Goal: Communication & Community: Answer question/provide support

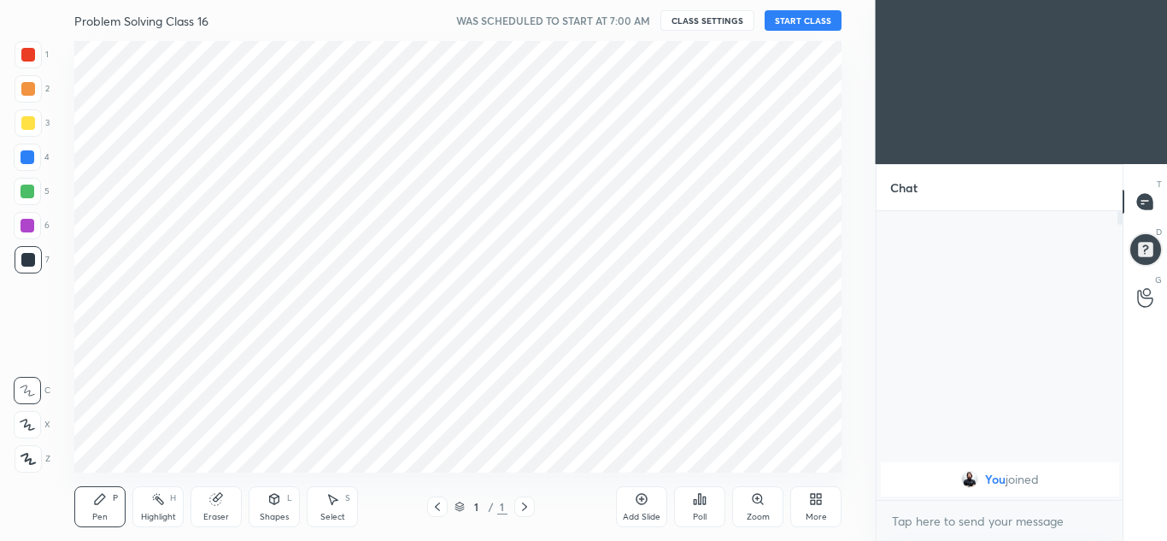
scroll to position [84968, 84592]
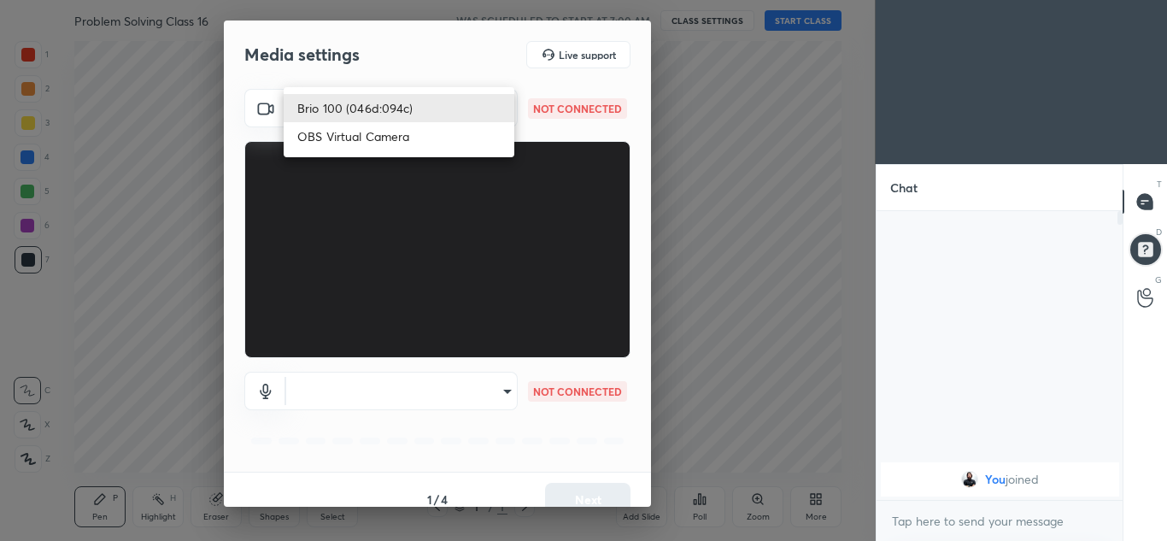
click at [467, 102] on body "1 2 3 4 5 6 7 C X Z C X Z E E Erase all H H Problem Solving Class 16 WAS SCHEDU…" at bounding box center [583, 270] width 1167 height 541
click at [377, 108] on li "Brio 100 (046d:094c)" at bounding box center [399, 108] width 231 height 28
type input "2b9690dfcf27c40a9ef53d1e8bdfe2a012cbfa1b44322f344bdb0bc5b596e6cf"
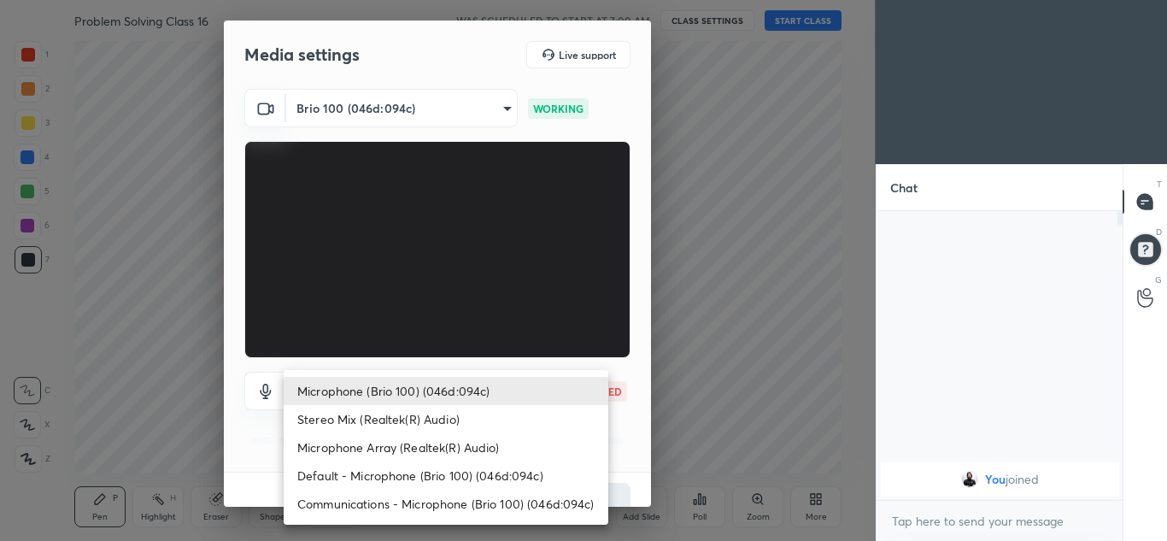
click at [477, 395] on body "1 2 3 4 5 6 7 C X Z C X Z E E Erase all H H Problem Solving Class 16 WAS SCHEDU…" at bounding box center [583, 270] width 1167 height 541
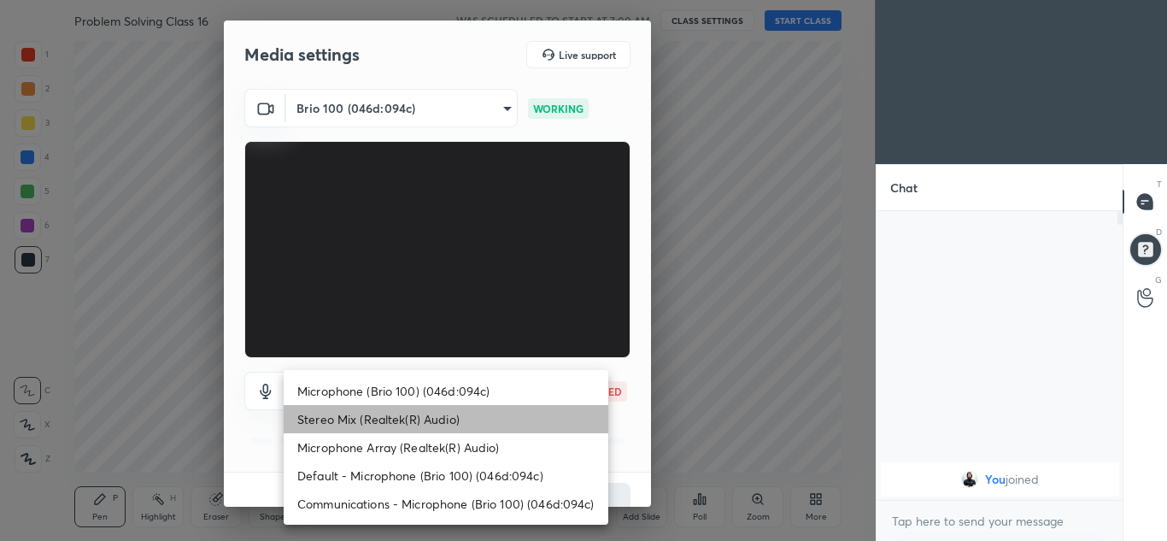
click at [432, 416] on li "Stereo Mix (Realtek(R) Audio)" at bounding box center [446, 419] width 325 height 28
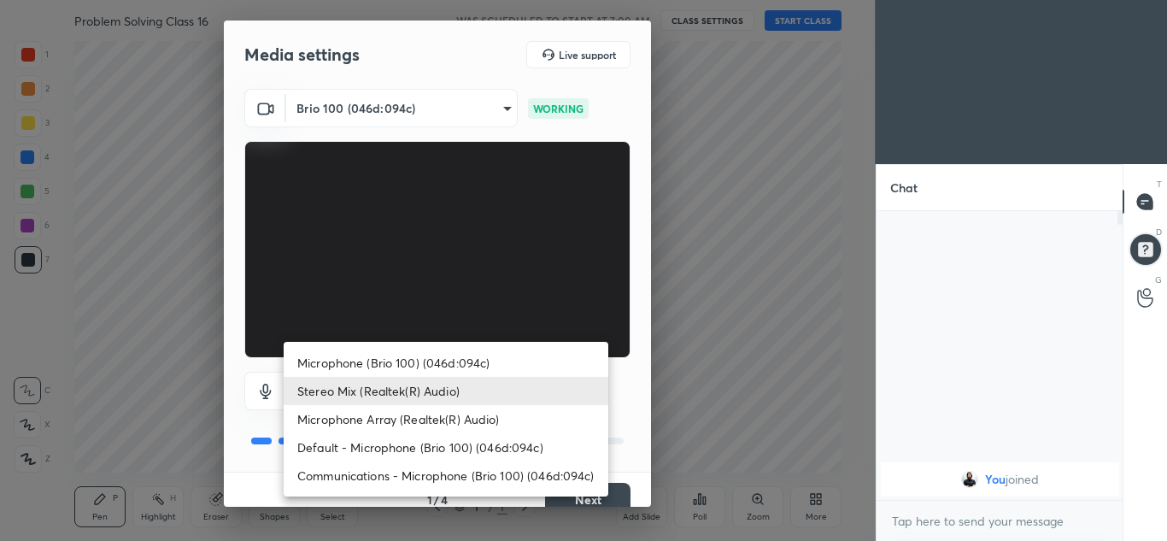
click at [466, 388] on body "1 2 3 4 5 6 7 C X Z C X Z E E Erase all H H Problem Solving Class 16 WAS SCHEDU…" at bounding box center [583, 270] width 1167 height 541
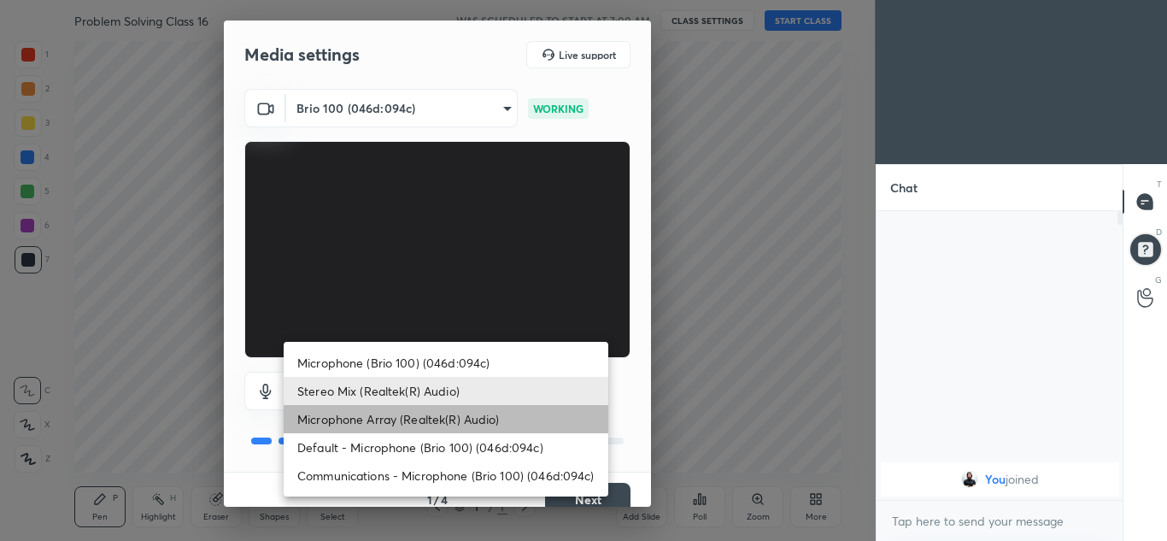
click at [439, 424] on li "Microphone Array (Realtek(R) Audio)" at bounding box center [446, 419] width 325 height 28
type input "1ace4cc7386389d230166436bd7da7d61981850653bb602fa8dcbc1c0369032b"
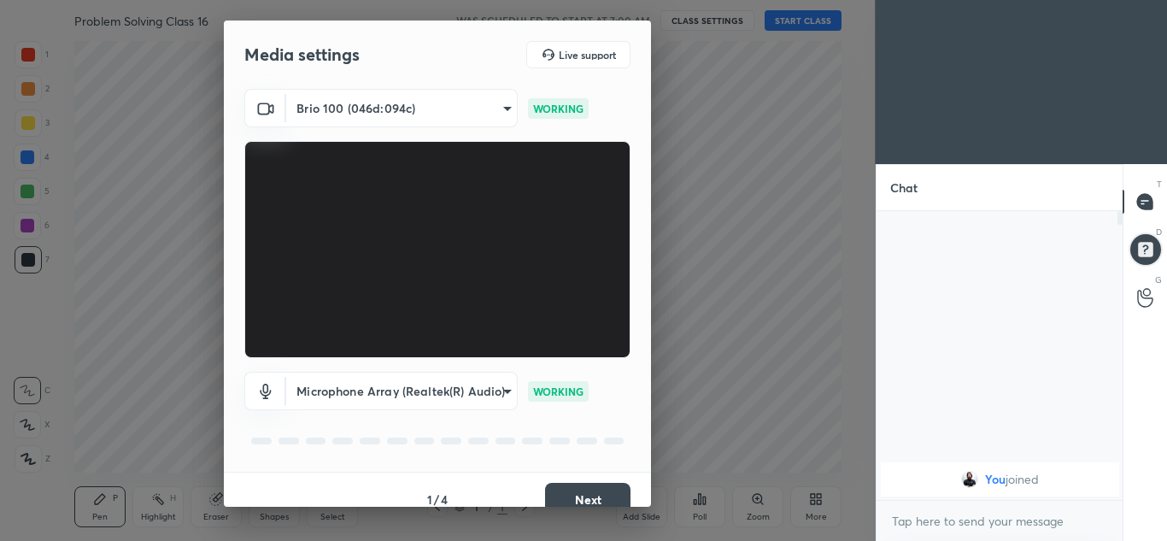
scroll to position [20, 0]
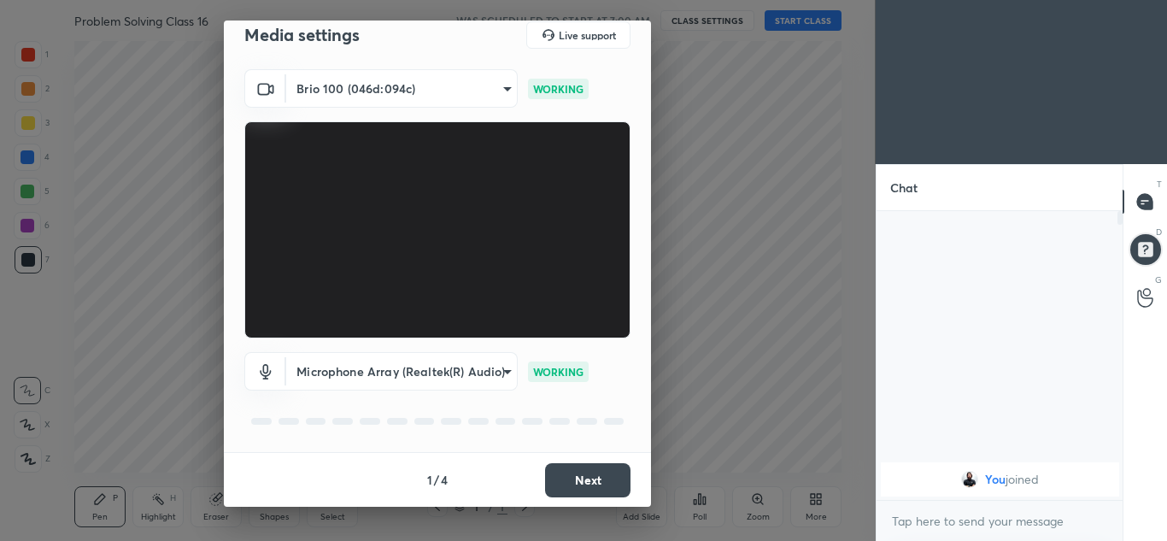
click at [598, 486] on button "Next" at bounding box center [587, 480] width 85 height 34
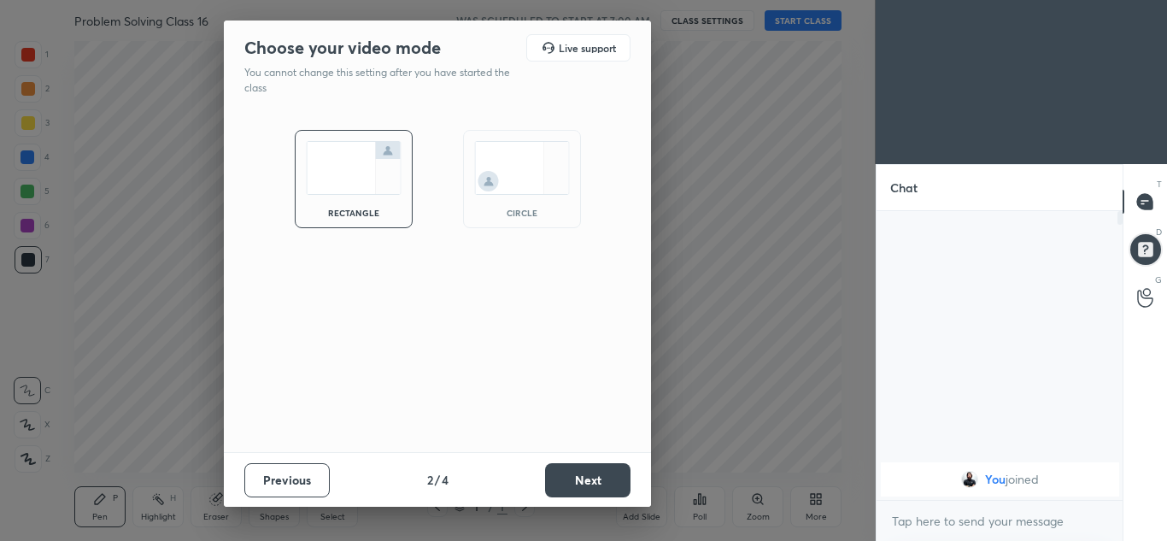
click at [598, 486] on button "Next" at bounding box center [587, 480] width 85 height 34
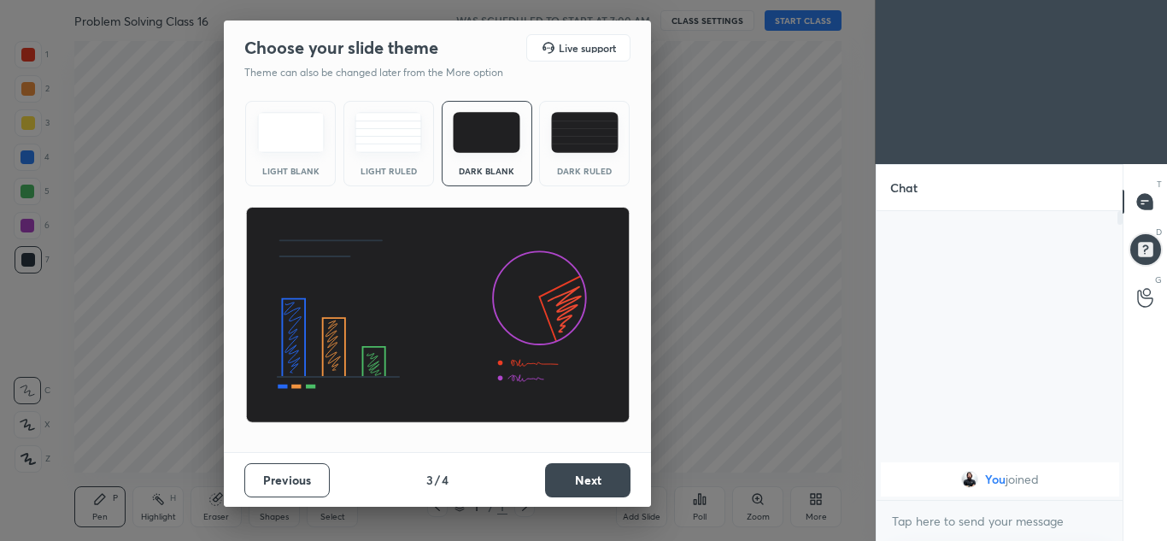
click at [598, 486] on button "Next" at bounding box center [587, 480] width 85 height 34
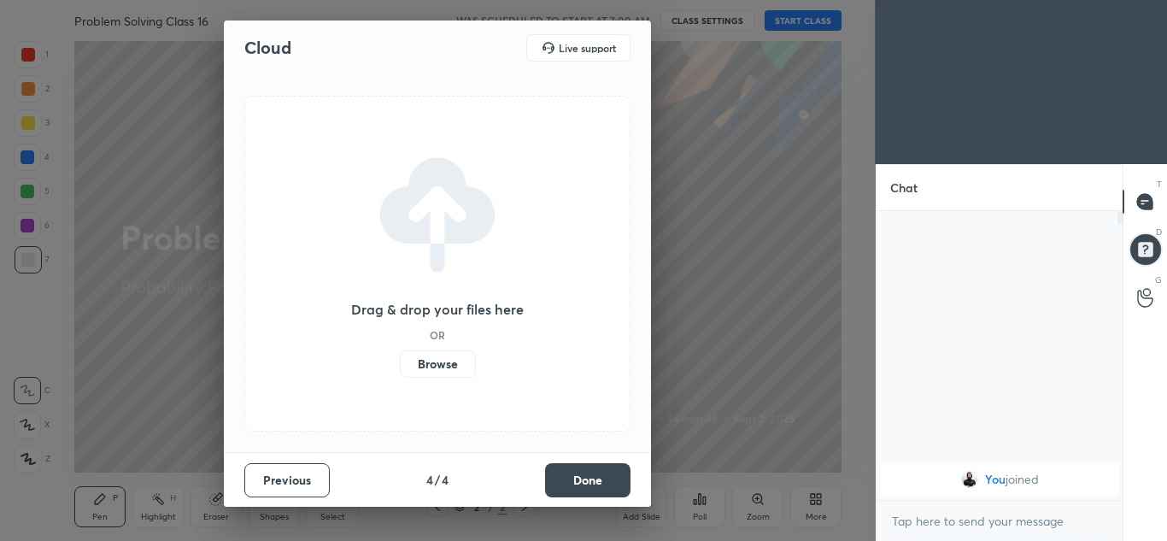
click at [573, 473] on button "Done" at bounding box center [587, 480] width 85 height 34
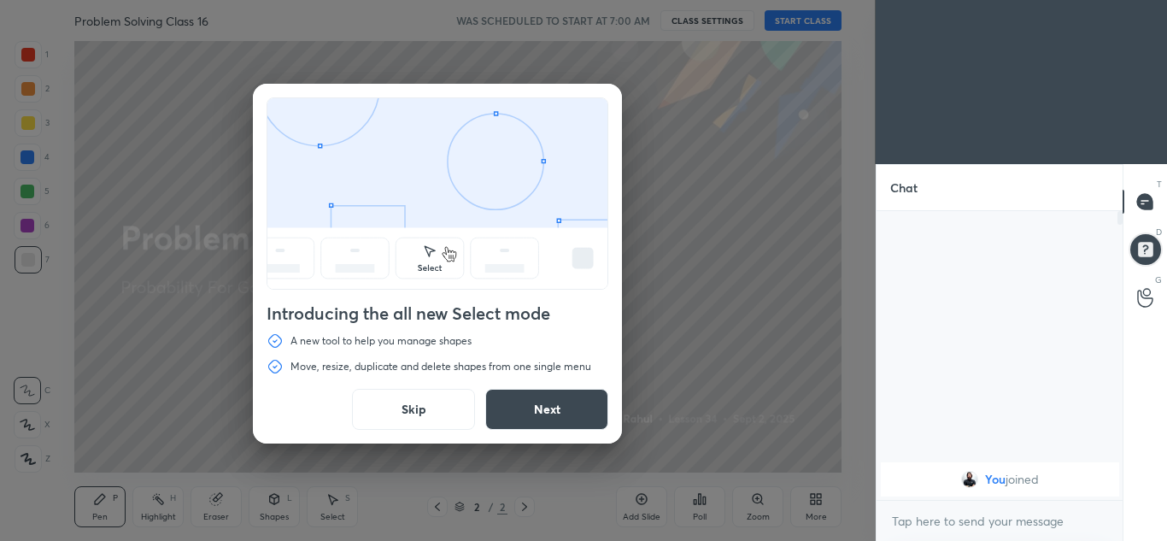
click at [556, 418] on button "Next" at bounding box center [546, 409] width 123 height 41
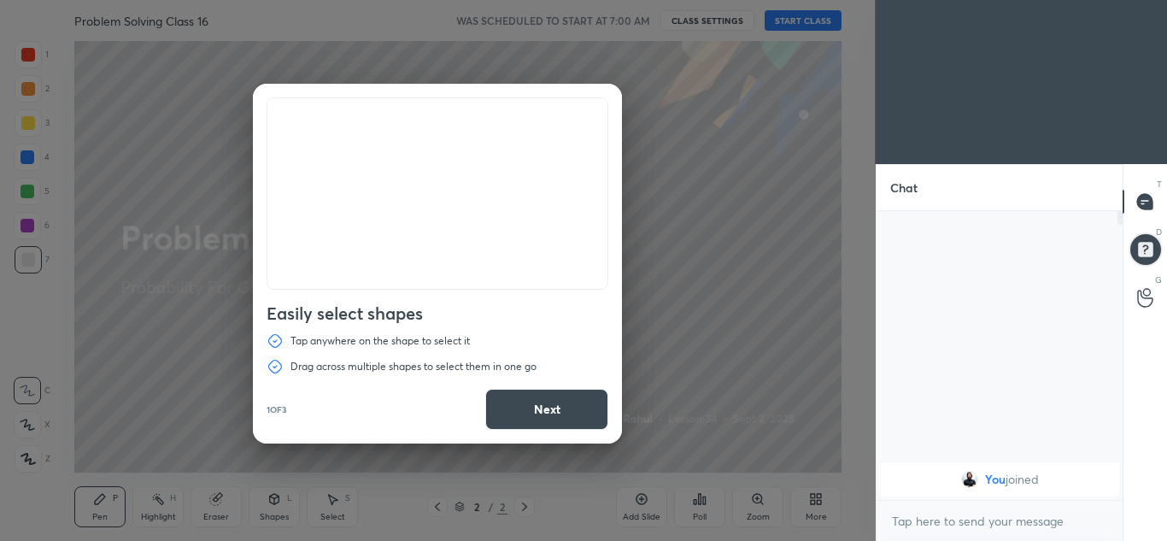
click at [556, 418] on button "Next" at bounding box center [546, 409] width 123 height 41
click at [556, 418] on button "Done" at bounding box center [546, 409] width 123 height 41
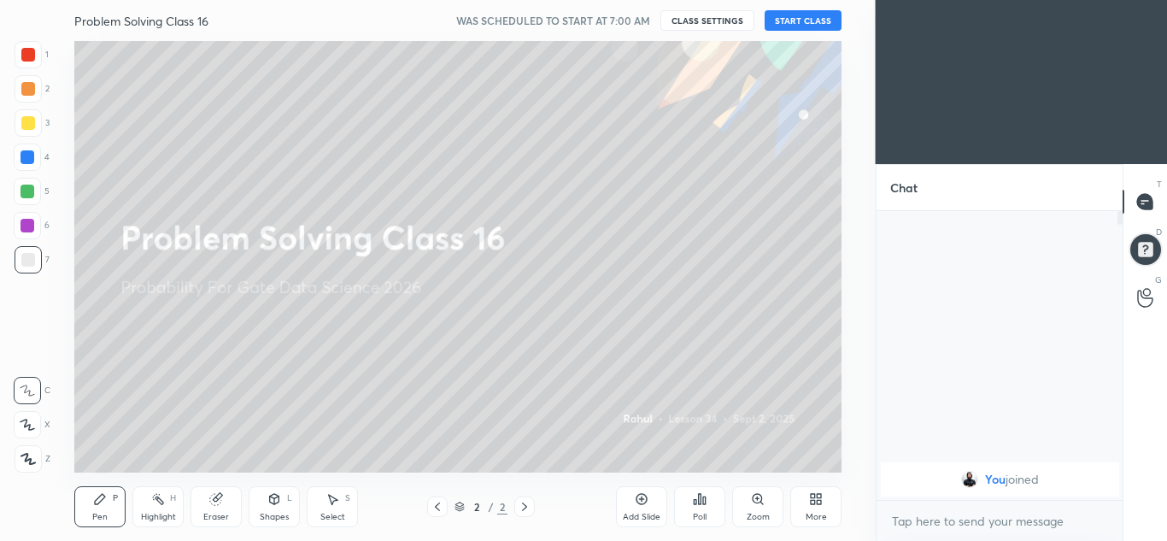
click at [338, 509] on div "Select S" at bounding box center [332, 506] width 51 height 41
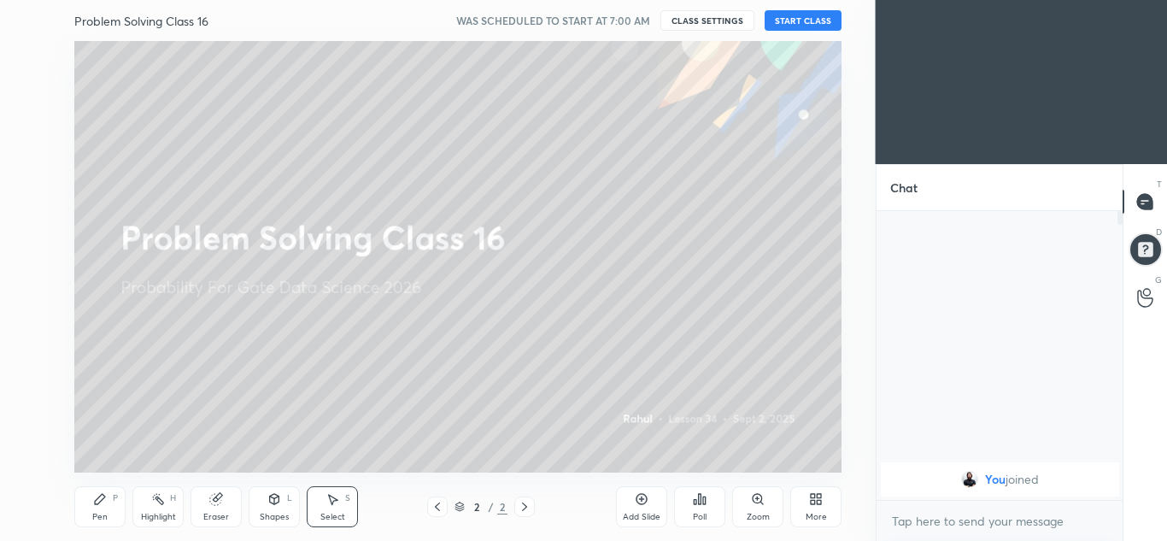
click at [107, 498] on icon at bounding box center [100, 499] width 14 height 14
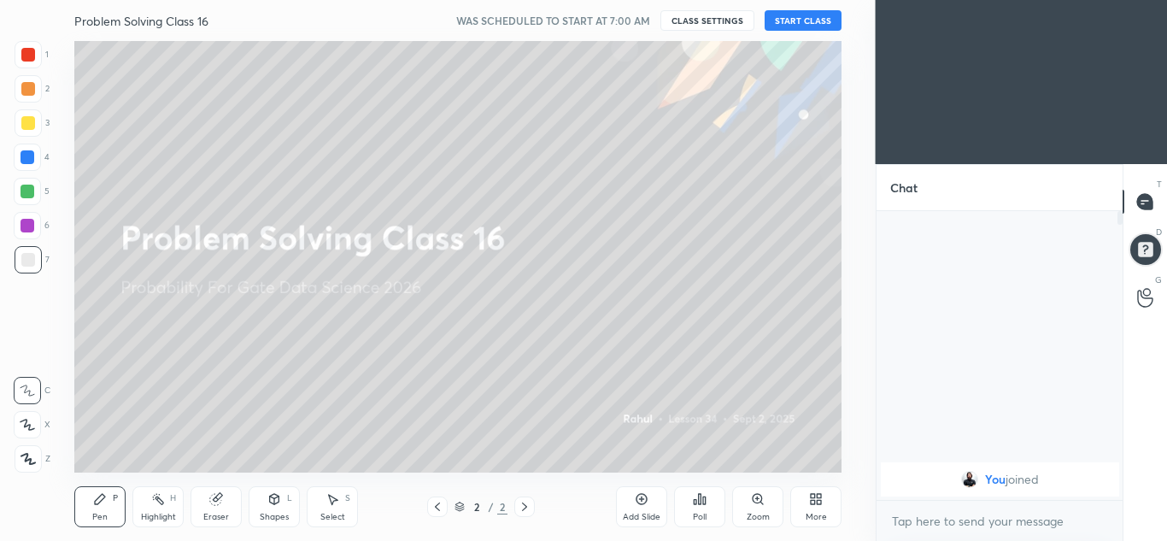
click at [25, 89] on div at bounding box center [28, 89] width 14 height 14
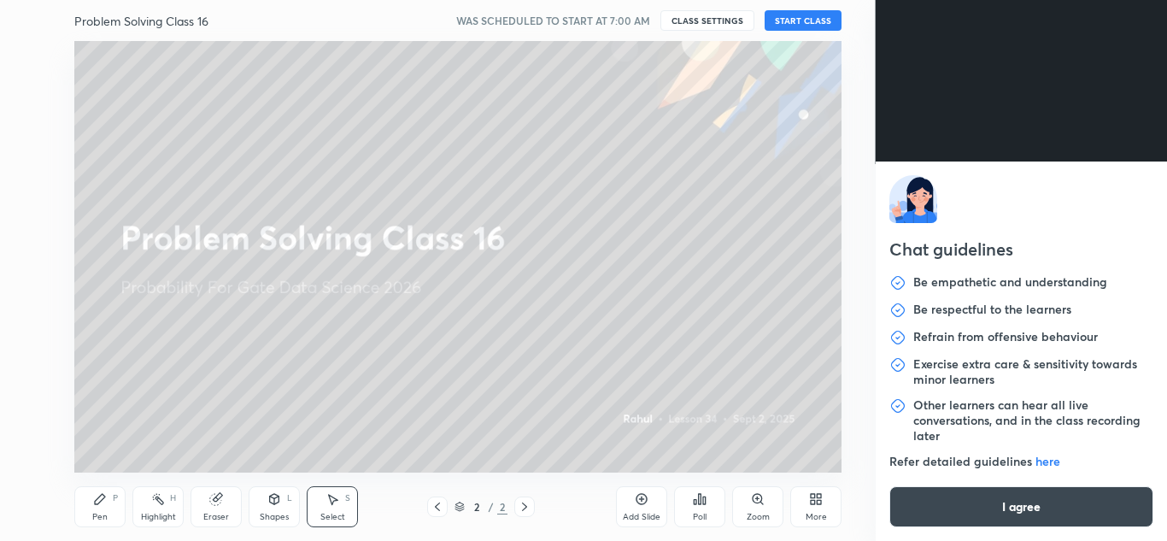
click at [934, 524] on body "1 2 3 4 5 6 7 C X Z C X Z E E Erase all H H Problem Solving Class 16 WAS SCHEDU…" at bounding box center [583, 270] width 1167 height 541
click at [1014, 504] on button "I agree" at bounding box center [1021, 506] width 265 height 41
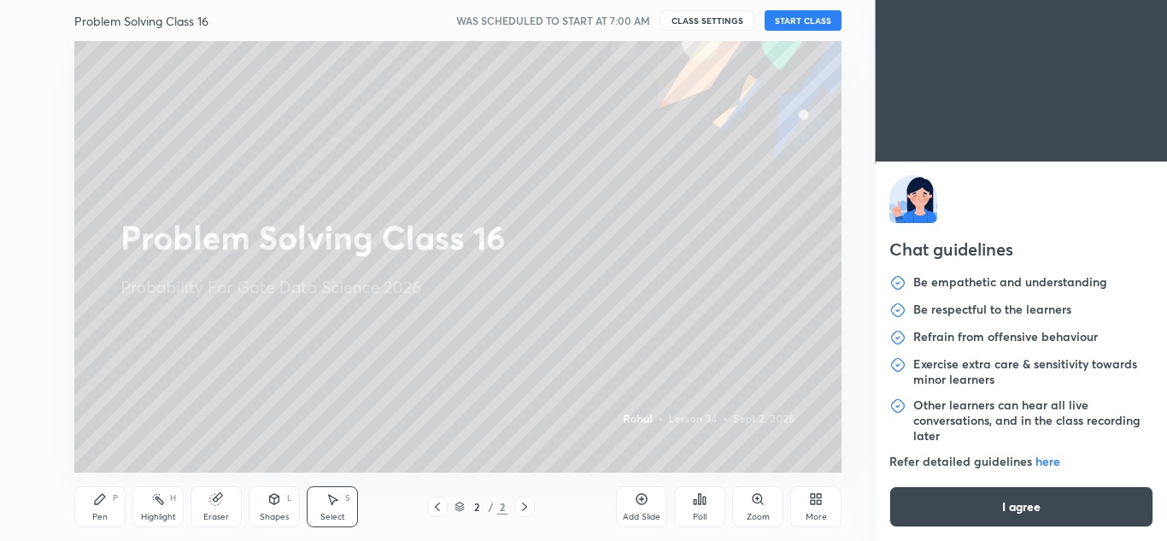
type textarea "x"
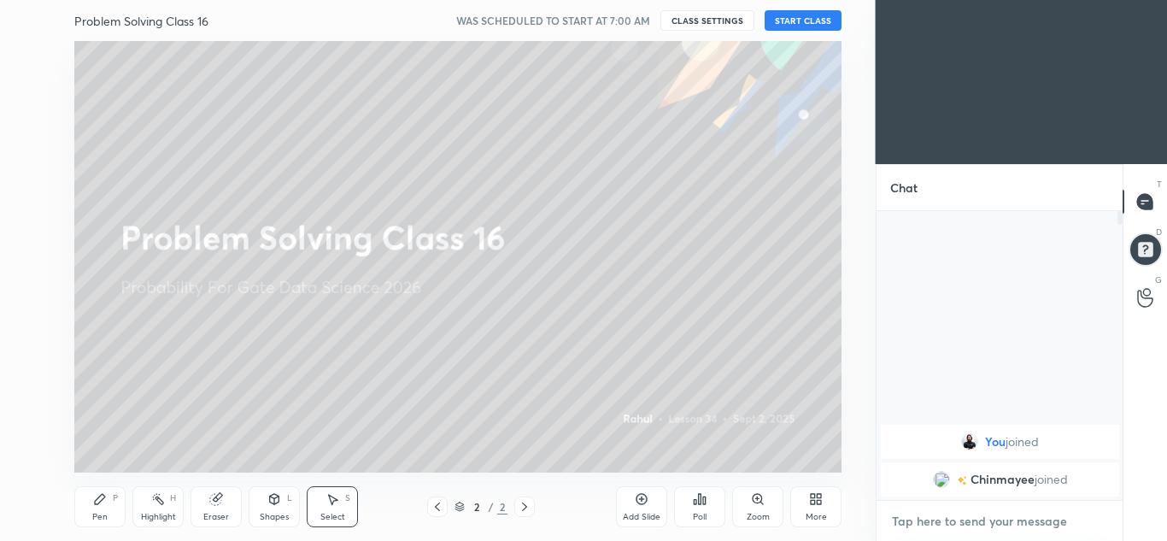
click at [961, 519] on textarea at bounding box center [999, 520] width 219 height 27
type textarea "C"
type textarea "x"
type textarea "CL"
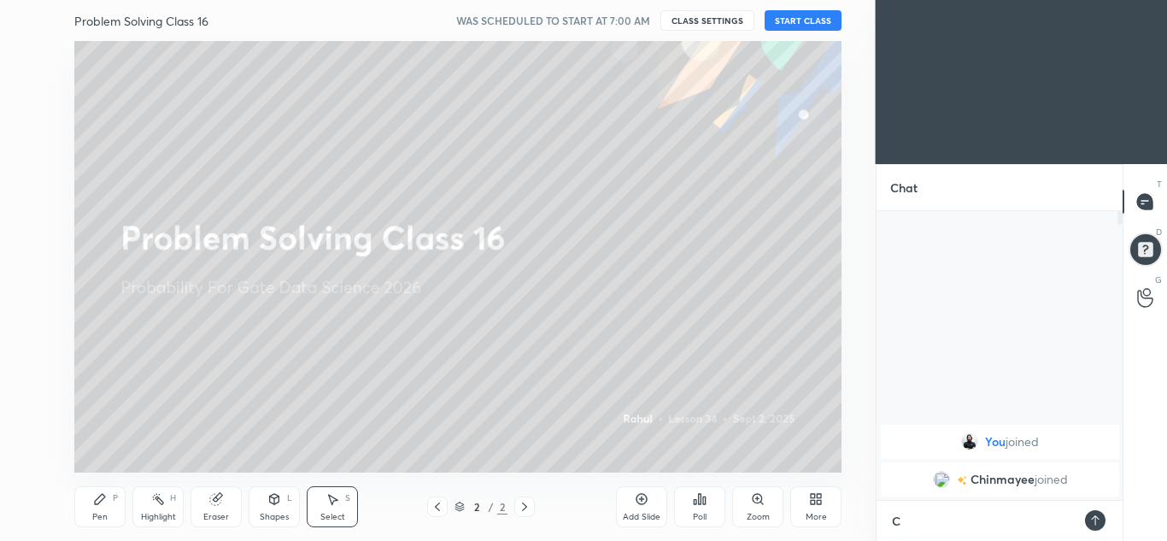
type textarea "x"
type textarea "CLA"
type textarea "x"
type textarea "CLAS"
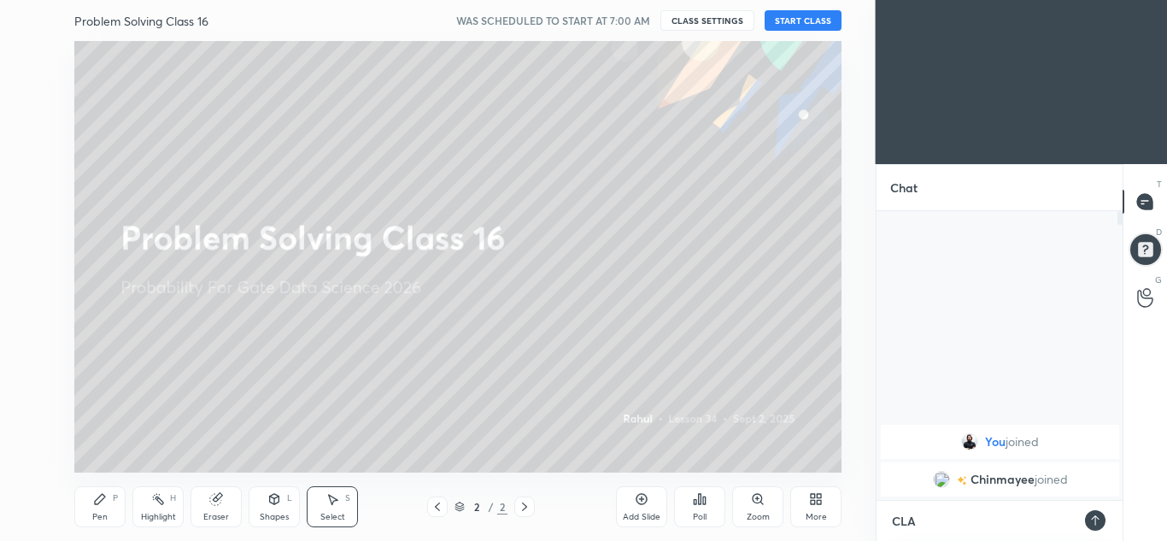
type textarea "x"
type textarea "CLASS"
type textarea "x"
type textarea "CLASS"
type textarea "x"
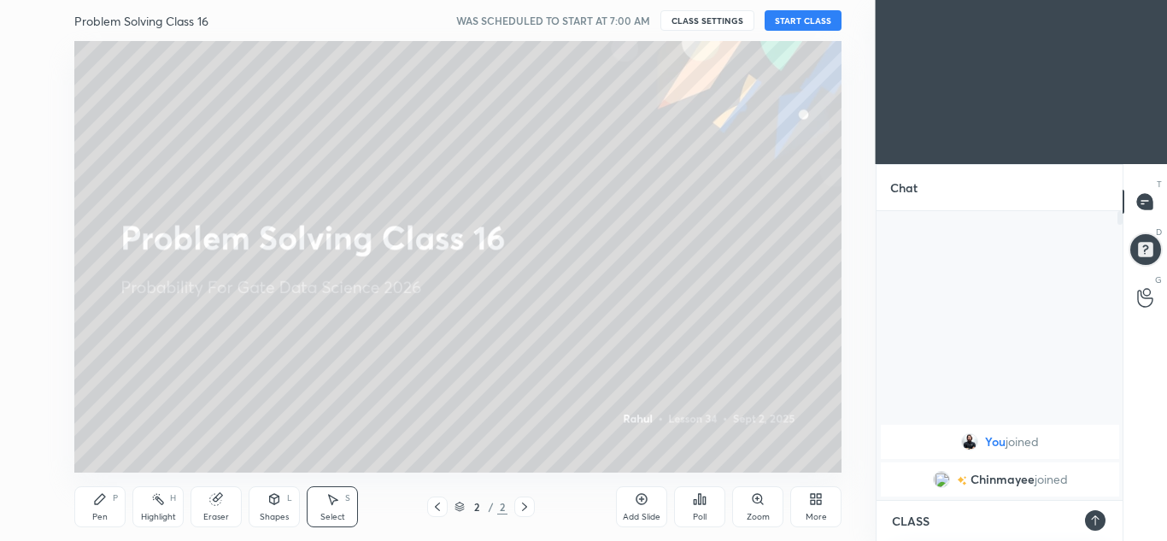
type textarea "CLASS S"
type textarea "x"
type textarea "CLASS ST"
type textarea "x"
type textarea "CLASS STA"
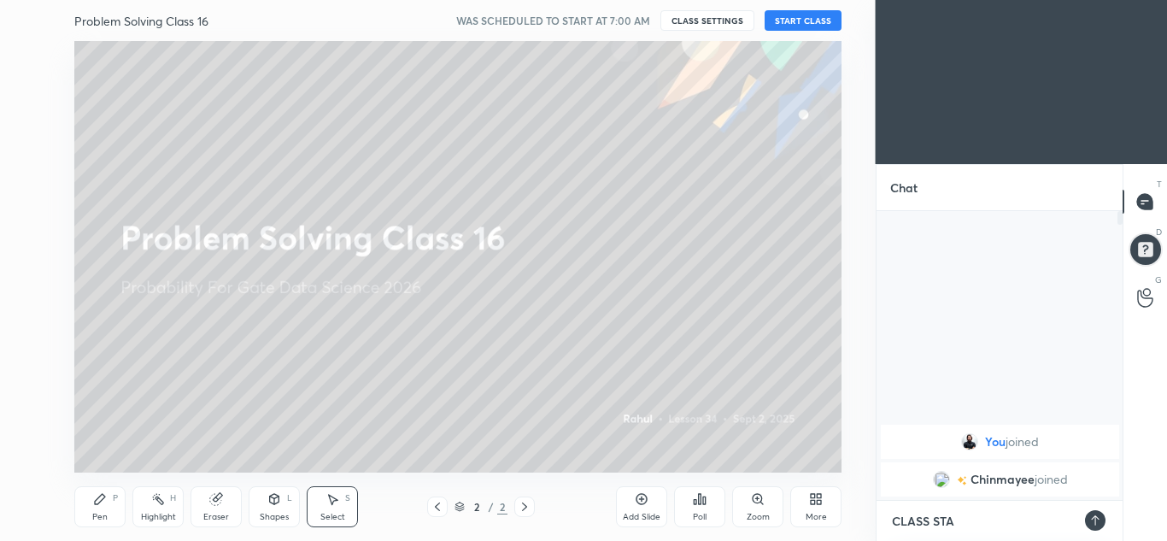
type textarea "x"
type textarea "CLASS STAR"
type textarea "x"
type textarea "CLASS START"
type textarea "x"
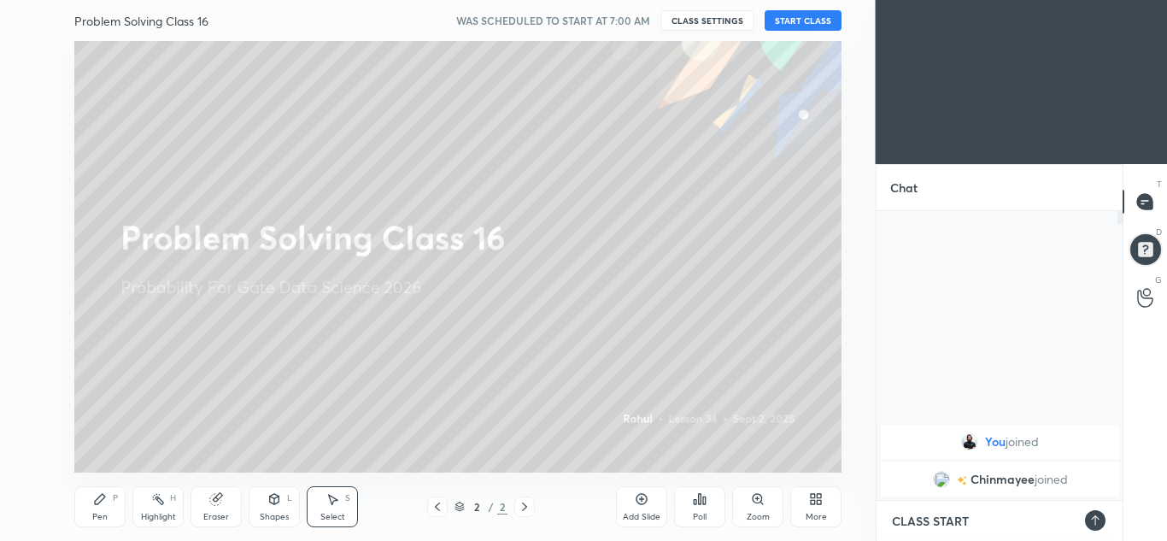
type textarea "CLASS START"
type textarea "x"
type textarea "CLASS START A"
type textarea "x"
type textarea "CLASS START AT"
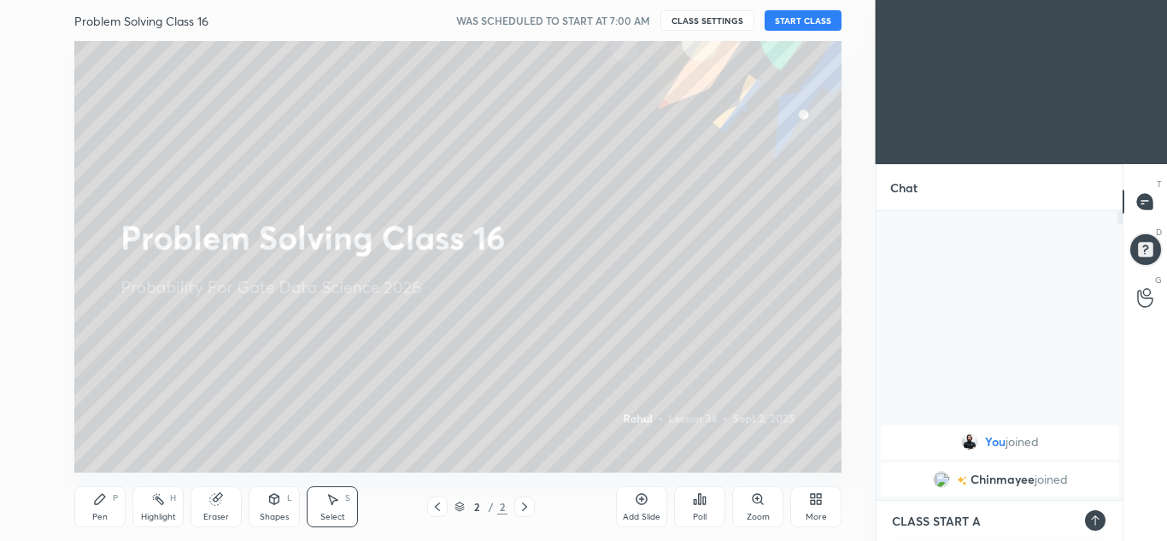
type textarea "x"
type textarea "CLASS START AT"
type textarea "x"
type textarea "CLASS START AT 7"
type textarea "x"
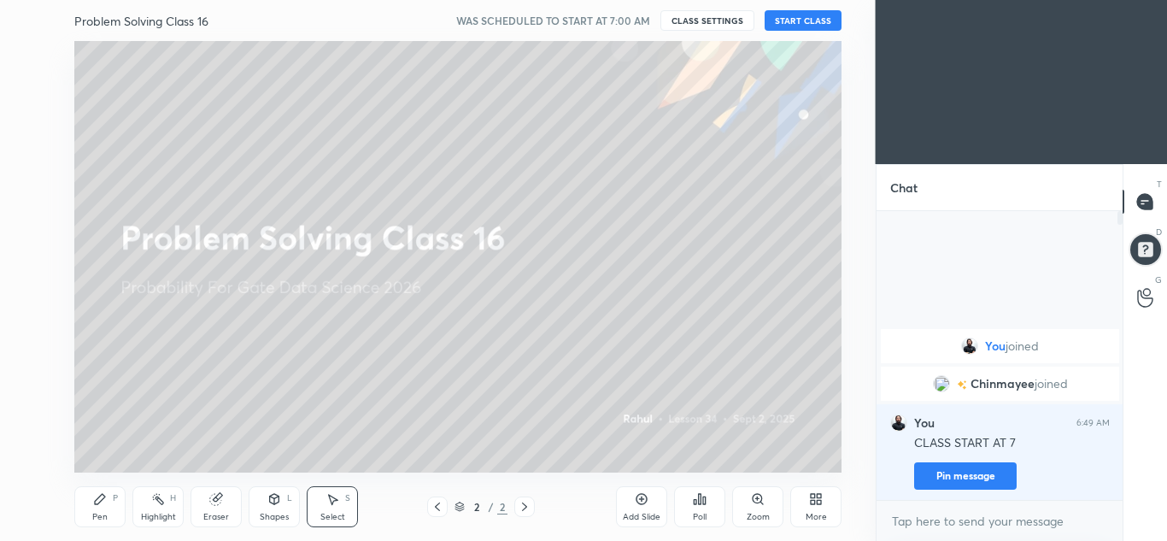
click at [643, 506] on div "Add Slide" at bounding box center [641, 506] width 51 height 41
type textarea "x"
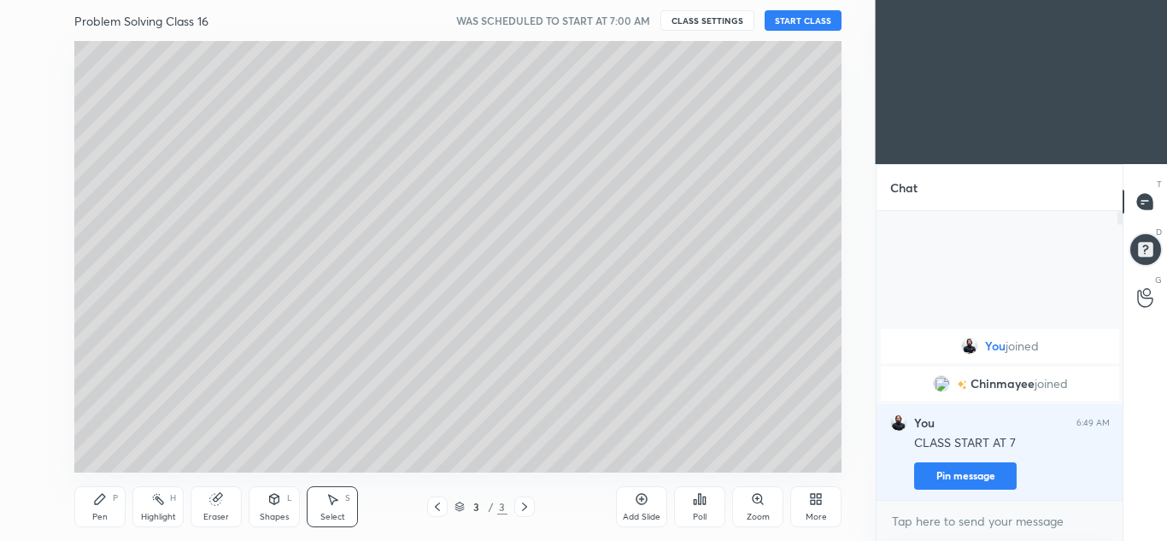
click at [99, 503] on icon at bounding box center [100, 499] width 10 height 10
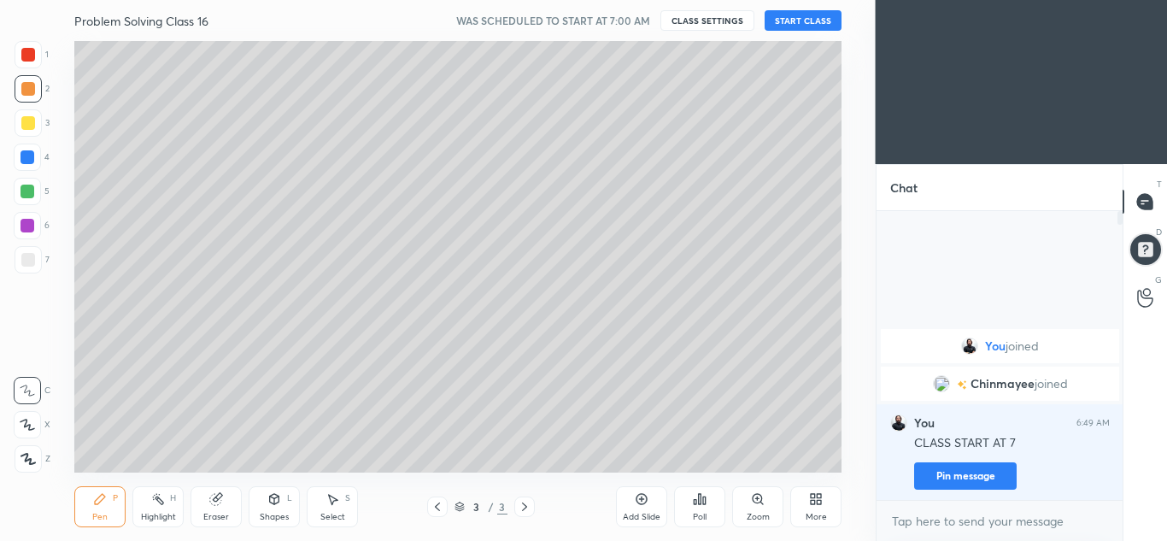
click at [27, 84] on div at bounding box center [28, 89] width 14 height 14
click at [435, 505] on icon at bounding box center [437, 507] width 14 height 14
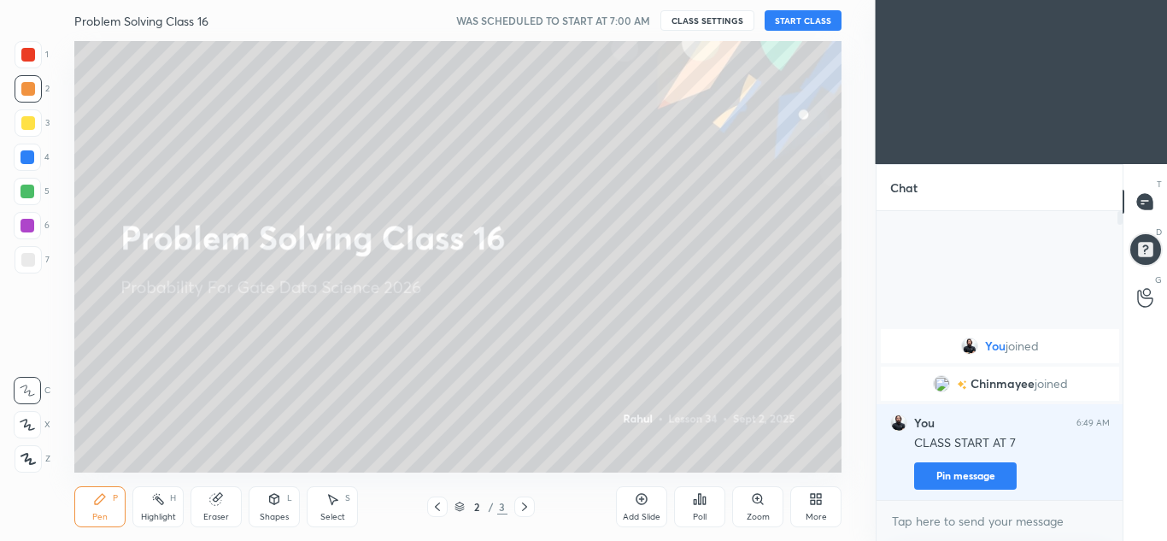
click at [646, 501] on icon at bounding box center [641, 499] width 11 height 11
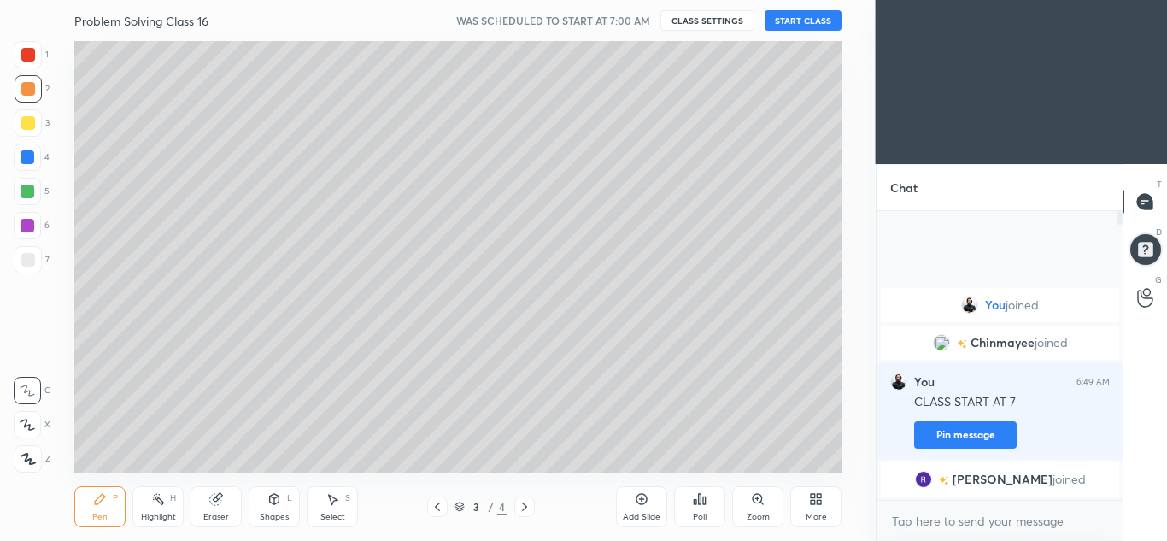
click at [524, 508] on icon at bounding box center [524, 506] width 5 height 9
click at [717, 18] on button "CLASS SETTINGS" at bounding box center [707, 20] width 94 height 20
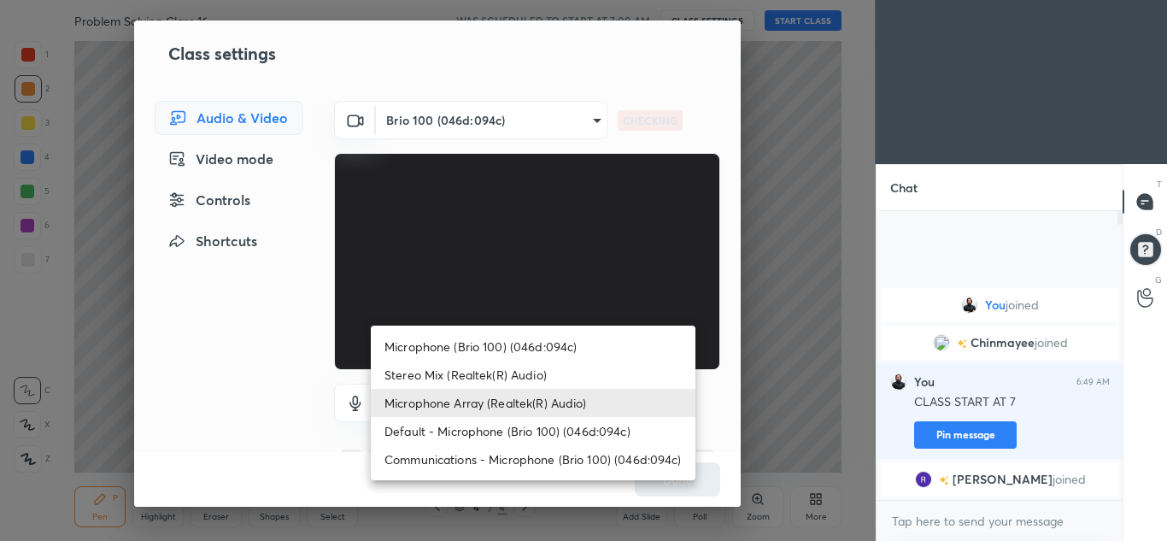
click at [552, 408] on body "1 2 3 4 5 6 7 C X Z C X Z E E Erase all H H Problem Solving Class 16 WAS SCHEDU…" at bounding box center [583, 270] width 1167 height 541
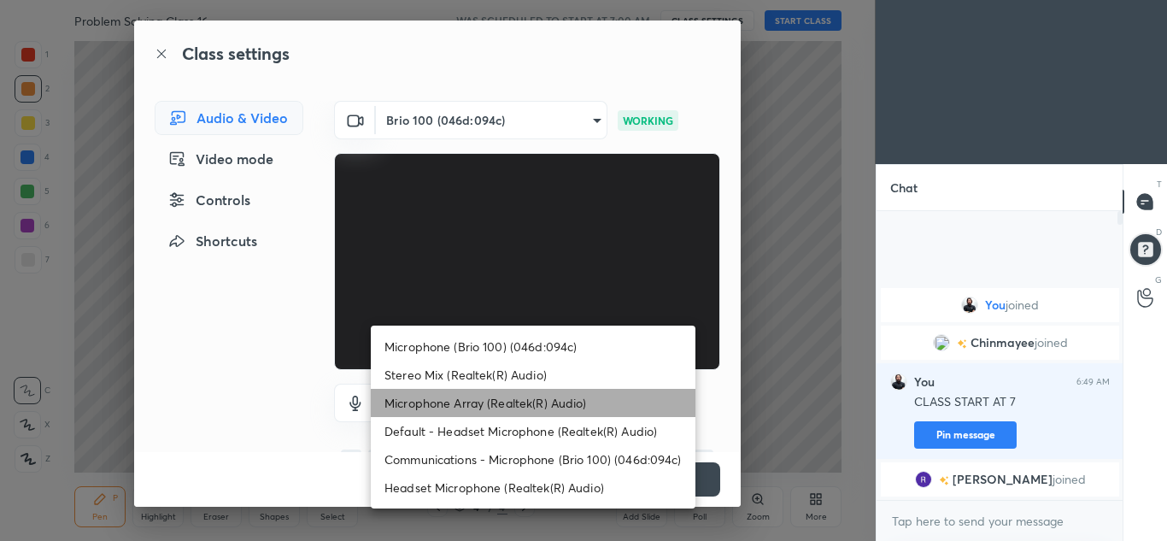
click at [541, 407] on li "Microphone Array (Realtek(R) Audio)" at bounding box center [533, 403] width 325 height 28
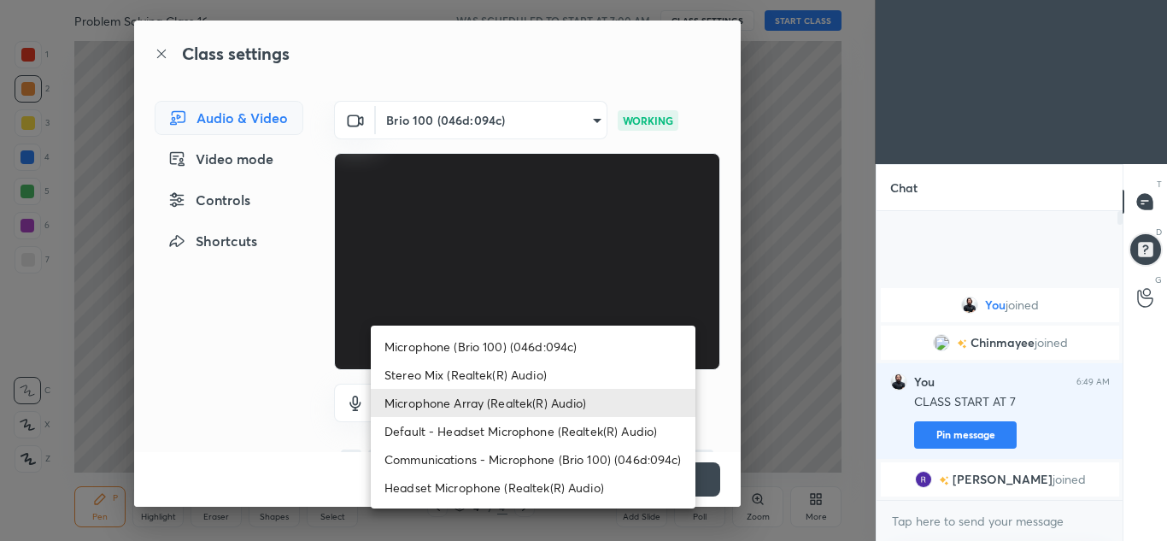
click at [541, 407] on body "1 2 3 4 5 6 7 C X Z C X Z E E Erase all H H Problem Solving Class 16 WAS SCHEDU…" at bounding box center [583, 270] width 1167 height 541
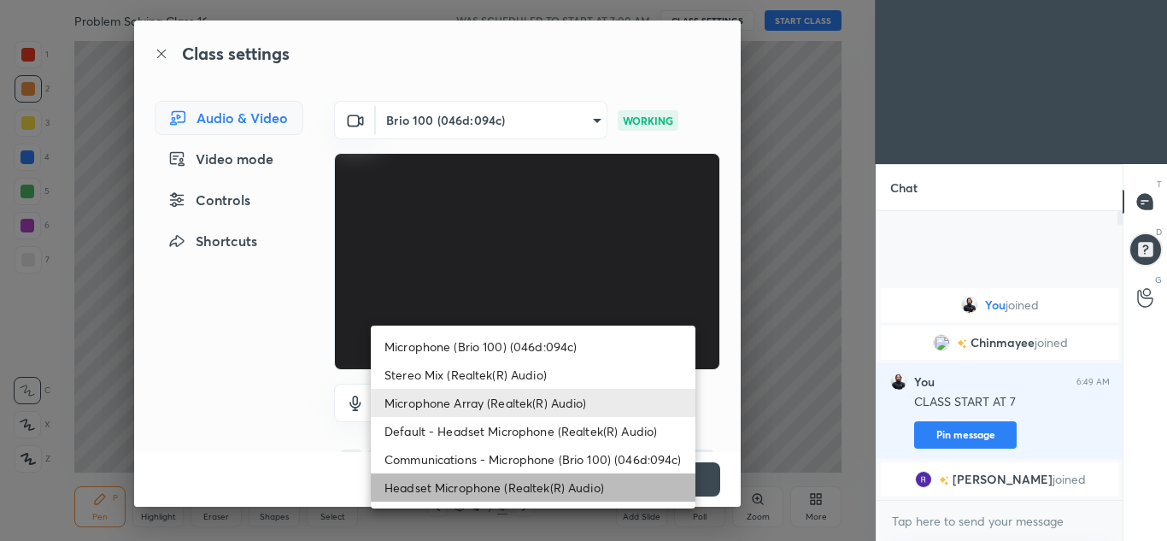
click at [525, 486] on li "Headset Microphone (Realtek(R) Audio)" at bounding box center [533, 487] width 325 height 28
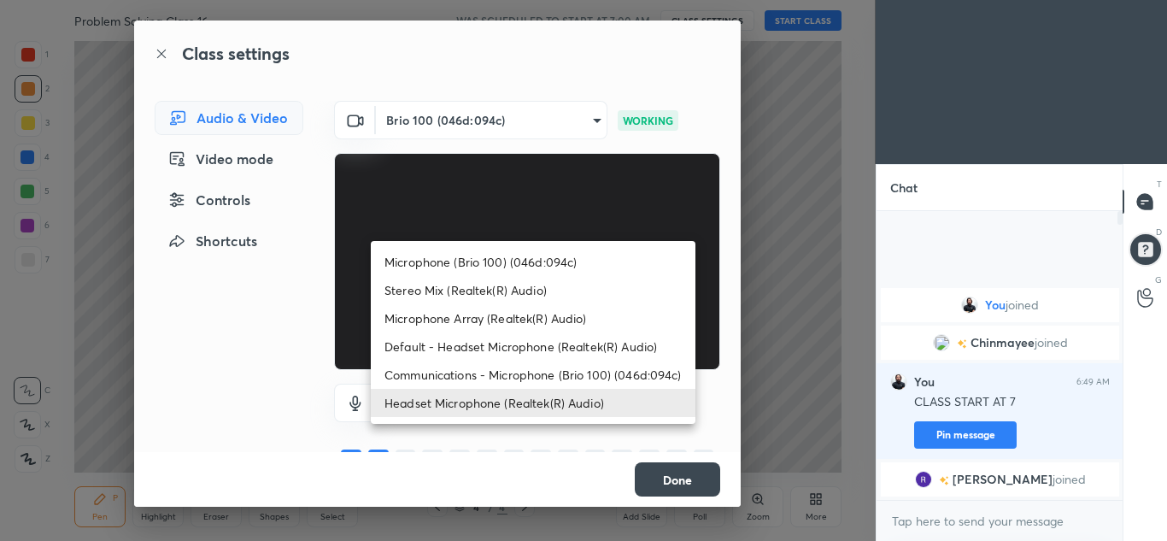
click at [498, 403] on body "1 2 3 4 5 6 7 C X Z C X Z E E Erase all H H Problem Solving Class 16 WAS SCHEDU…" at bounding box center [583, 270] width 1167 height 541
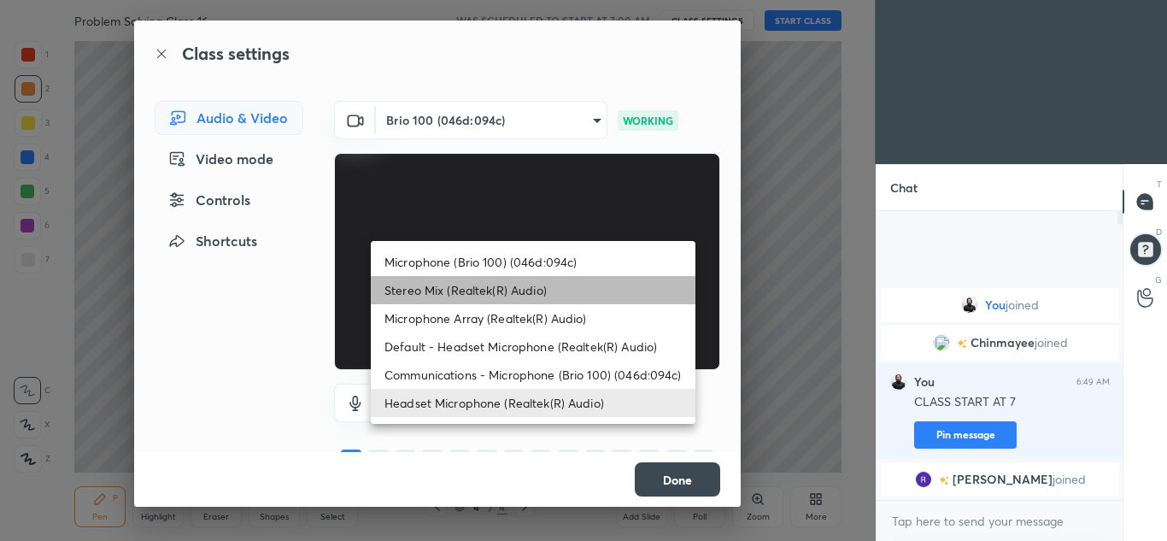
click at [446, 287] on li "Stereo Mix (Realtek(R) Audio)" at bounding box center [533, 290] width 325 height 28
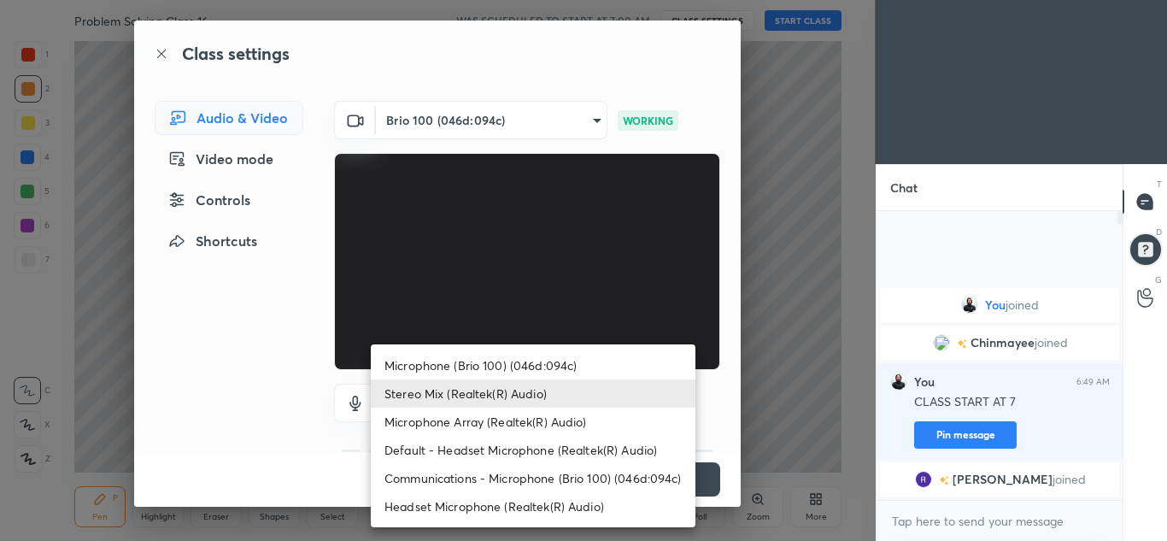
click at [543, 406] on body "1 2 3 4 5 6 7 C X Z C X Z E E Erase all H H Problem Solving Class 16 WAS SCHEDU…" at bounding box center [583, 270] width 1167 height 541
click at [524, 420] on li "Microphone Array (Realtek(R) Audio)" at bounding box center [533, 421] width 325 height 28
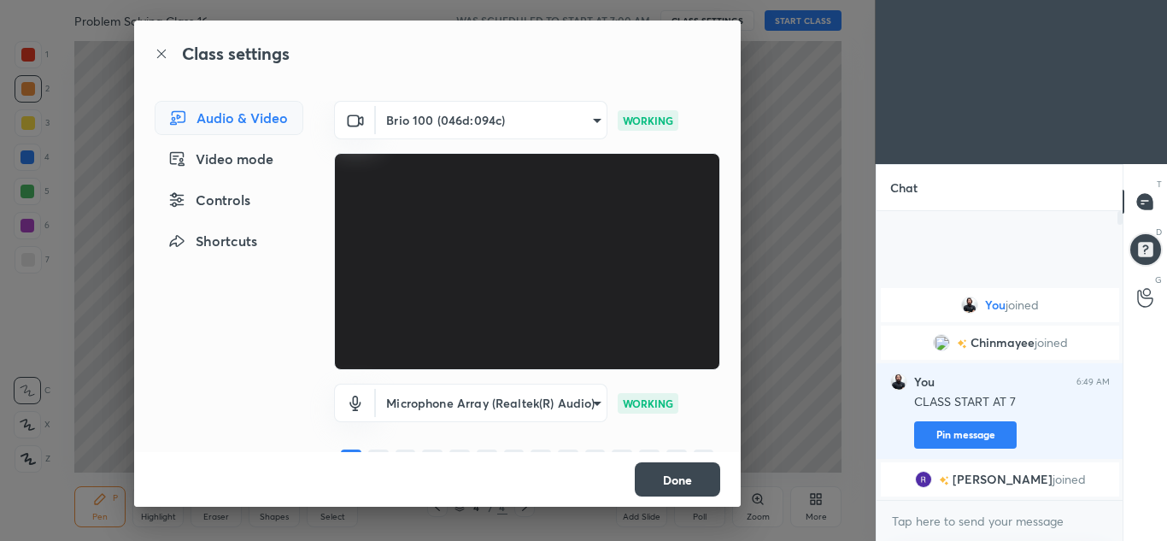
click at [524, 413] on body "1 2 3 4 5 6 7 C X Z C X Z E E Erase all H H Problem Solving Class 16 WAS SCHEDU…" at bounding box center [583, 270] width 1167 height 541
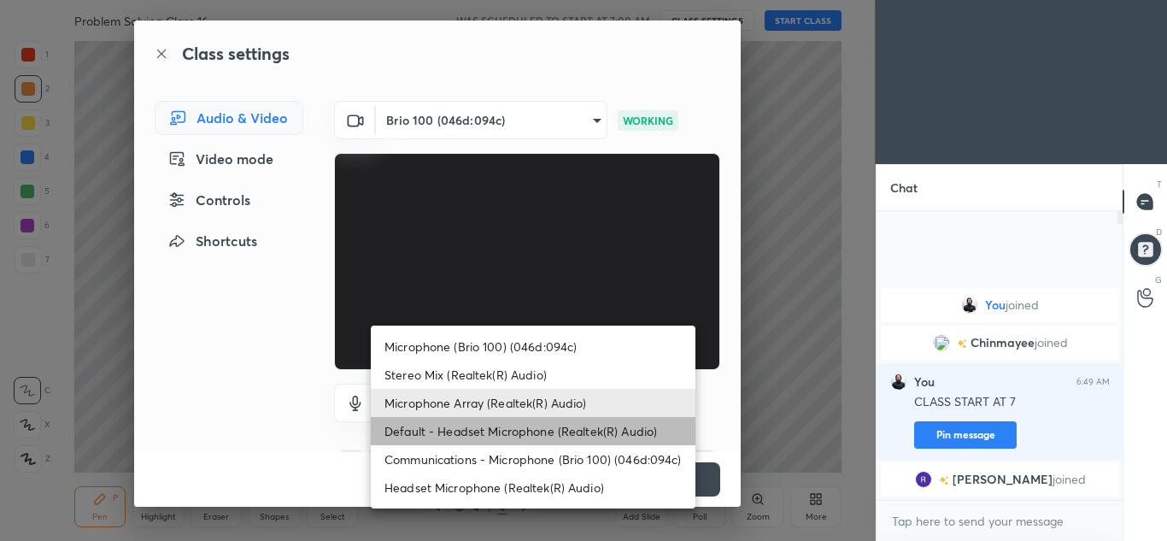
click at [520, 433] on li "Default - Headset Microphone (Realtek(R) Audio)" at bounding box center [533, 431] width 325 height 28
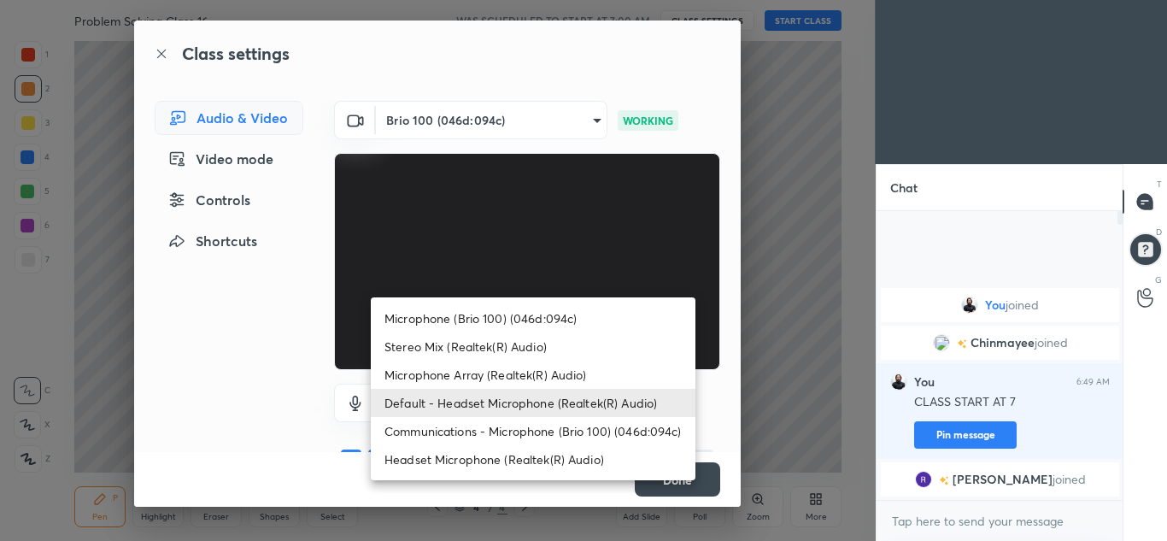
click at [505, 408] on body "1 2 3 4 5 6 7 C X Z C X Z E E Erase all H H Problem Solving Class 16 WAS SCHEDU…" at bounding box center [583, 270] width 1167 height 541
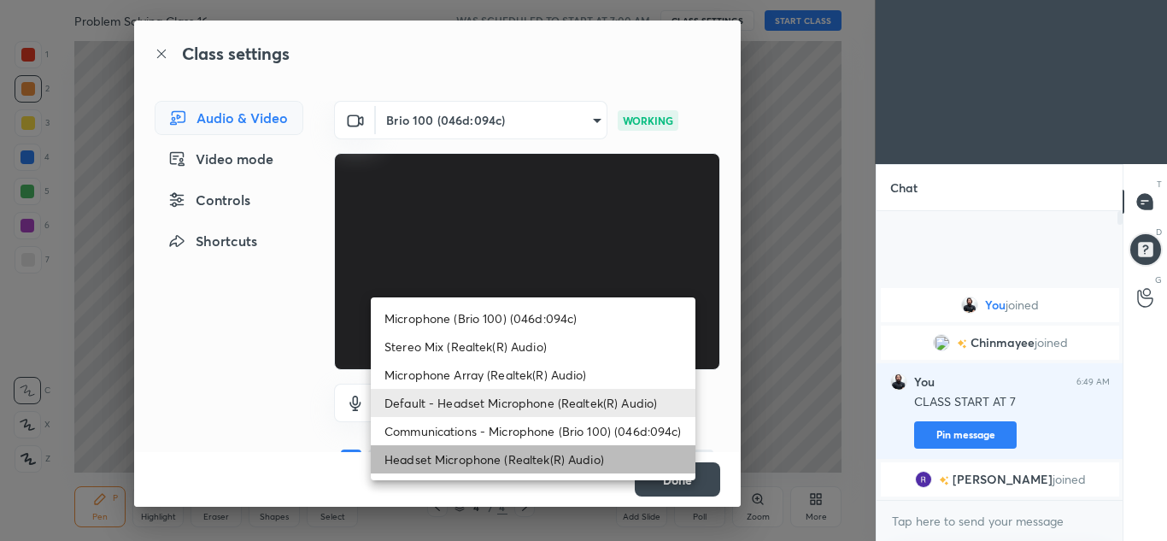
click at [526, 453] on li "Headset Microphone (Realtek(R) Audio)" at bounding box center [533, 459] width 325 height 28
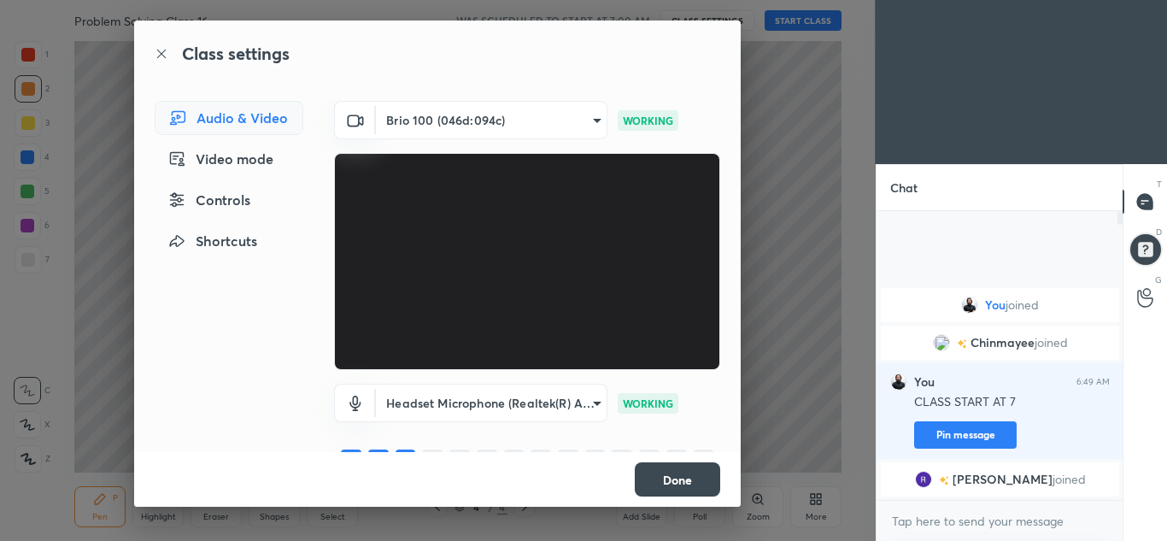
scroll to position [37, 0]
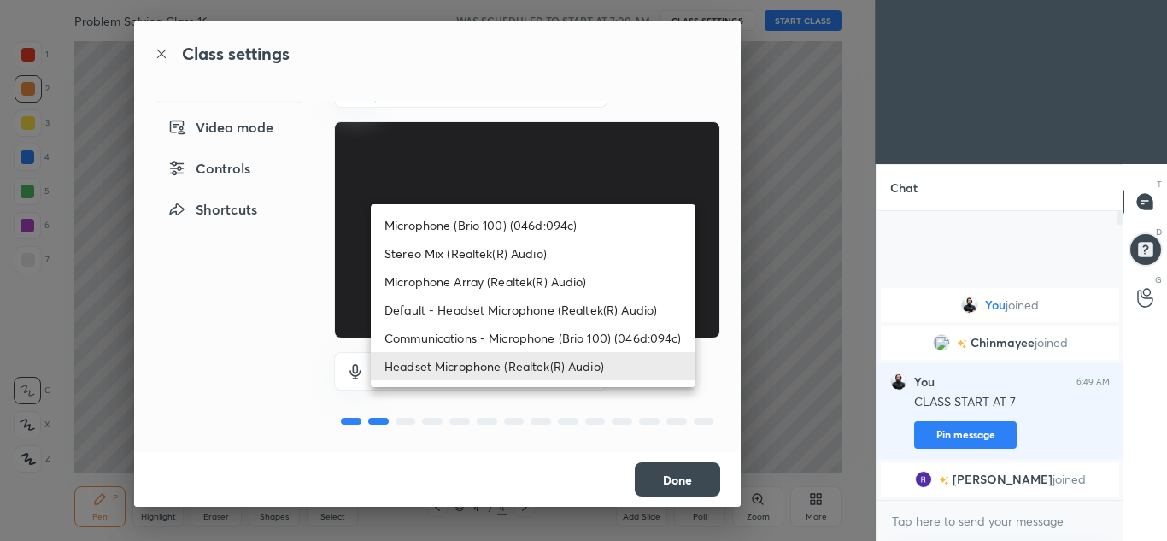
click at [554, 362] on body "1 2 3 4 5 6 7 C X Z C X Z E E Erase all H H Problem Solving Class 16 WAS SCHEDU…" at bounding box center [583, 270] width 1167 height 541
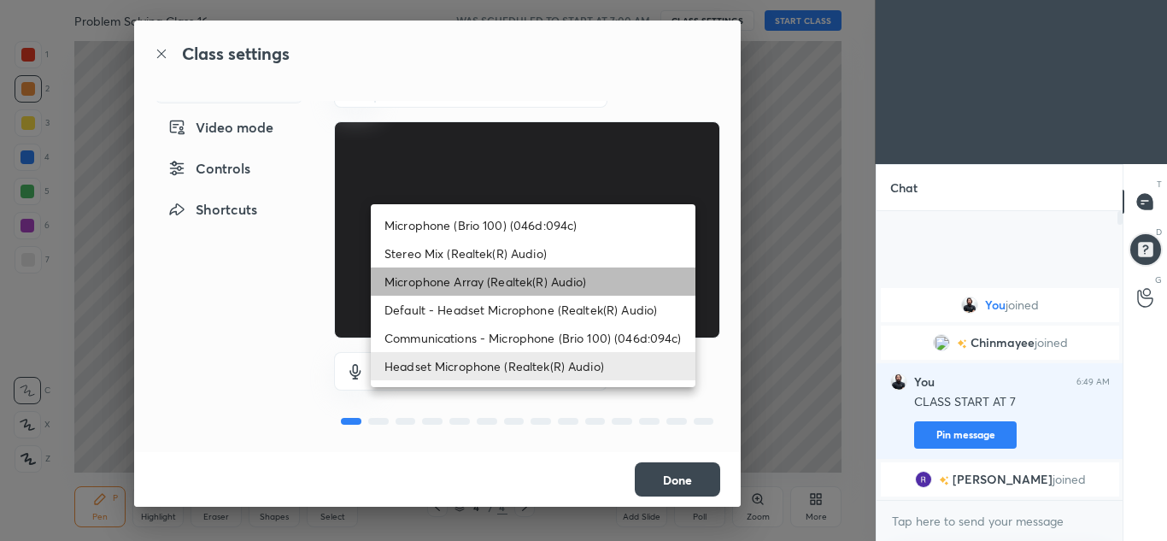
click at [517, 291] on li "Microphone Array (Realtek(R) Audio)" at bounding box center [533, 281] width 325 height 28
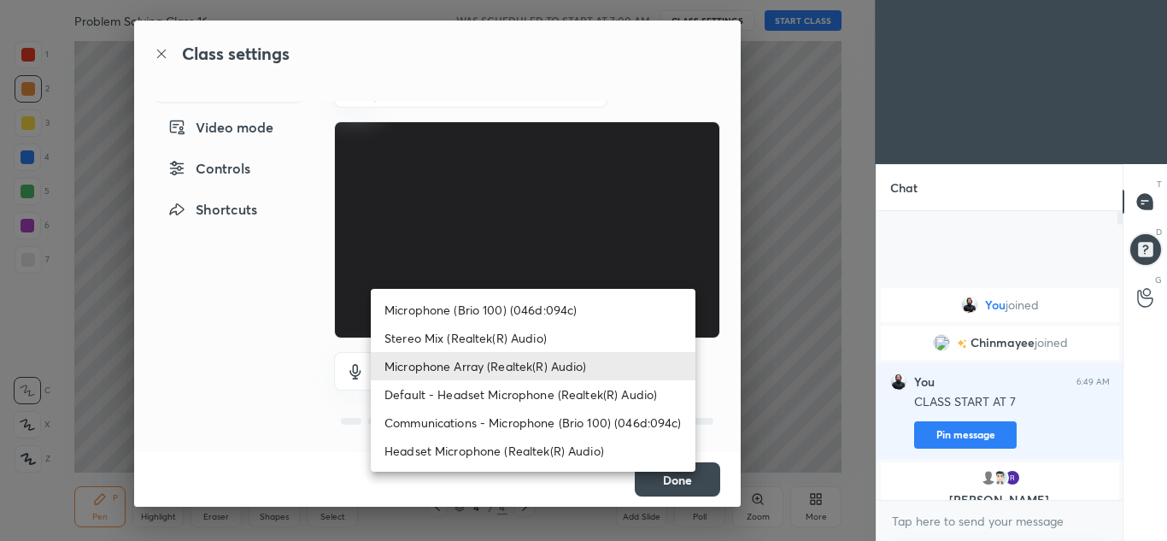
click at [534, 375] on body "1 2 3 4 5 6 7 C X Z C X Z E E Erase all H H Problem Solving Class 16 WAS SCHEDU…" at bounding box center [583, 270] width 1167 height 541
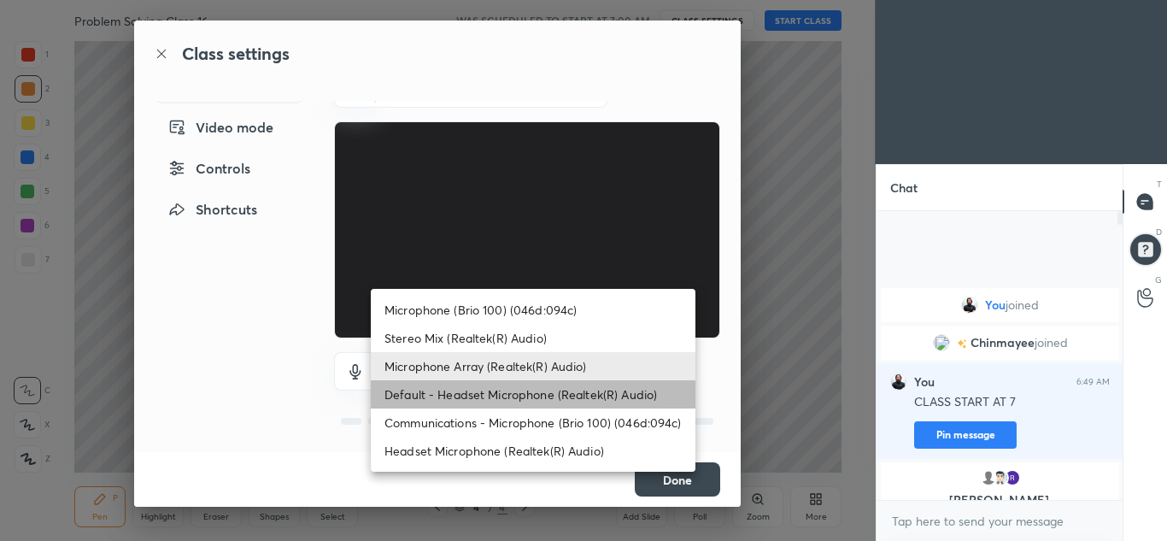
click at [503, 404] on li "Default - Headset Microphone (Realtek(R) Audio)" at bounding box center [533, 394] width 325 height 28
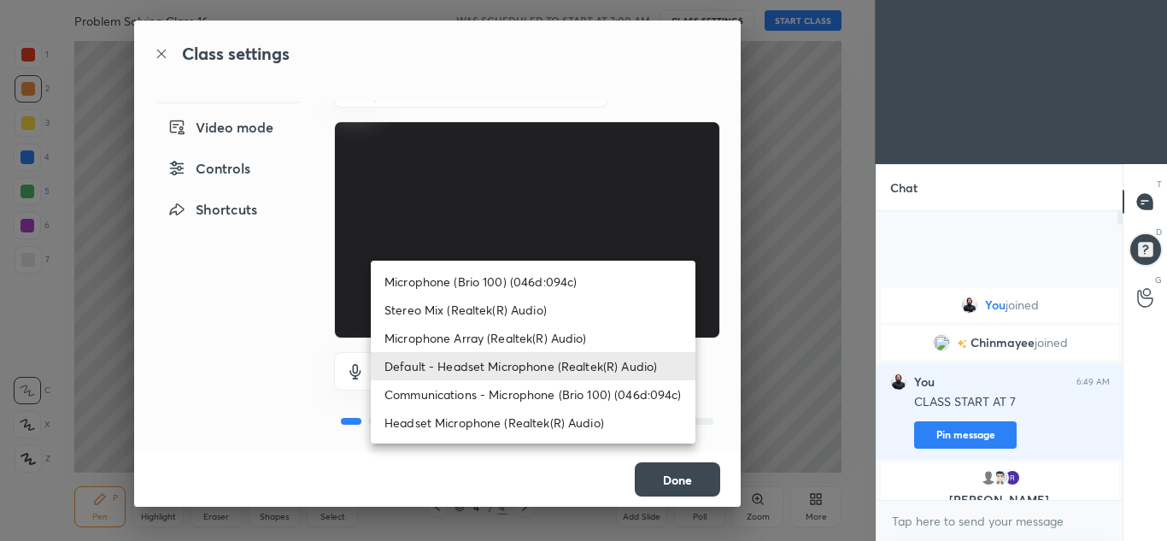
click at [500, 371] on body "1 2 3 4 5 6 7 C X Z C X Z E E Erase all H H Problem Solving Class 16 WAS SCHEDU…" at bounding box center [583, 270] width 1167 height 541
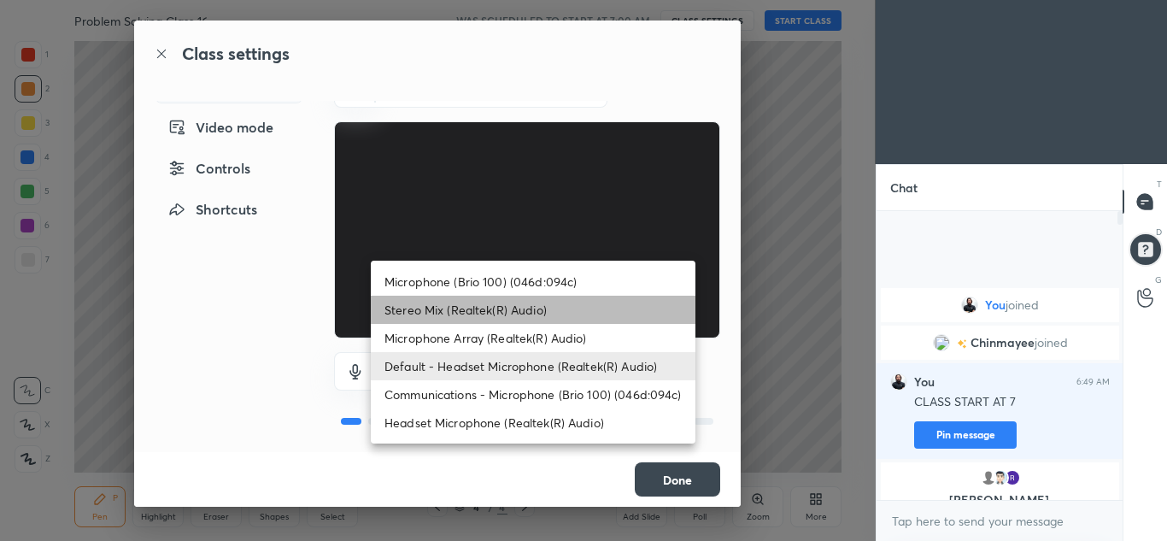
click at [451, 303] on li "Stereo Mix (Realtek(R) Audio)" at bounding box center [533, 309] width 325 height 28
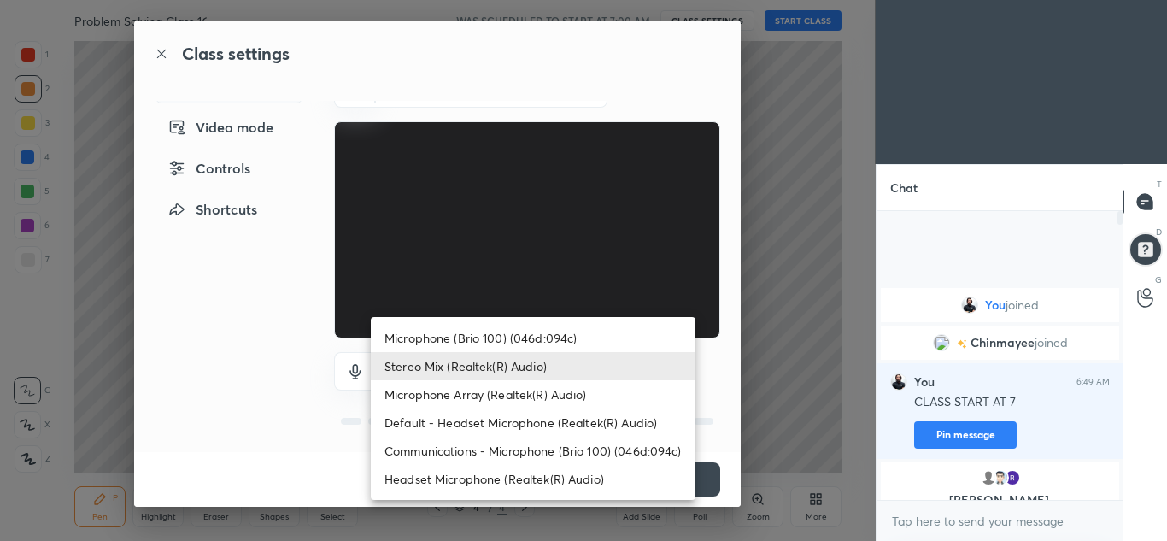
click at [516, 358] on body "1 2 3 4 5 6 7 C X Z C X Z E E Erase all H H Problem Solving Class 16 WAS SCHEDU…" at bounding box center [583, 270] width 1167 height 541
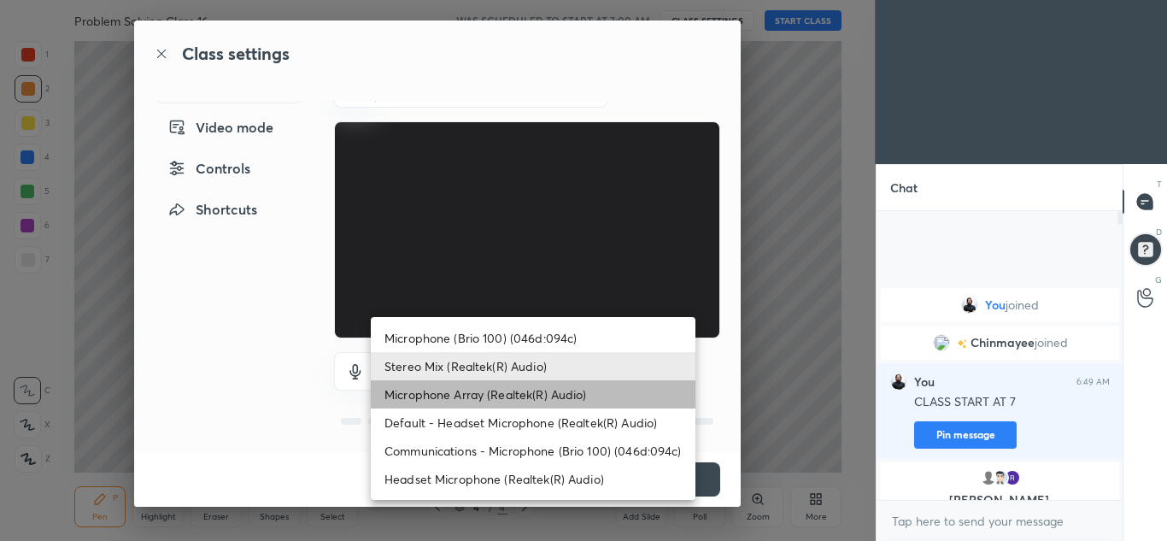
click at [489, 391] on li "Microphone Array (Realtek(R) Audio)" at bounding box center [533, 394] width 325 height 28
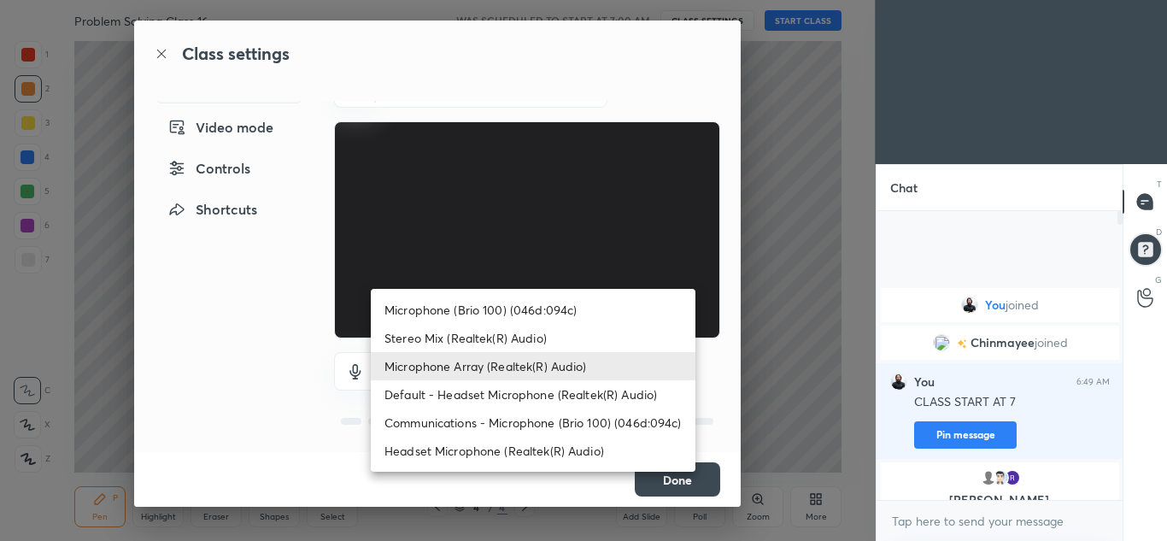
click at [512, 371] on body "1 2 3 4 5 6 7 C X Z C X Z E E Erase all H H Problem Solving Class 16 WAS SCHEDU…" at bounding box center [583, 270] width 1167 height 541
click at [501, 450] on li "Headset Microphone (Realtek(R) Audio)" at bounding box center [533, 450] width 325 height 28
type input "c5357366373ea2228791facba39c50250624b571dc46e3de83a2300c7d444454"
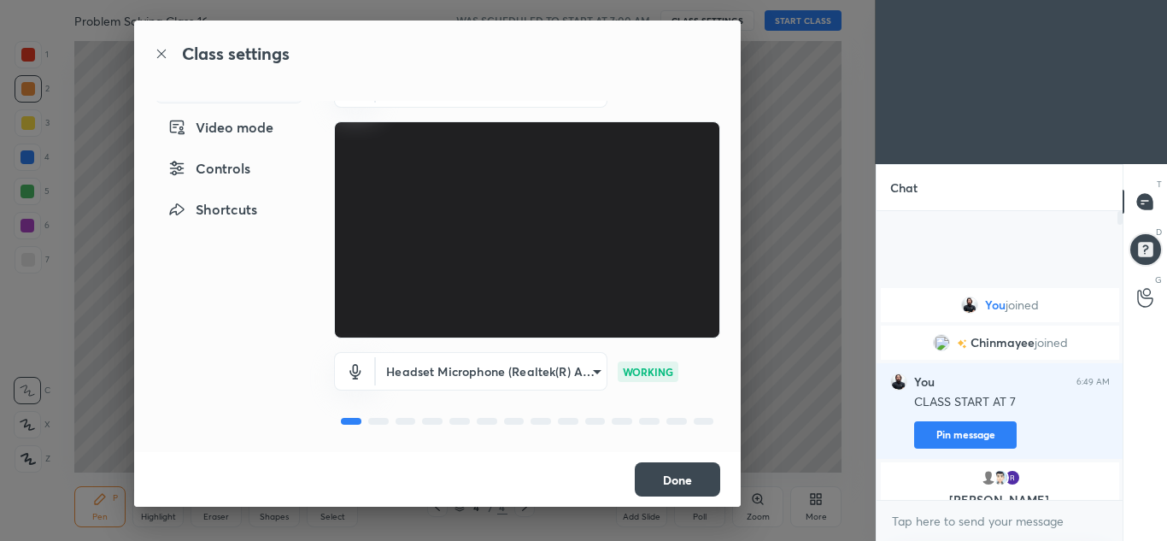
click at [775, 301] on div "Class settings Audio & Video Video mode Controls Shortcuts Brio 100 (046d:094c)…" at bounding box center [437, 270] width 875 height 541
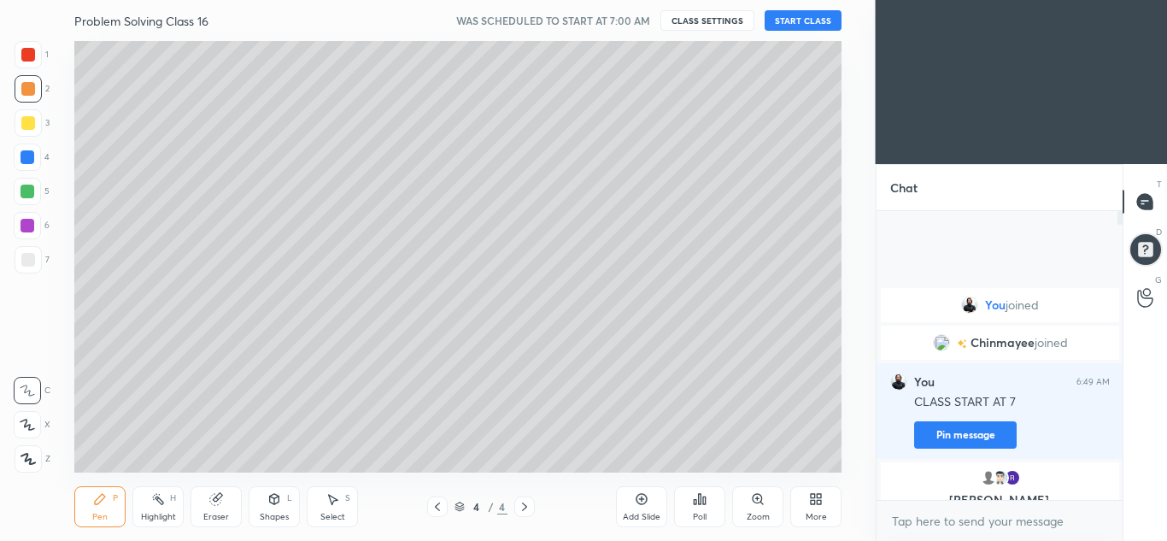
click at [697, 17] on button "CLASS SETTINGS" at bounding box center [707, 20] width 94 height 20
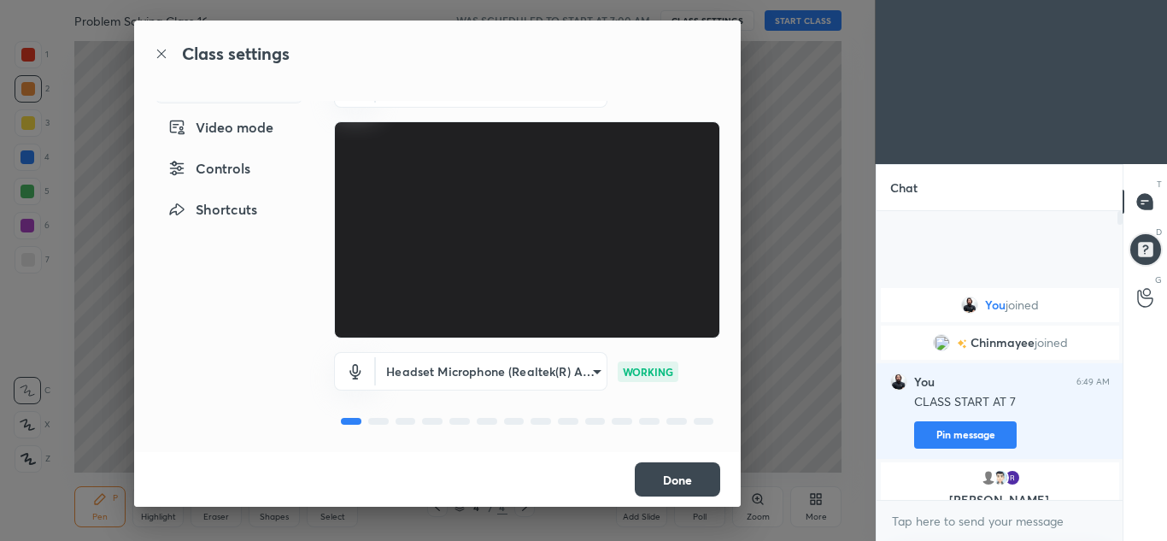
click at [664, 483] on button "Done" at bounding box center [677, 479] width 85 height 34
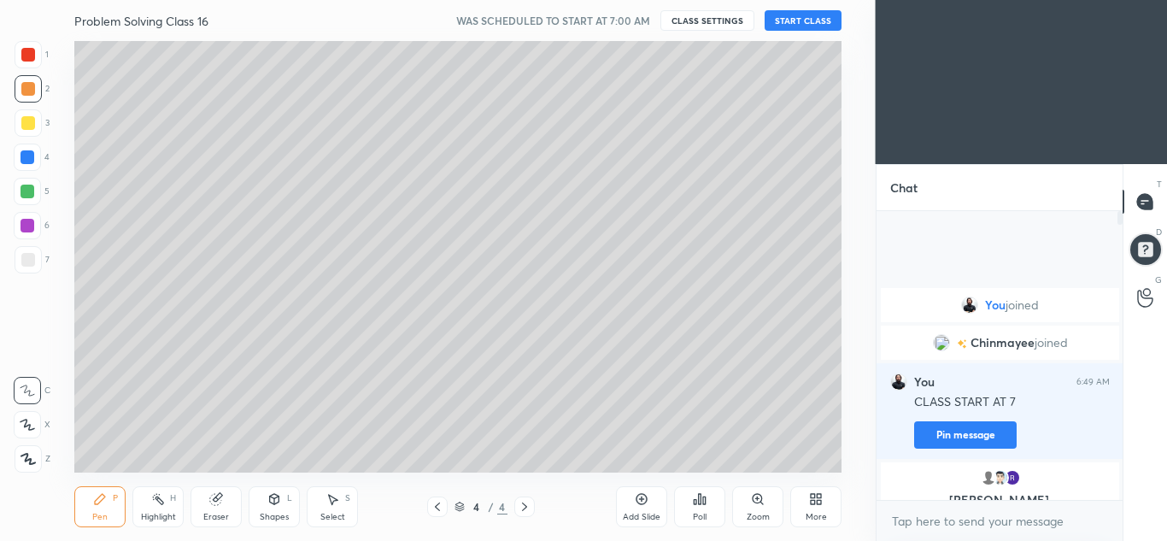
click at [787, 16] on button "START CLASS" at bounding box center [802, 20] width 77 height 20
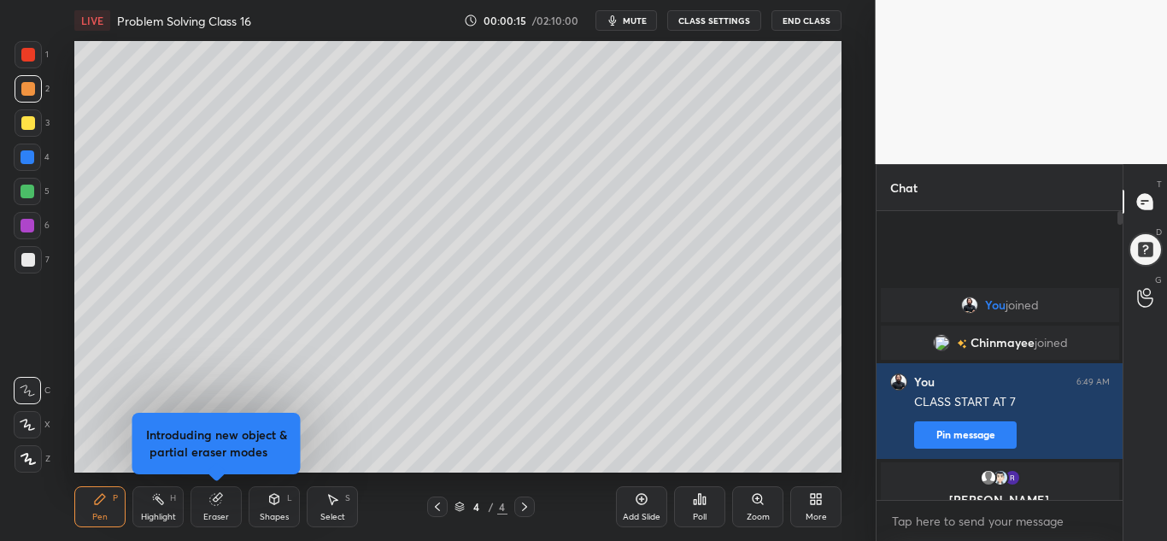
click at [714, 26] on button "CLASS SETTINGS" at bounding box center [714, 20] width 94 height 20
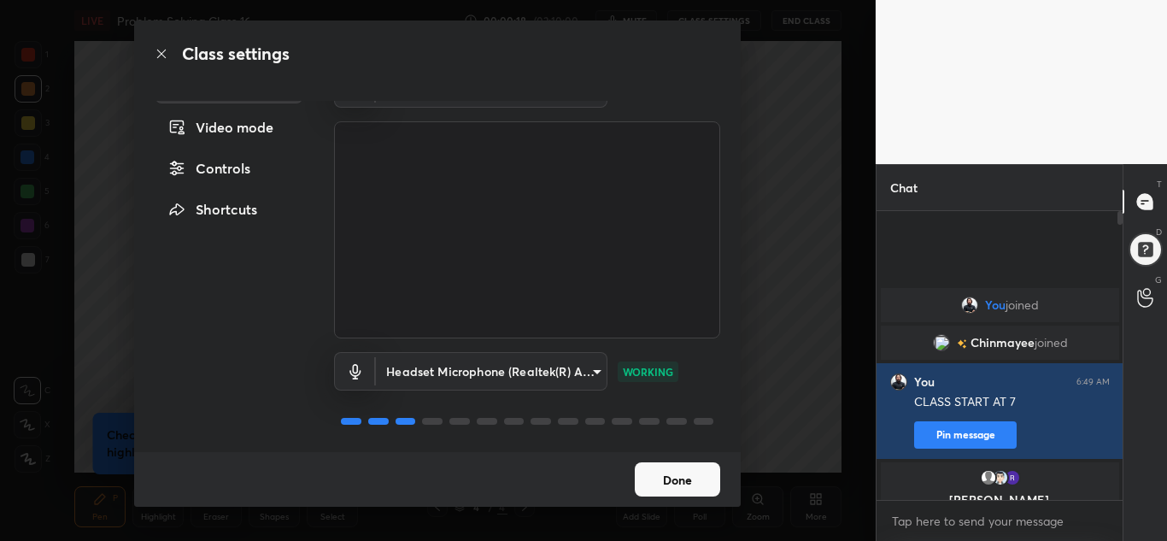
click at [671, 474] on button "Done" at bounding box center [677, 479] width 85 height 34
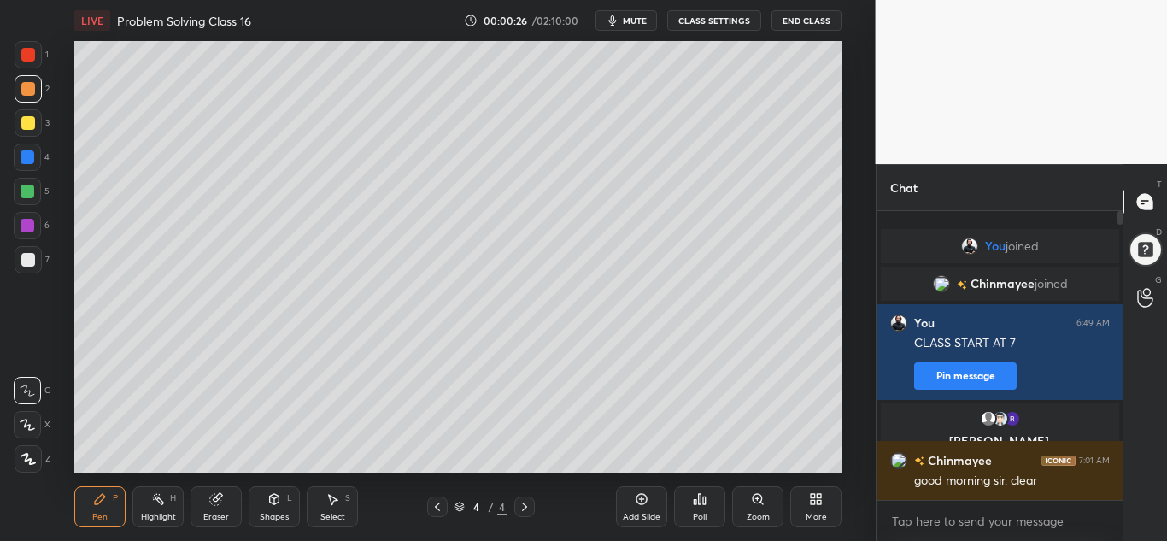
click at [432, 505] on icon at bounding box center [437, 507] width 14 height 14
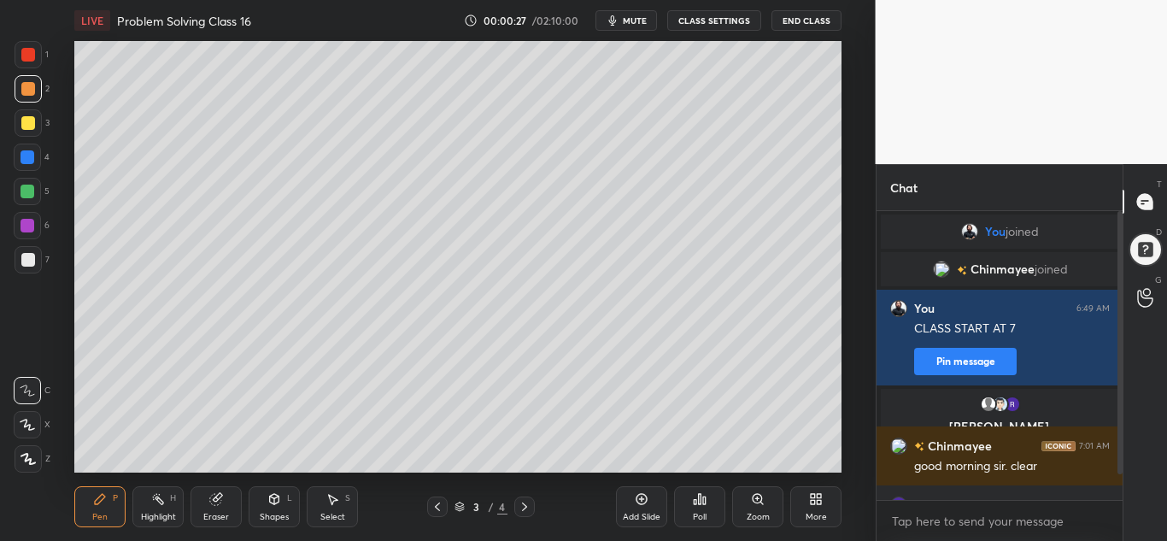
click at [434, 501] on icon at bounding box center [437, 507] width 14 height 14
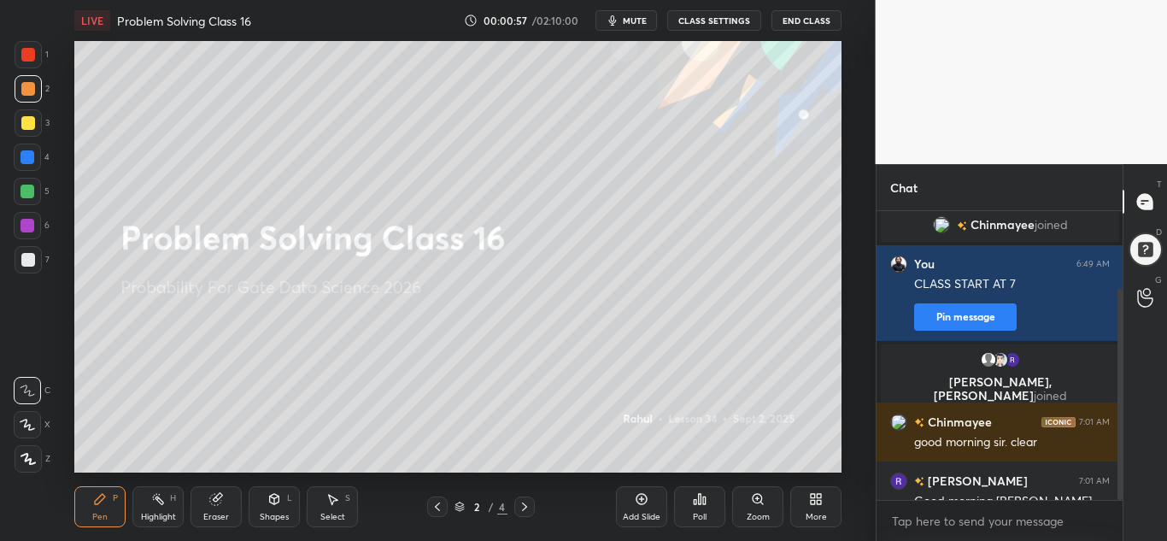
scroll to position [106, 0]
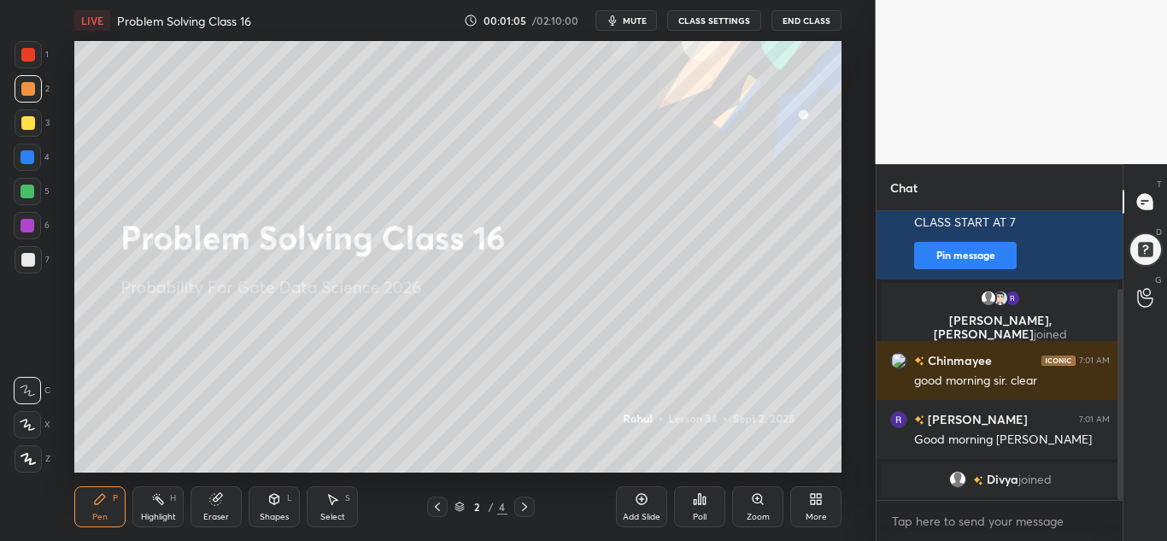
click at [34, 425] on icon at bounding box center [27, 424] width 15 height 12
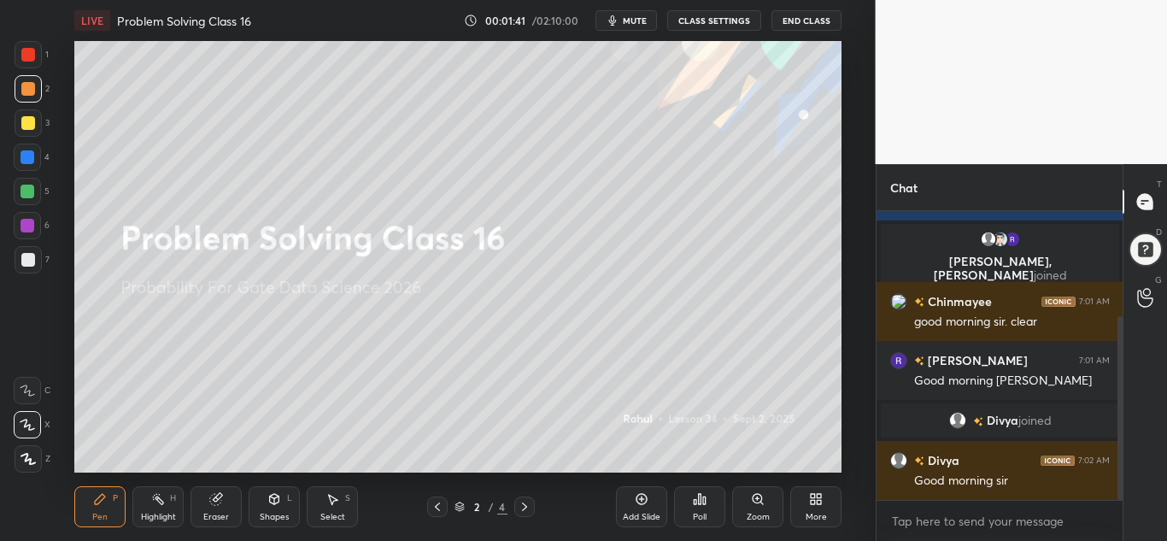
click at [527, 506] on icon at bounding box center [525, 507] width 14 height 14
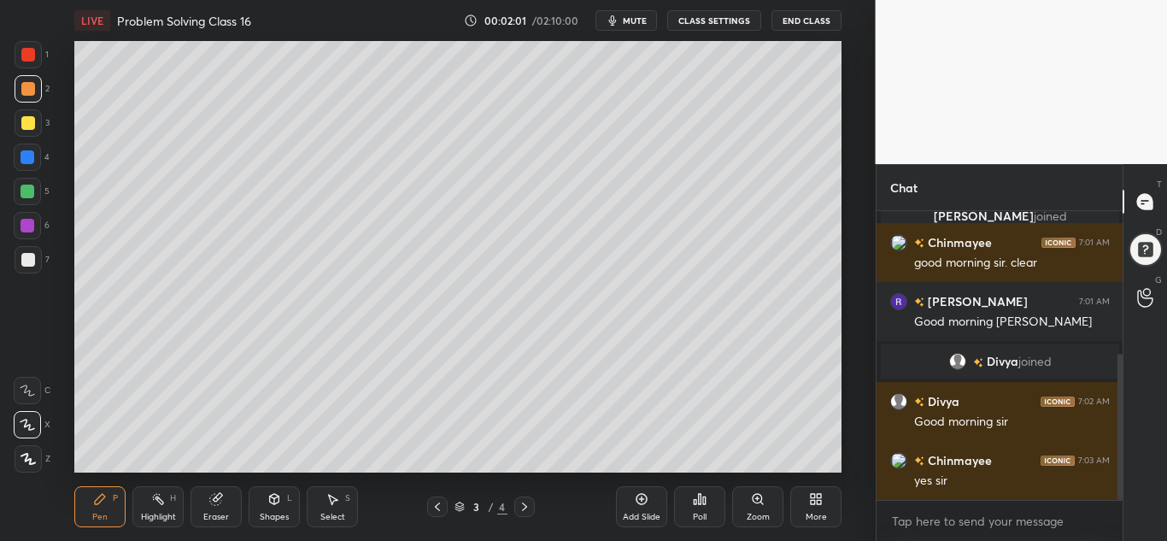
scroll to position [283, 0]
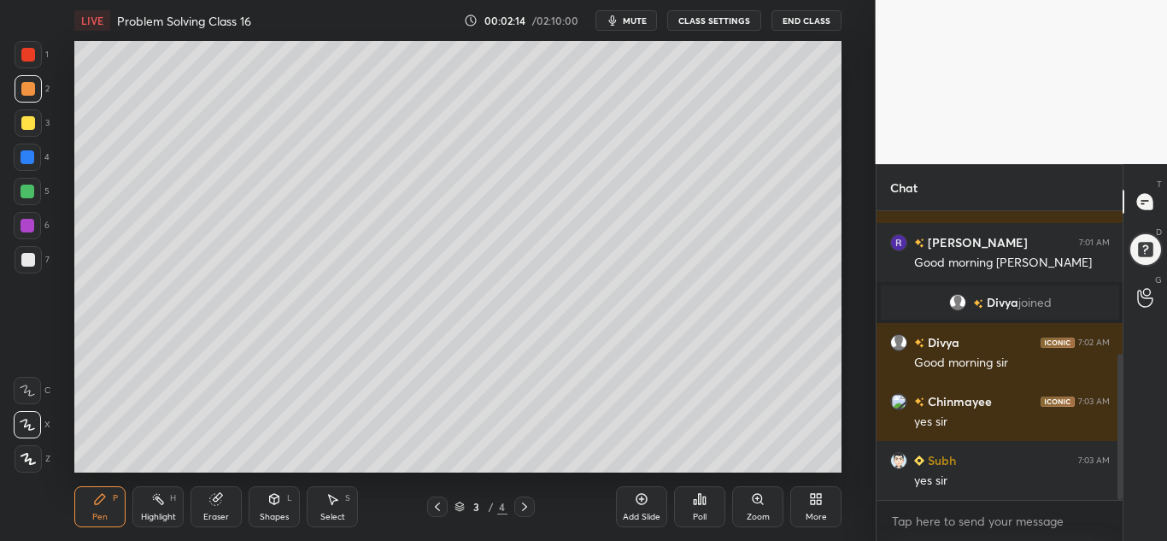
click at [634, 497] on div "Add Slide" at bounding box center [641, 506] width 51 height 41
click at [438, 512] on icon at bounding box center [437, 507] width 14 height 14
click at [521, 505] on icon at bounding box center [525, 507] width 14 height 14
click at [439, 507] on icon at bounding box center [437, 507] width 14 height 14
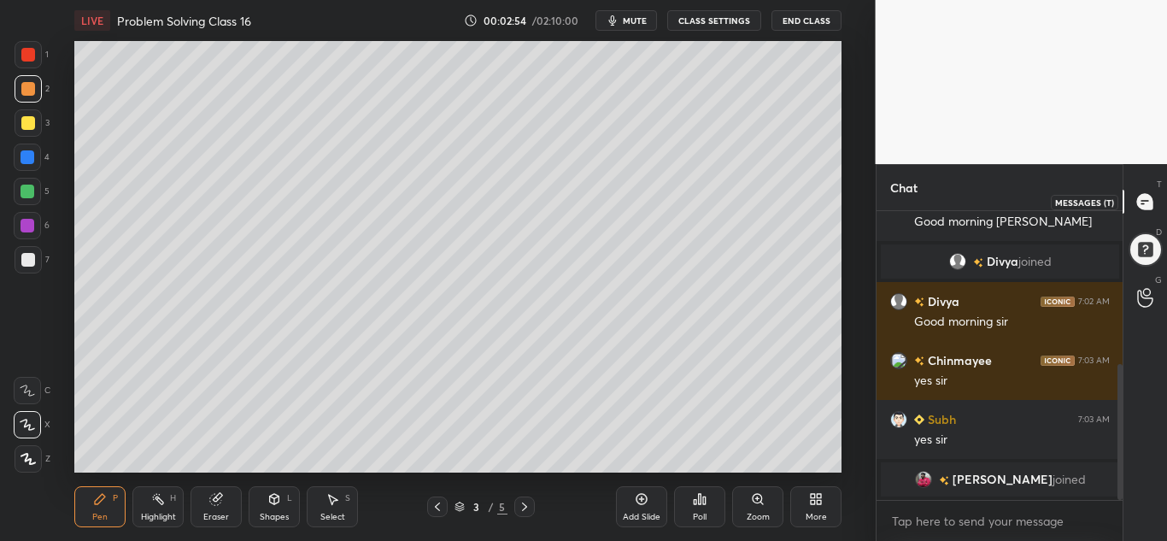
click at [1141, 201] on icon at bounding box center [1144, 201] width 7 height 0
click at [1140, 246] on div at bounding box center [1145, 249] width 34 height 34
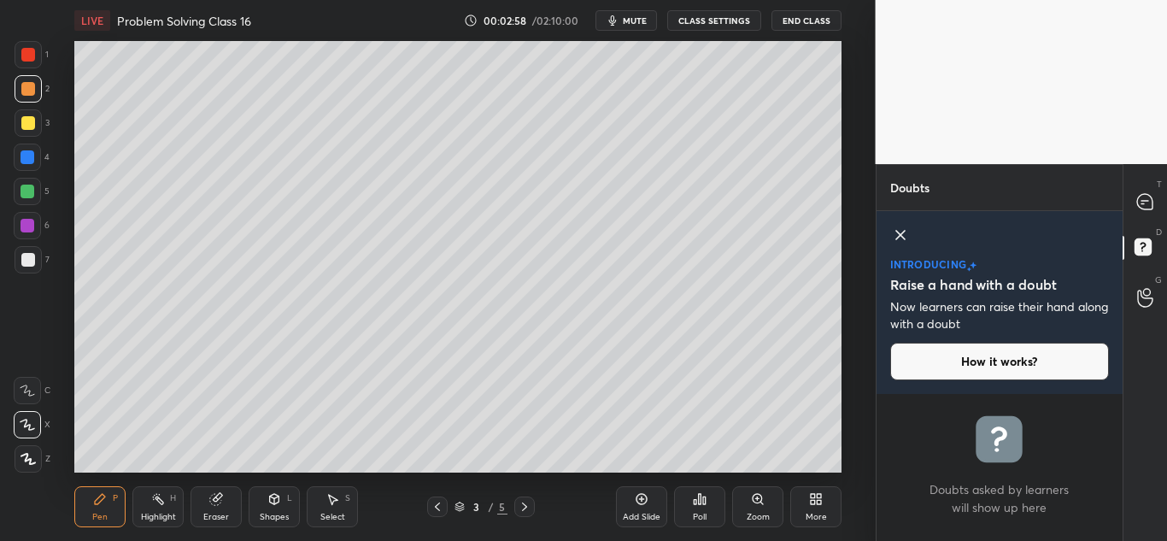
click at [904, 230] on icon at bounding box center [900, 235] width 20 height 20
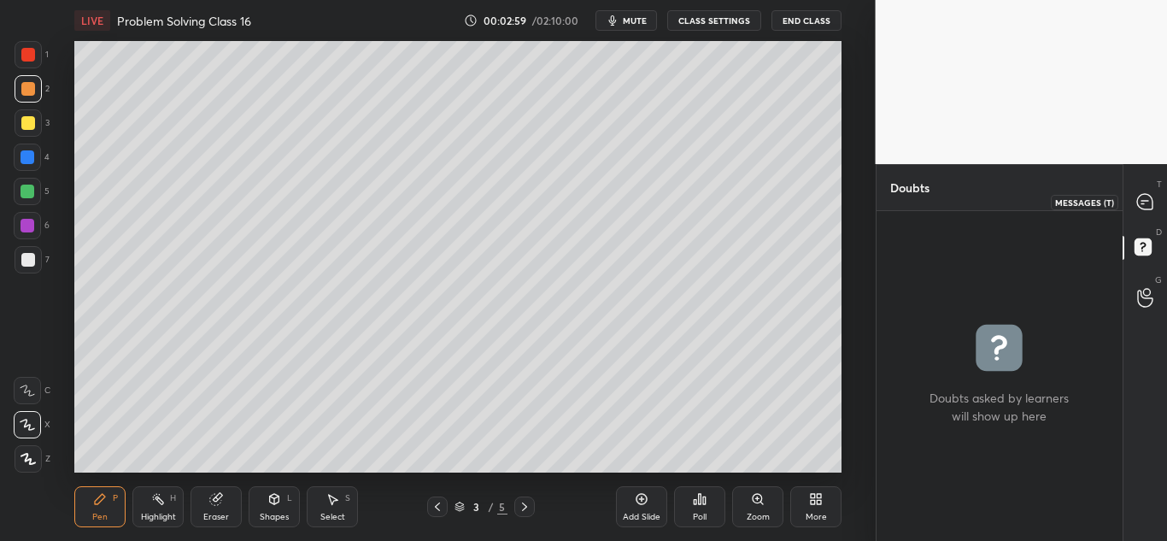
click at [1143, 199] on icon at bounding box center [1144, 201] width 15 height 15
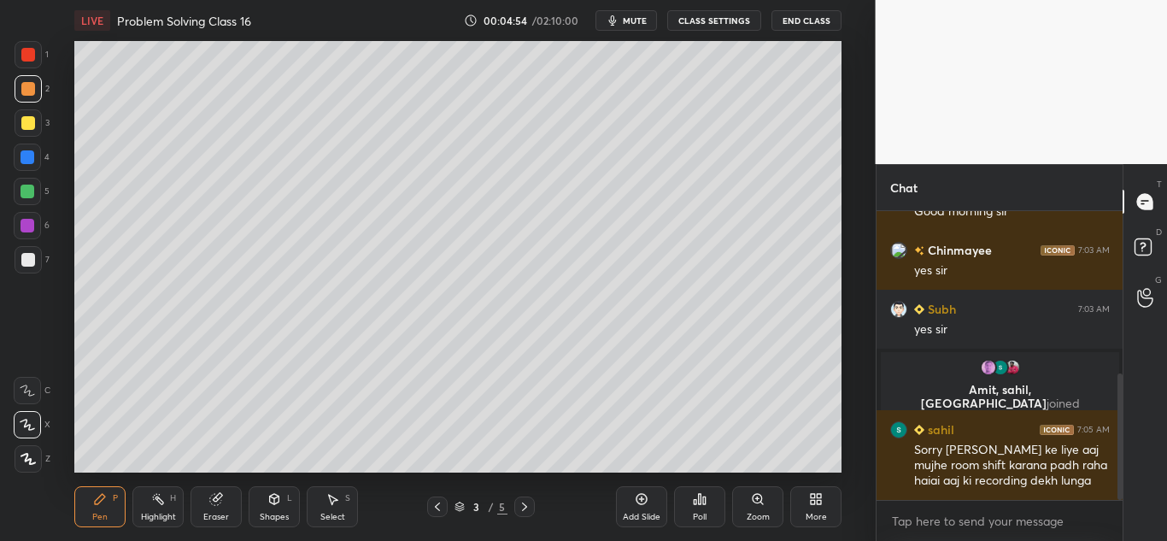
scroll to position [428, 0]
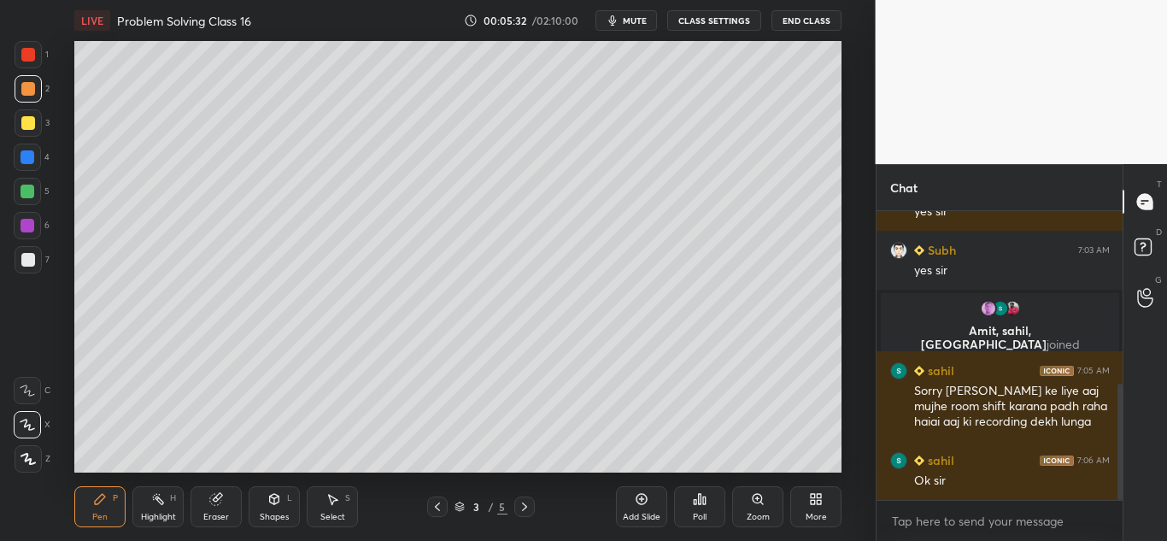
click at [524, 507] on icon at bounding box center [525, 507] width 14 height 14
click at [435, 508] on icon at bounding box center [437, 507] width 14 height 14
click at [523, 502] on icon at bounding box center [525, 507] width 14 height 14
click at [438, 505] on icon at bounding box center [437, 507] width 14 height 14
click at [524, 506] on icon at bounding box center [525, 507] width 14 height 14
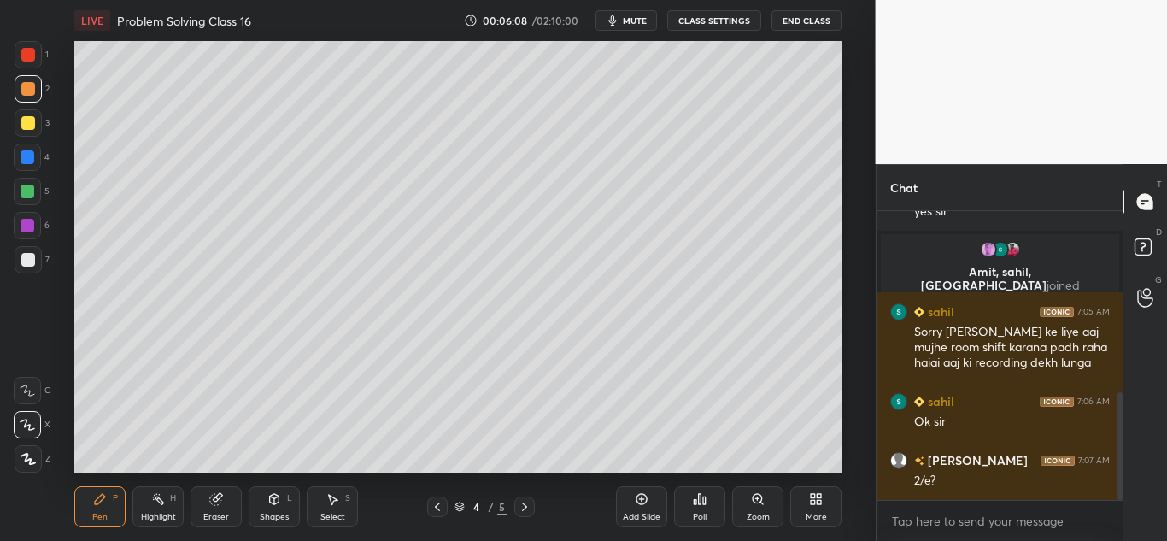
scroll to position [504, 0]
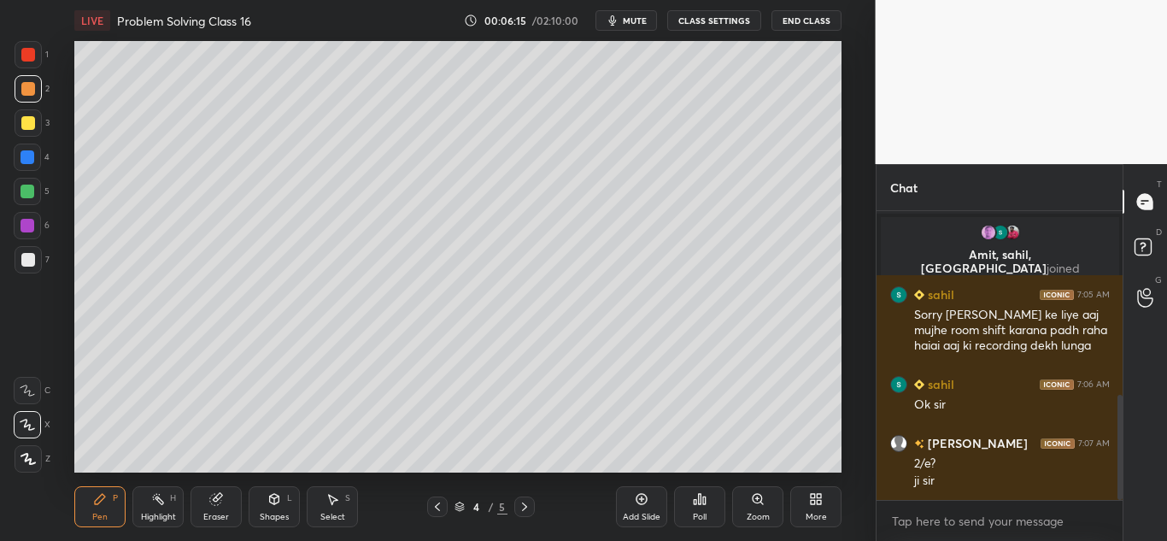
click at [23, 119] on div at bounding box center [28, 123] width 14 height 14
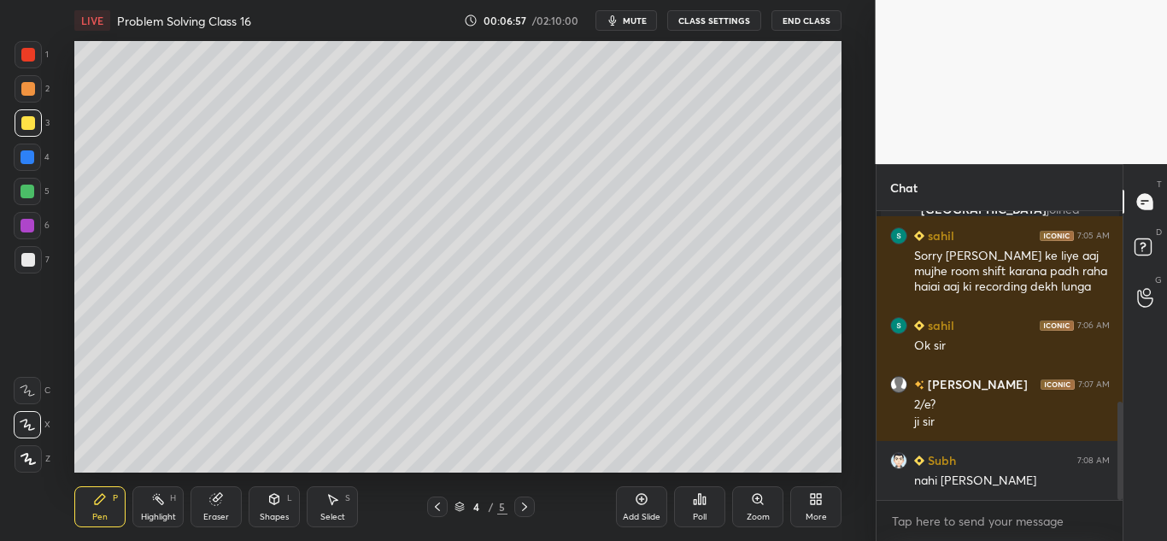
click at [22, 91] on div at bounding box center [28, 89] width 14 height 14
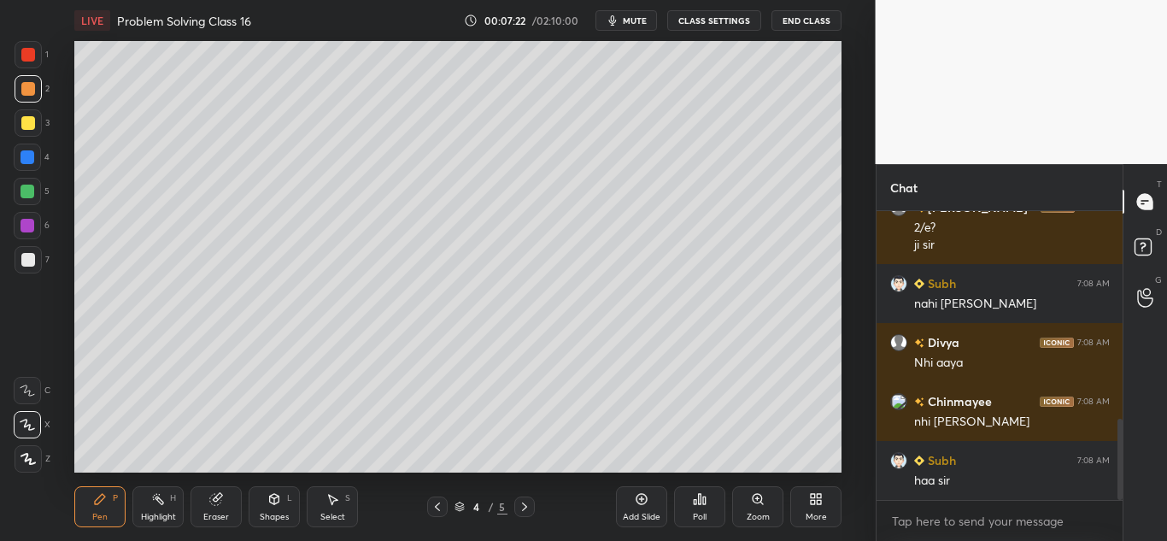
scroll to position [798, 0]
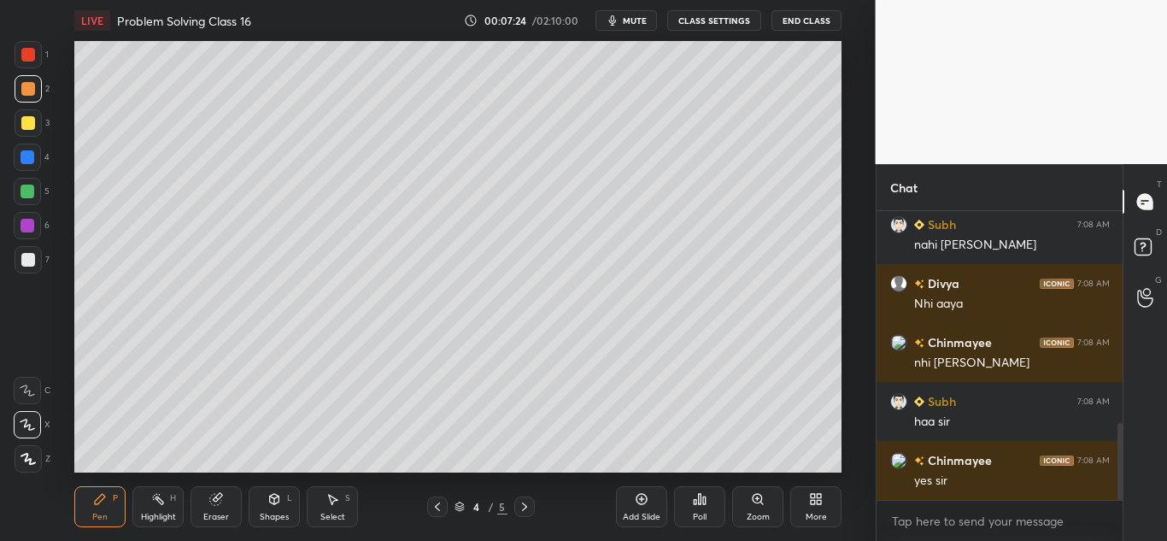
click at [31, 128] on div at bounding box center [28, 123] width 14 height 14
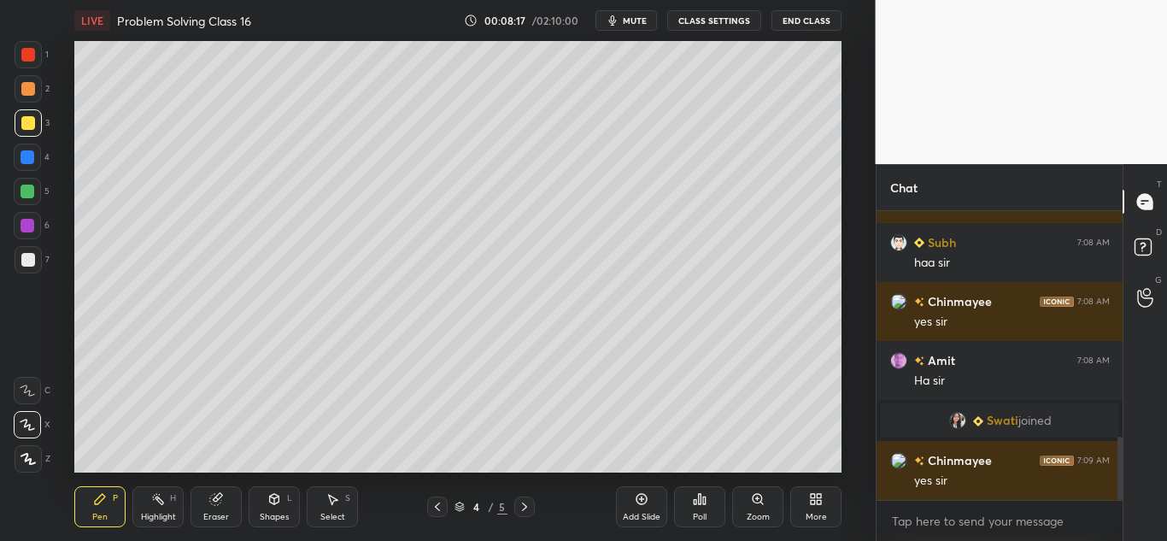
scroll to position [1035, 0]
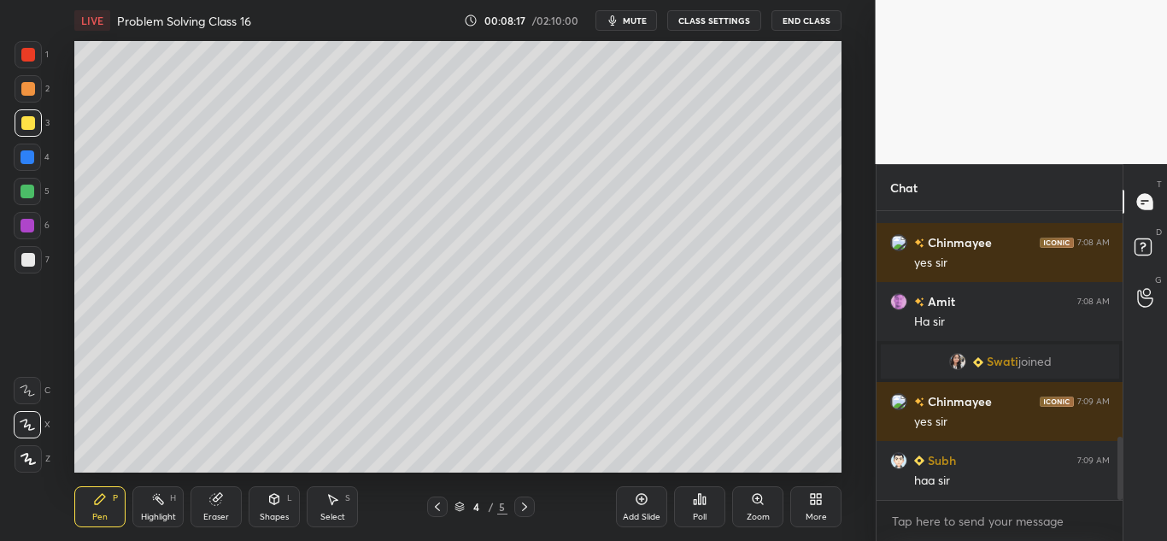
click at [644, 506] on div "Add Slide" at bounding box center [641, 506] width 51 height 41
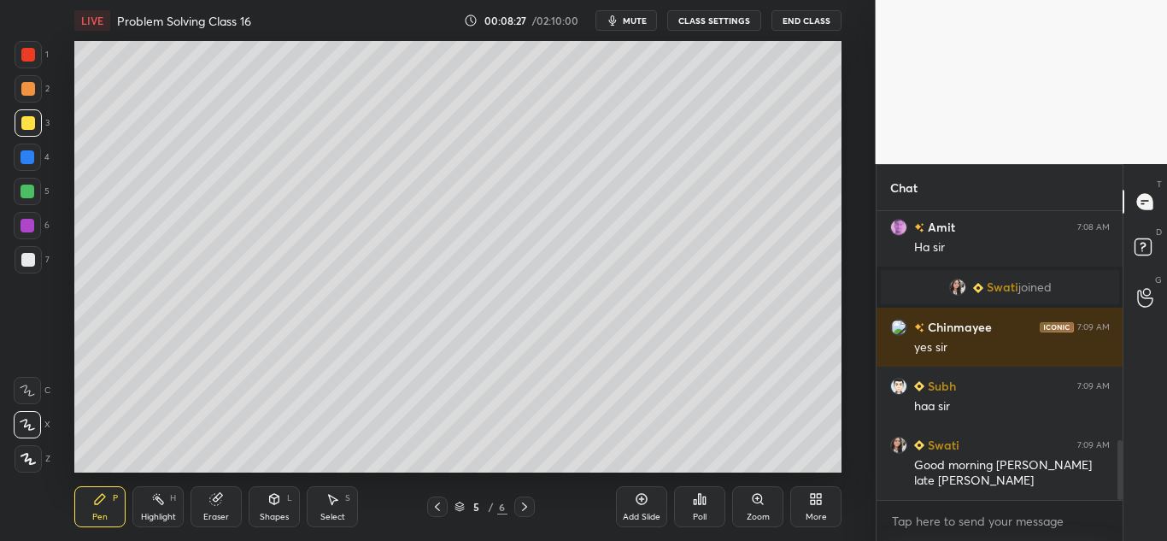
click at [436, 505] on icon at bounding box center [437, 506] width 5 height 9
click at [526, 509] on icon at bounding box center [525, 507] width 14 height 14
click at [432, 506] on icon at bounding box center [437, 507] width 14 height 14
click at [525, 502] on icon at bounding box center [525, 507] width 14 height 14
click at [436, 504] on icon at bounding box center [437, 507] width 14 height 14
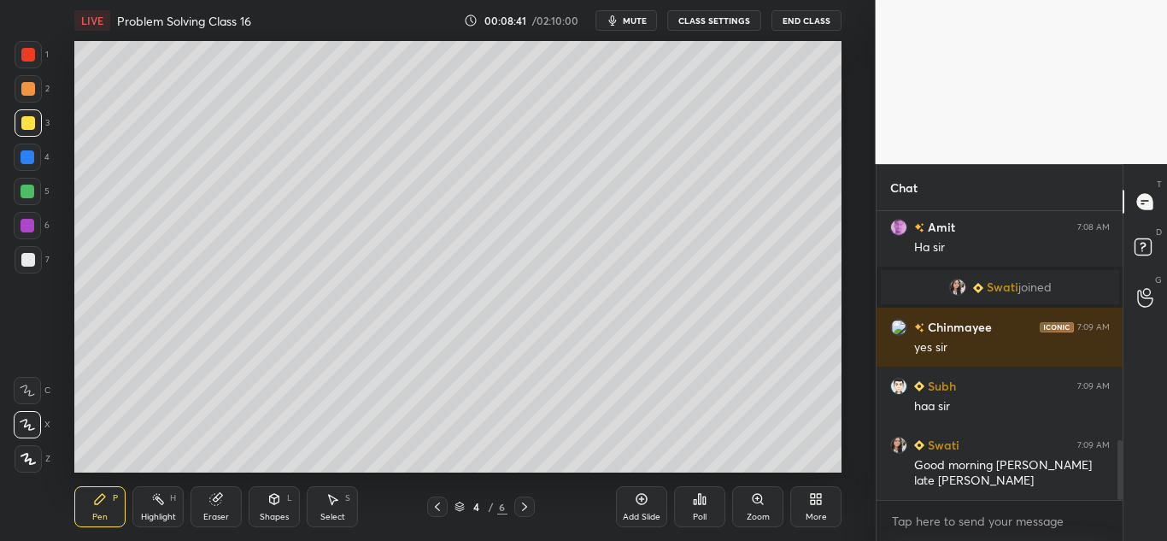
click at [522, 500] on icon at bounding box center [525, 507] width 14 height 14
click at [436, 506] on icon at bounding box center [437, 506] width 5 height 9
click at [522, 504] on icon at bounding box center [525, 507] width 14 height 14
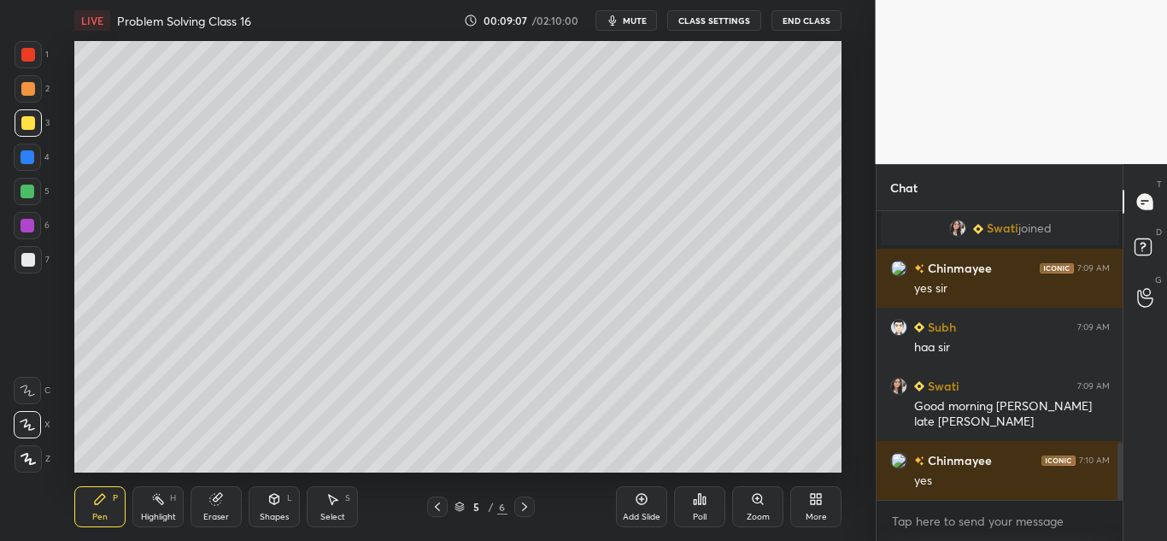
click at [33, 86] on div at bounding box center [28, 89] width 14 height 14
click at [225, 483] on div "Pen P Highlight H Eraser Shapes L Select S 5 / 6 Add Slide Poll Zoom More" at bounding box center [457, 506] width 767 height 68
click at [216, 500] on icon at bounding box center [215, 499] width 11 height 11
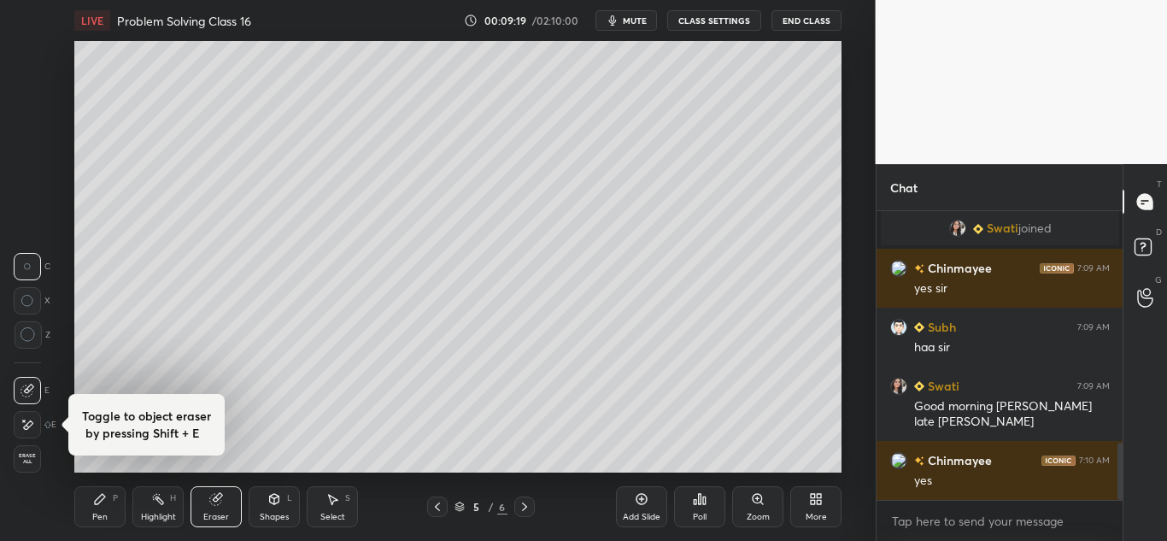
click at [102, 494] on icon at bounding box center [100, 499] width 14 height 14
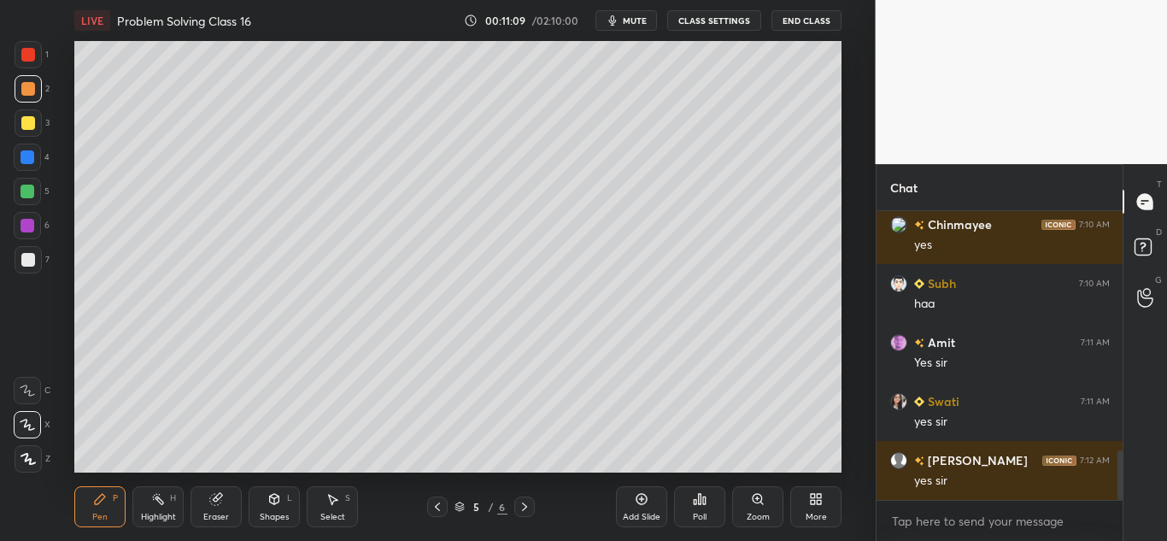
scroll to position [1463, 0]
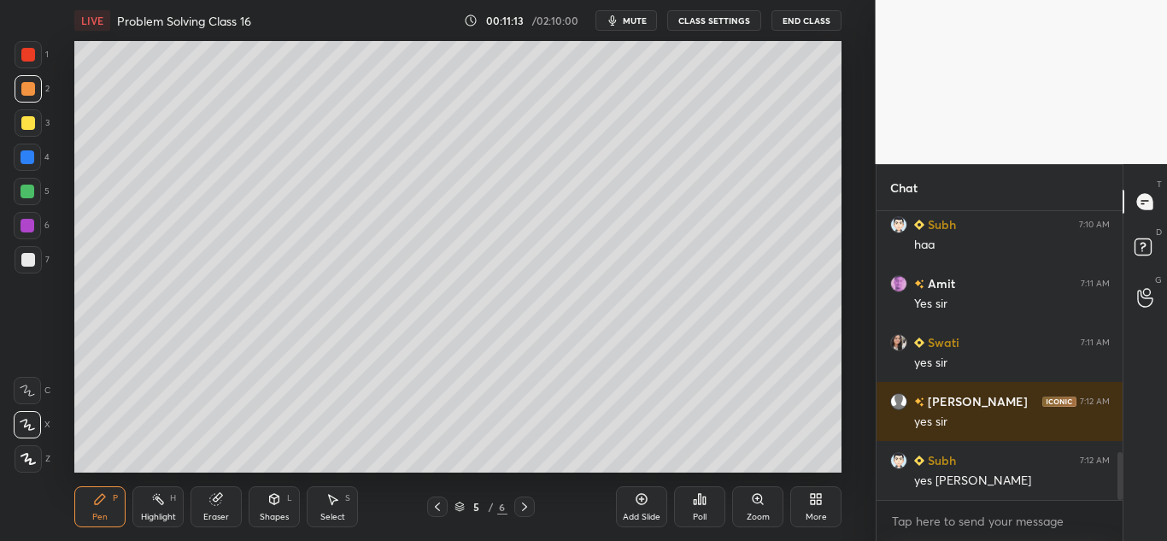
click at [226, 502] on div "Eraser" at bounding box center [215, 506] width 51 height 41
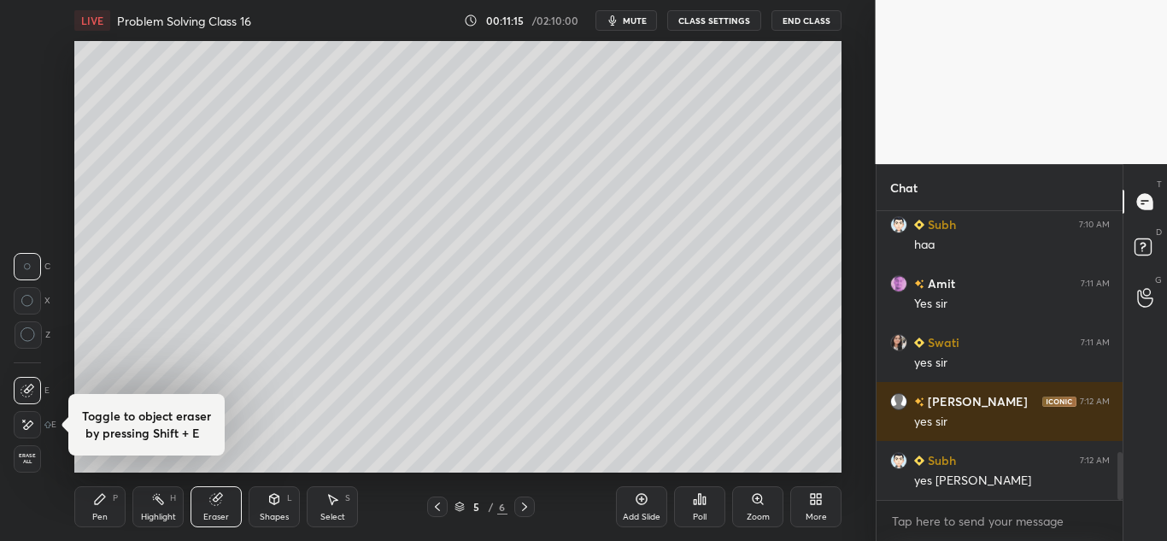
click at [99, 506] on div "Pen P" at bounding box center [99, 506] width 51 height 41
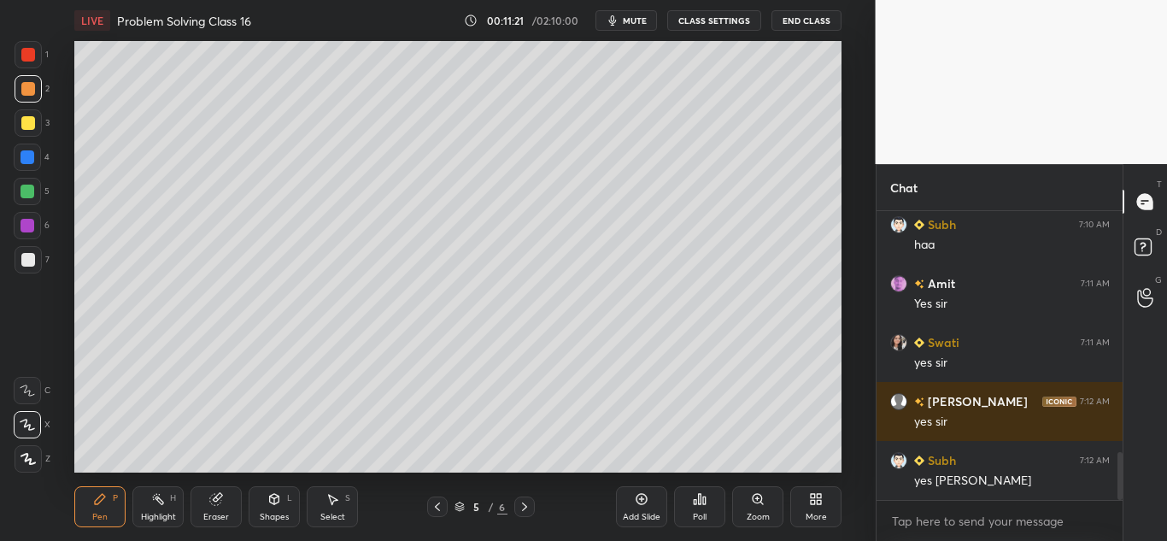
click at [394, 473] on div "Pen P Highlight H Eraser Shapes L Select S 5 / 6 Add Slide Poll Zoom More" at bounding box center [457, 506] width 767 height 68
click at [634, 500] on div "Add Slide" at bounding box center [641, 506] width 51 height 41
click at [436, 506] on icon at bounding box center [437, 507] width 14 height 14
click at [437, 505] on icon at bounding box center [437, 506] width 5 height 9
click at [518, 506] on icon at bounding box center [525, 507] width 14 height 14
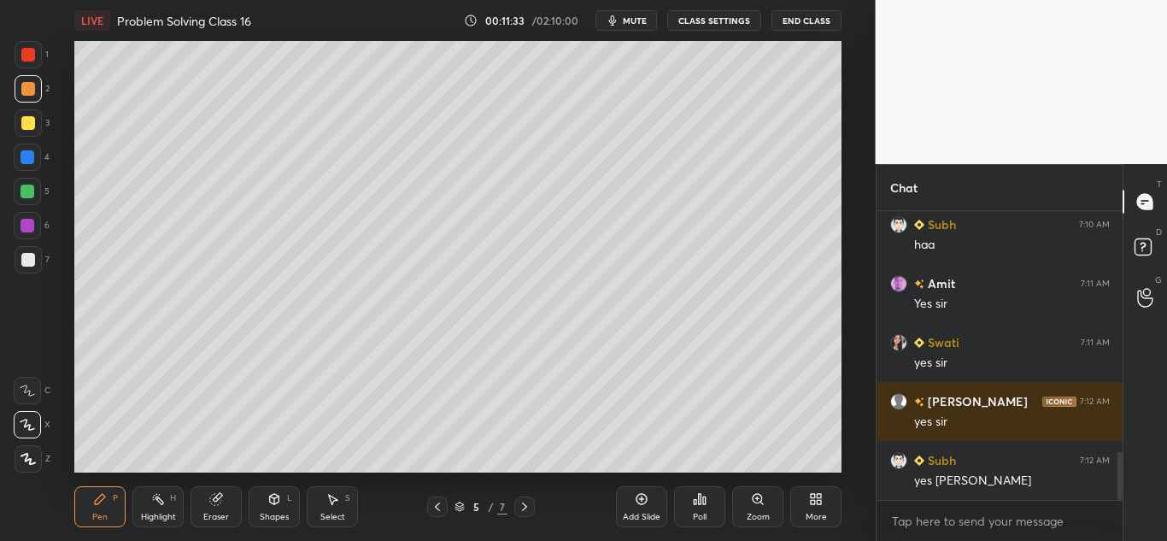
click at [523, 505] on icon at bounding box center [525, 507] width 14 height 14
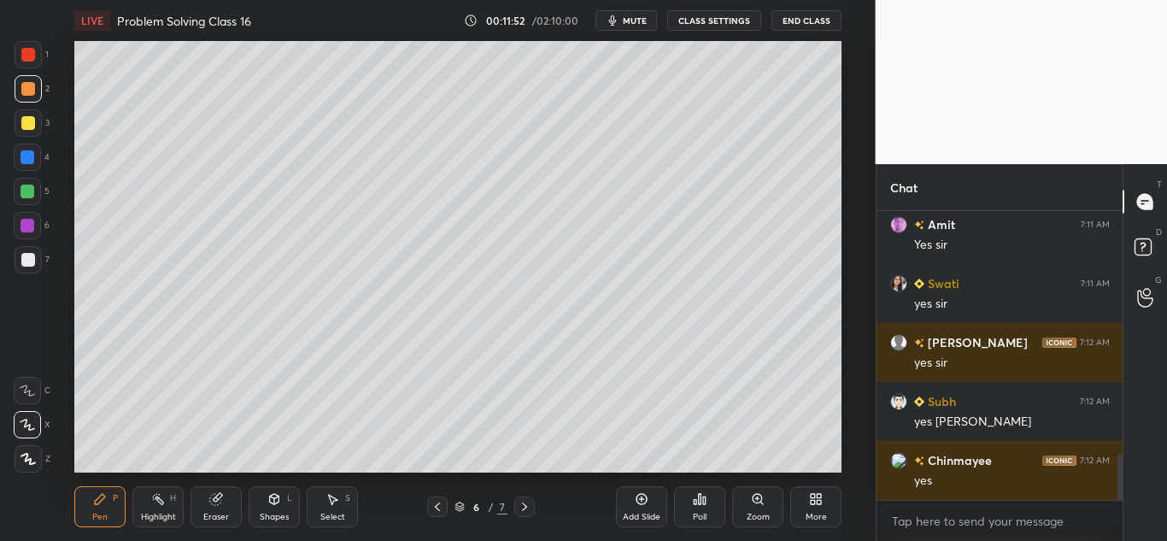
scroll to position [1581, 0]
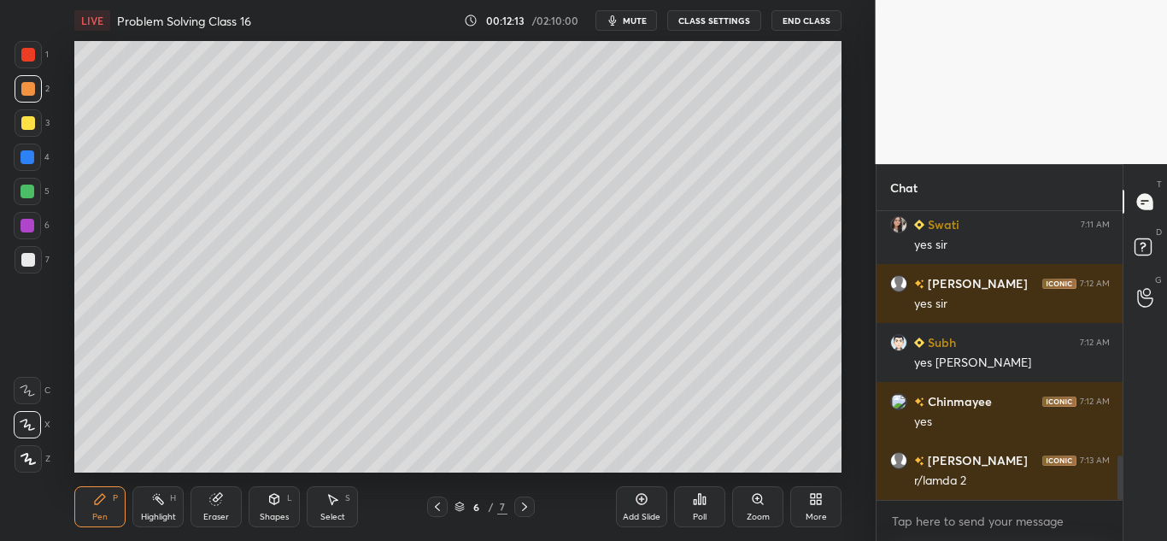
click at [20, 79] on div at bounding box center [28, 88] width 27 height 27
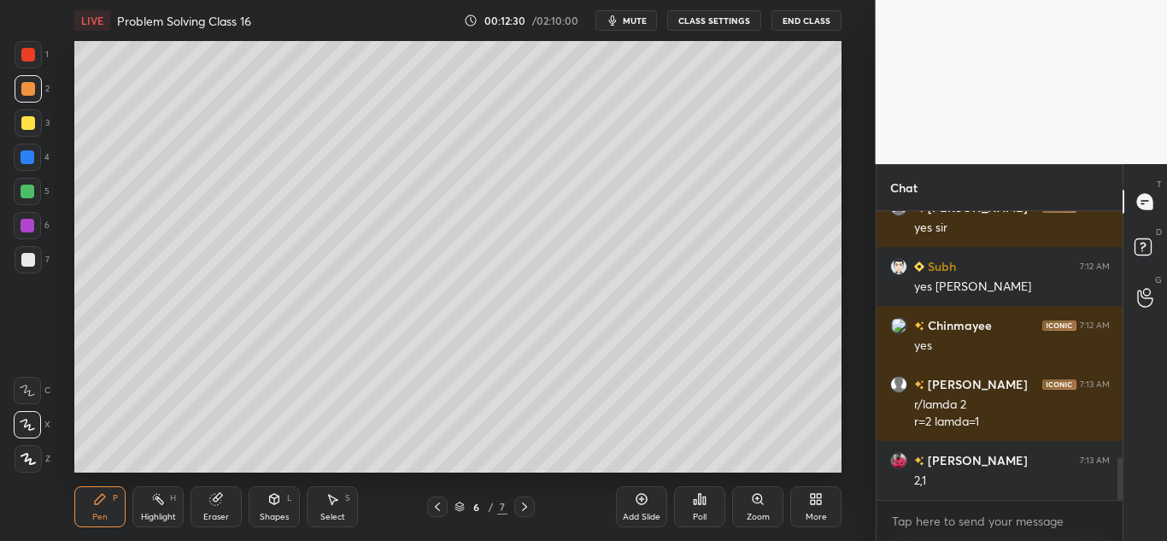
scroll to position [1716, 0]
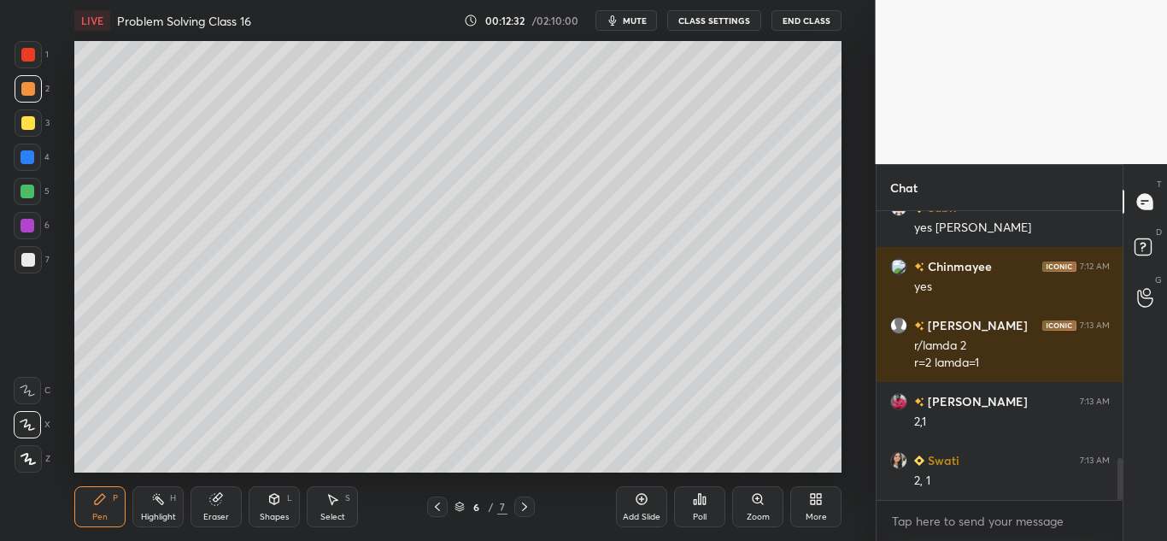
click at [437, 508] on icon at bounding box center [437, 506] width 5 height 9
click at [519, 506] on icon at bounding box center [525, 507] width 14 height 14
click at [438, 503] on icon at bounding box center [437, 507] width 14 height 14
click at [522, 502] on icon at bounding box center [525, 507] width 14 height 14
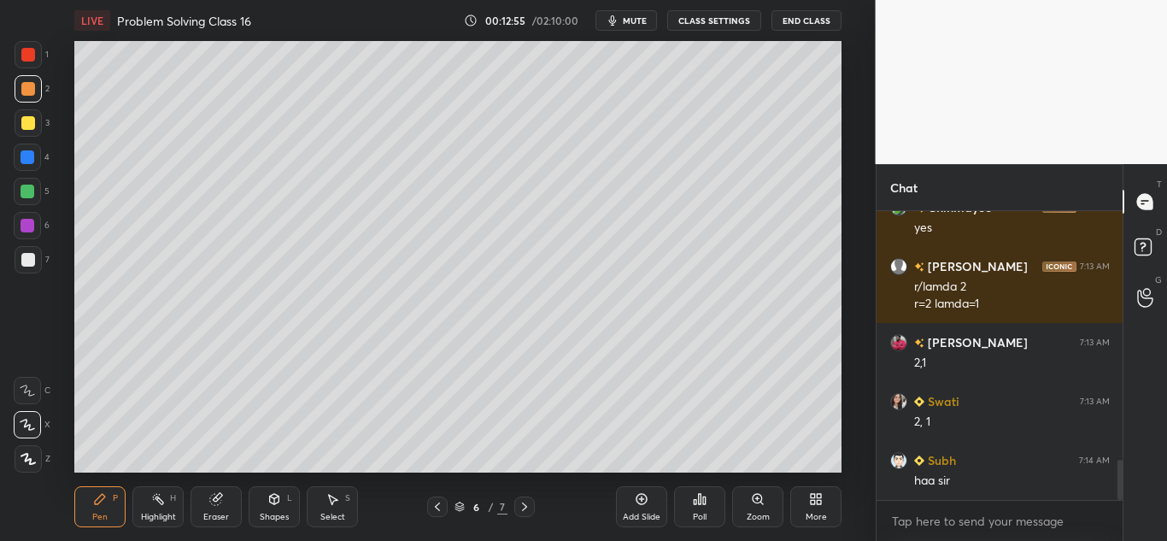
click at [217, 507] on div "Eraser" at bounding box center [215, 506] width 51 height 41
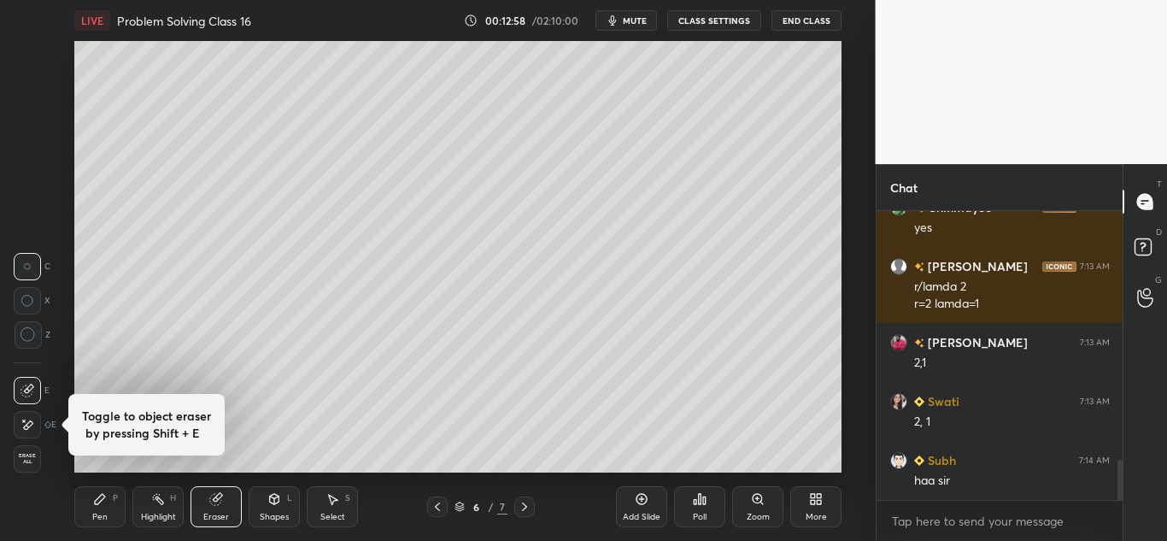
click at [97, 500] on icon at bounding box center [100, 499] width 10 height 10
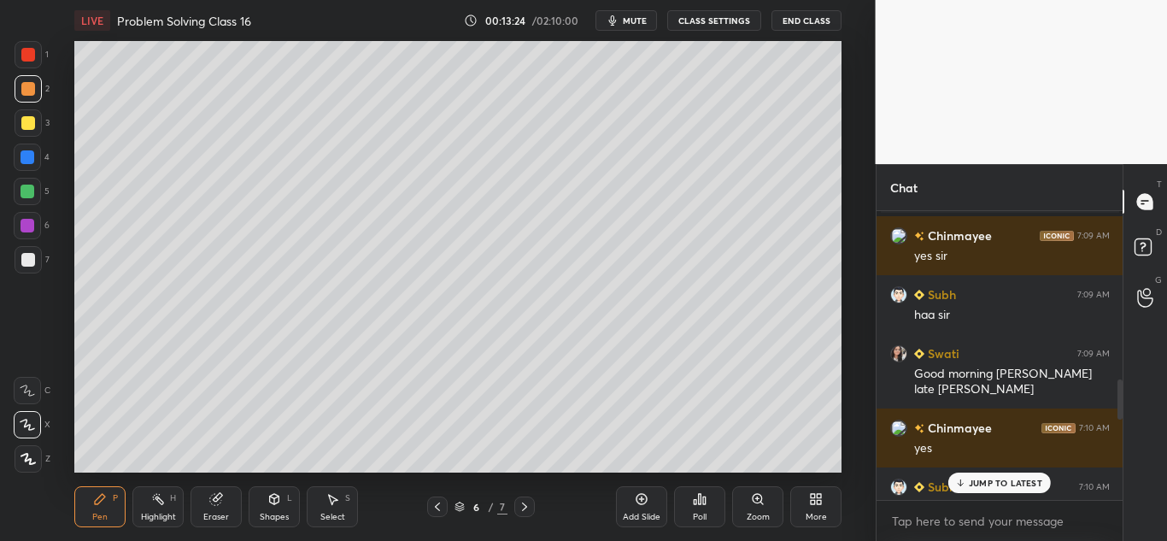
click at [997, 477] on p "JUMP TO LATEST" at bounding box center [1004, 482] width 73 height 10
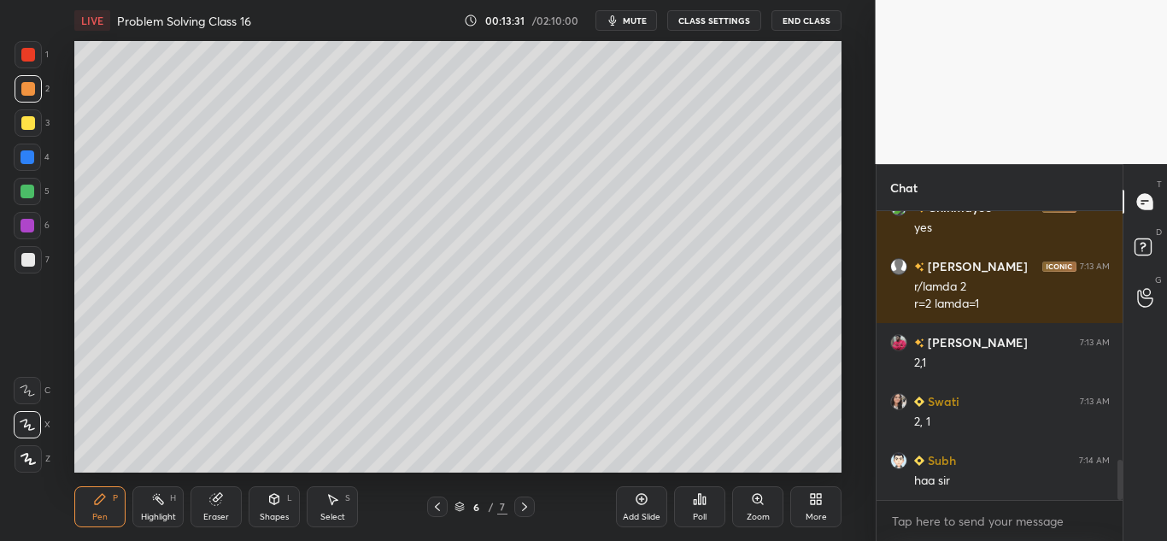
scroll to position [1834, 0]
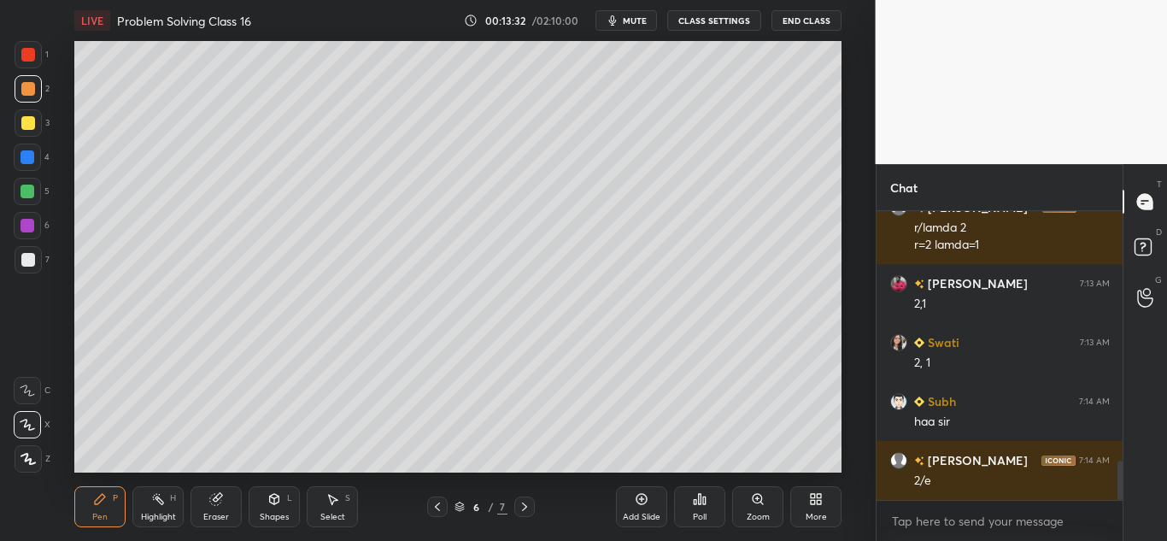
click at [102, 505] on icon at bounding box center [100, 499] width 14 height 14
click at [639, 502] on icon at bounding box center [642, 499] width 14 height 14
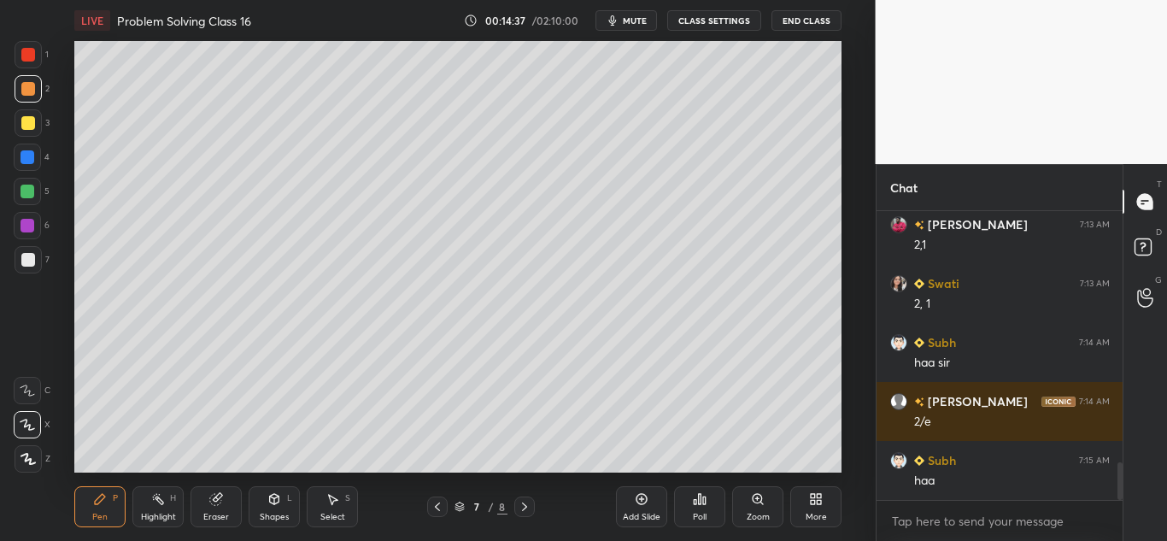
scroll to position [1951, 0]
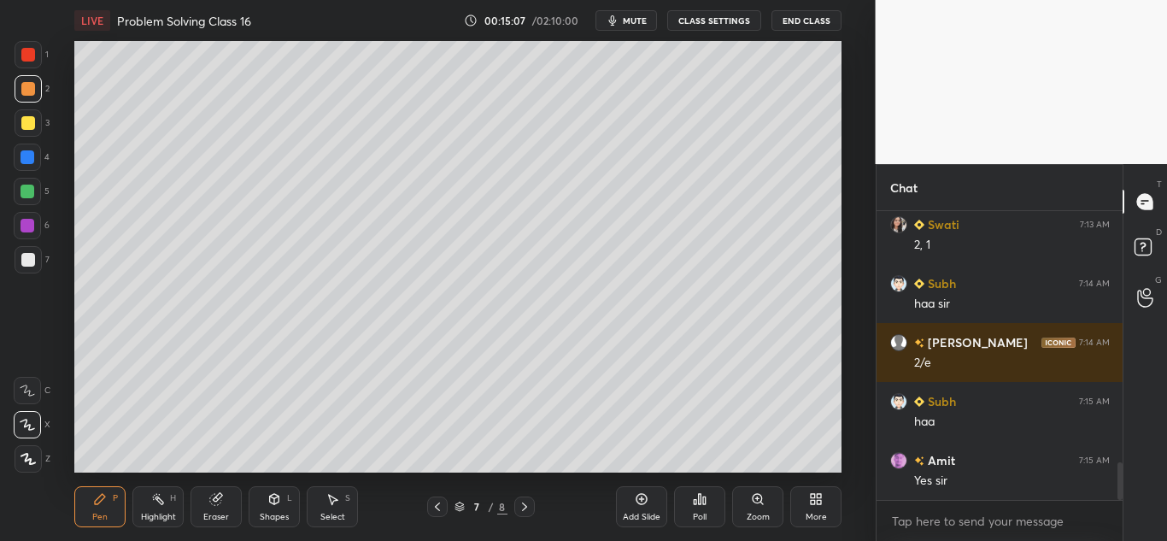
click at [439, 506] on icon at bounding box center [437, 507] width 14 height 14
click at [522, 508] on icon at bounding box center [525, 507] width 14 height 14
click at [524, 507] on icon at bounding box center [525, 507] width 14 height 14
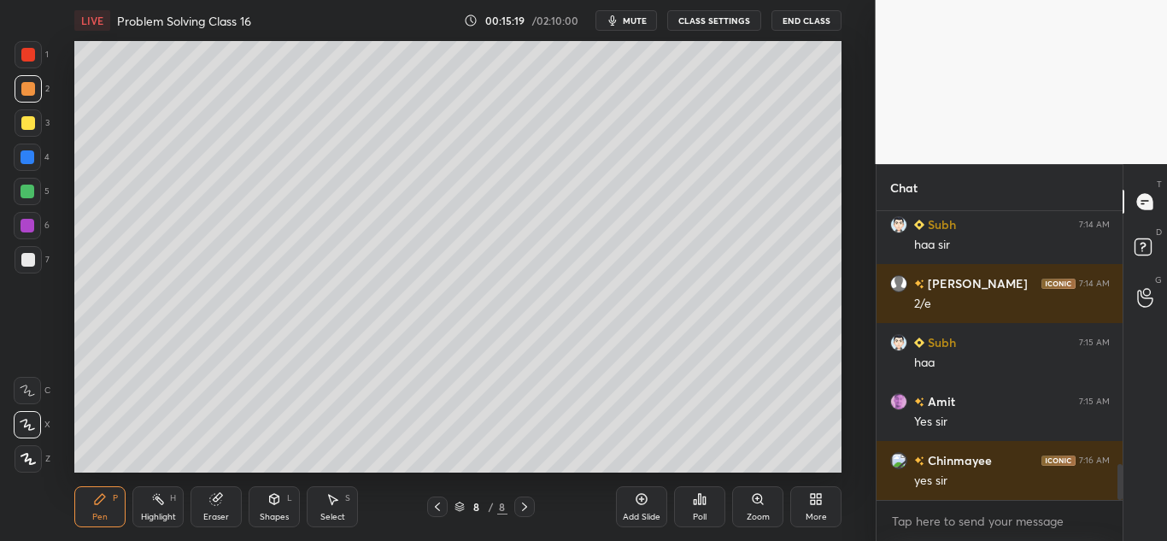
click at [215, 501] on icon at bounding box center [215, 499] width 11 height 11
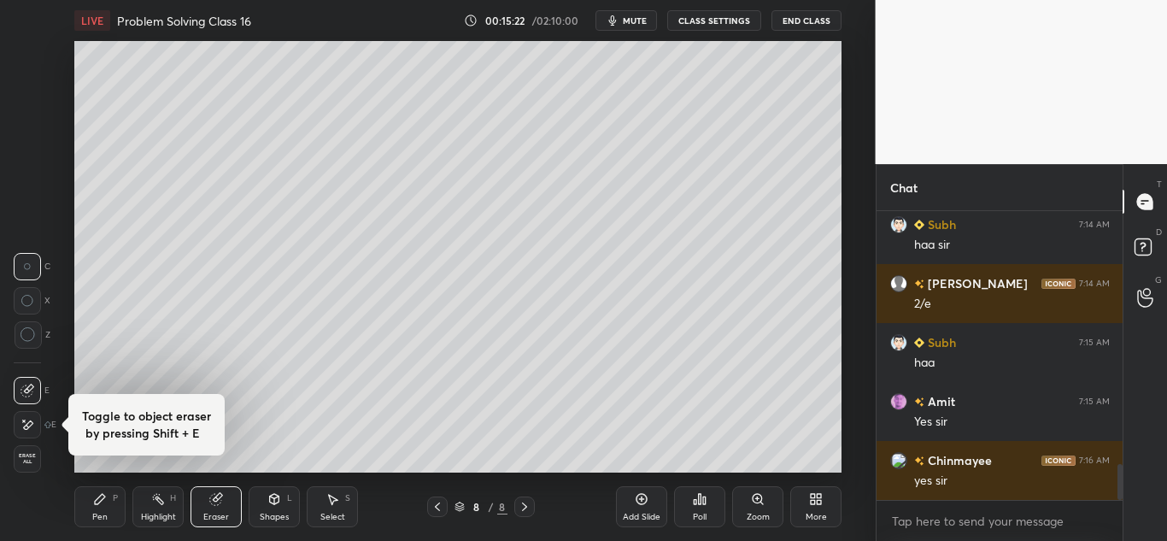
click at [100, 503] on icon at bounding box center [100, 499] width 14 height 14
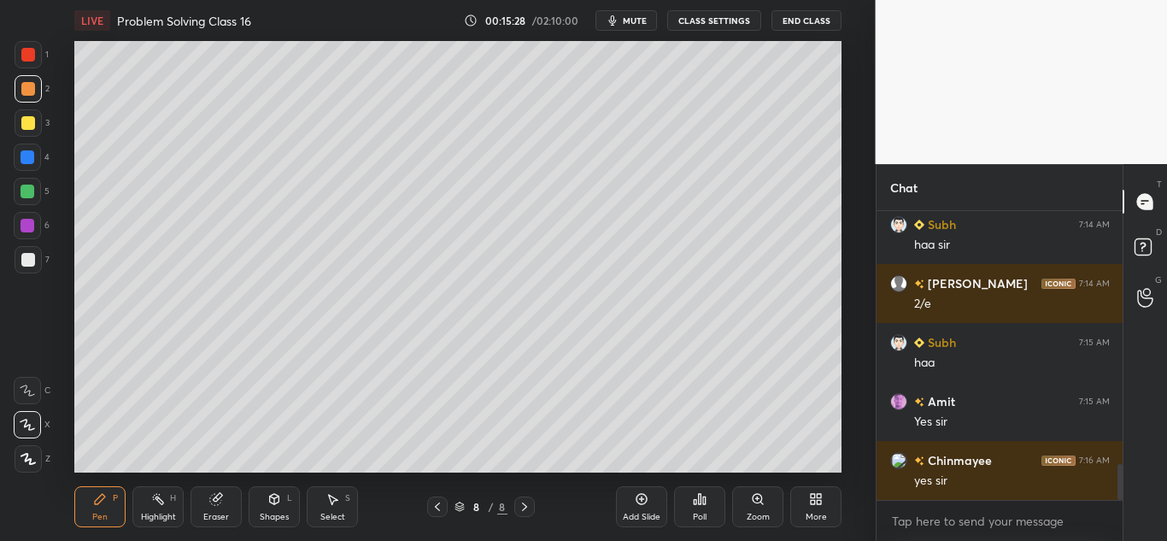
scroll to position [2027, 0]
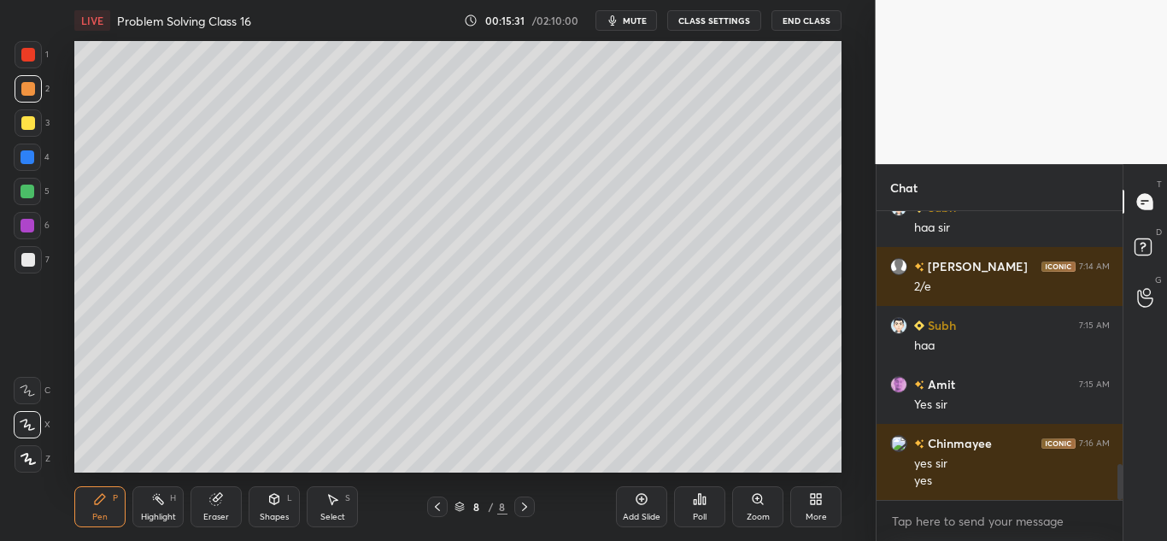
click at [441, 506] on icon at bounding box center [437, 507] width 14 height 14
click at [442, 506] on icon at bounding box center [437, 507] width 14 height 14
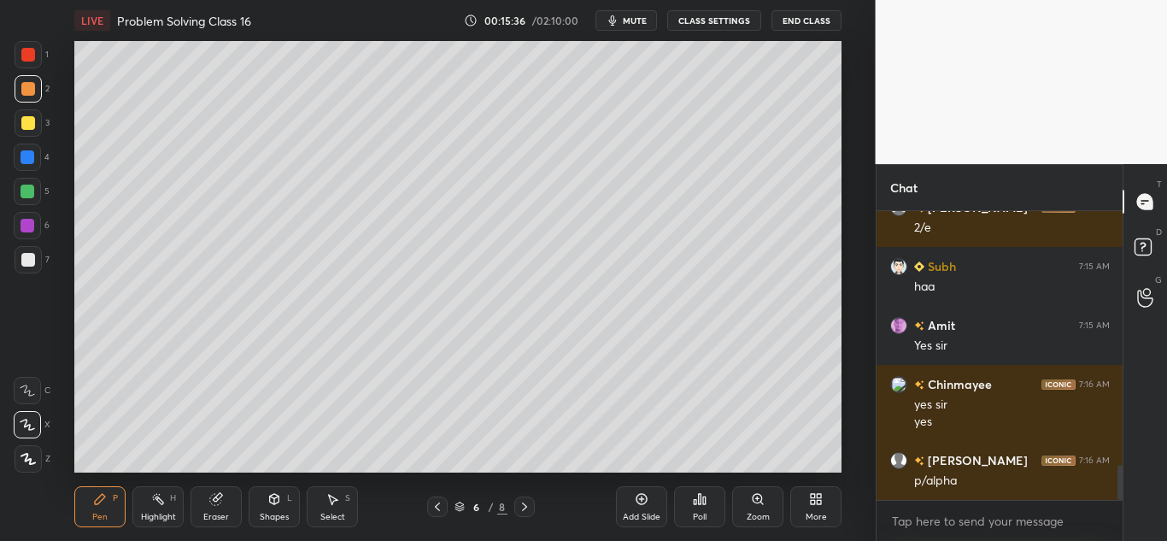
click at [523, 512] on icon at bounding box center [525, 507] width 14 height 14
click at [523, 509] on icon at bounding box center [524, 506] width 5 height 9
click at [216, 501] on icon at bounding box center [215, 499] width 11 height 11
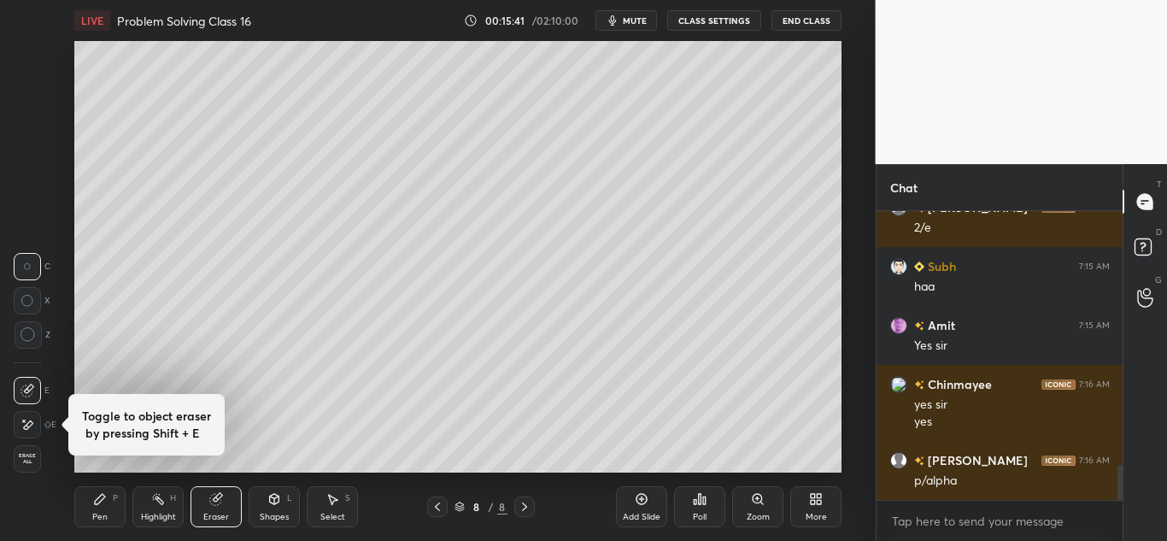
click at [95, 506] on div "Pen P" at bounding box center [99, 506] width 51 height 41
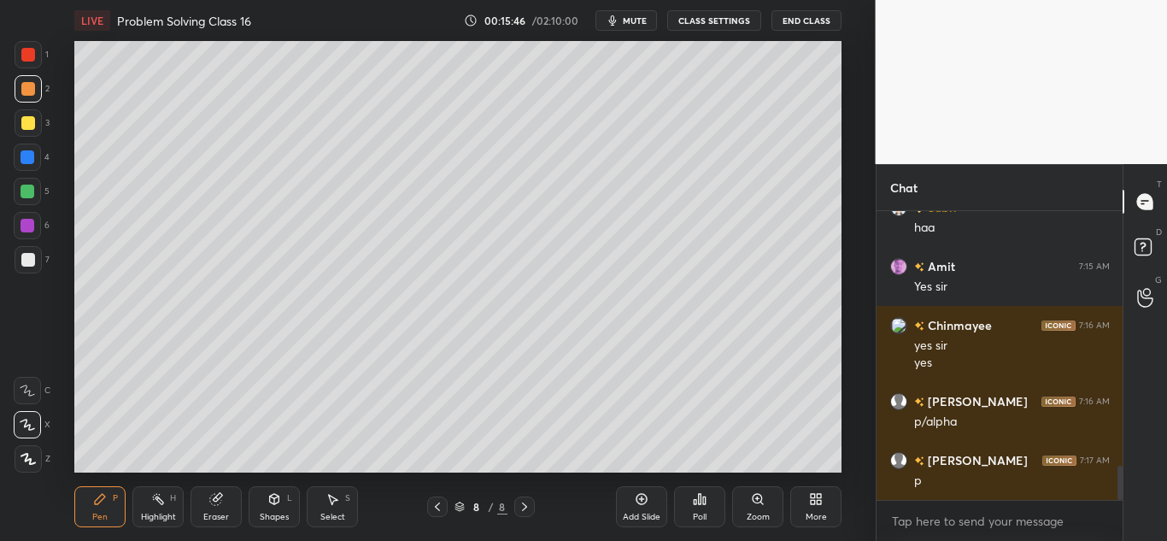
scroll to position [2204, 0]
click at [93, 503] on icon at bounding box center [100, 499] width 14 height 14
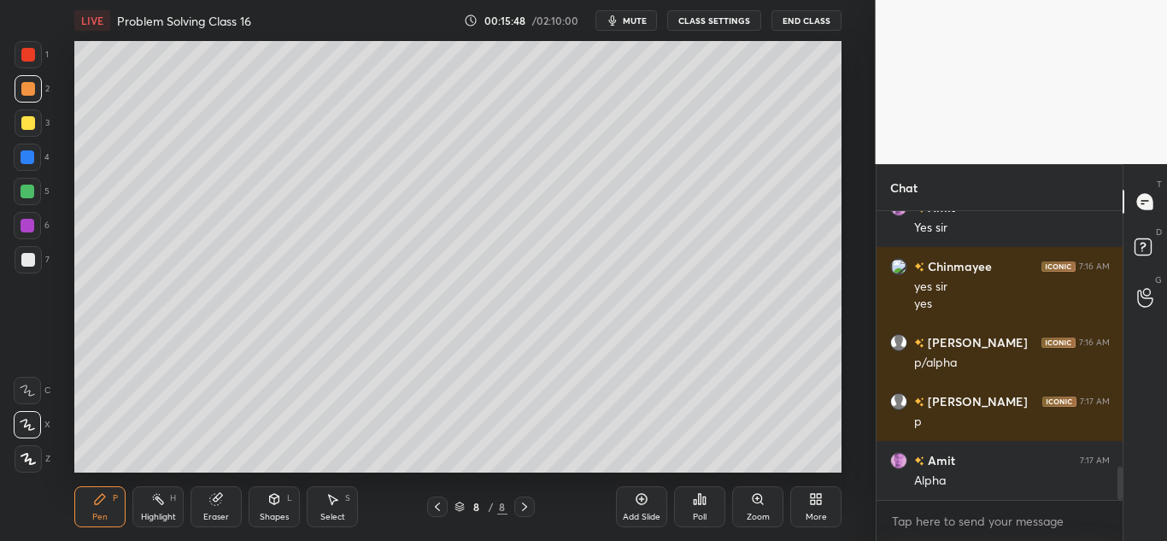
scroll to position [2263, 0]
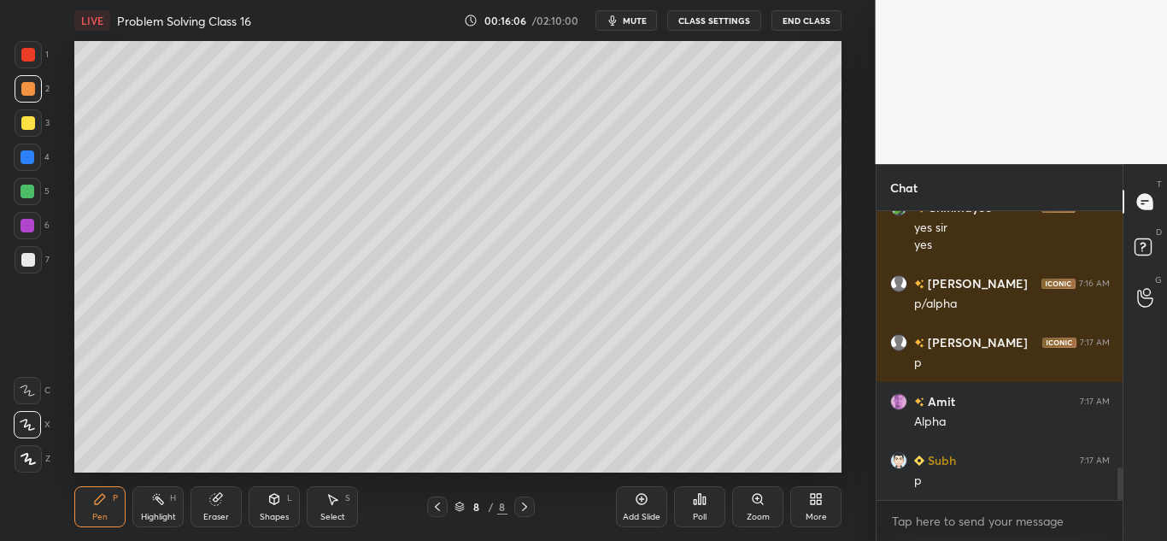
click at [213, 499] on icon at bounding box center [215, 499] width 11 height 11
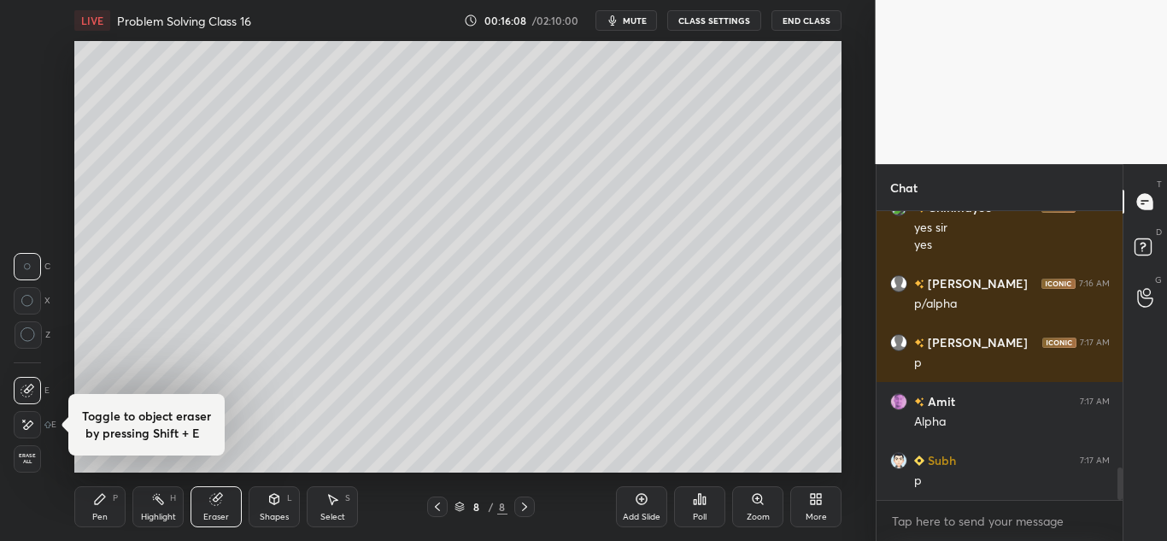
click at [97, 516] on div "Pen" at bounding box center [99, 516] width 15 height 9
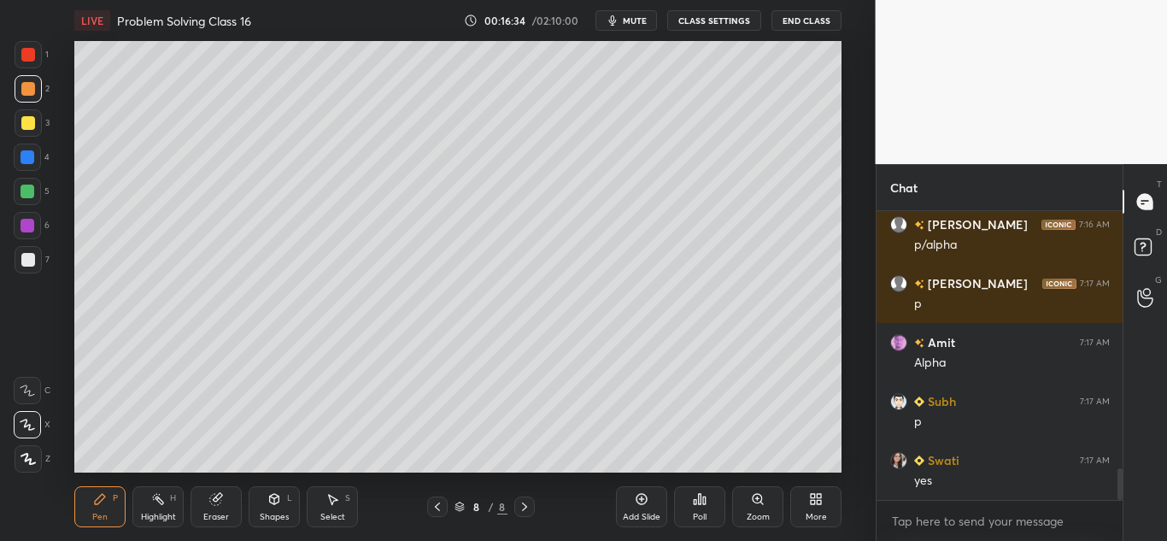
scroll to position [2381, 0]
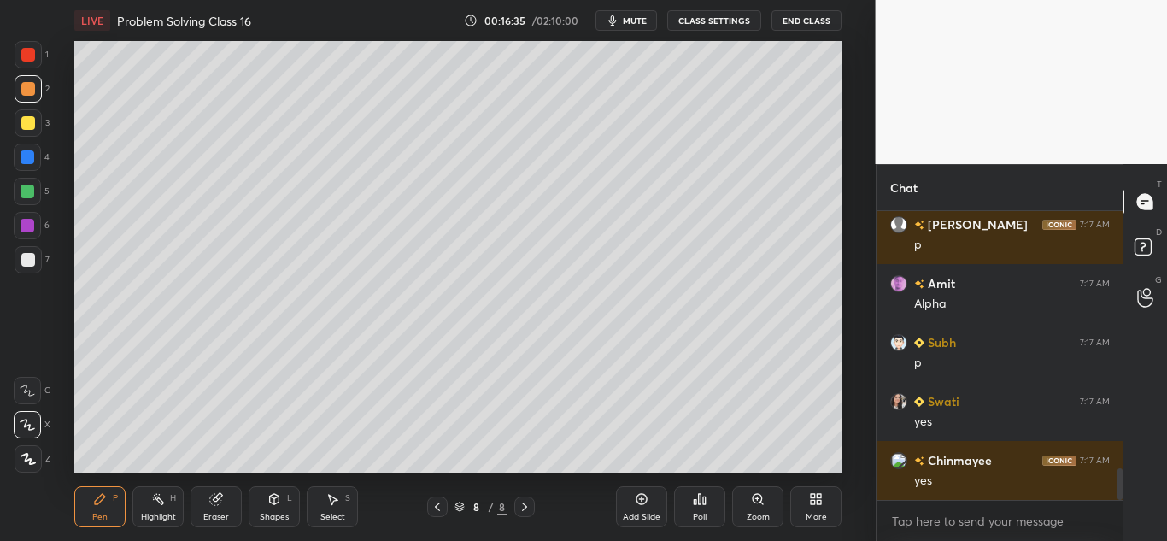
click at [223, 494] on icon at bounding box center [216, 499] width 14 height 14
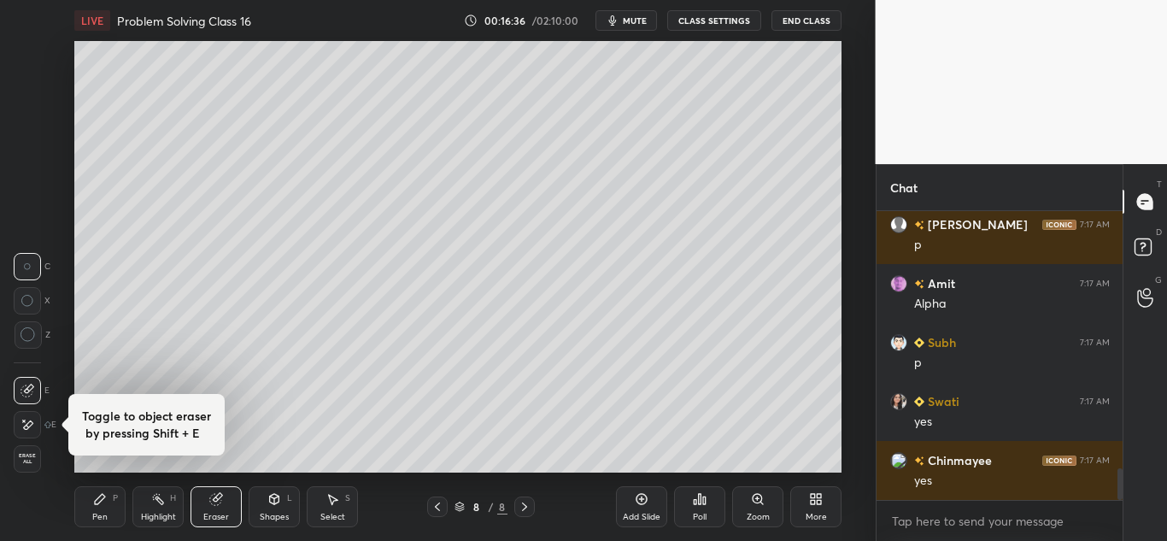
scroll to position [2440, 0]
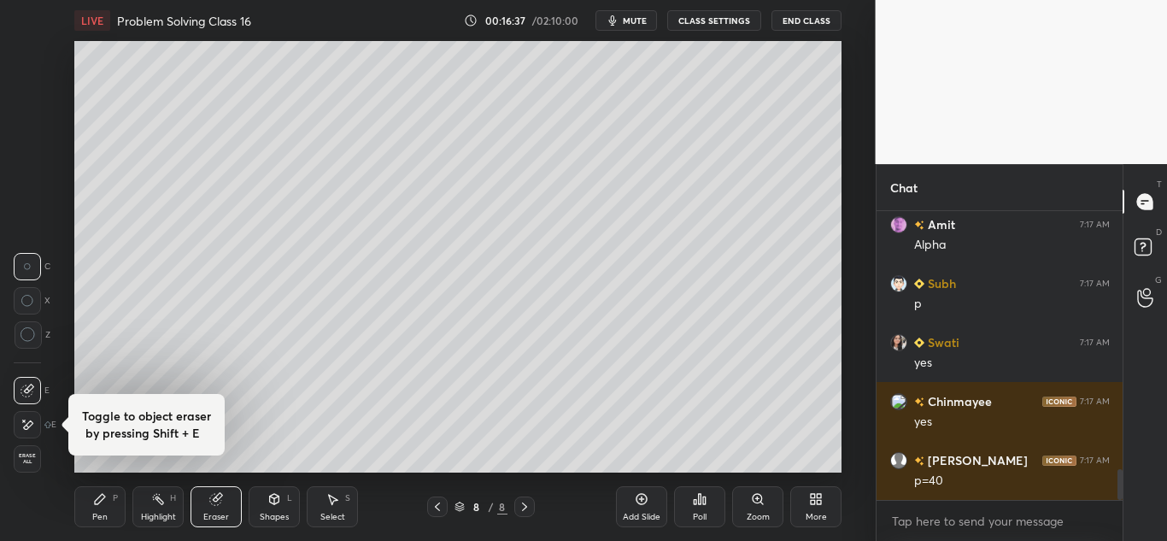
click at [100, 507] on div "Pen P" at bounding box center [99, 506] width 51 height 41
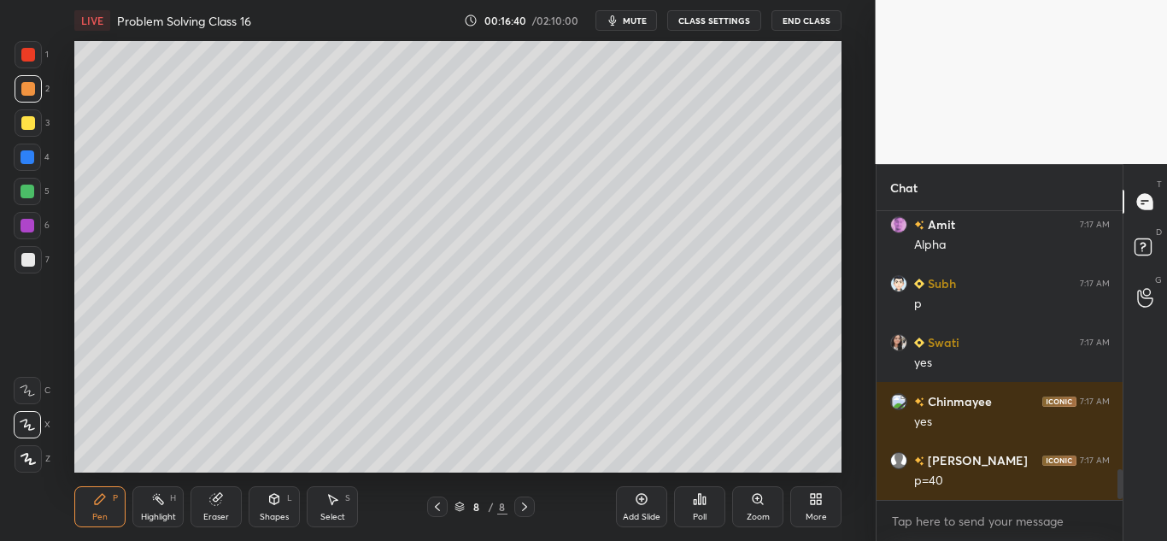
scroll to position [2499, 0]
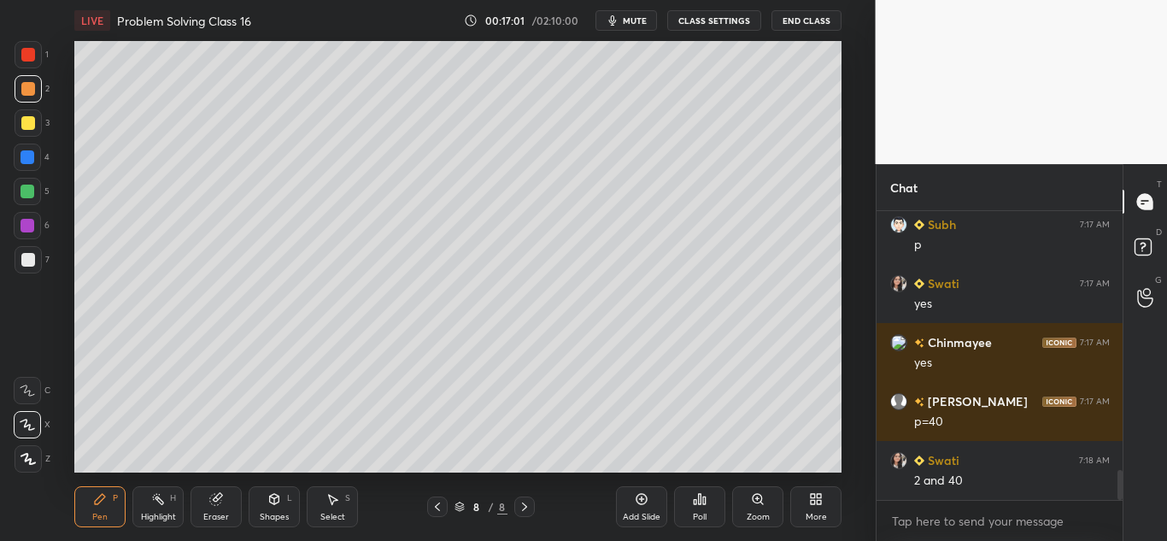
click at [262, 506] on div "Shapes L" at bounding box center [274, 506] width 51 height 41
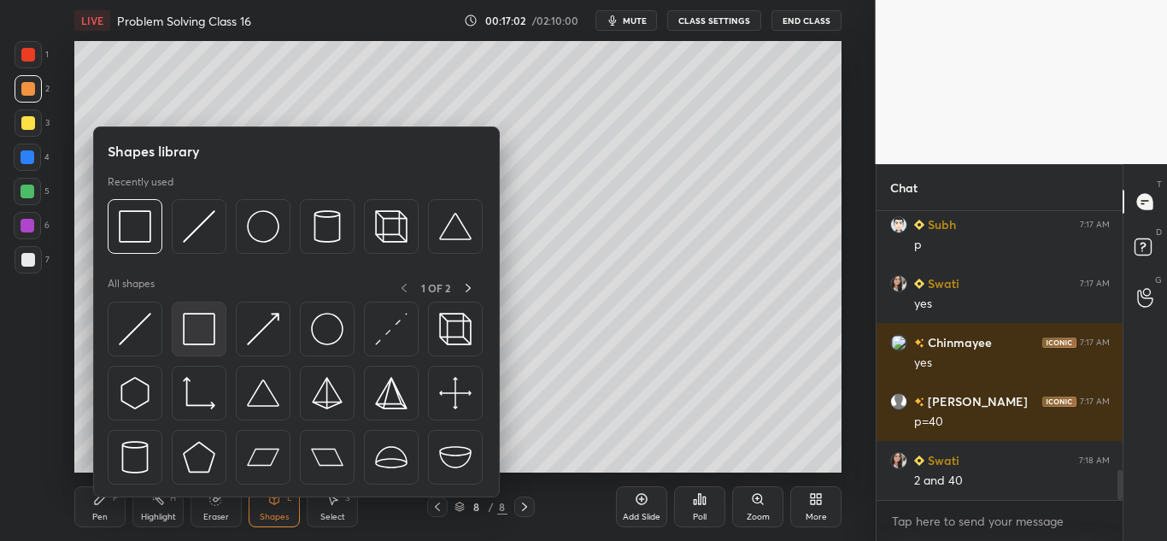
click at [207, 336] on img at bounding box center [199, 329] width 32 height 32
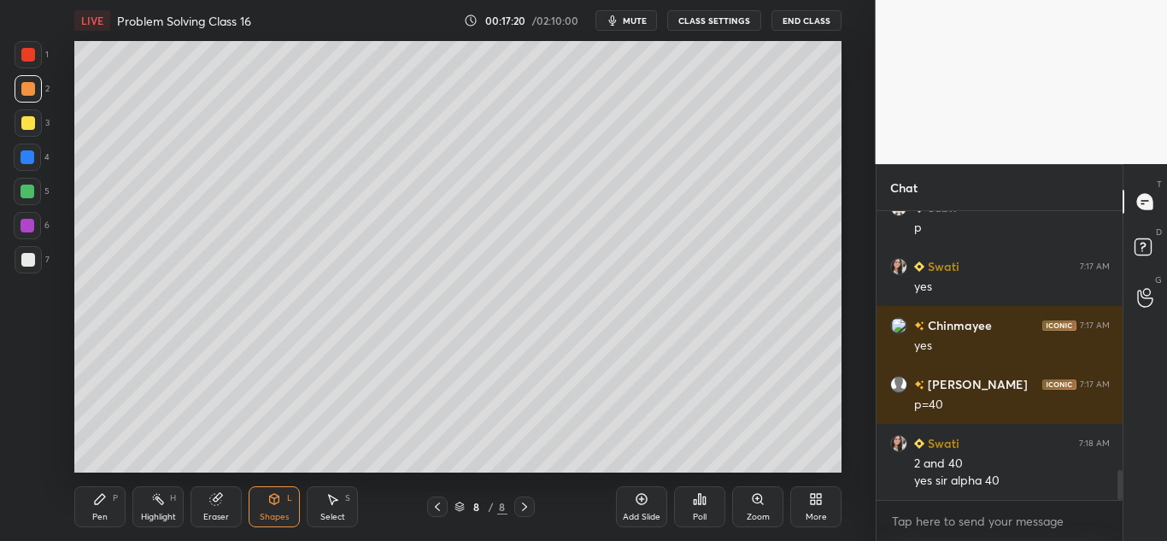
scroll to position [2575, 0]
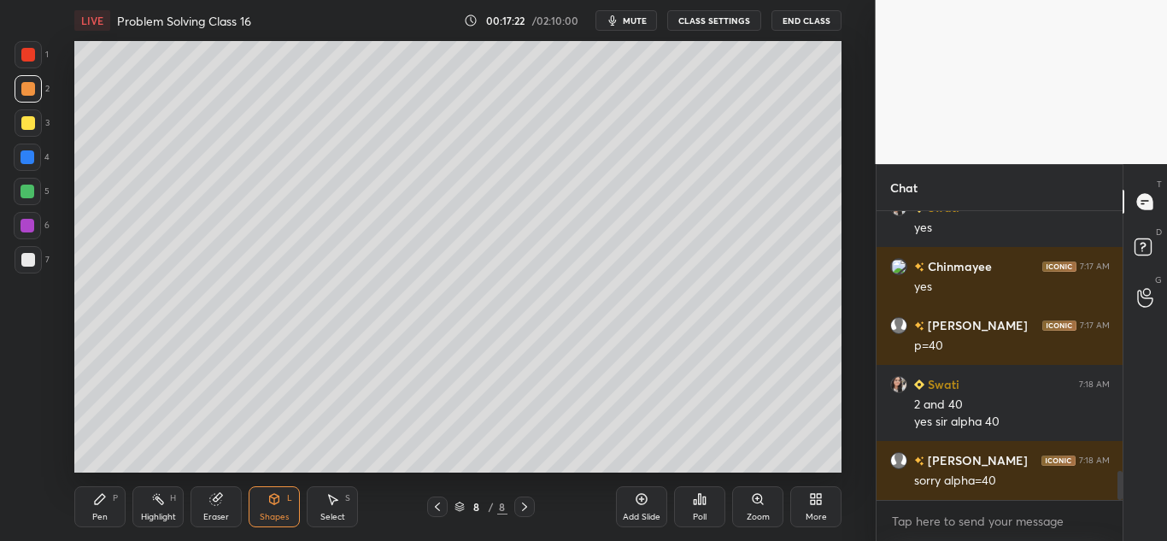
click at [100, 505] on icon at bounding box center [100, 499] width 14 height 14
click at [519, 506] on icon at bounding box center [525, 507] width 14 height 14
click at [637, 500] on icon at bounding box center [641, 499] width 11 height 11
click at [26, 87] on div at bounding box center [28, 89] width 14 height 14
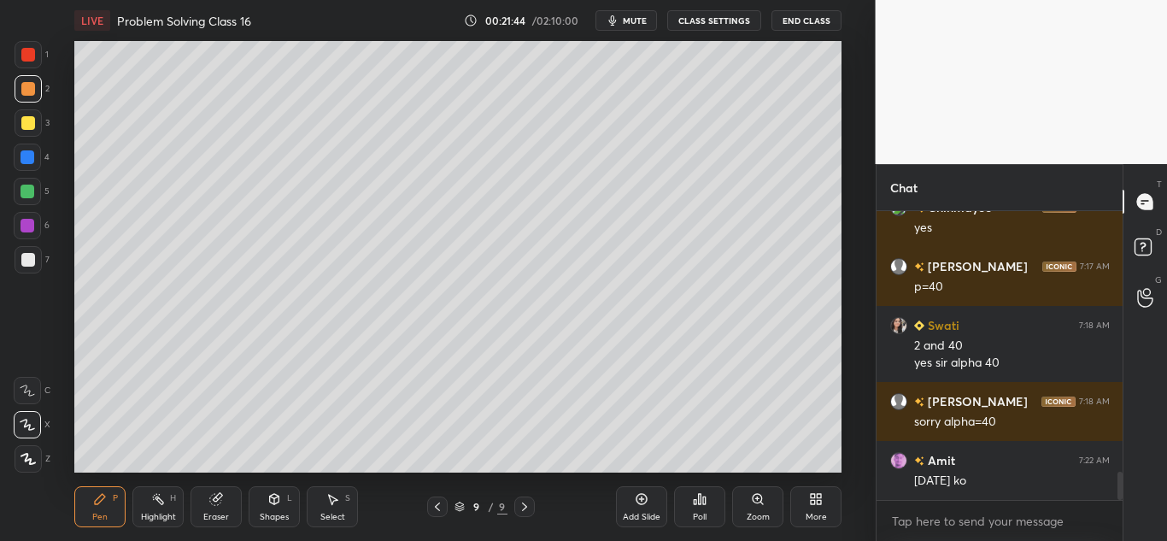
click at [85, 505] on div "Pen P" at bounding box center [99, 506] width 51 height 41
click at [24, 391] on icon at bounding box center [27, 390] width 15 height 12
click at [32, 424] on icon at bounding box center [27, 424] width 15 height 12
click at [85, 501] on div "Pen P" at bounding box center [99, 506] width 51 height 41
click at [27, 125] on div at bounding box center [28, 123] width 14 height 14
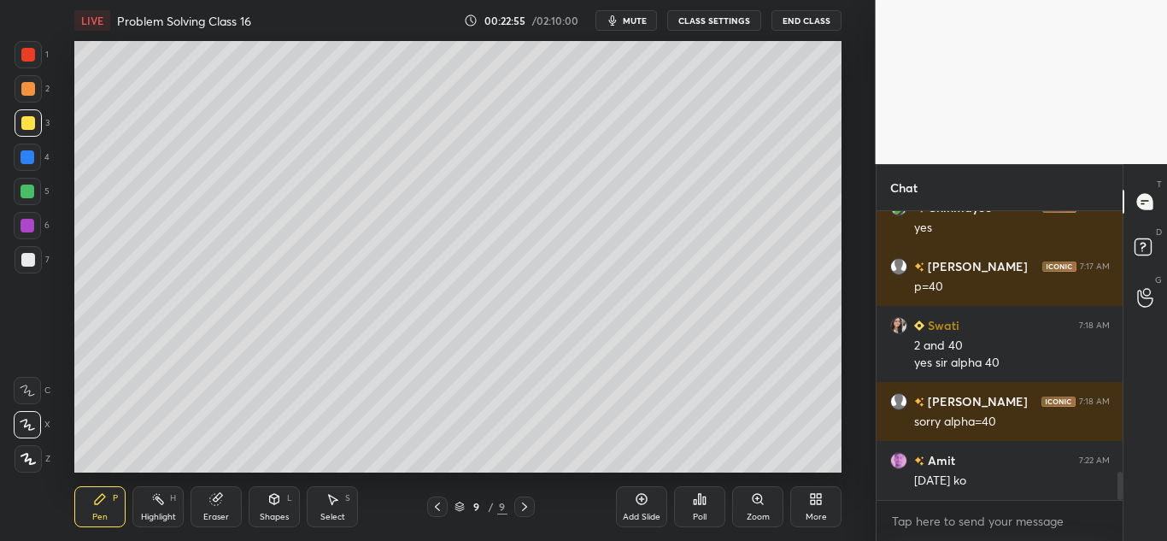
scroll to position [2693, 0]
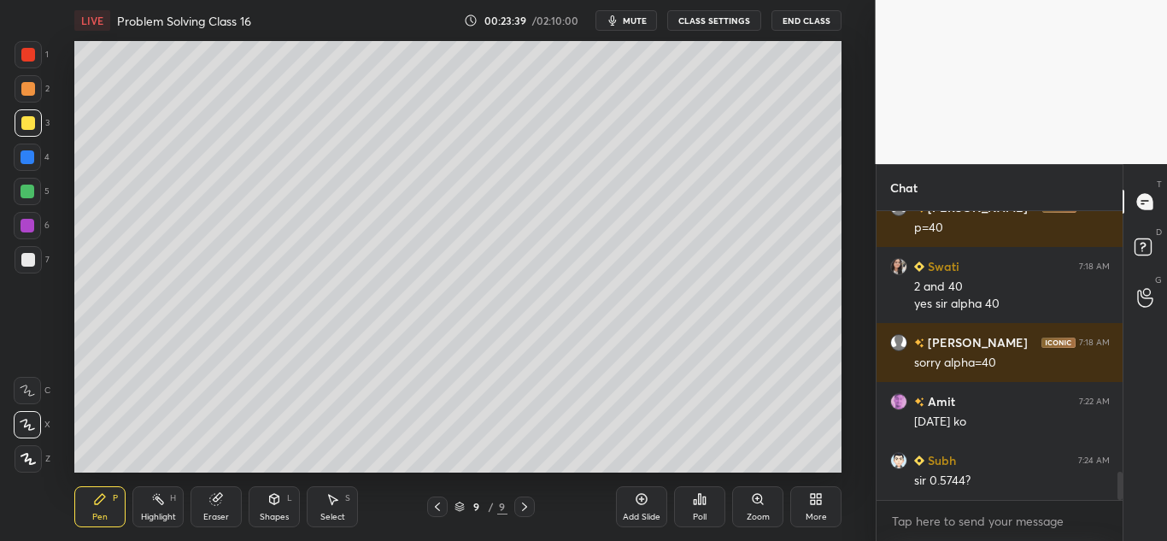
click at [32, 83] on div at bounding box center [28, 89] width 14 height 14
click at [25, 221] on div at bounding box center [27, 226] width 14 height 14
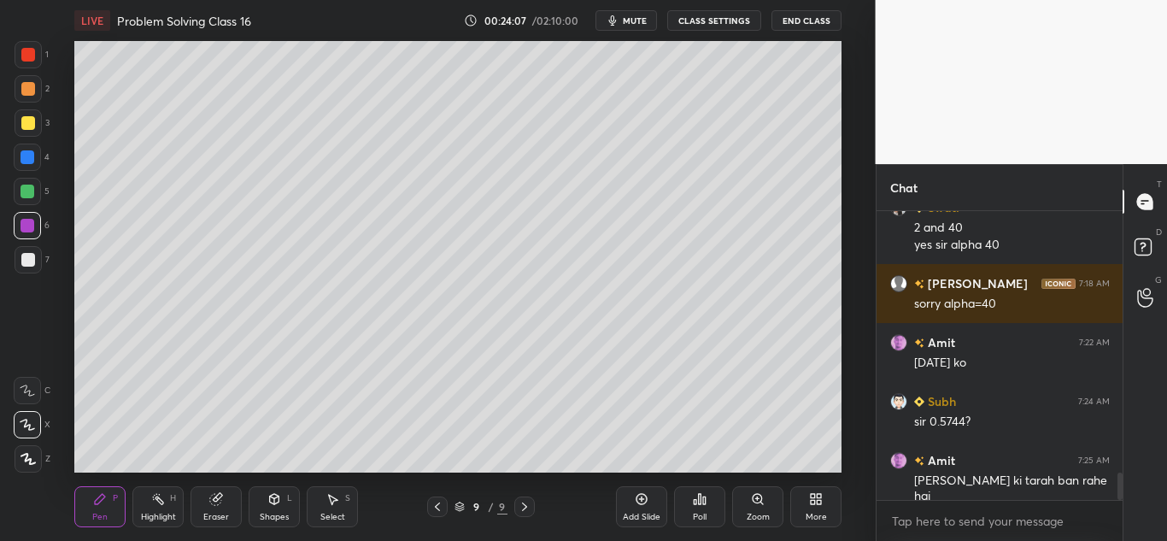
click at [636, 506] on div "Add Slide" at bounding box center [641, 506] width 51 height 41
click at [26, 128] on div at bounding box center [28, 123] width 14 height 14
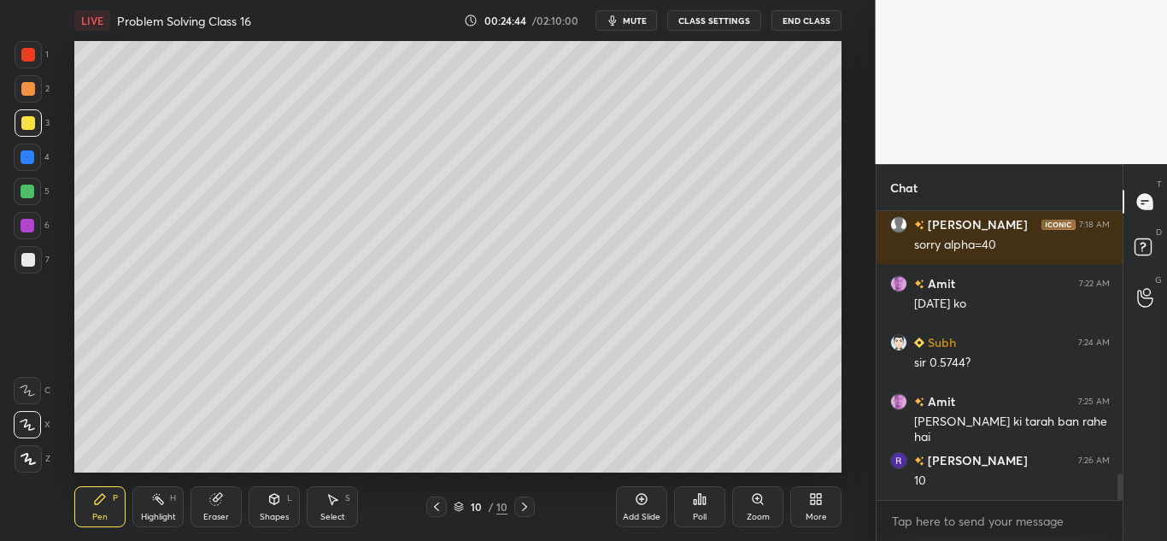
click at [24, 96] on div at bounding box center [28, 88] width 27 height 27
click at [435, 512] on icon at bounding box center [437, 507] width 14 height 14
click at [520, 504] on icon at bounding box center [525, 507] width 14 height 14
click at [437, 507] on icon at bounding box center [437, 507] width 14 height 14
click at [522, 506] on icon at bounding box center [525, 507] width 14 height 14
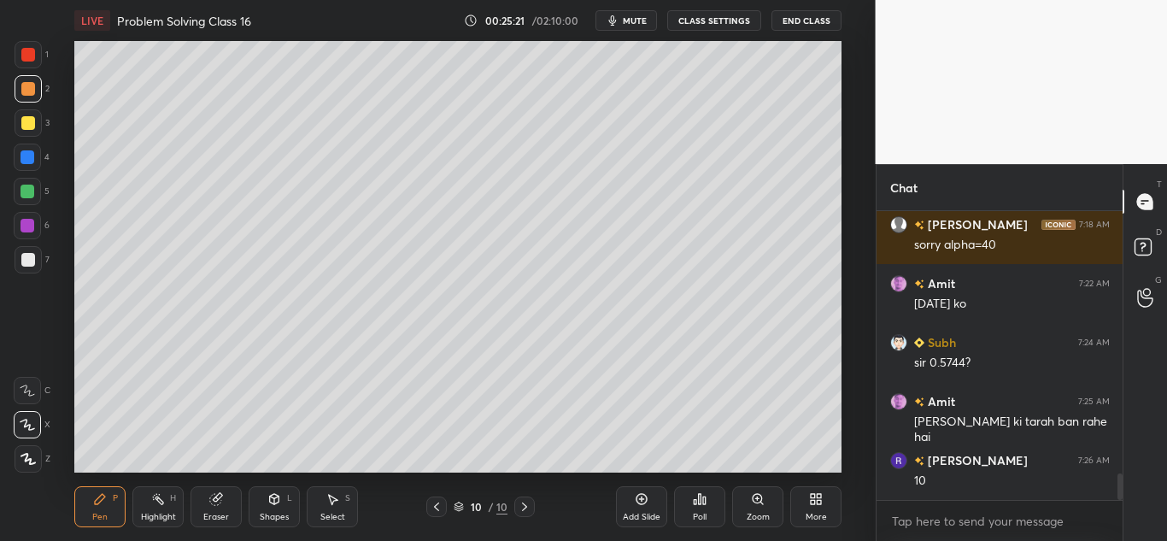
scroll to position [2869, 0]
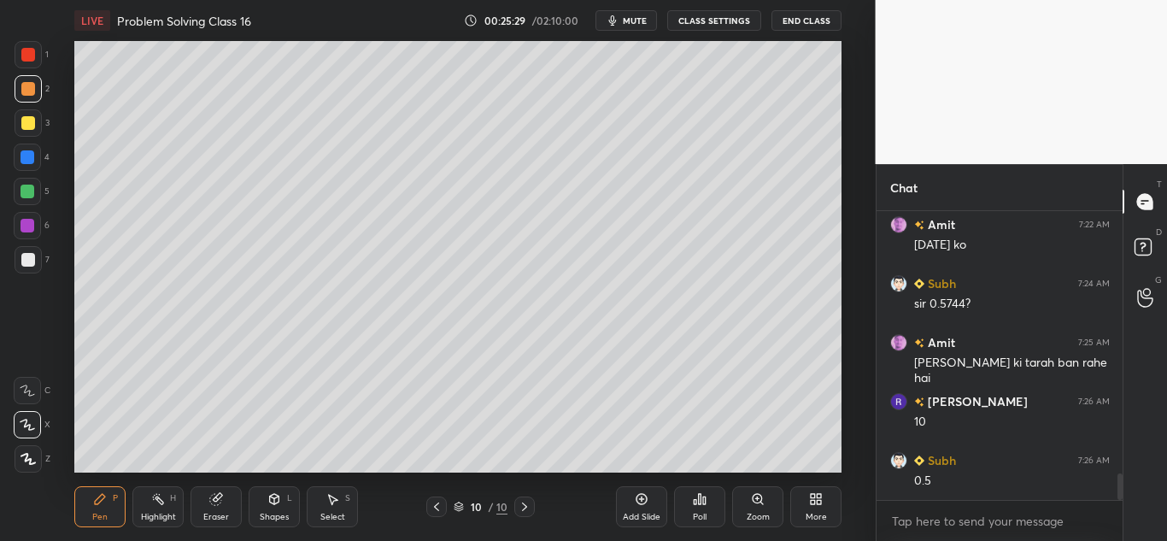
click at [25, 123] on div at bounding box center [28, 123] width 14 height 14
click at [441, 506] on icon at bounding box center [437, 507] width 14 height 14
click at [527, 506] on icon at bounding box center [525, 507] width 14 height 14
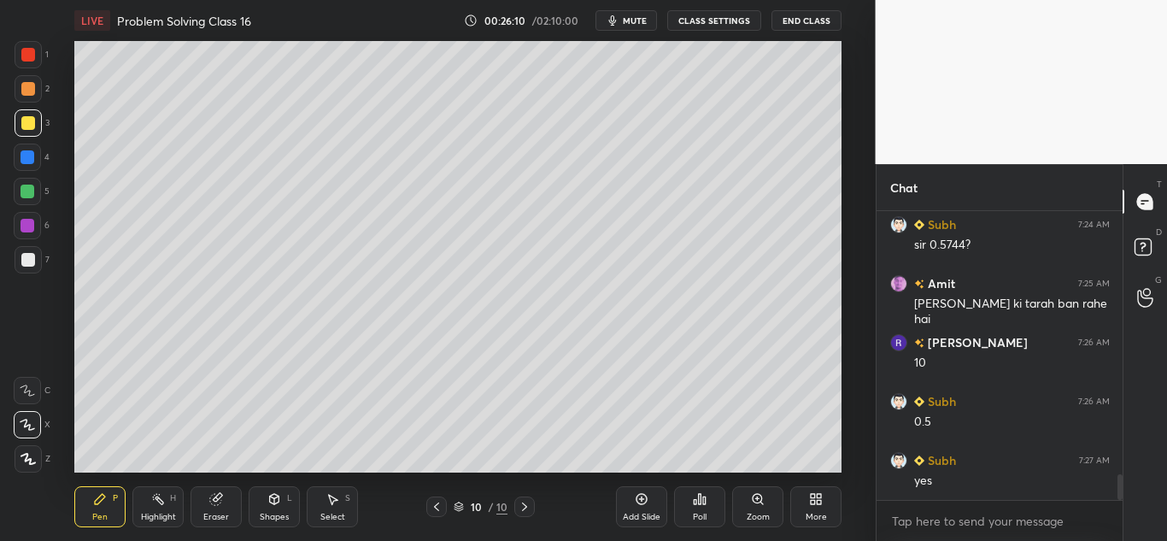
click at [441, 502] on icon at bounding box center [437, 507] width 14 height 14
click at [524, 505] on icon at bounding box center [524, 506] width 5 height 9
click at [26, 53] on div at bounding box center [28, 55] width 14 height 14
click at [151, 506] on div "Highlight H" at bounding box center [157, 506] width 51 height 41
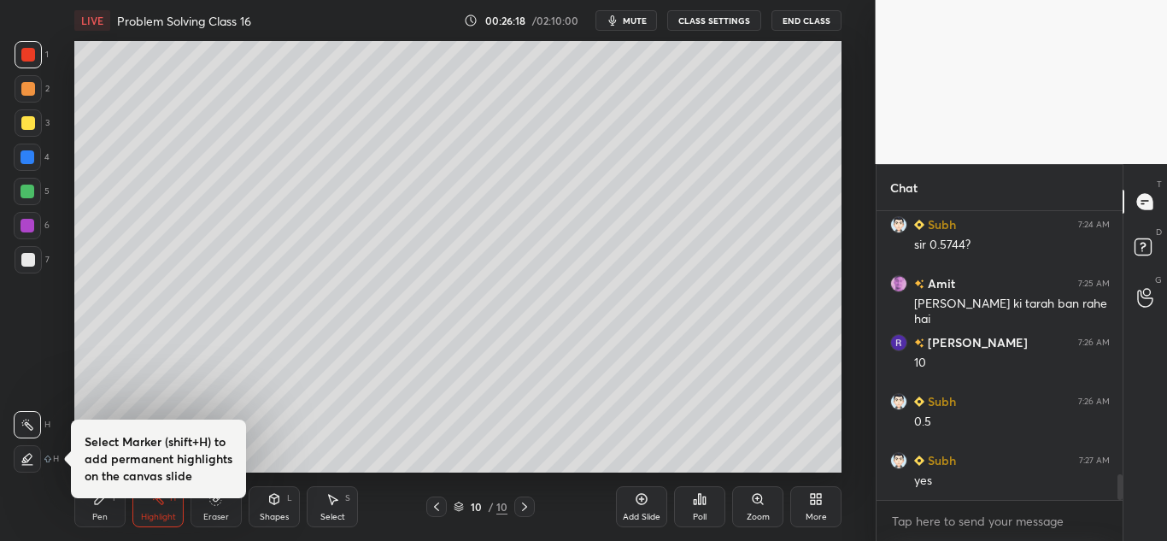
click at [30, 458] on icon at bounding box center [27, 457] width 9 height 9
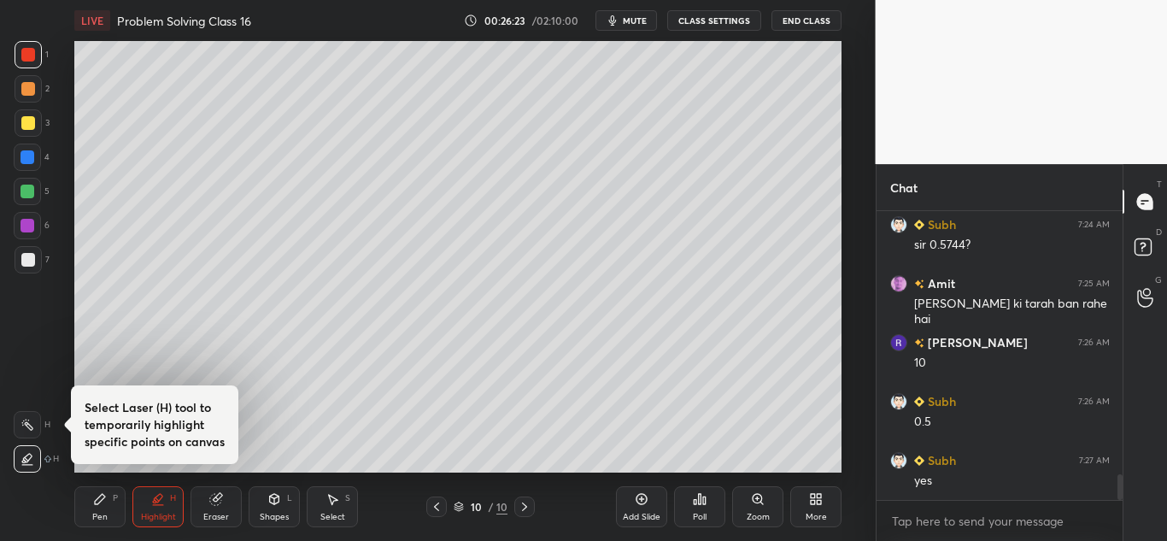
click at [98, 501] on icon at bounding box center [100, 499] width 10 height 10
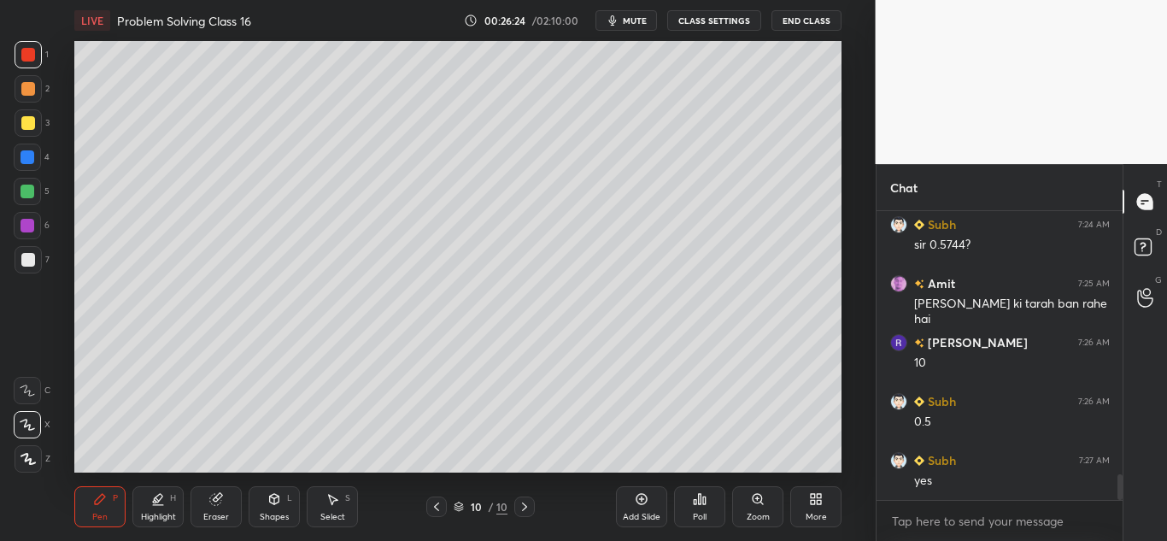
click at [29, 382] on div at bounding box center [27, 390] width 27 height 27
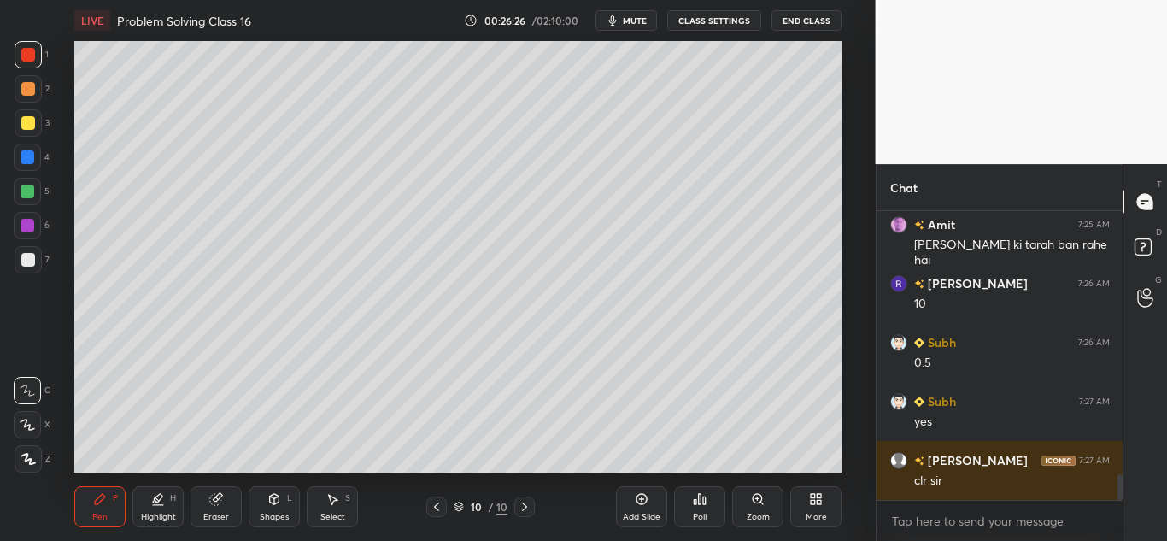
click at [94, 503] on icon at bounding box center [100, 499] width 14 height 14
click at [27, 395] on icon at bounding box center [27, 390] width 15 height 12
click at [28, 388] on icon at bounding box center [27, 390] width 15 height 12
click at [27, 421] on icon at bounding box center [27, 424] width 14 height 10
click at [84, 497] on div "Pen P" at bounding box center [99, 506] width 51 height 41
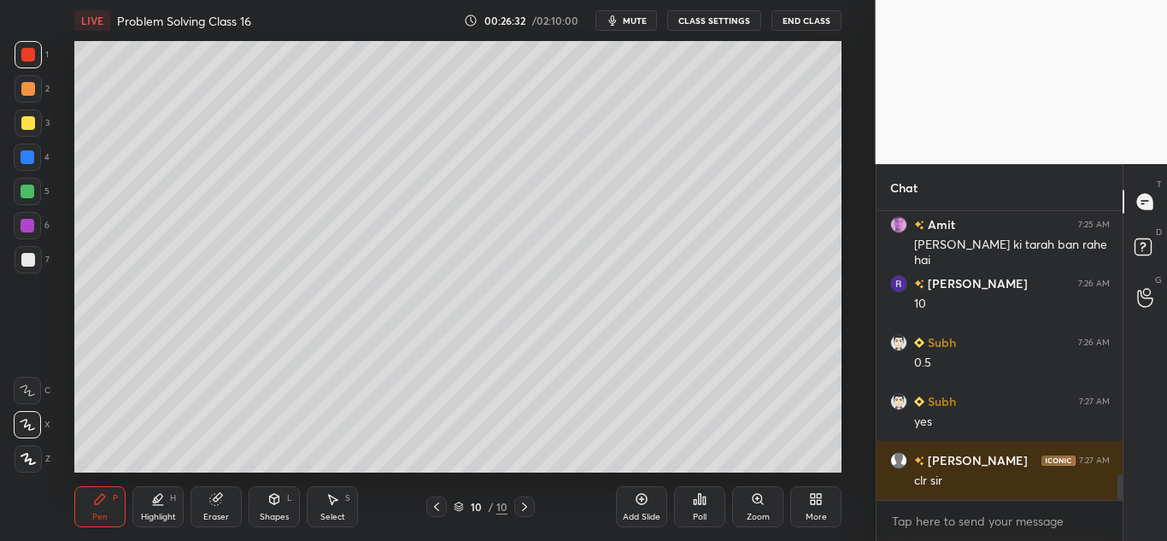
click at [24, 129] on div at bounding box center [28, 123] width 14 height 14
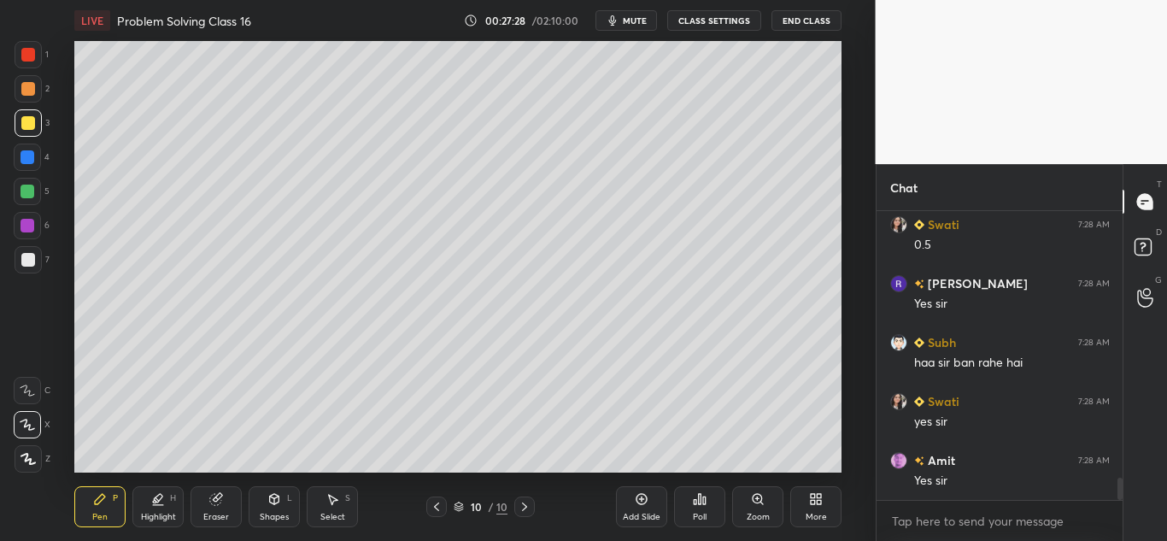
scroll to position [3518, 0]
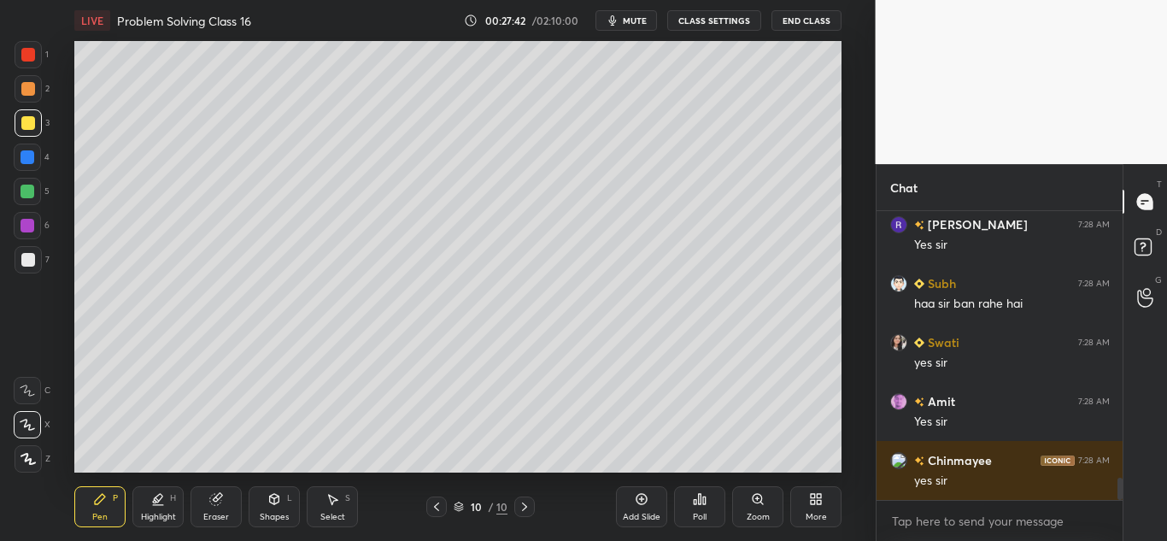
click at [521, 508] on icon at bounding box center [525, 507] width 14 height 14
click at [646, 501] on icon at bounding box center [641, 499] width 11 height 11
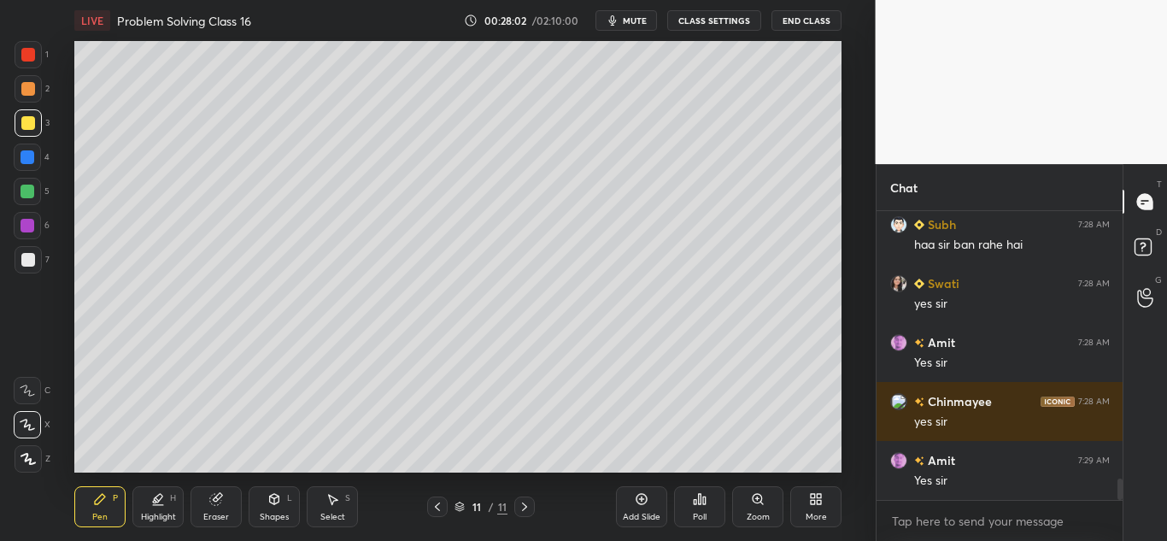
scroll to position [3635, 0]
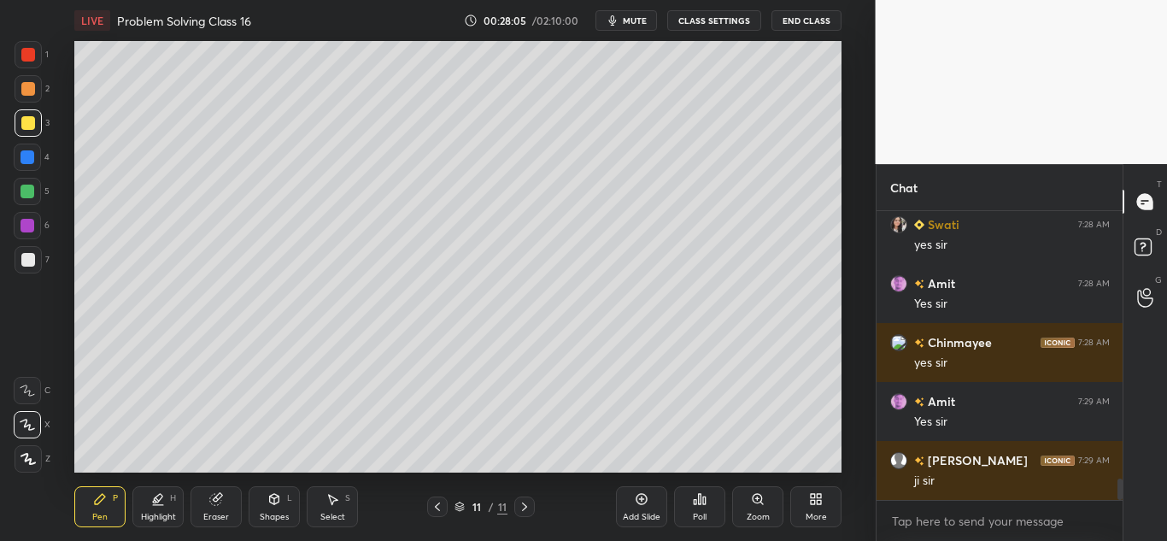
click at [24, 123] on div at bounding box center [28, 123] width 14 height 14
click at [29, 122] on div at bounding box center [28, 123] width 14 height 14
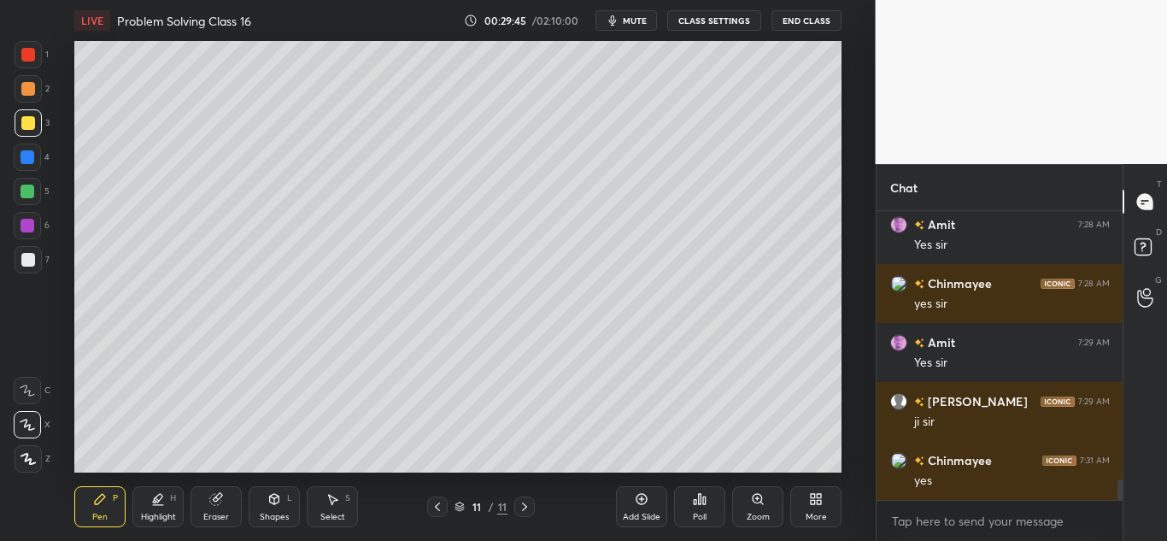
scroll to position [3753, 0]
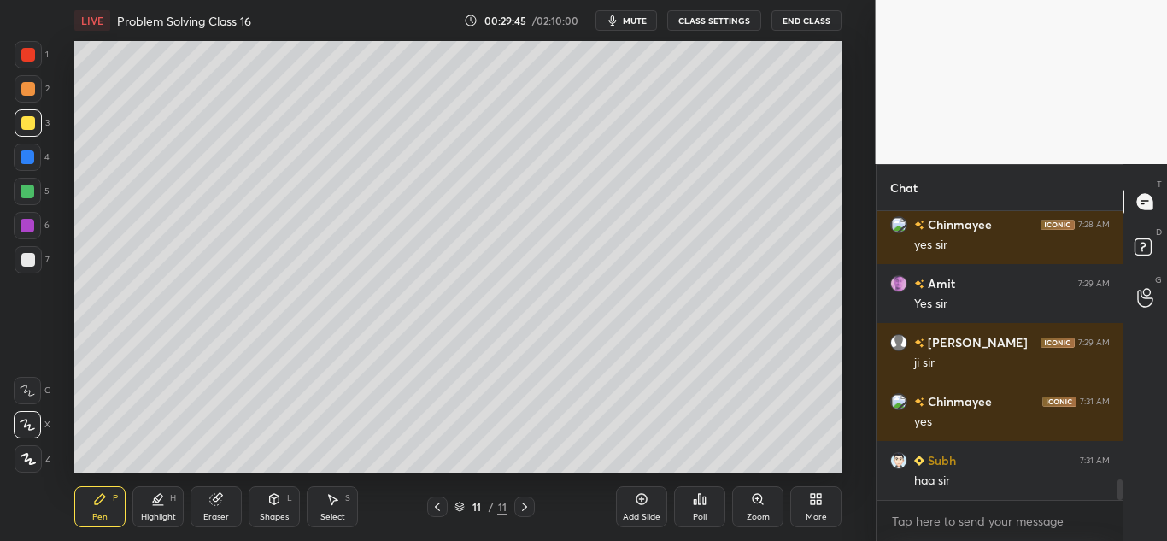
click at [216, 501] on icon at bounding box center [215, 499] width 11 height 11
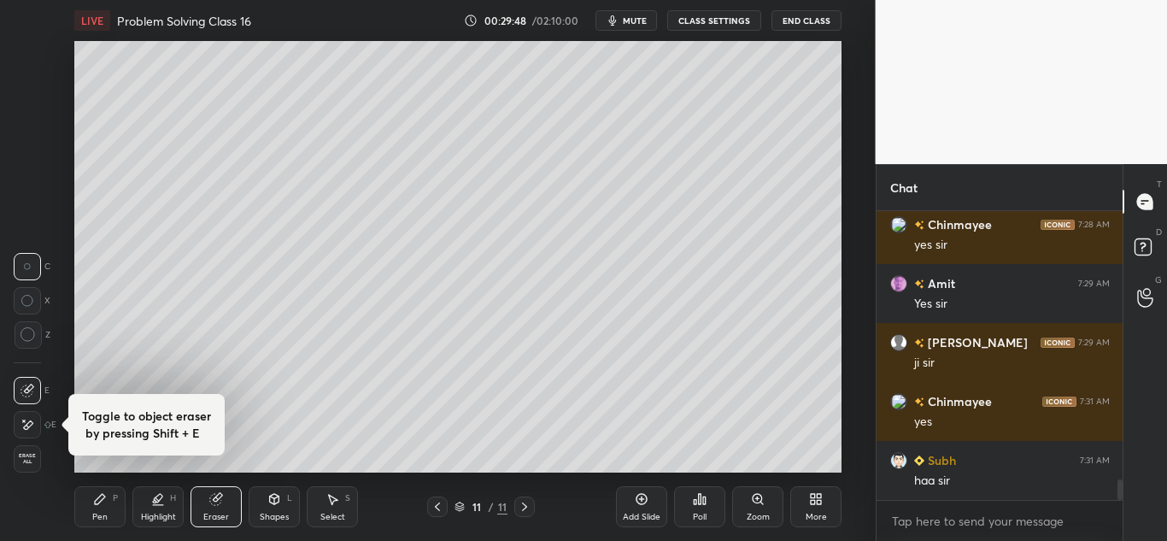
click at [23, 301] on icon at bounding box center [27, 301] width 12 height 12
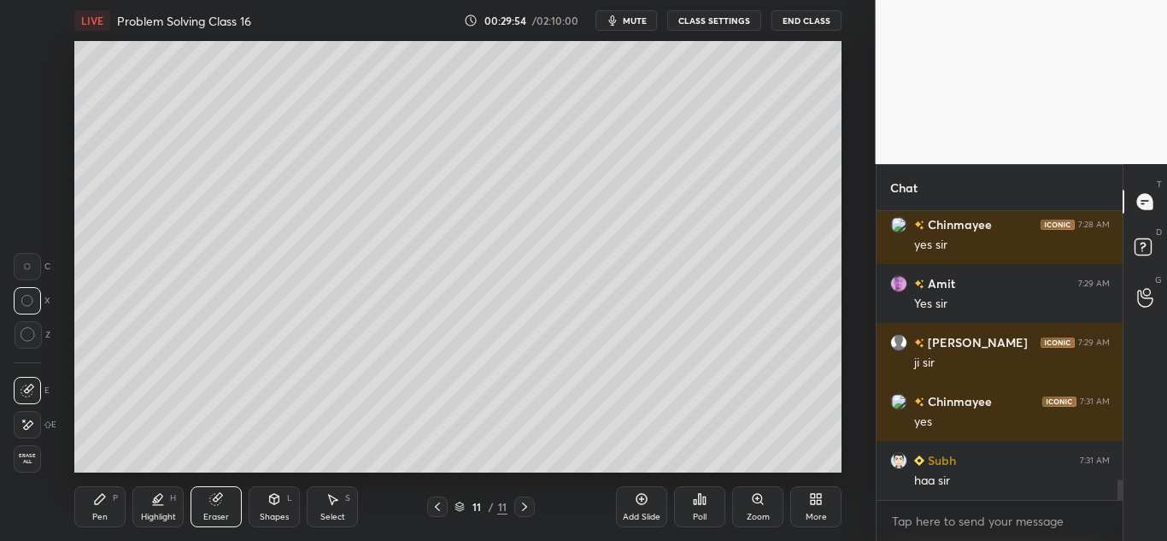
click at [90, 500] on div "Pen P" at bounding box center [99, 506] width 51 height 41
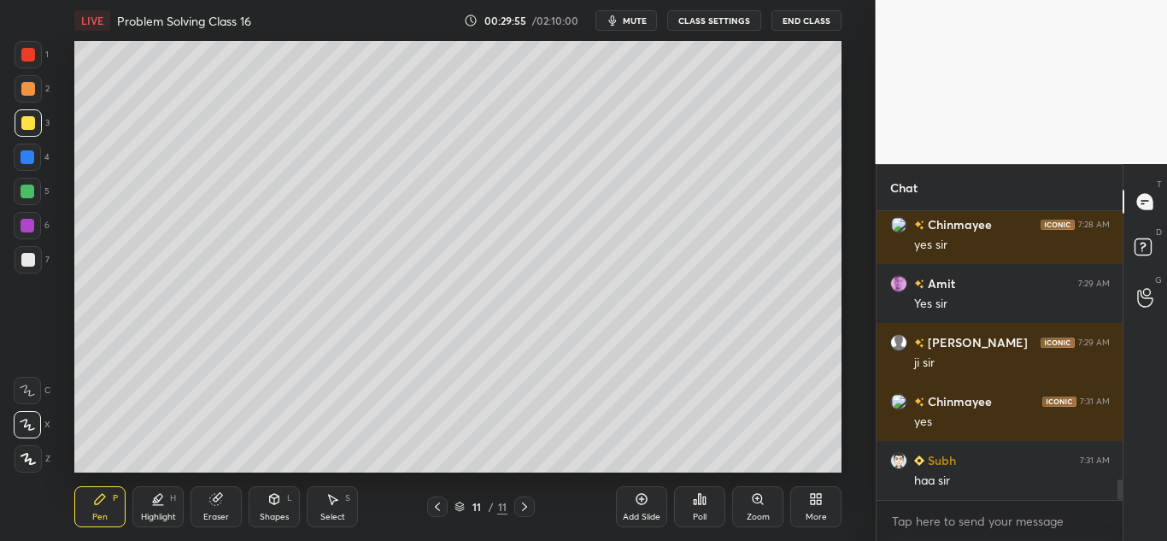
click at [700, 506] on div "Poll" at bounding box center [699, 506] width 51 height 41
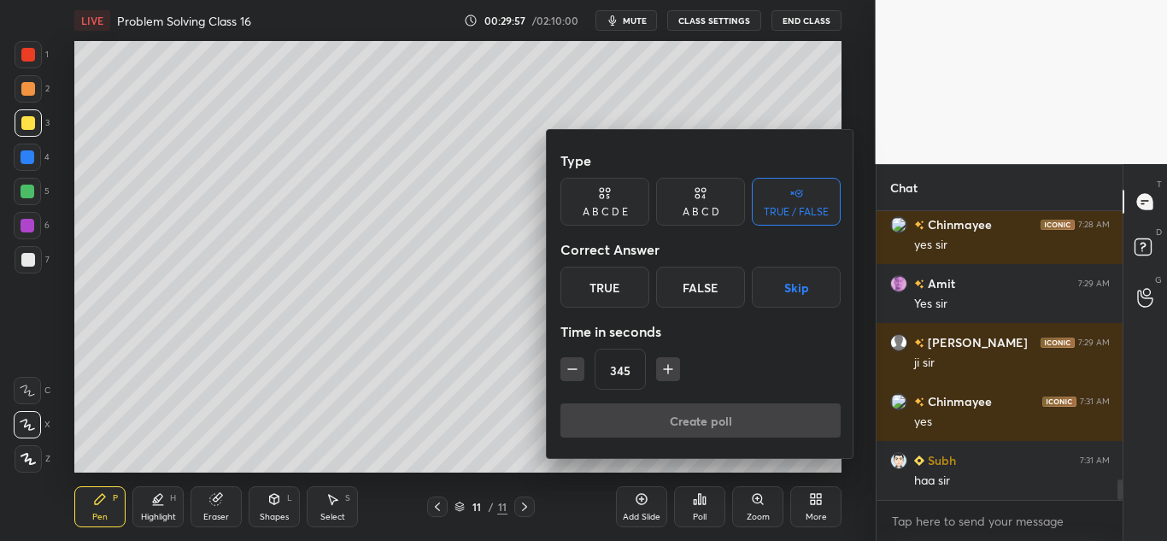
click at [623, 294] on div "True" at bounding box center [604, 286] width 89 height 41
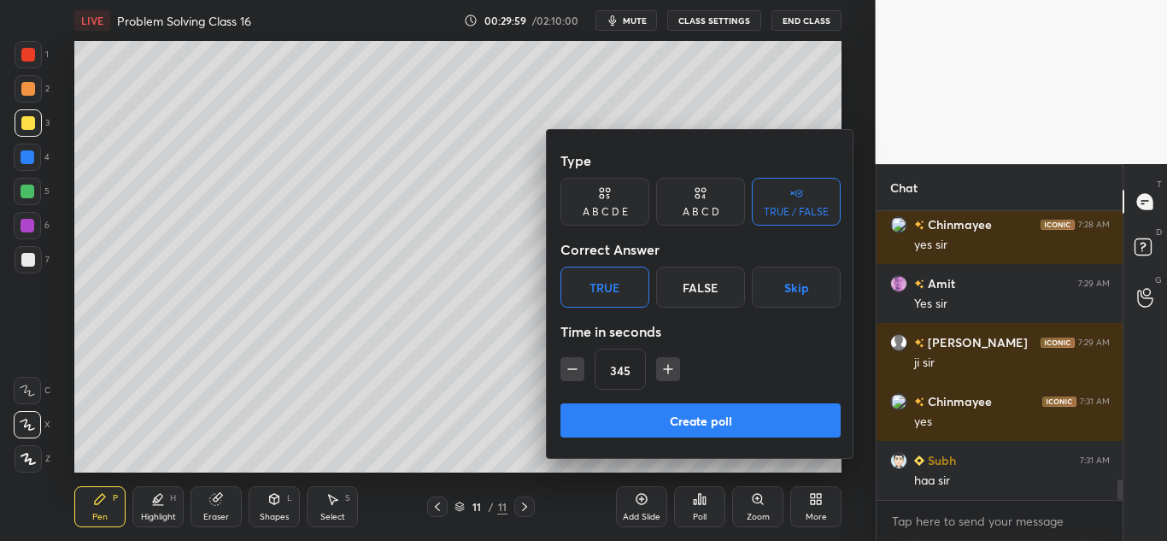
click at [662, 418] on button "Create poll" at bounding box center [700, 420] width 280 height 34
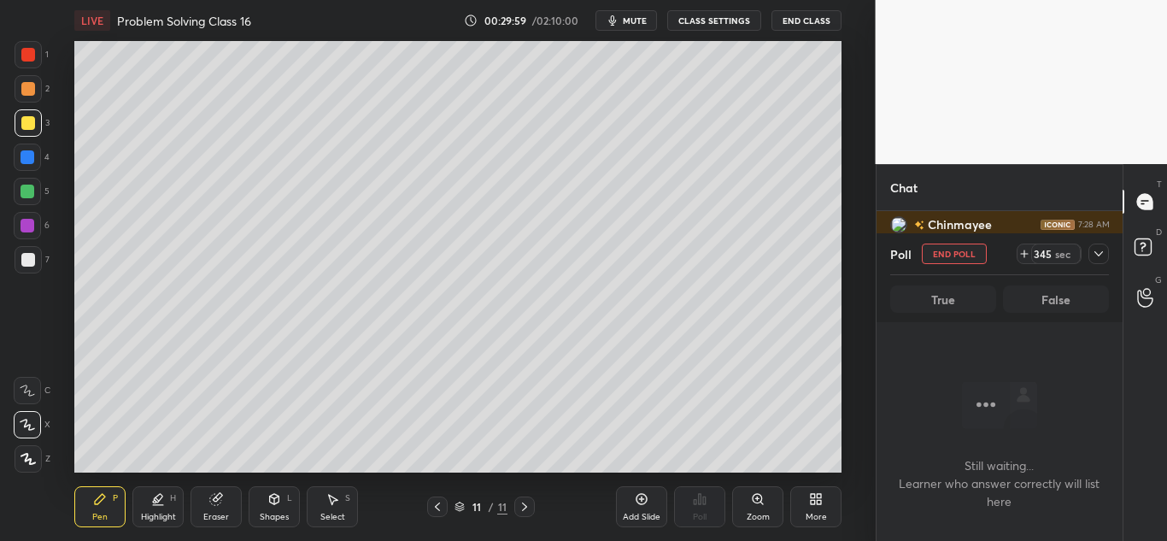
scroll to position [236, 241]
click at [93, 496] on icon at bounding box center [100, 499] width 14 height 14
click at [624, 15] on button "mute" at bounding box center [625, 20] width 61 height 20
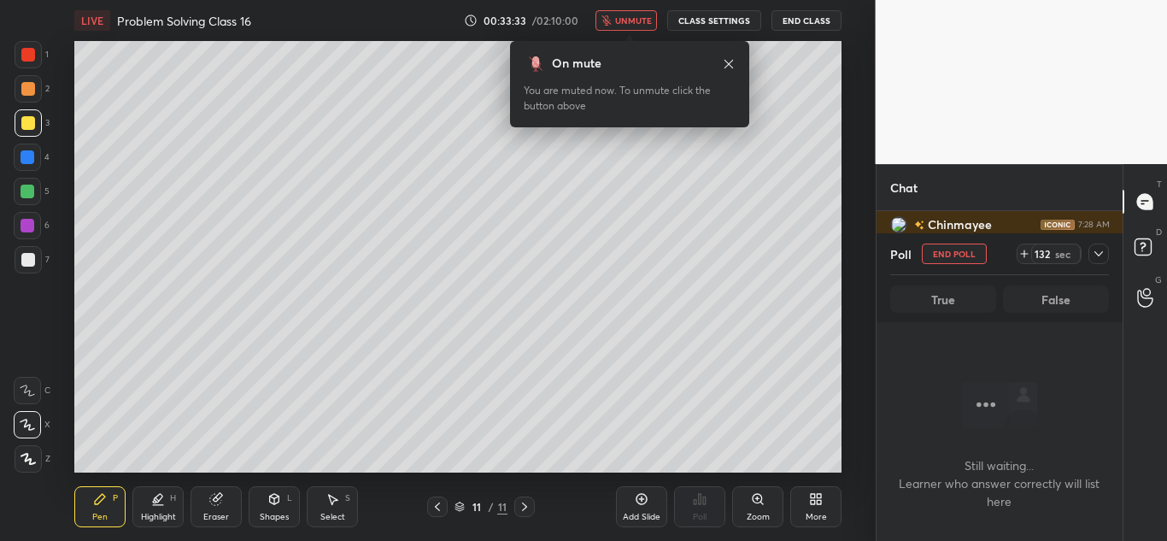
click at [728, 61] on icon at bounding box center [729, 64] width 14 height 14
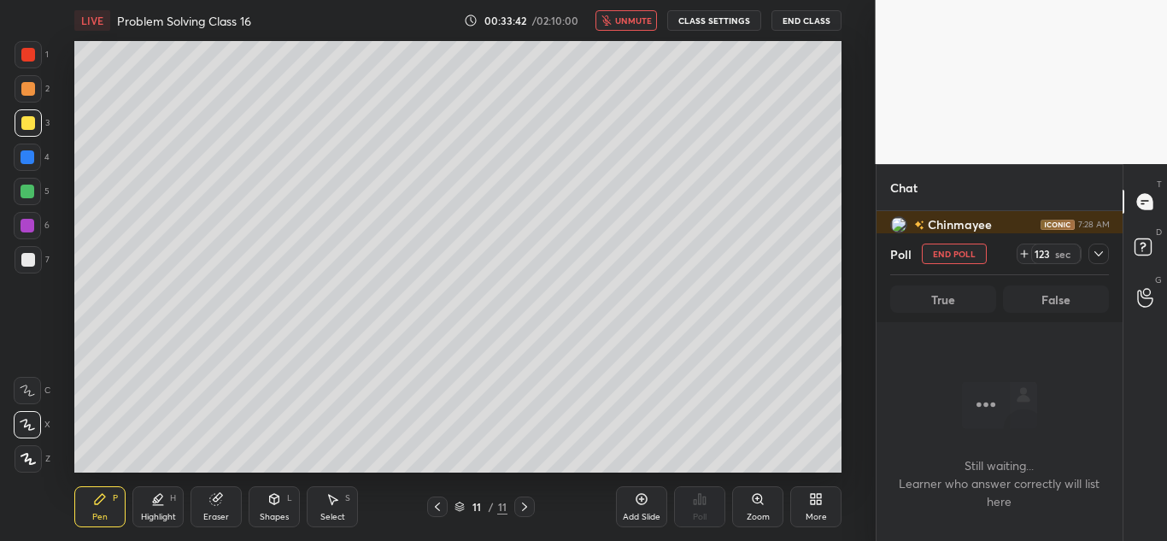
click at [638, 20] on span "unmute" at bounding box center [633, 21] width 37 height 12
click at [1102, 254] on icon at bounding box center [1098, 254] width 14 height 14
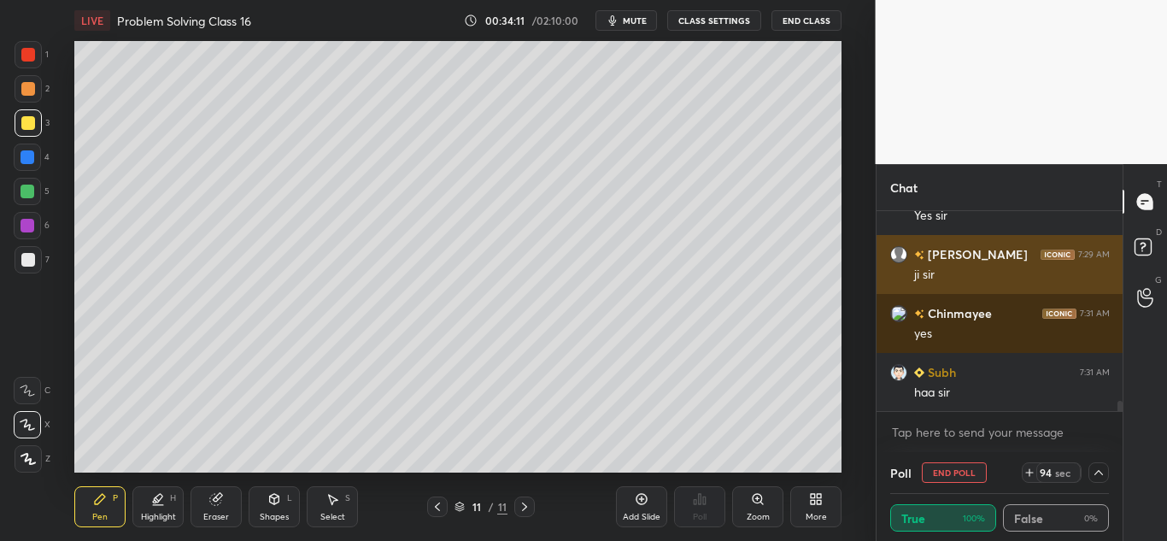
scroll to position [3900, 0]
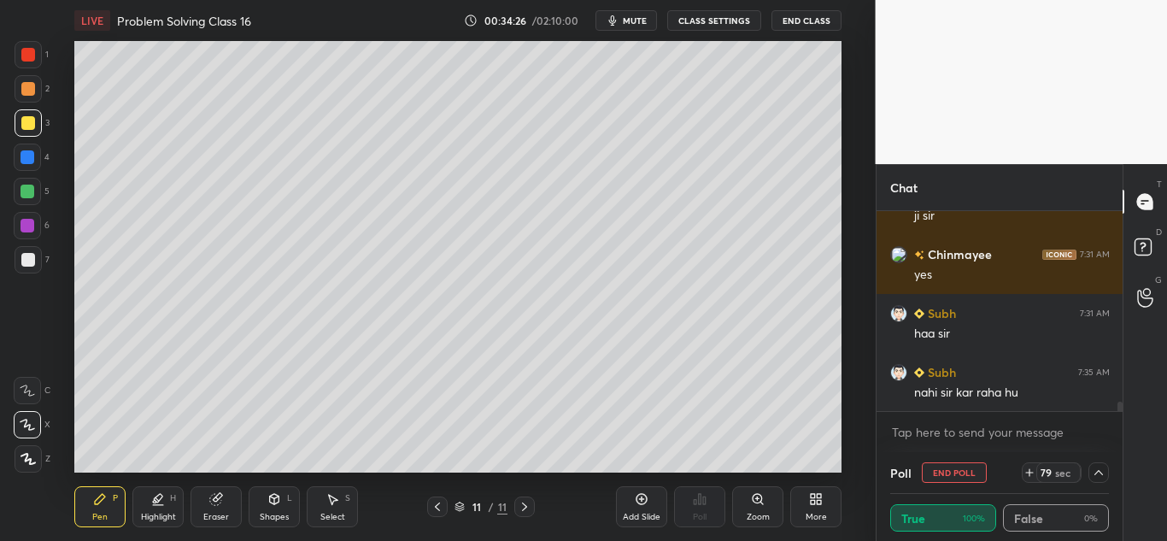
click at [637, 498] on icon at bounding box center [642, 499] width 14 height 14
click at [436, 506] on icon at bounding box center [437, 507] width 14 height 14
click at [520, 504] on icon at bounding box center [525, 507] width 14 height 14
click at [438, 504] on icon at bounding box center [437, 506] width 5 height 9
click at [525, 502] on icon at bounding box center [525, 507] width 14 height 14
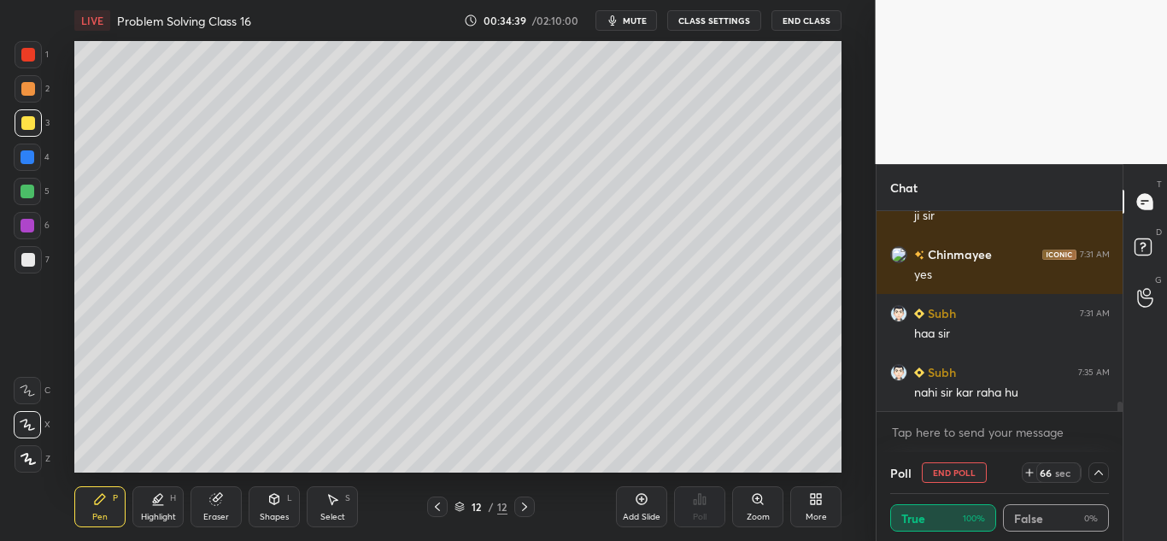
click at [219, 503] on icon at bounding box center [215, 499] width 11 height 11
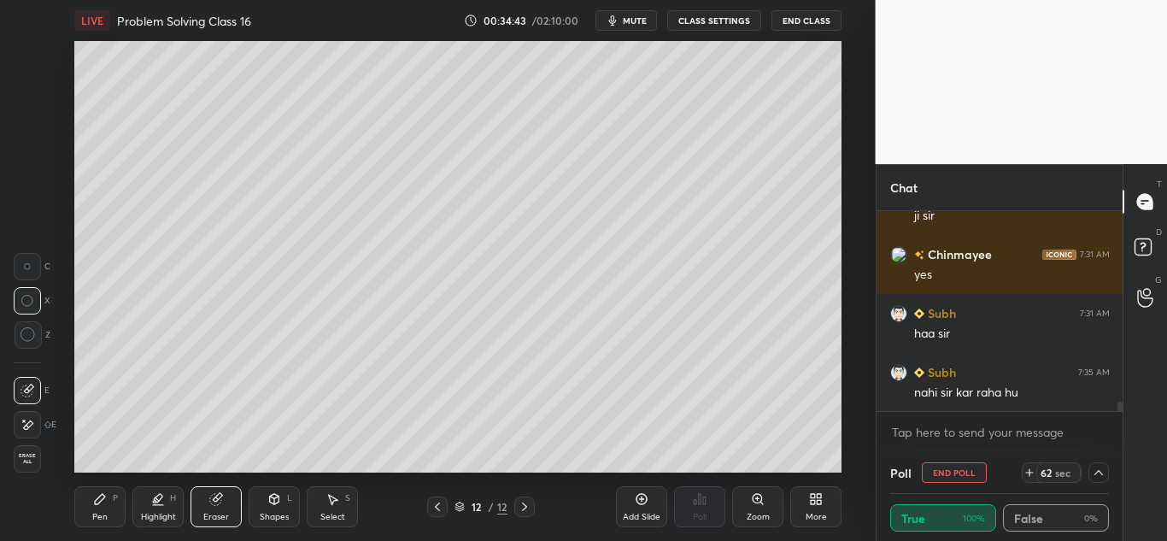
click at [436, 506] on icon at bounding box center [437, 506] width 5 height 9
click at [523, 504] on icon at bounding box center [524, 506] width 5 height 9
click at [99, 506] on div "Pen P" at bounding box center [99, 506] width 51 height 41
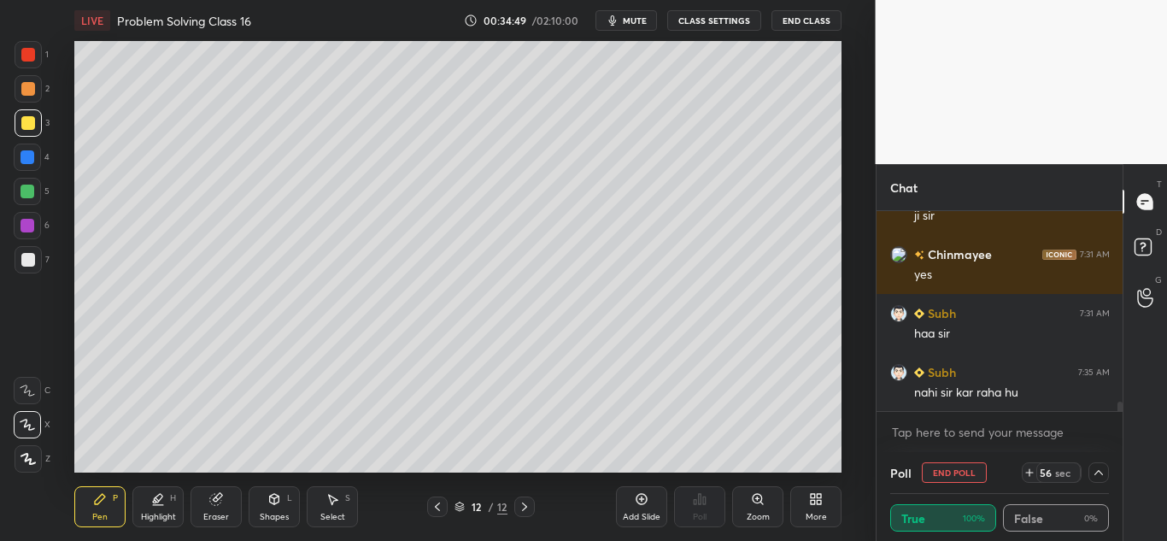
click at [440, 507] on icon at bounding box center [437, 507] width 14 height 14
click at [528, 503] on icon at bounding box center [525, 507] width 14 height 14
click at [436, 508] on icon at bounding box center [437, 507] width 14 height 14
click at [523, 500] on icon at bounding box center [525, 507] width 14 height 14
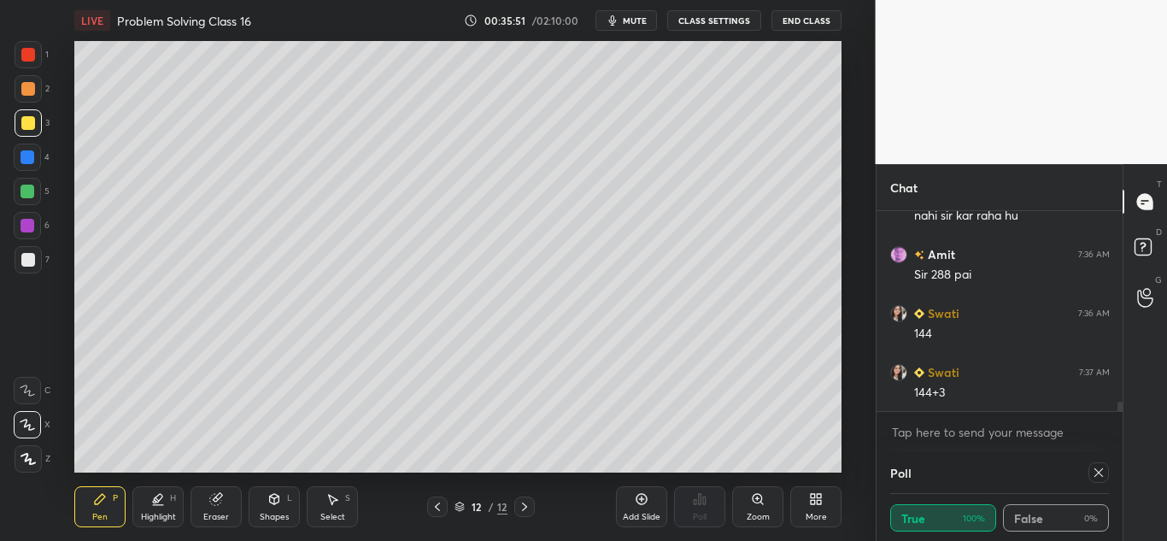
scroll to position [4094, 0]
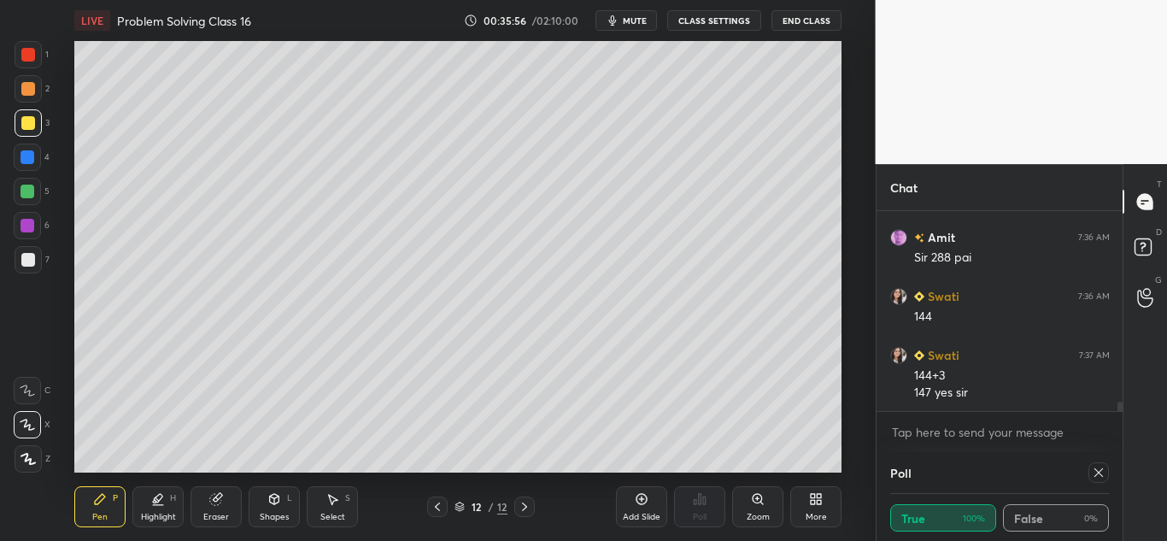
click at [23, 94] on div at bounding box center [28, 89] width 14 height 14
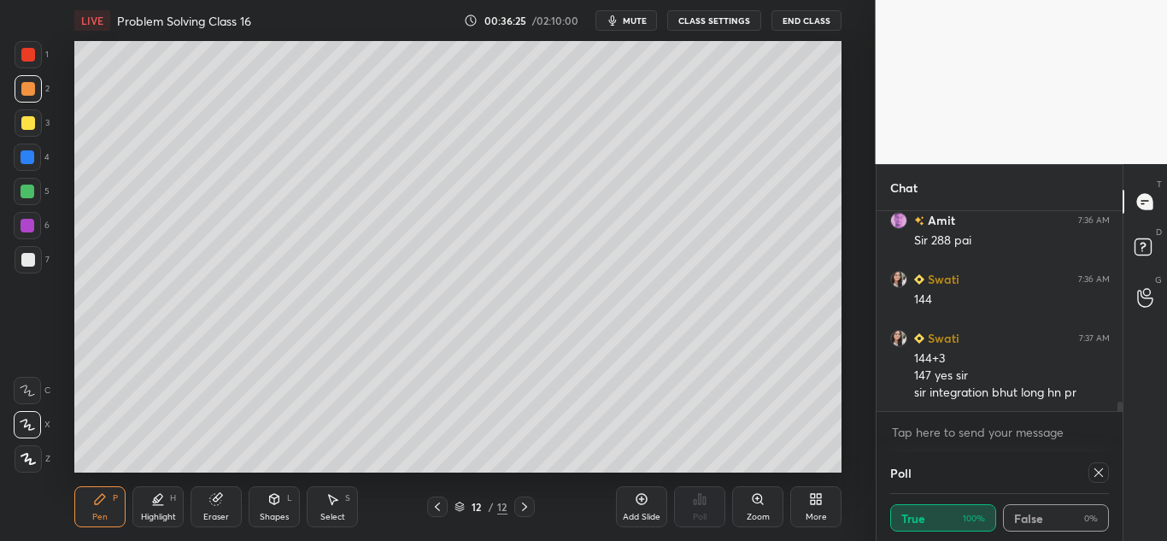
scroll to position [4170, 0]
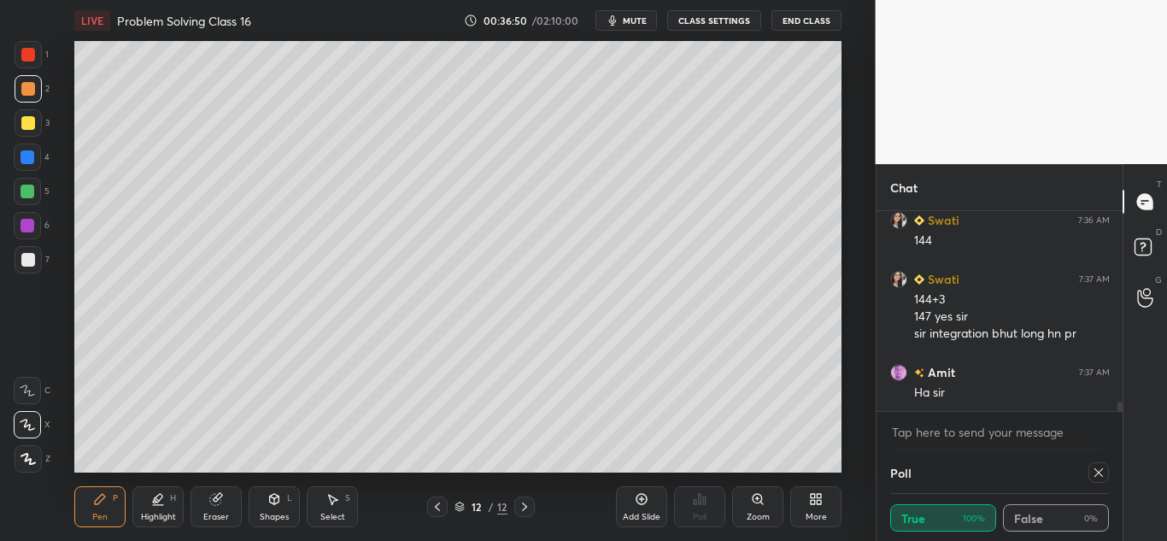
click at [218, 498] on icon at bounding box center [215, 499] width 11 height 11
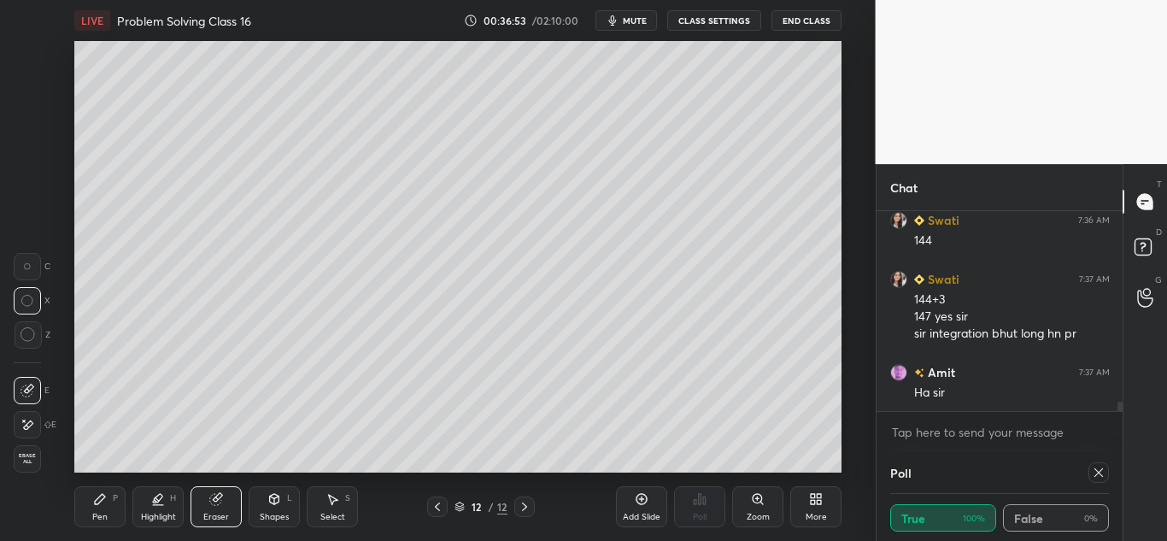
click at [95, 498] on icon at bounding box center [100, 499] width 14 height 14
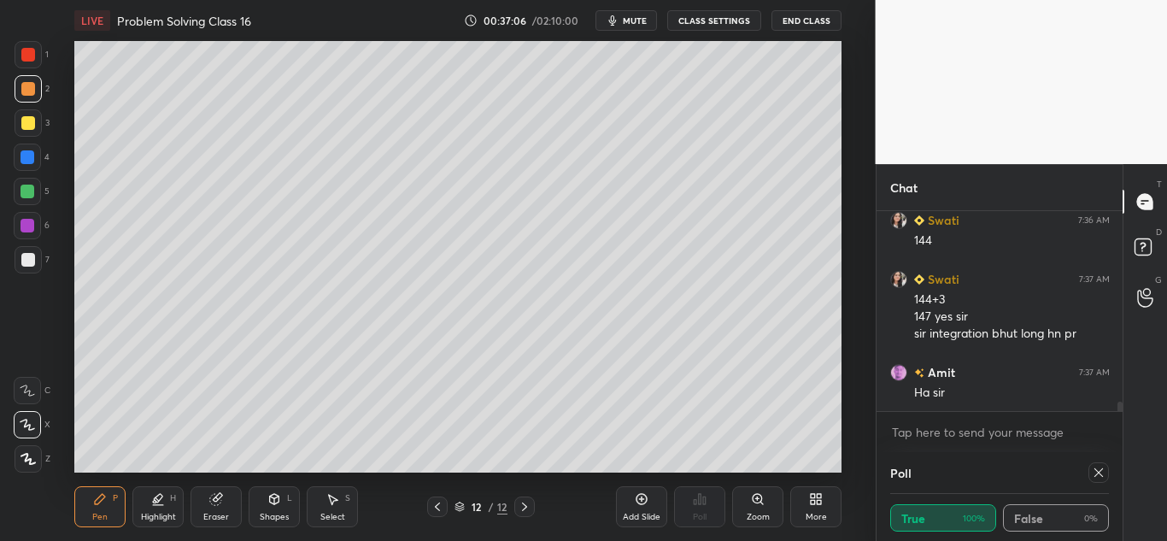
click at [26, 122] on div at bounding box center [28, 123] width 14 height 14
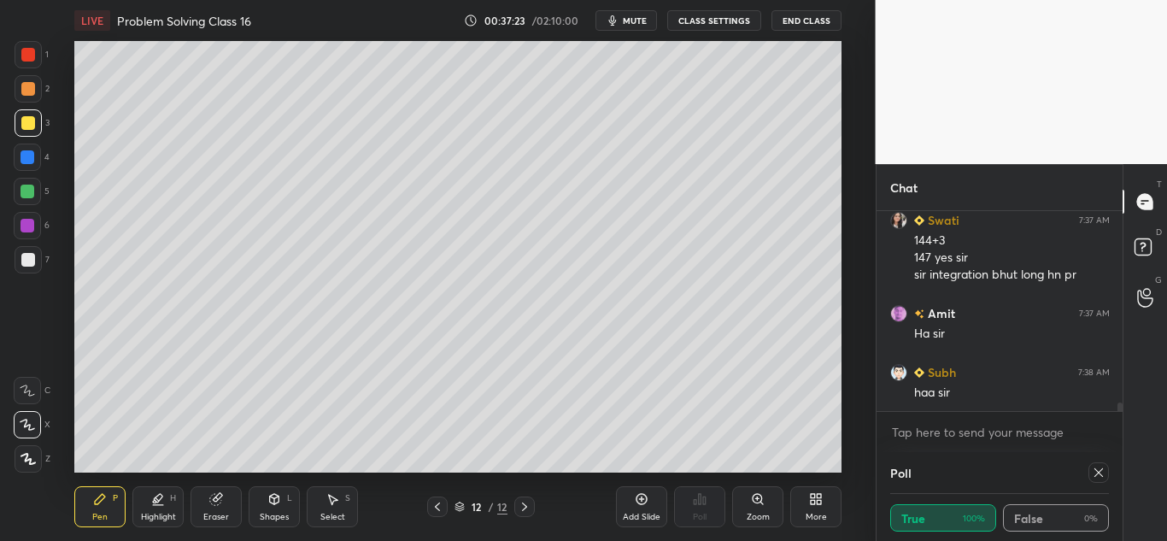
scroll to position [4288, 0]
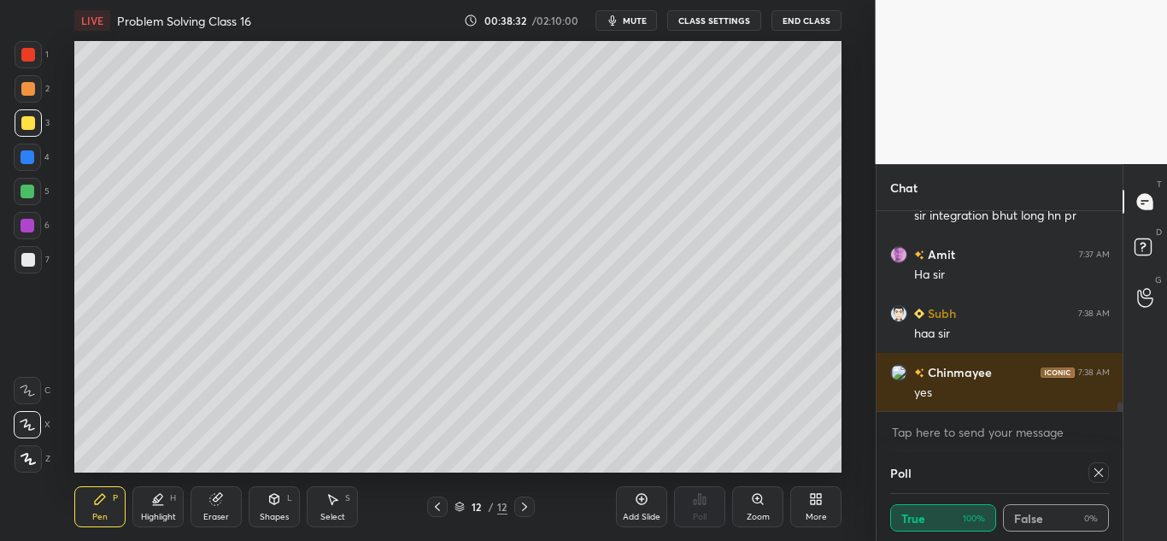
click at [649, 500] on div "Add Slide" at bounding box center [641, 506] width 51 height 41
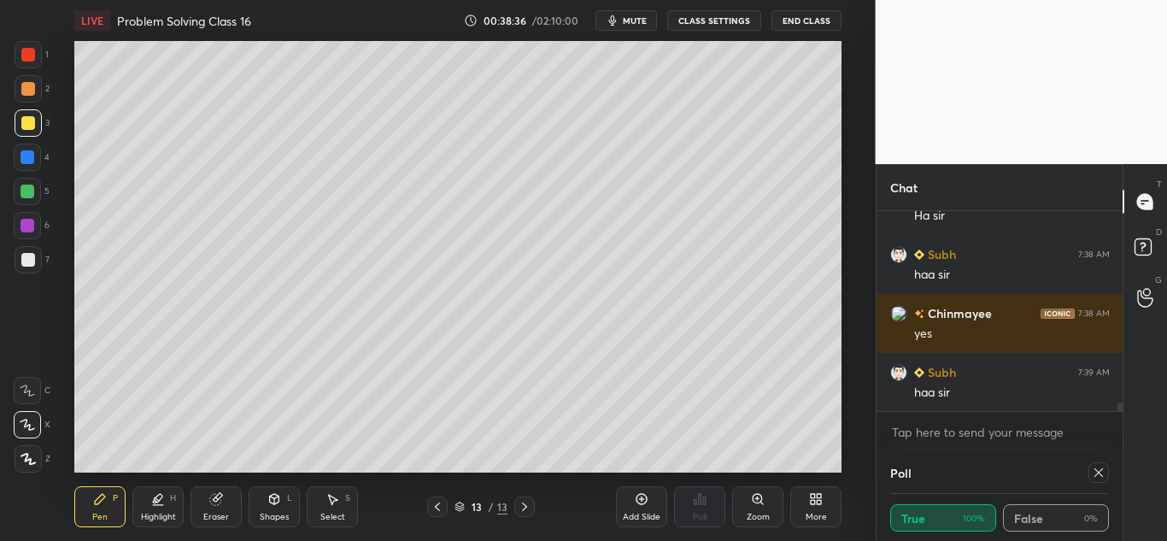
click at [439, 504] on icon at bounding box center [437, 507] width 14 height 14
click at [518, 503] on icon at bounding box center [525, 507] width 14 height 14
click at [442, 506] on icon at bounding box center [437, 507] width 14 height 14
click at [518, 504] on icon at bounding box center [525, 507] width 14 height 14
click at [439, 504] on icon at bounding box center [437, 507] width 14 height 14
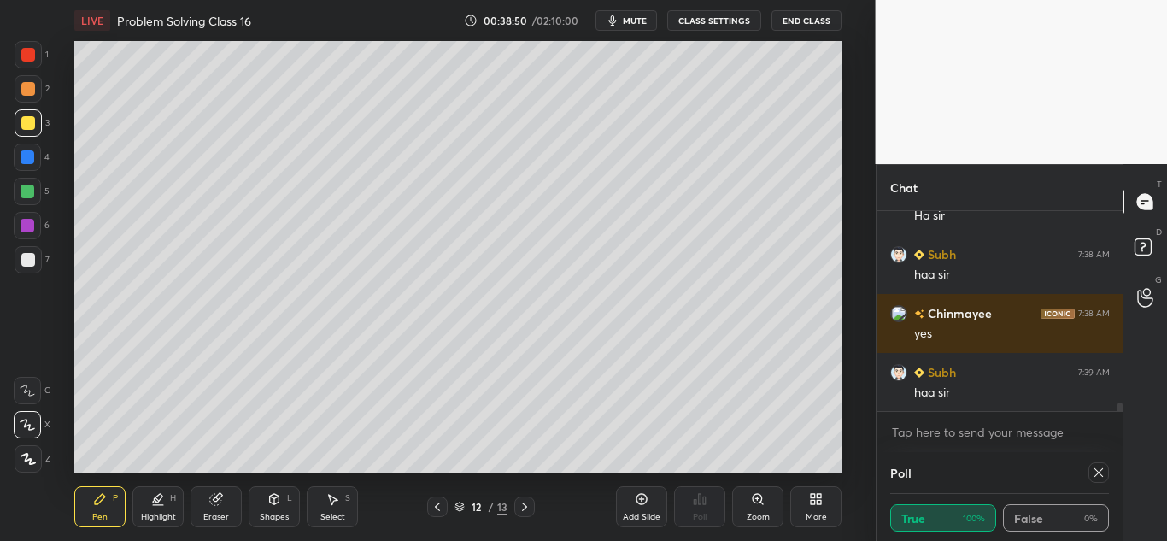
click at [523, 510] on icon at bounding box center [525, 507] width 14 height 14
click at [25, 88] on div at bounding box center [28, 89] width 14 height 14
click at [435, 505] on icon at bounding box center [437, 507] width 14 height 14
click at [527, 504] on icon at bounding box center [525, 507] width 14 height 14
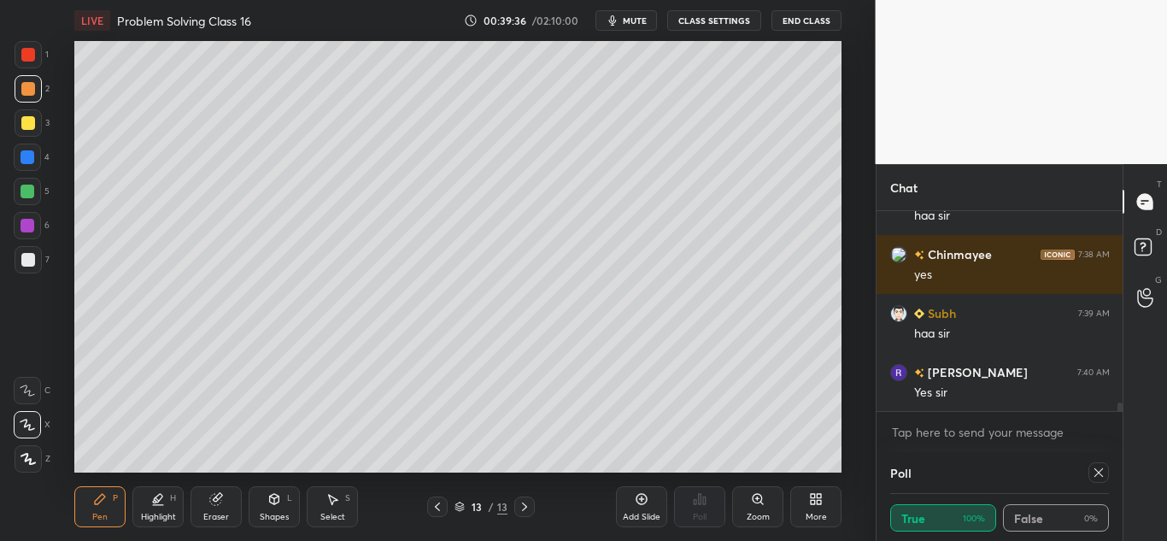
scroll to position [4465, 0]
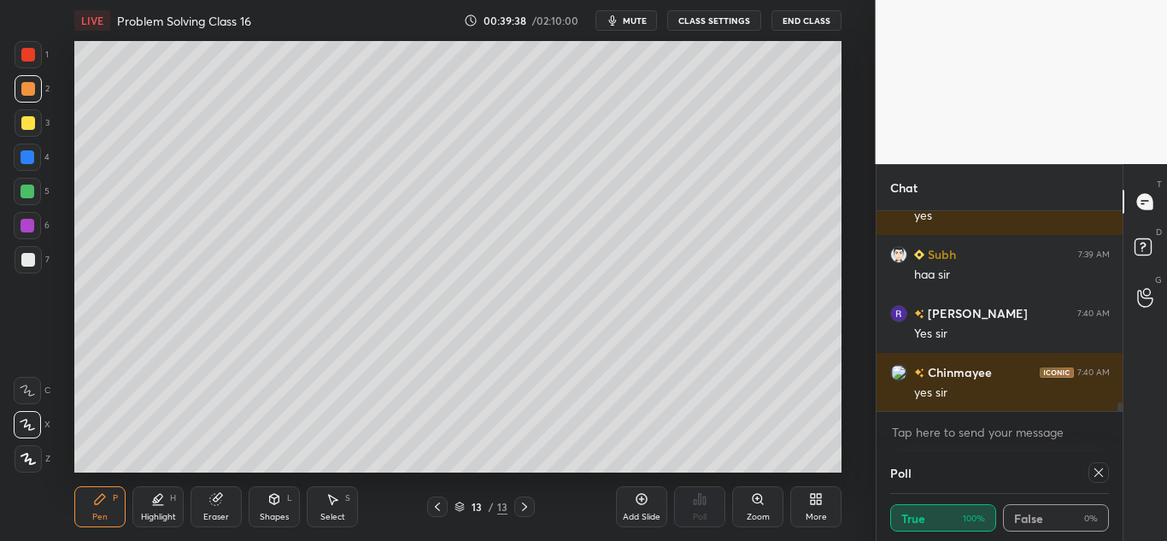
click at [37, 130] on div at bounding box center [28, 122] width 27 height 27
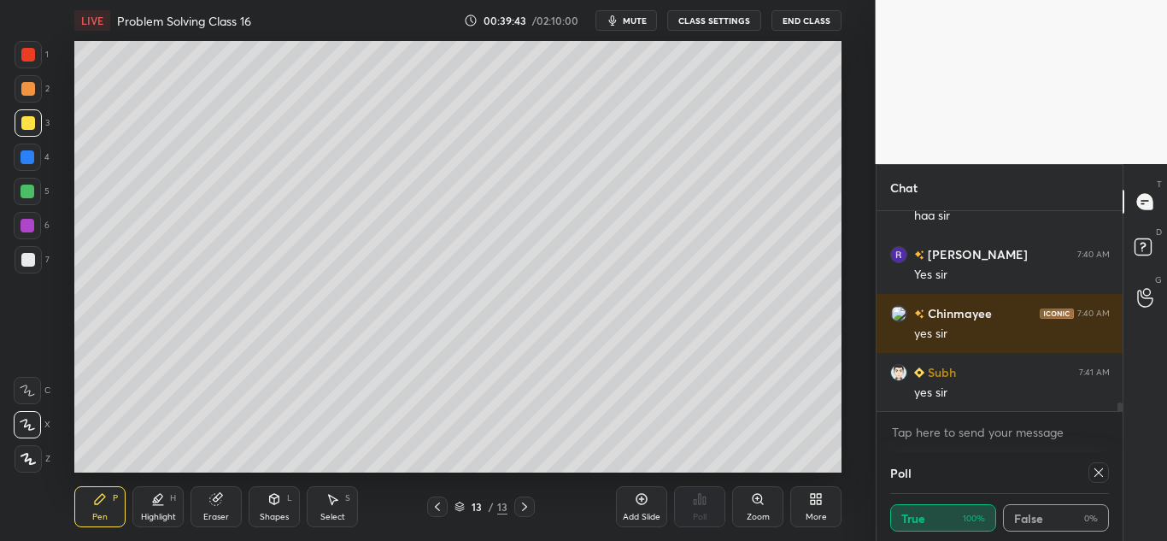
scroll to position [4583, 0]
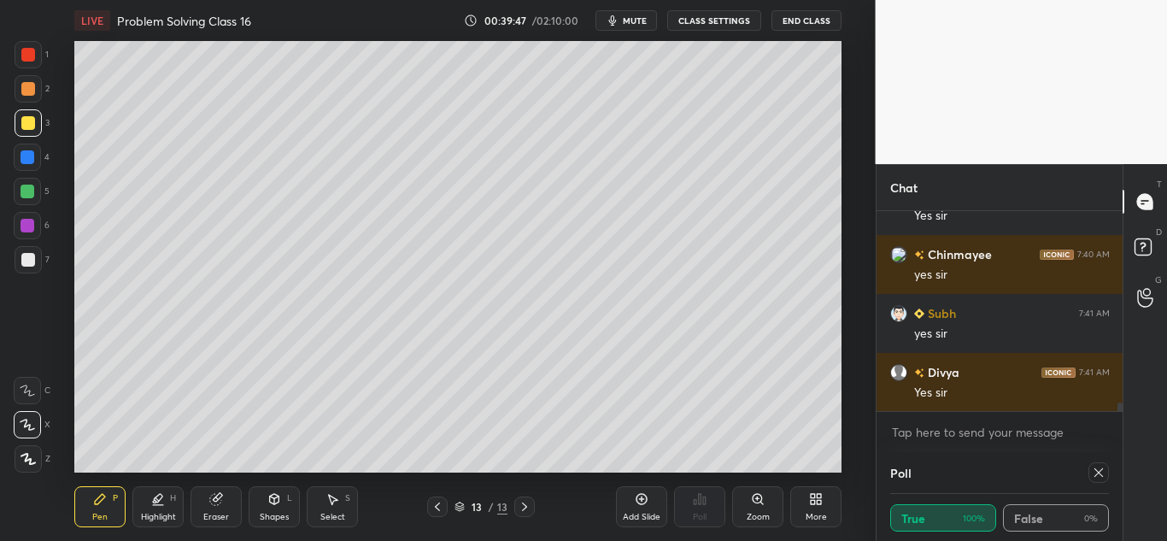
click at [441, 500] on icon at bounding box center [437, 507] width 14 height 14
click at [528, 502] on icon at bounding box center [525, 507] width 14 height 14
click at [441, 506] on icon at bounding box center [437, 507] width 14 height 14
click at [529, 503] on icon at bounding box center [525, 507] width 14 height 14
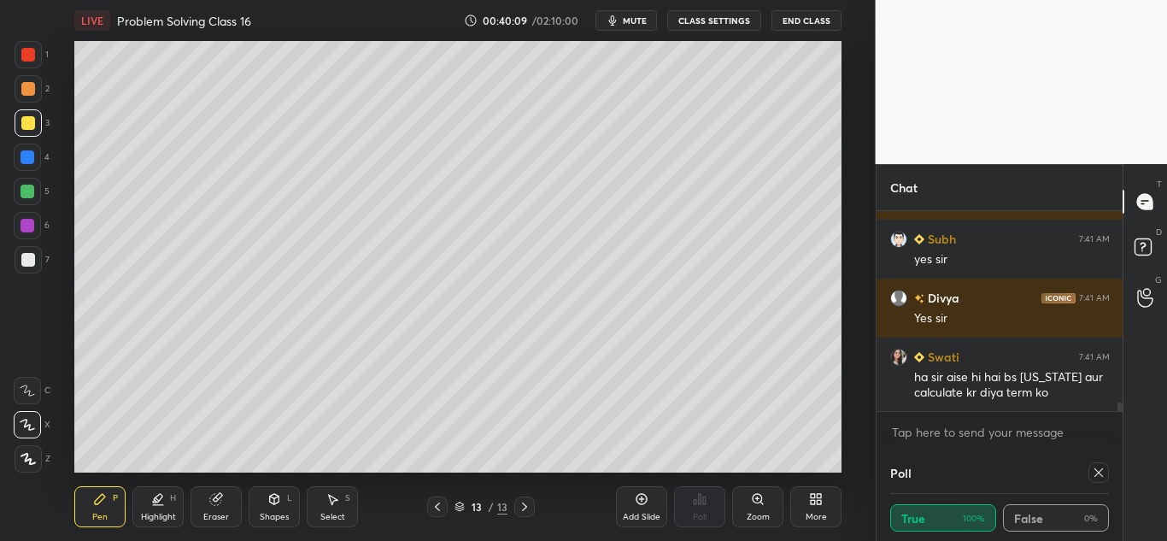
click at [21, 85] on div at bounding box center [28, 89] width 14 height 14
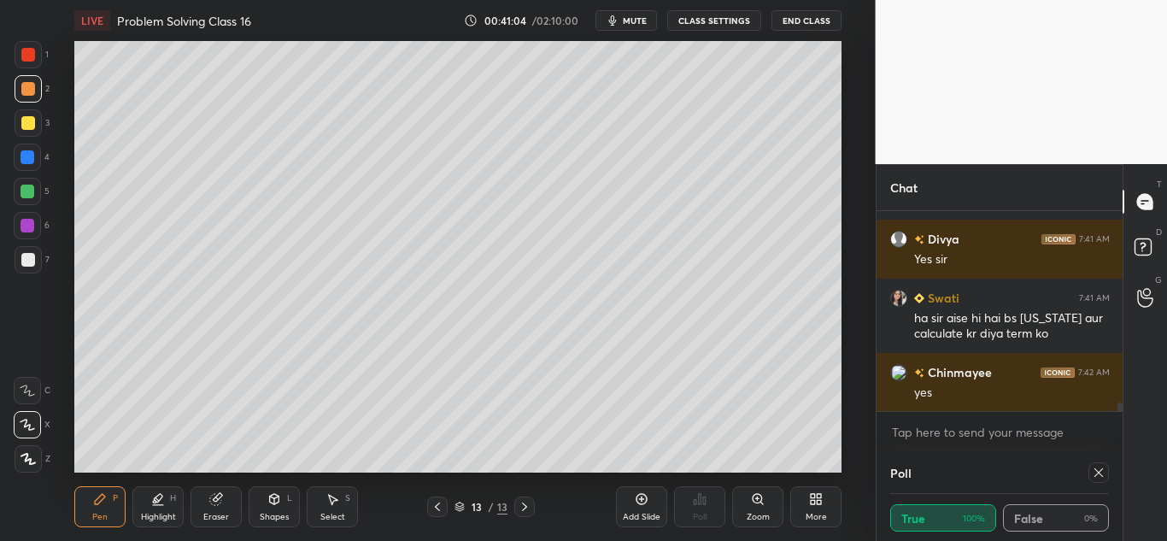
click at [441, 502] on icon at bounding box center [437, 507] width 14 height 14
click at [523, 498] on div at bounding box center [524, 506] width 20 height 20
click at [640, 495] on icon at bounding box center [642, 499] width 14 height 14
click at [441, 510] on icon at bounding box center [437, 507] width 14 height 14
click at [524, 501] on icon at bounding box center [525, 507] width 14 height 14
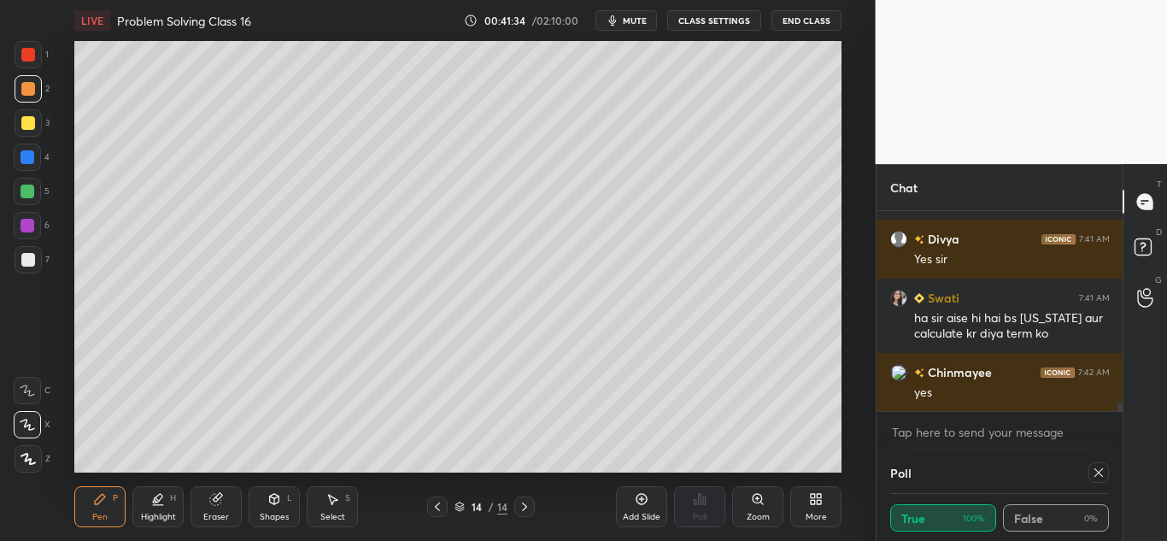
click at [436, 506] on icon at bounding box center [437, 507] width 14 height 14
click at [439, 506] on icon at bounding box center [437, 507] width 14 height 14
click at [518, 505] on icon at bounding box center [525, 507] width 14 height 14
click at [525, 502] on icon at bounding box center [525, 507] width 14 height 14
click at [30, 118] on div at bounding box center [28, 123] width 14 height 14
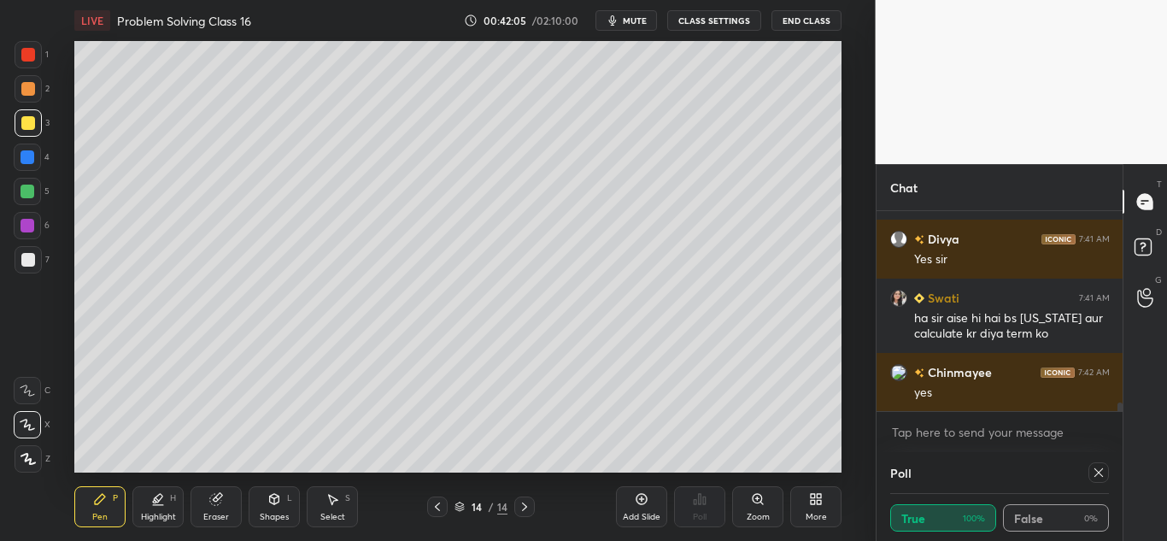
click at [438, 503] on icon at bounding box center [437, 507] width 14 height 14
click at [439, 505] on icon at bounding box center [437, 507] width 14 height 14
click at [524, 507] on icon at bounding box center [525, 507] width 14 height 14
click at [524, 508] on icon at bounding box center [524, 506] width 5 height 9
click at [441, 500] on icon at bounding box center [437, 507] width 14 height 14
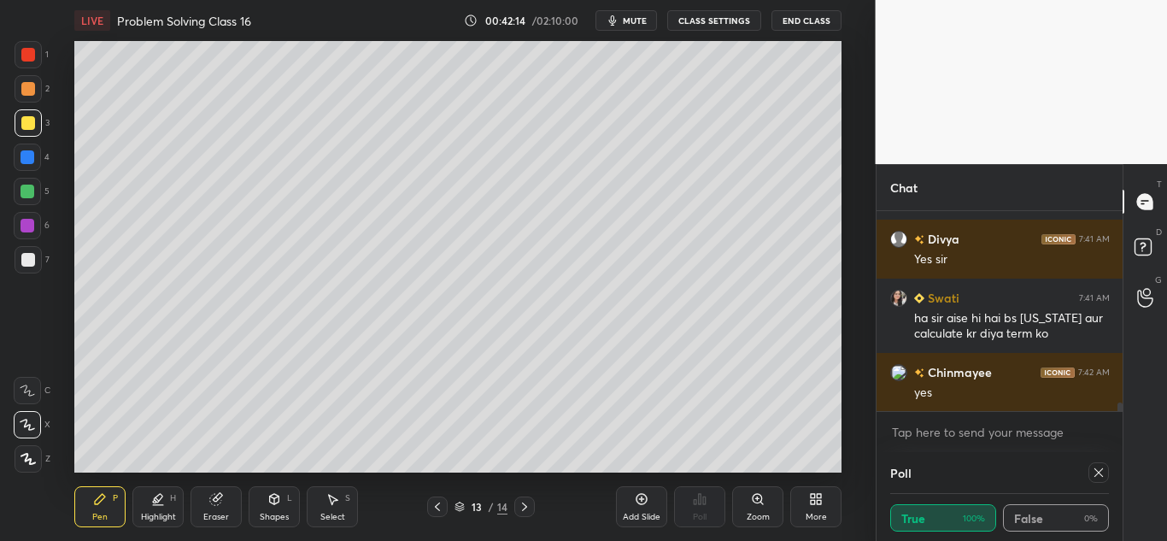
click at [442, 503] on icon at bounding box center [437, 507] width 14 height 14
click at [526, 503] on icon at bounding box center [525, 507] width 14 height 14
click at [528, 501] on icon at bounding box center [525, 507] width 14 height 14
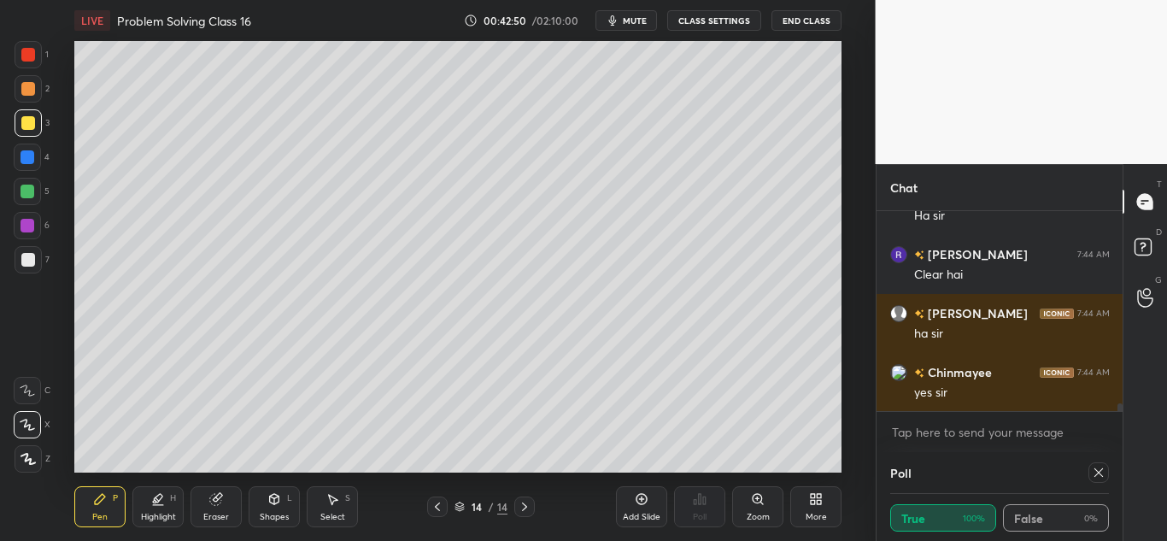
scroll to position [5069, 0]
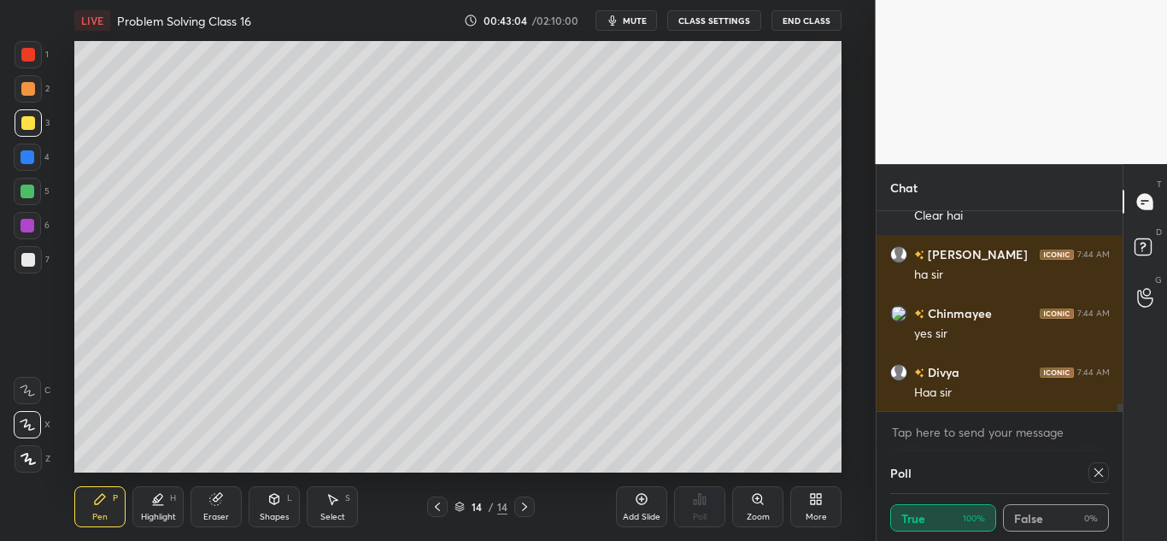
click at [437, 507] on icon at bounding box center [437, 507] width 14 height 14
click at [521, 505] on icon at bounding box center [525, 507] width 14 height 14
click at [638, 502] on icon at bounding box center [641, 499] width 11 height 11
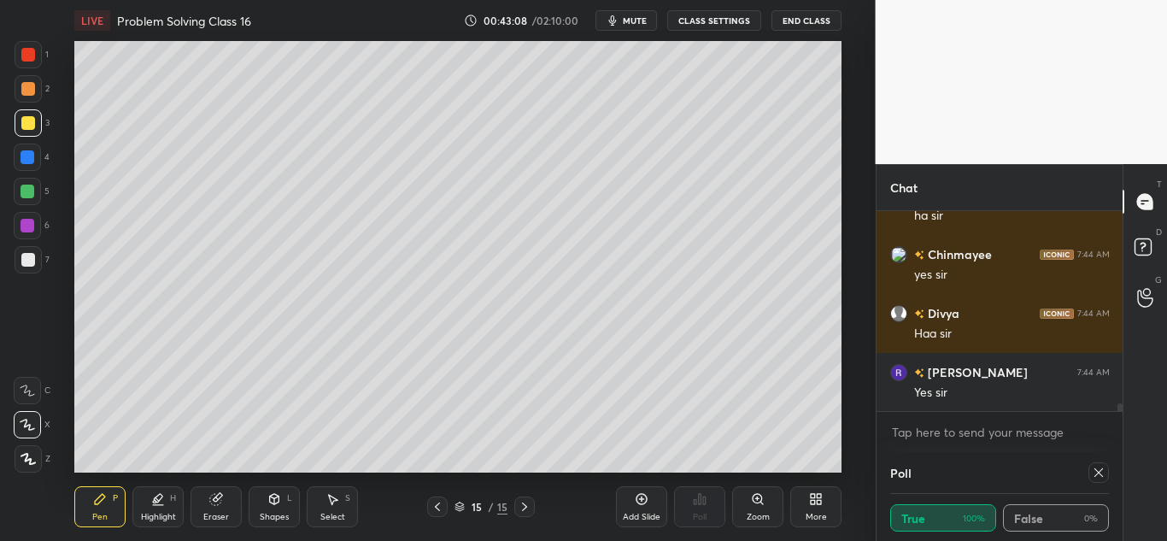
click at [27, 92] on div at bounding box center [28, 89] width 14 height 14
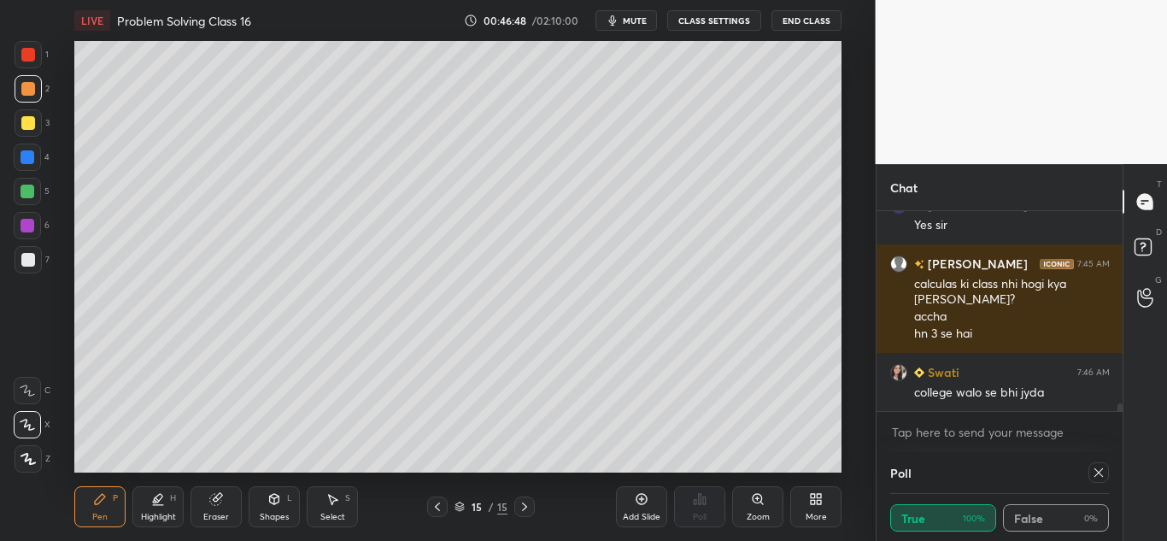
scroll to position [5355, 0]
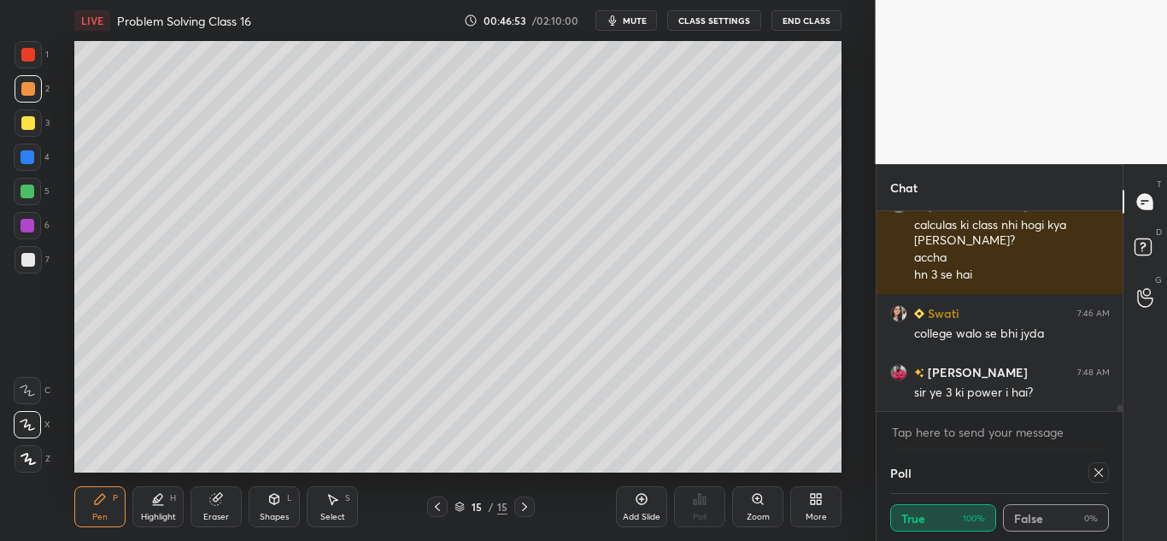
click at [24, 127] on div at bounding box center [28, 123] width 14 height 14
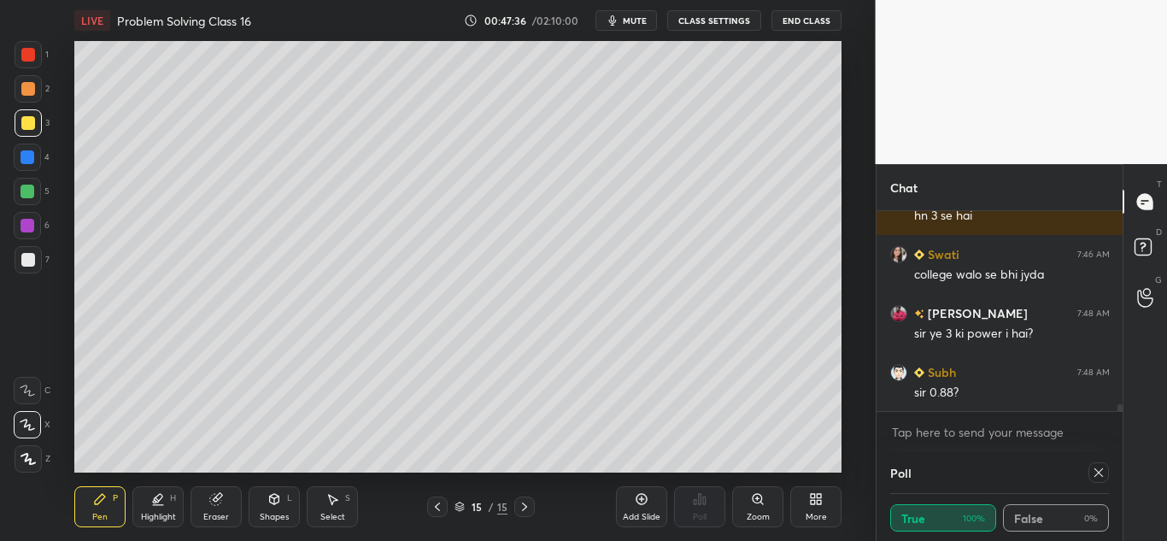
click at [643, 483] on div "Add Slide Poll Zoom More" at bounding box center [728, 507] width 225 height 96
click at [636, 503] on icon at bounding box center [642, 499] width 14 height 14
click at [272, 505] on icon at bounding box center [274, 499] width 14 height 14
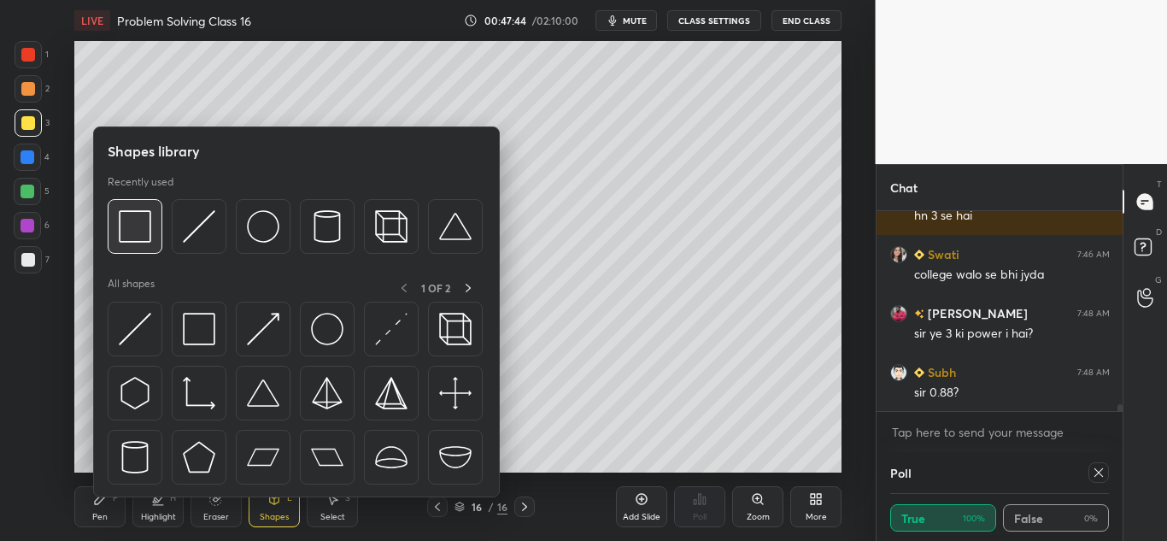
click at [131, 226] on img at bounding box center [135, 226] width 32 height 32
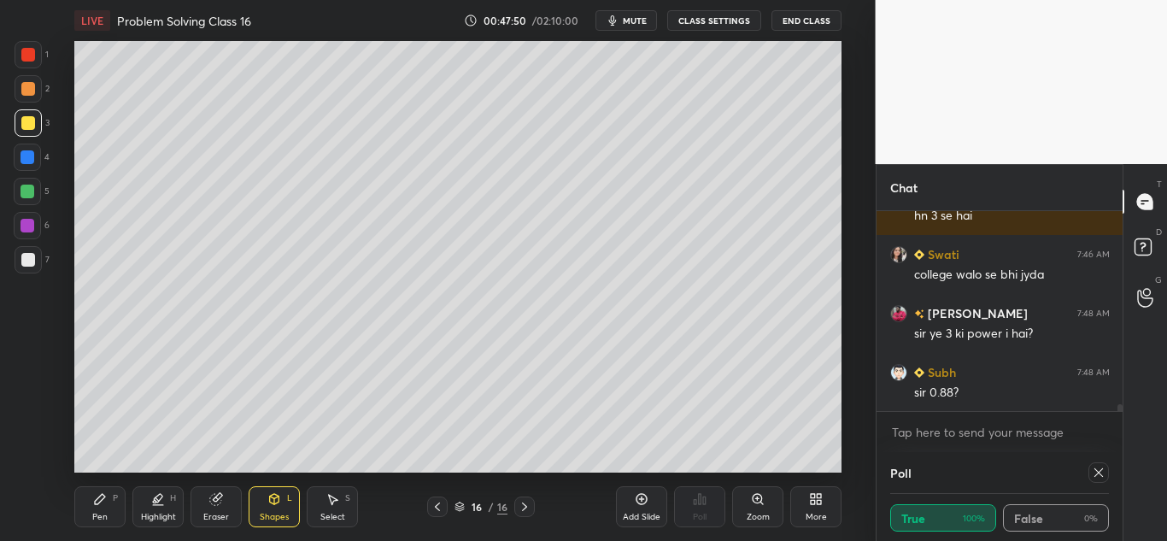
click at [97, 496] on icon at bounding box center [100, 499] width 14 height 14
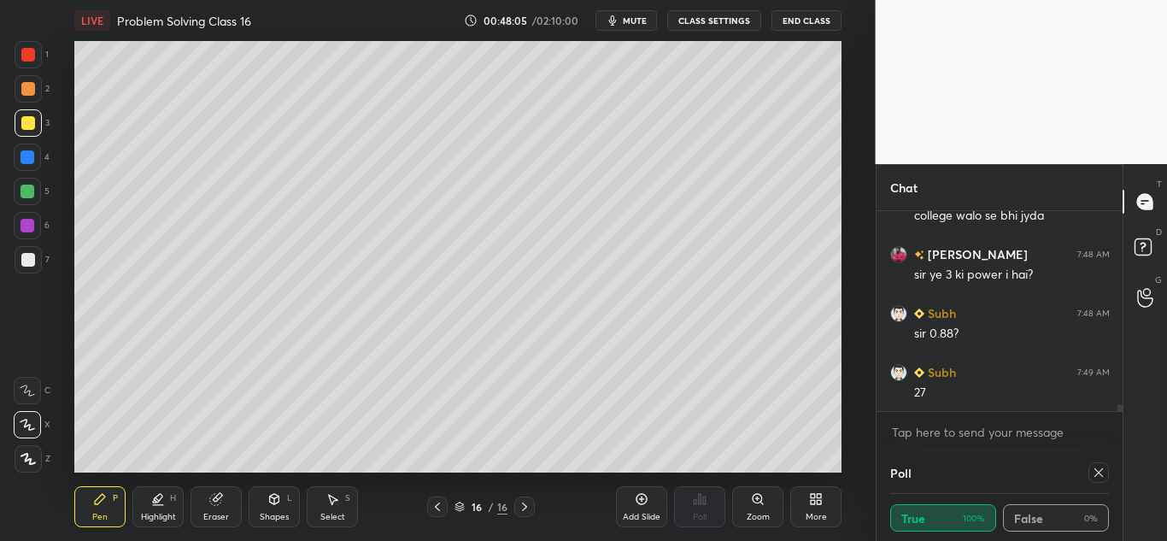
scroll to position [5531, 0]
click at [441, 505] on icon at bounding box center [437, 507] width 14 height 14
click at [534, 500] on div at bounding box center [524, 506] width 20 height 20
click at [30, 121] on div at bounding box center [28, 123] width 14 height 14
click at [25, 91] on div at bounding box center [28, 89] width 14 height 14
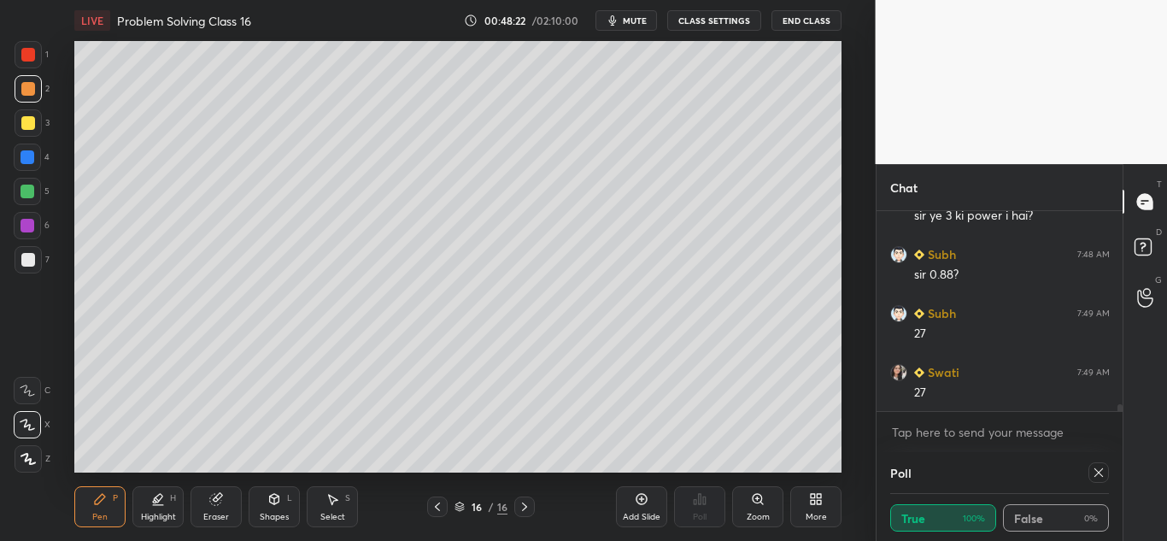
click at [438, 510] on icon at bounding box center [437, 507] width 14 height 14
click at [532, 506] on div at bounding box center [524, 506] width 20 height 20
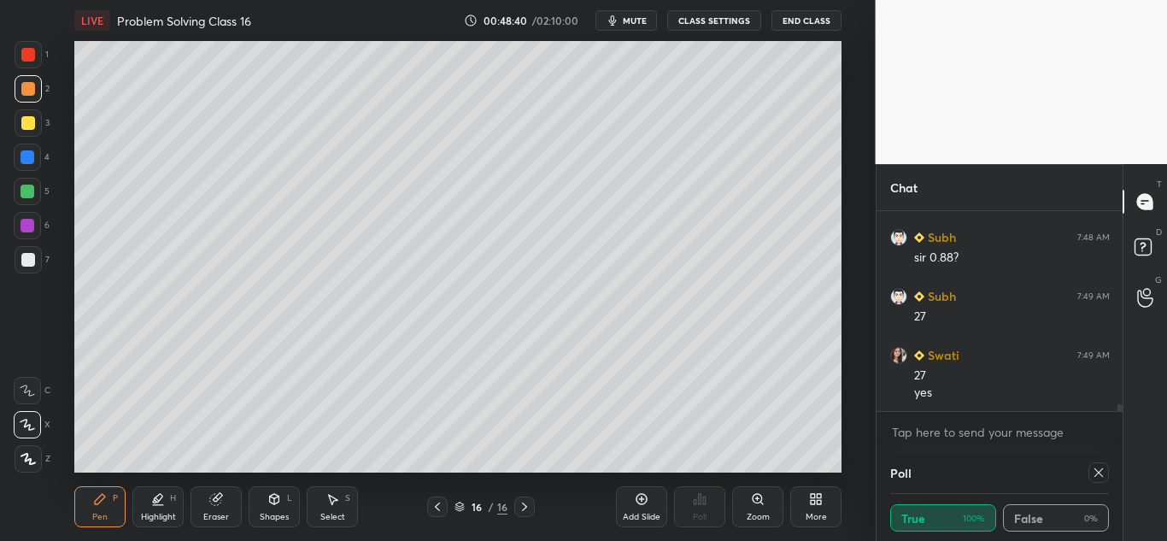
scroll to position [5607, 0]
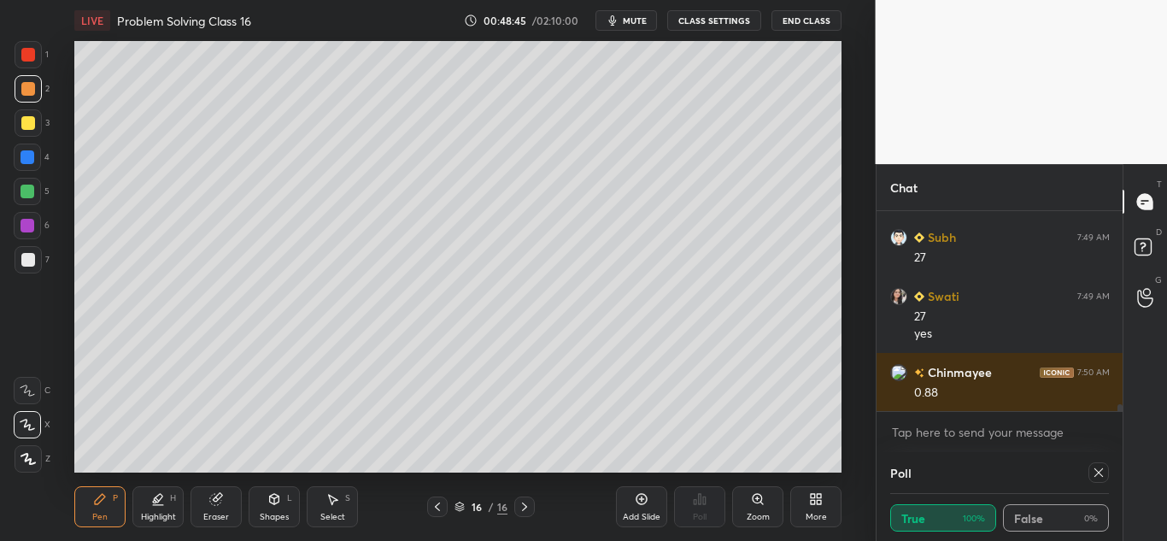
click at [26, 255] on div at bounding box center [28, 260] width 14 height 14
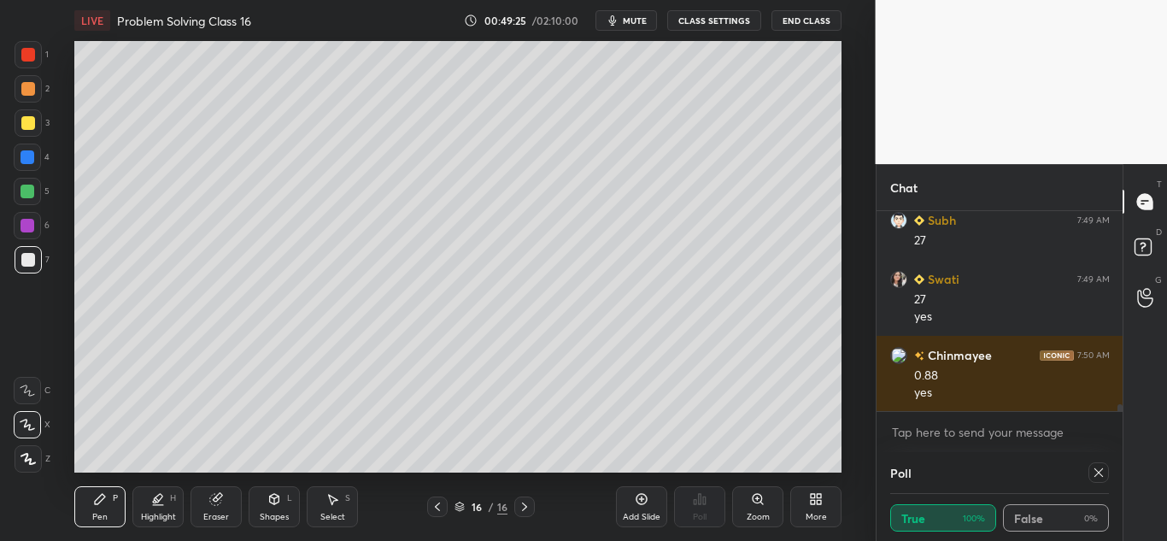
scroll to position [5683, 0]
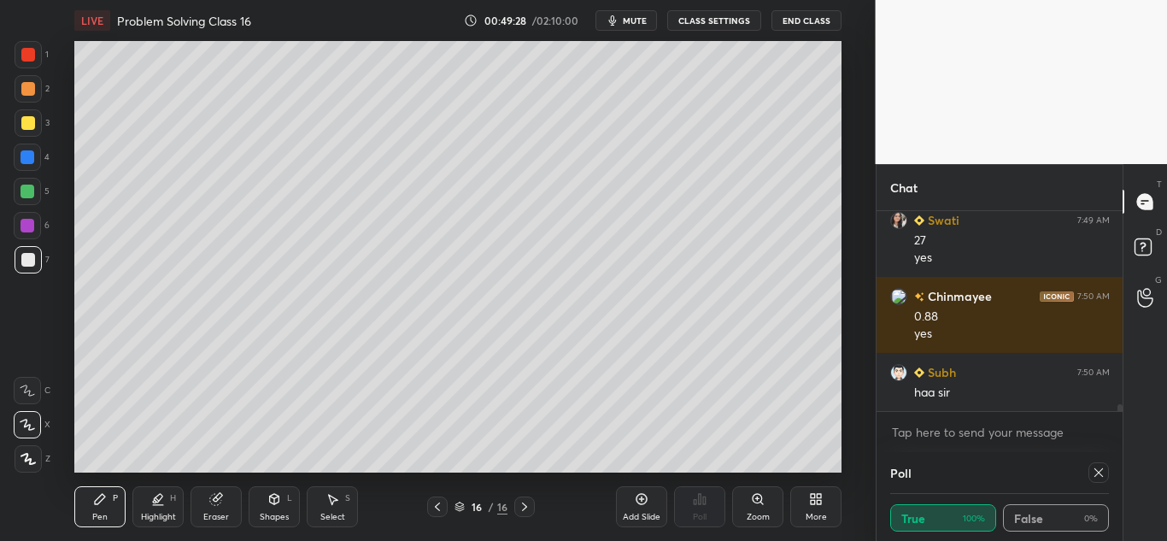
click at [26, 120] on div at bounding box center [28, 123] width 14 height 14
click at [443, 504] on icon at bounding box center [437, 507] width 14 height 14
click at [526, 504] on icon at bounding box center [525, 507] width 14 height 14
click at [26, 188] on div at bounding box center [27, 191] width 14 height 14
click at [150, 506] on div "Highlight H" at bounding box center [157, 506] width 51 height 41
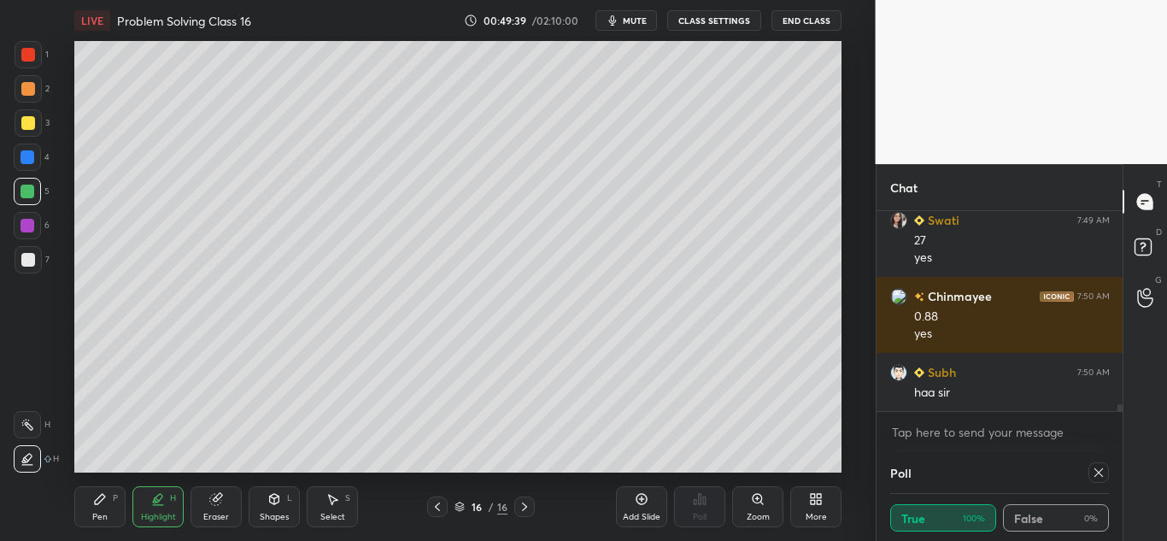
click at [27, 460] on icon at bounding box center [26, 459] width 3 height 3
click at [89, 504] on div "Pen P" at bounding box center [99, 506] width 51 height 41
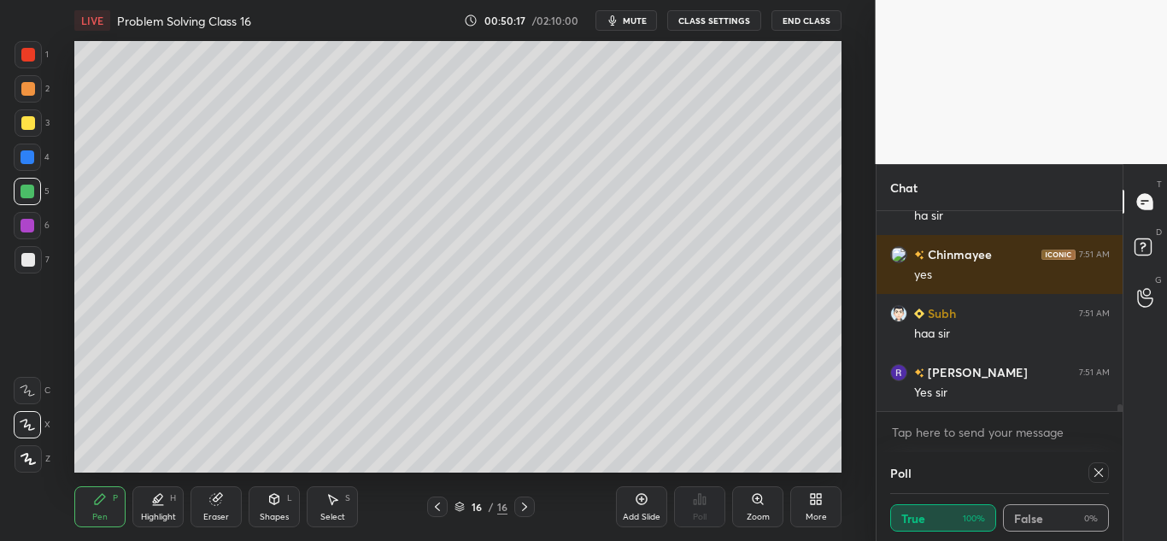
scroll to position [5993, 0]
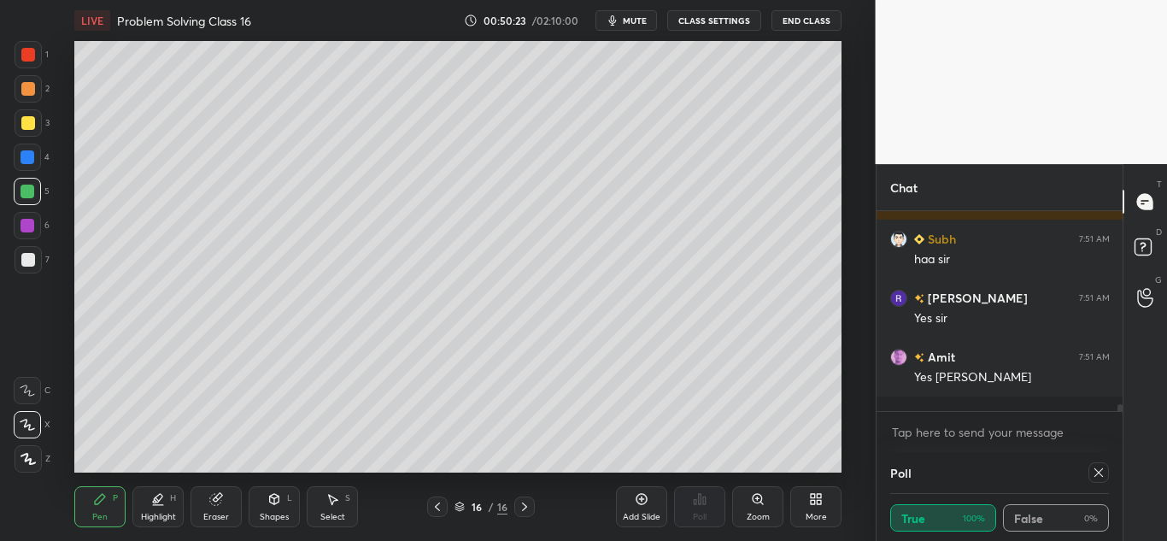
click at [641, 493] on icon at bounding box center [642, 499] width 14 height 14
click at [26, 90] on div at bounding box center [28, 89] width 14 height 14
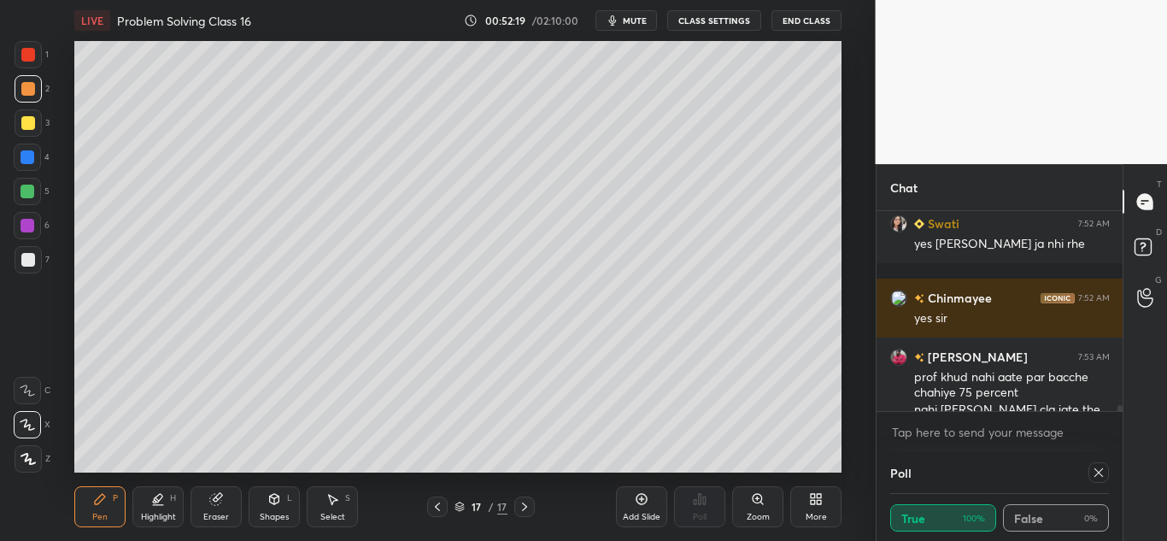
scroll to position [6367, 0]
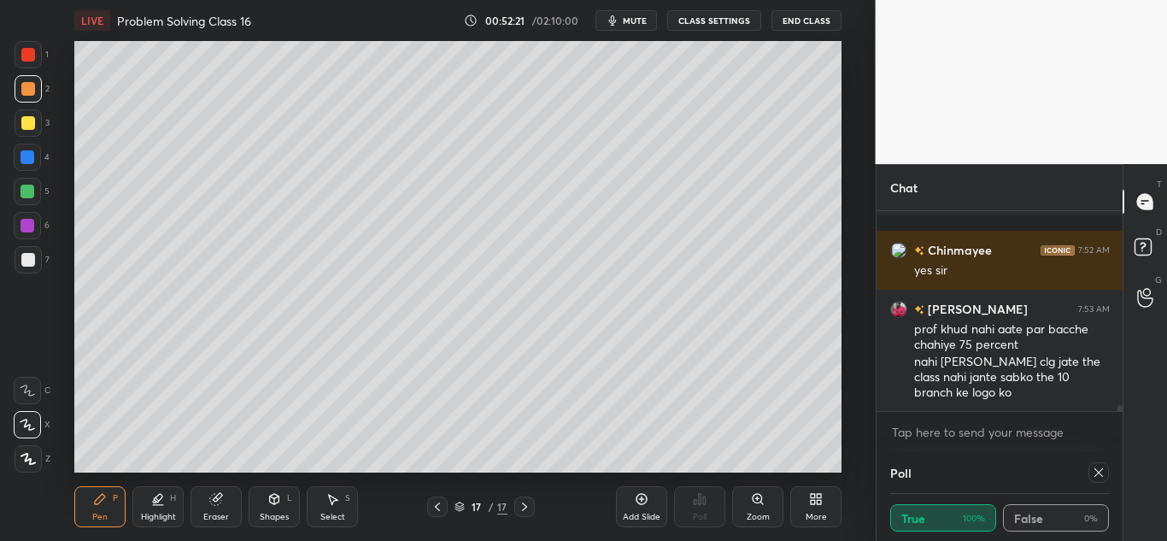
click at [26, 124] on div at bounding box center [28, 123] width 14 height 14
click at [1095, 477] on icon at bounding box center [1098, 472] width 14 height 14
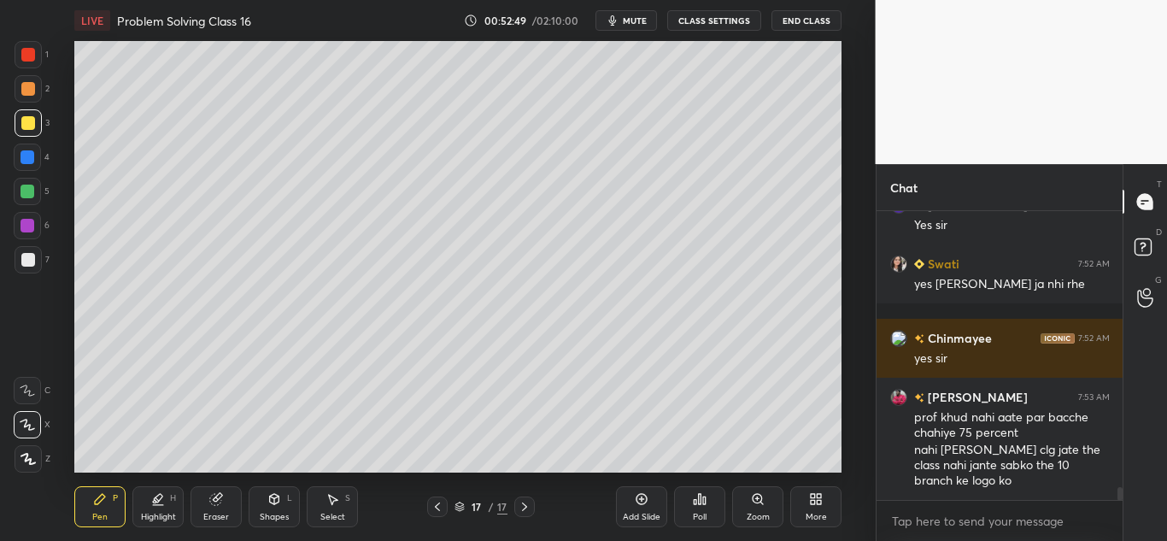
scroll to position [0, 0]
click at [700, 503] on icon at bounding box center [700, 499] width 3 height 10
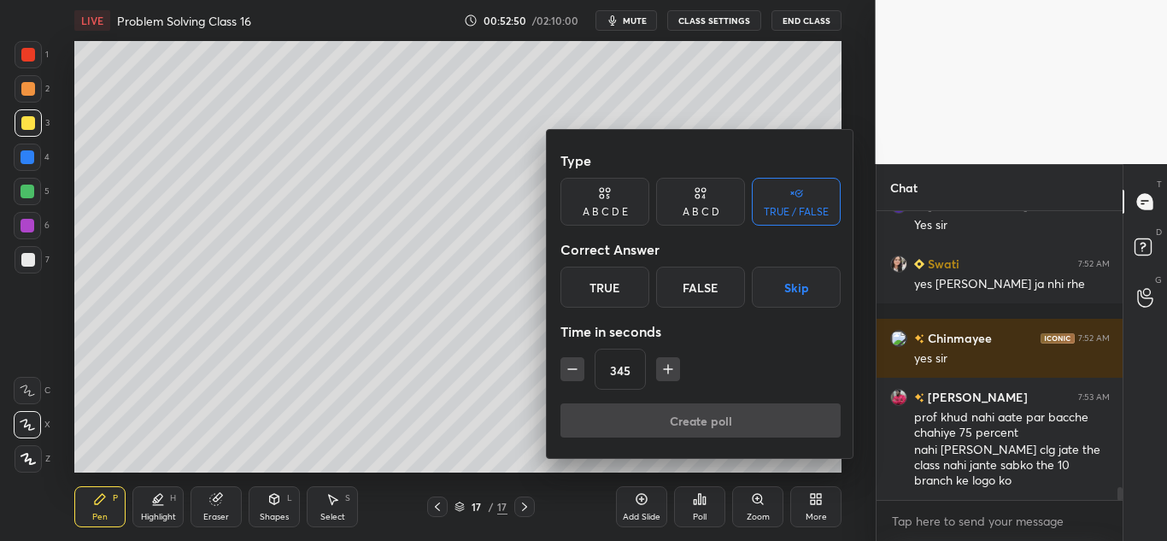
click at [609, 285] on div "True" at bounding box center [604, 286] width 89 height 41
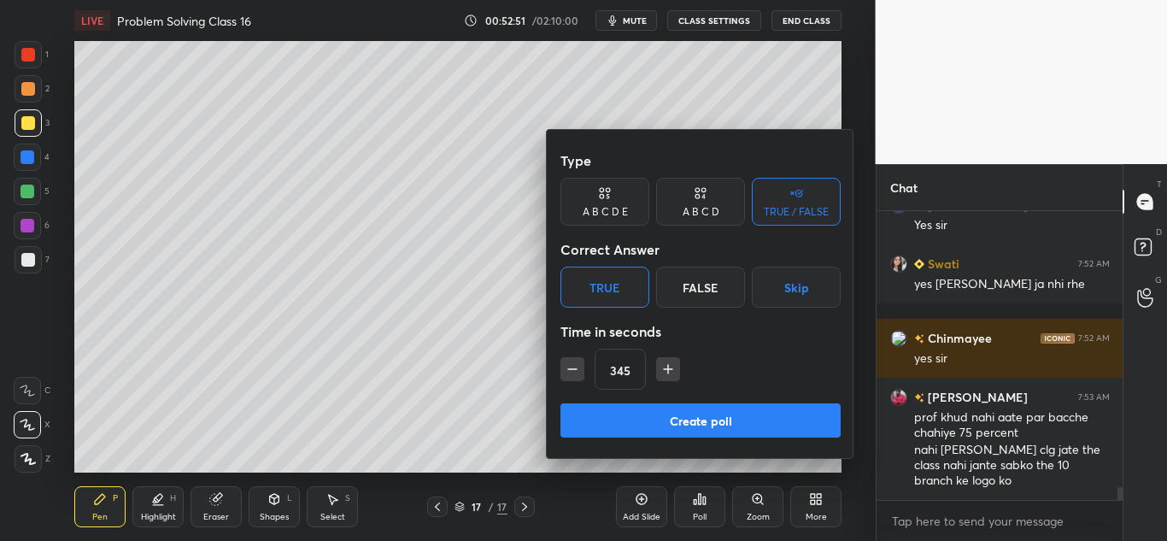
click at [644, 412] on button "Create poll" at bounding box center [700, 420] width 280 height 34
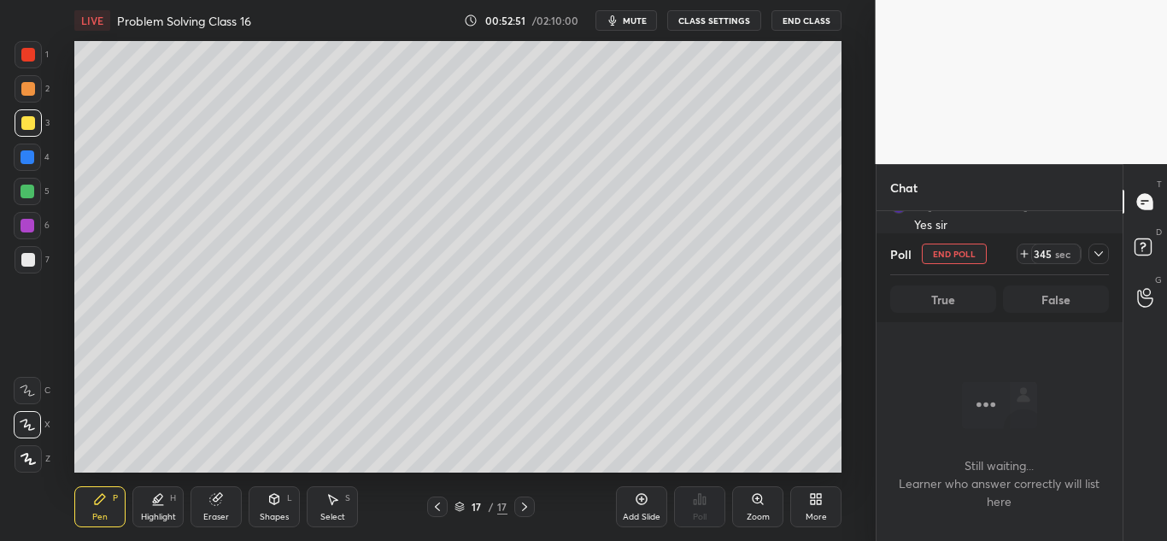
scroll to position [236, 241]
click at [1098, 248] on icon at bounding box center [1098, 254] width 14 height 14
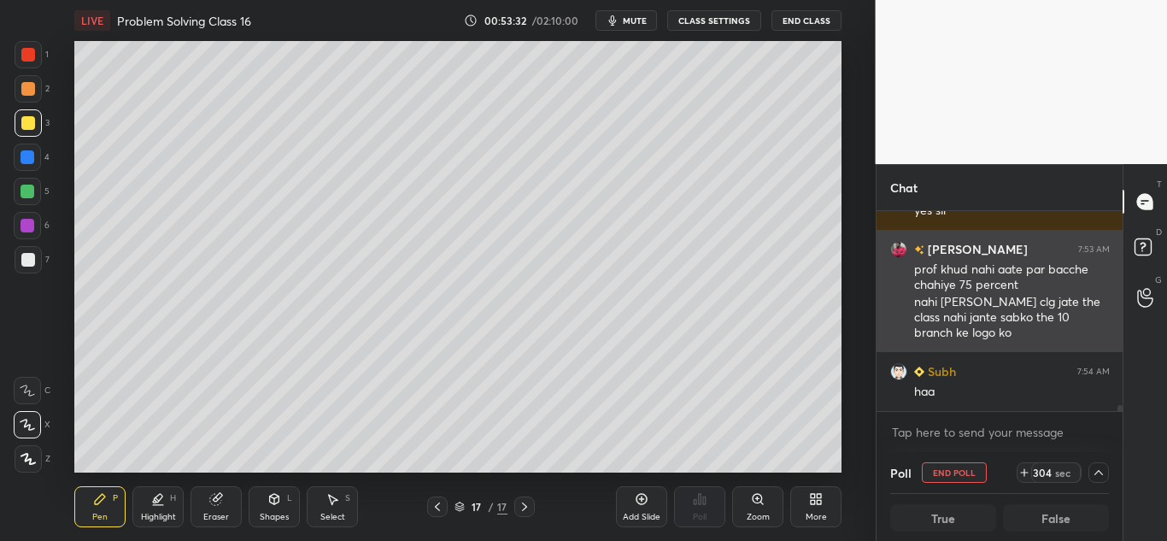
scroll to position [6485, 0]
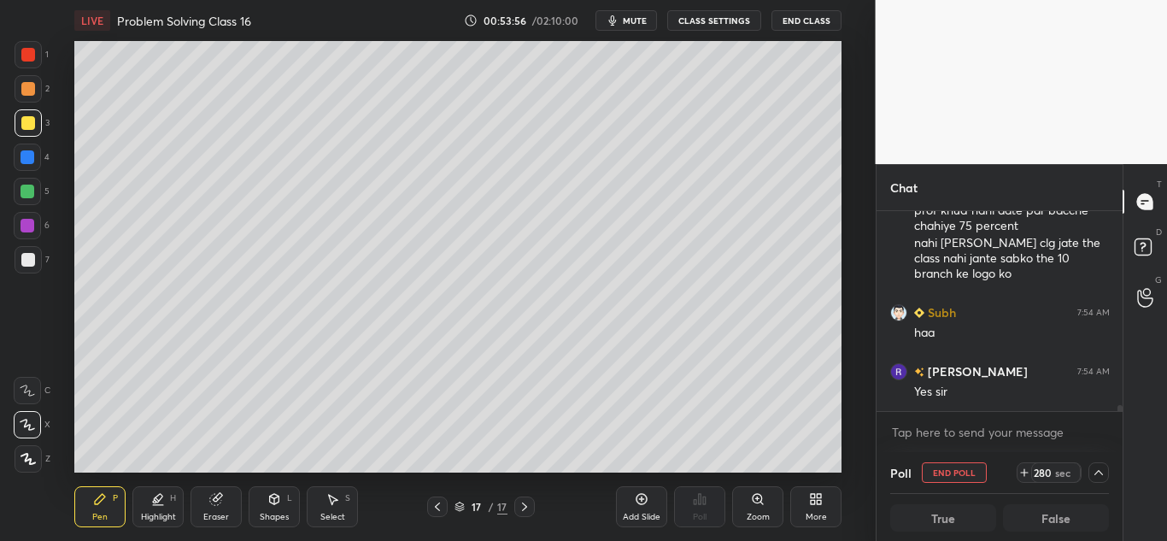
click at [220, 504] on icon at bounding box center [216, 499] width 14 height 14
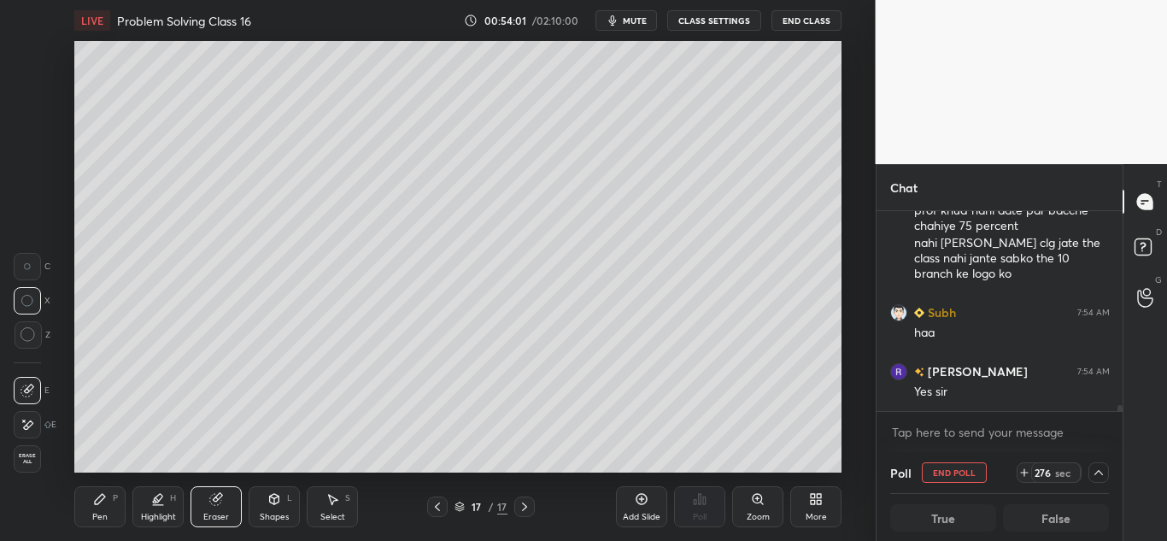
click at [100, 498] on icon at bounding box center [100, 499] width 10 height 10
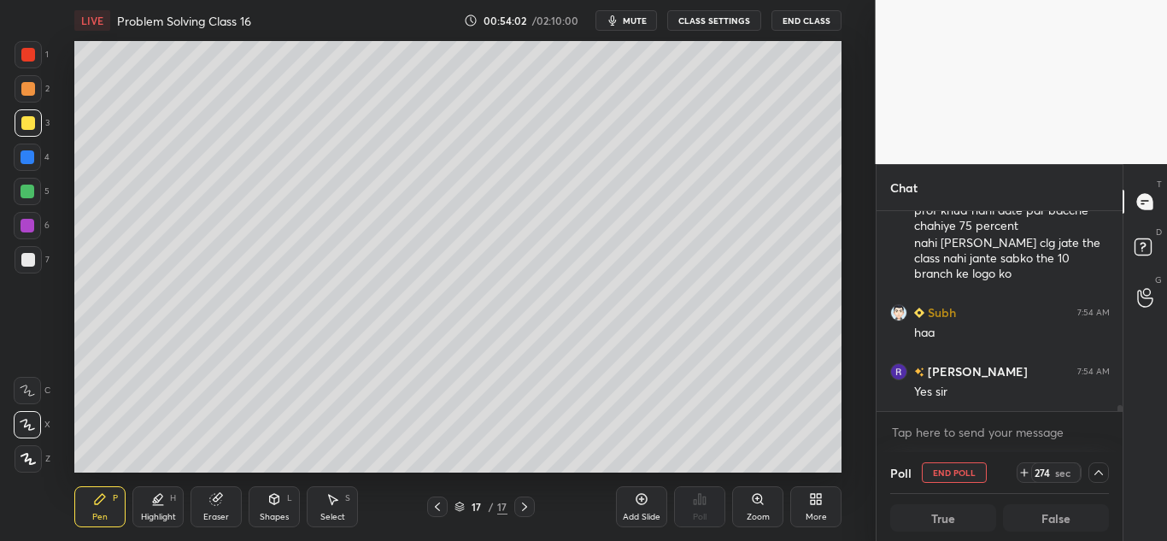
click at [103, 497] on icon at bounding box center [100, 499] width 10 height 10
click at [91, 499] on div "Pen P" at bounding box center [99, 506] width 51 height 41
click at [212, 498] on icon at bounding box center [215, 499] width 11 height 11
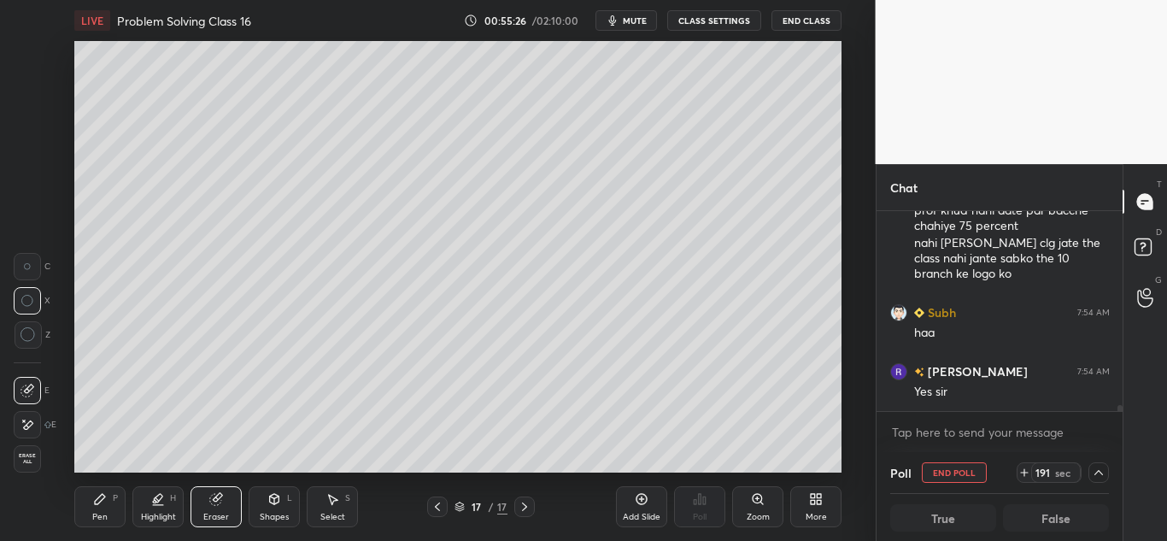
click at [640, 501] on icon at bounding box center [642, 499] width 14 height 14
click at [272, 503] on icon at bounding box center [274, 499] width 9 height 10
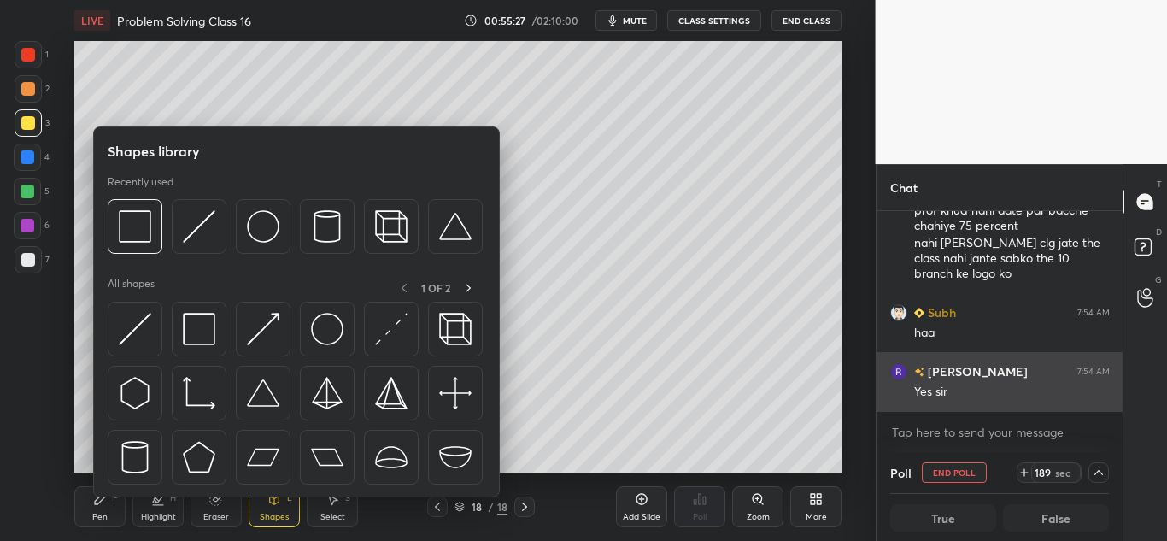
click at [198, 229] on img at bounding box center [199, 226] width 32 height 32
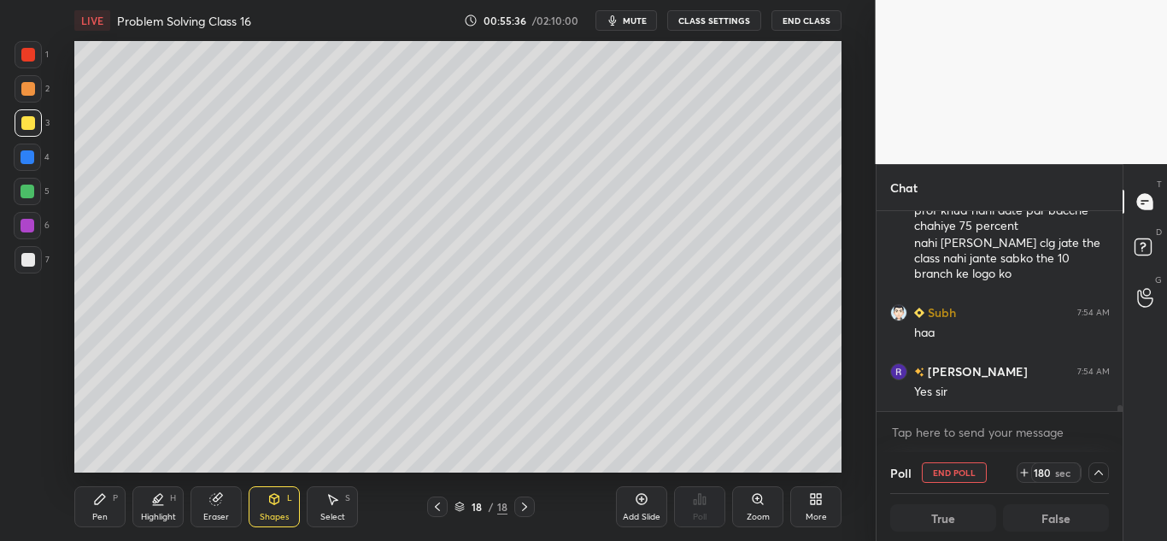
click at [97, 492] on icon at bounding box center [100, 499] width 14 height 14
click at [32, 250] on div at bounding box center [28, 259] width 27 height 27
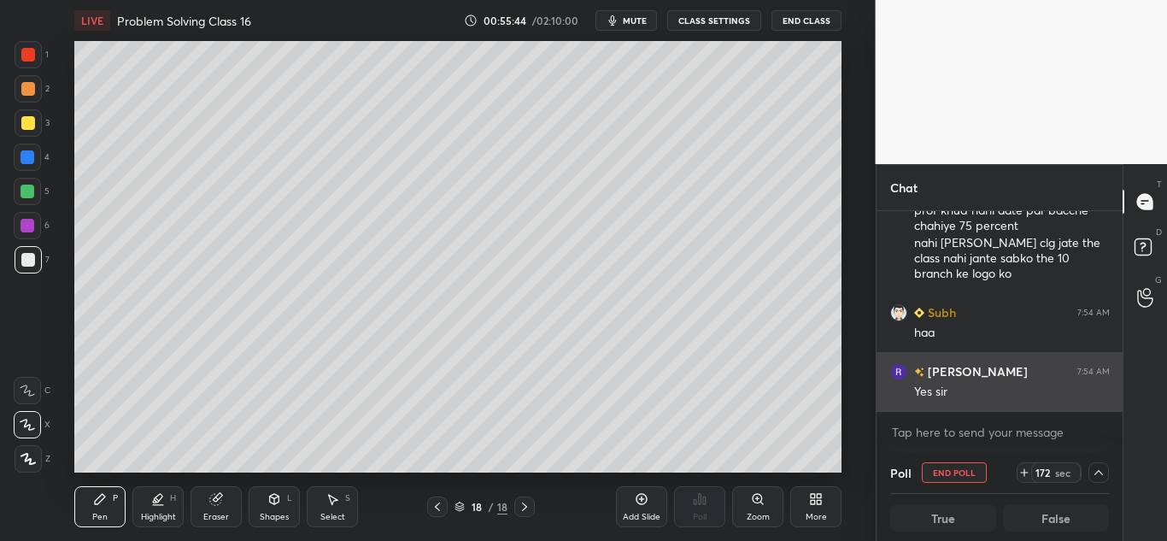
scroll to position [6544, 0]
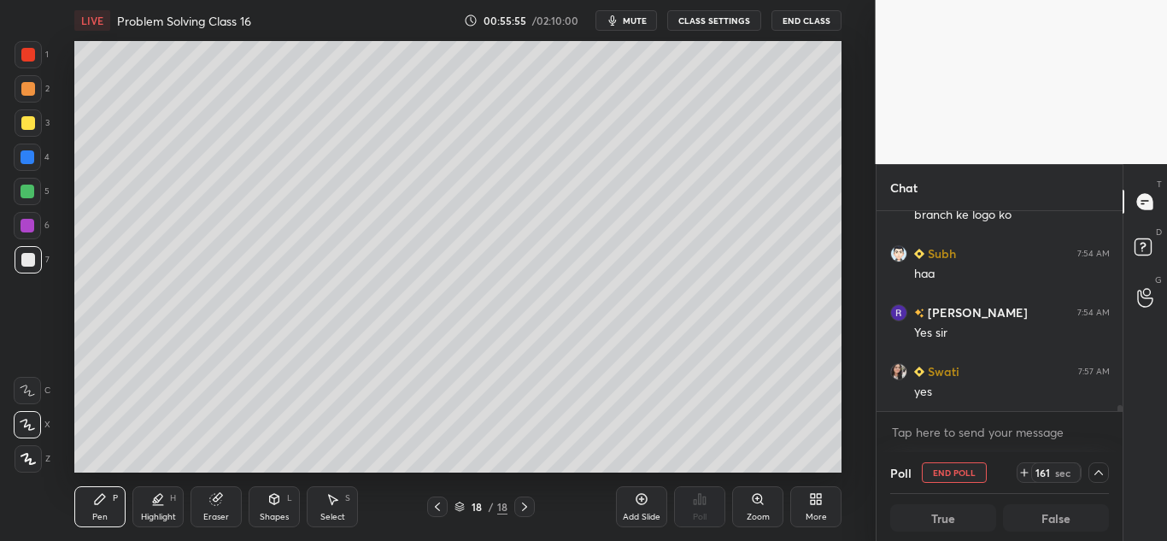
click at [276, 504] on icon at bounding box center [274, 499] width 9 height 10
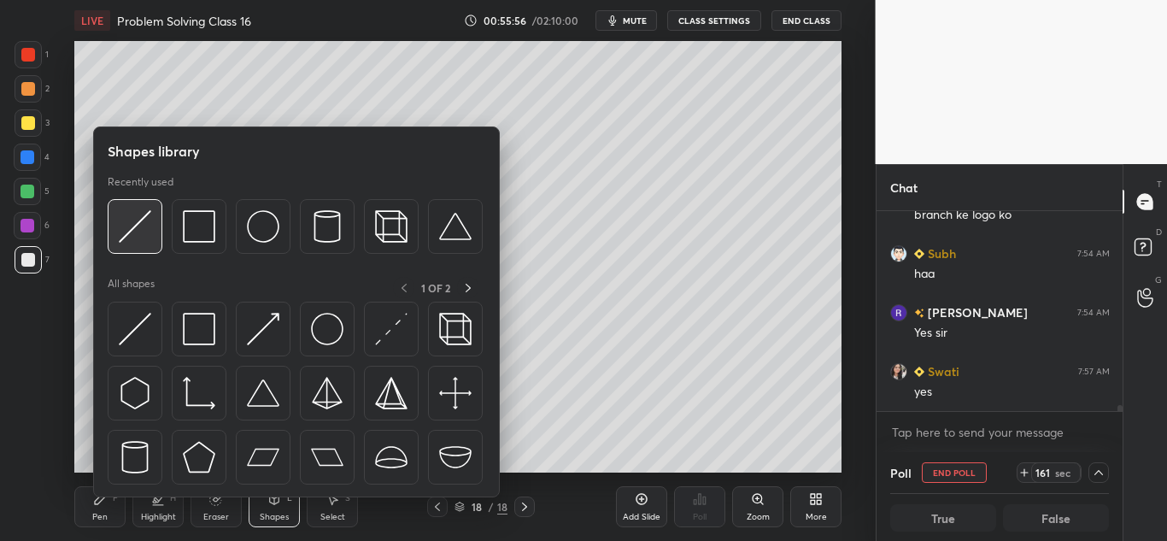
click at [132, 225] on img at bounding box center [135, 226] width 32 height 32
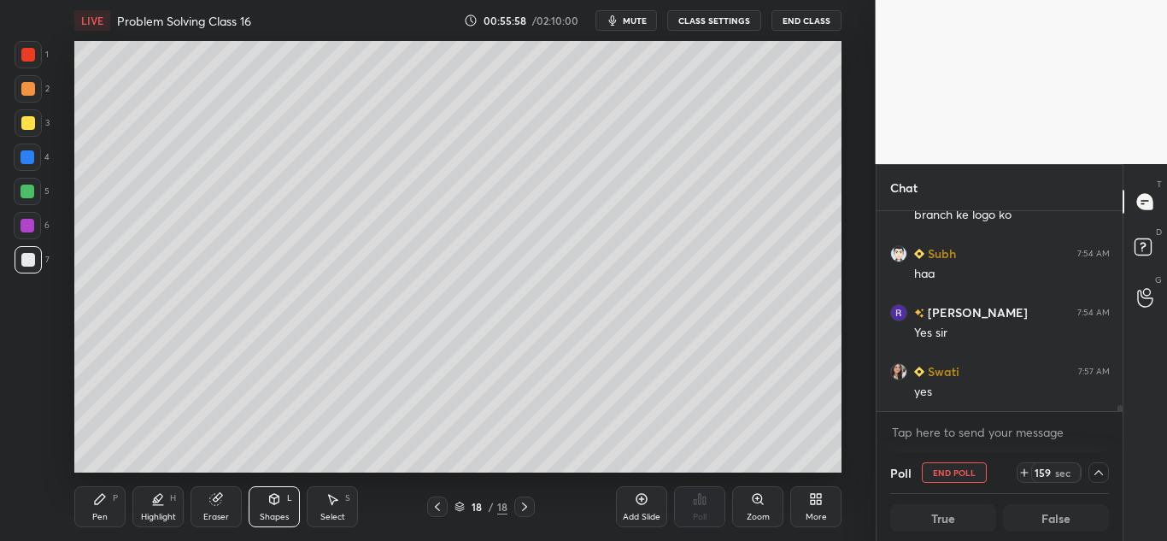
click at [100, 501] on icon at bounding box center [100, 499] width 10 height 10
click at [265, 504] on div "Shapes L" at bounding box center [274, 506] width 51 height 41
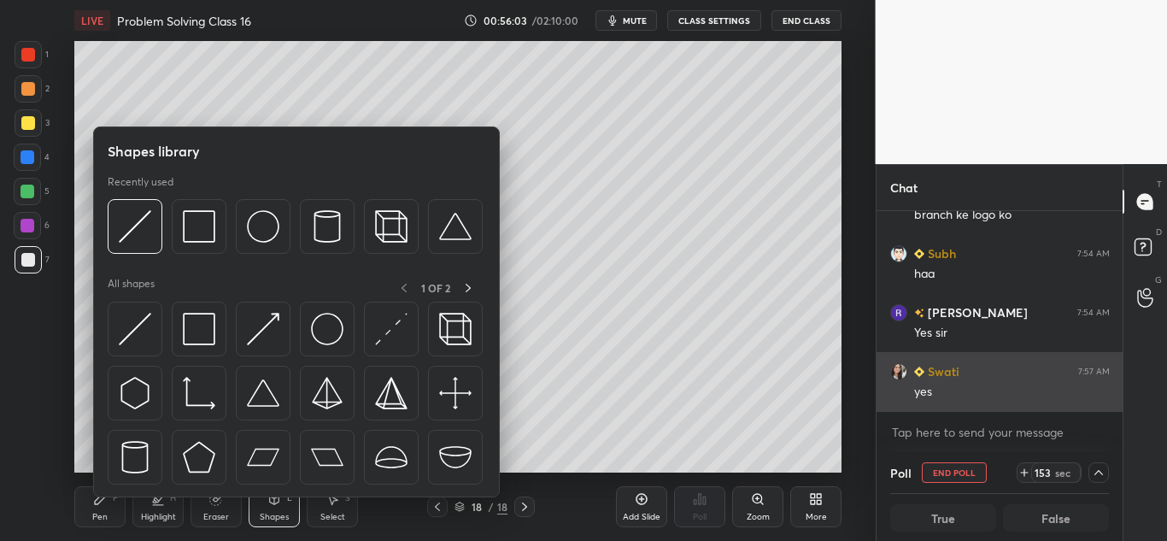
click at [135, 222] on img at bounding box center [135, 226] width 32 height 32
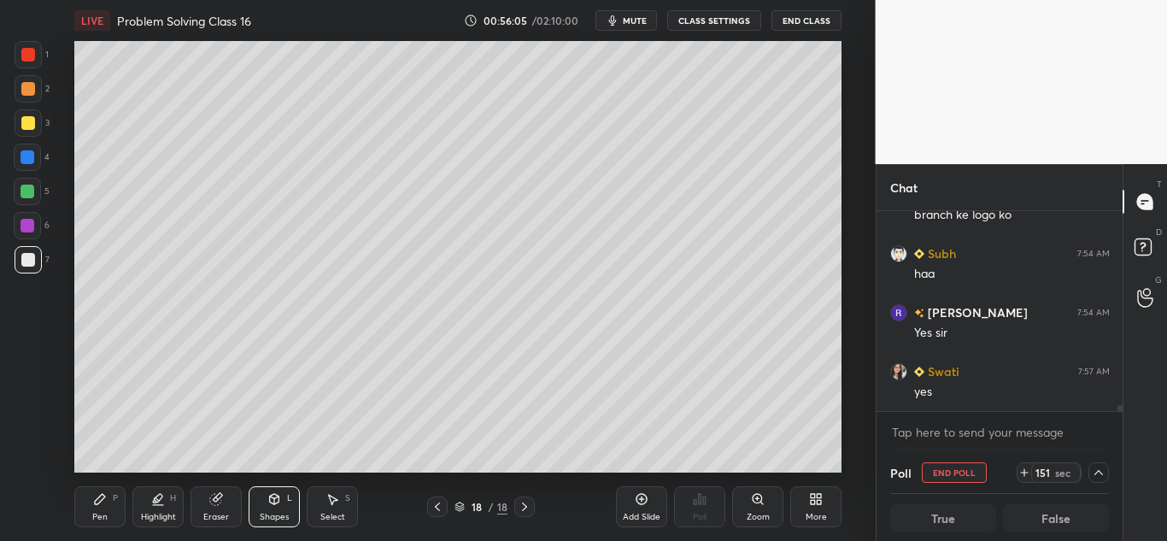
click at [96, 499] on icon at bounding box center [100, 499] width 14 height 14
click at [27, 60] on div at bounding box center [28, 55] width 14 height 14
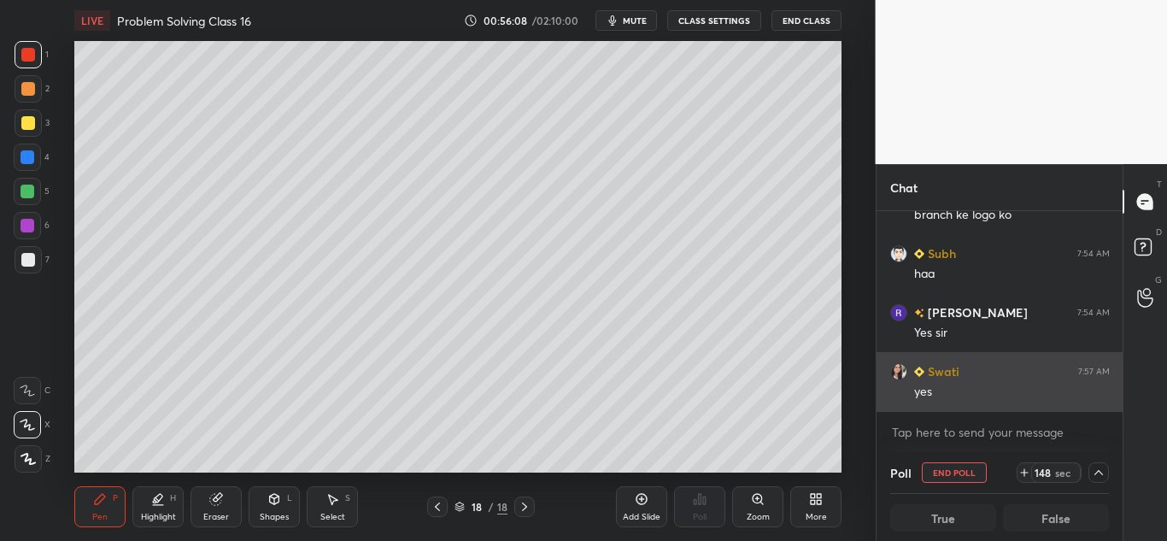
scroll to position [6603, 0]
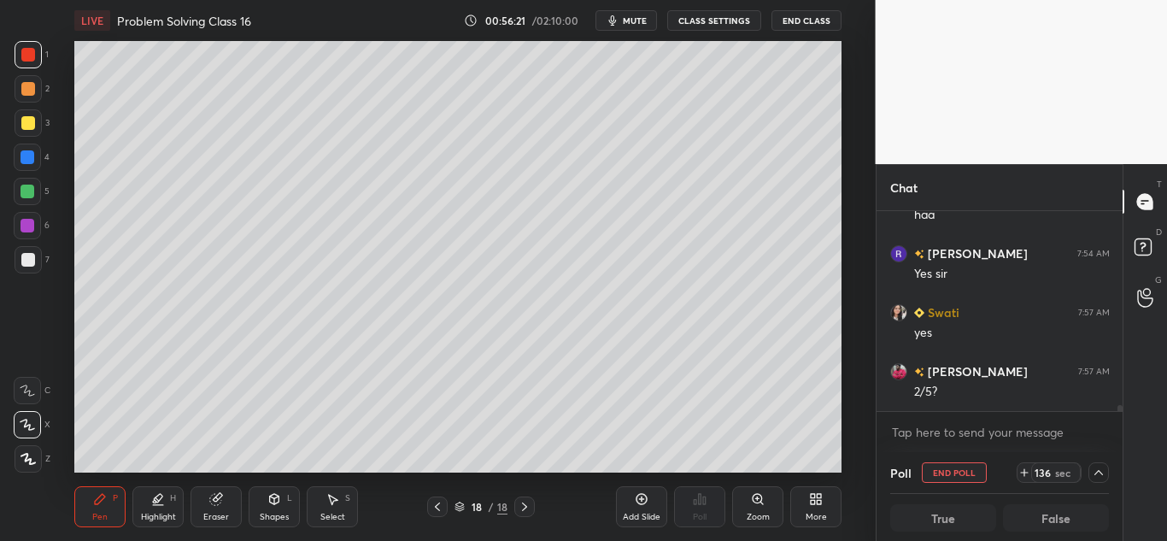
click at [27, 120] on div at bounding box center [28, 123] width 14 height 14
click at [218, 493] on icon at bounding box center [216, 499] width 14 height 14
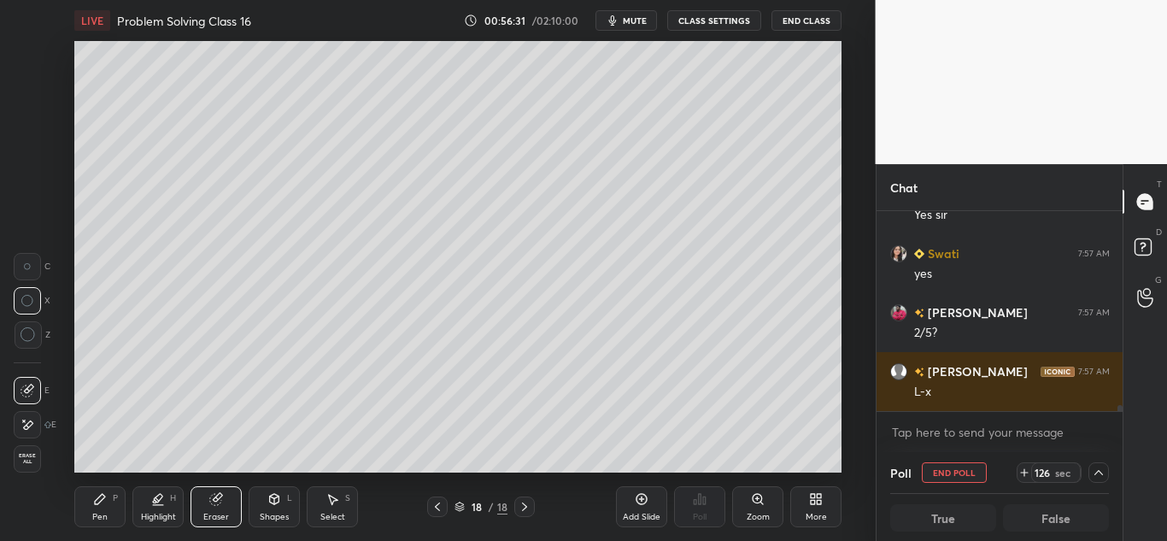
scroll to position [6721, 0]
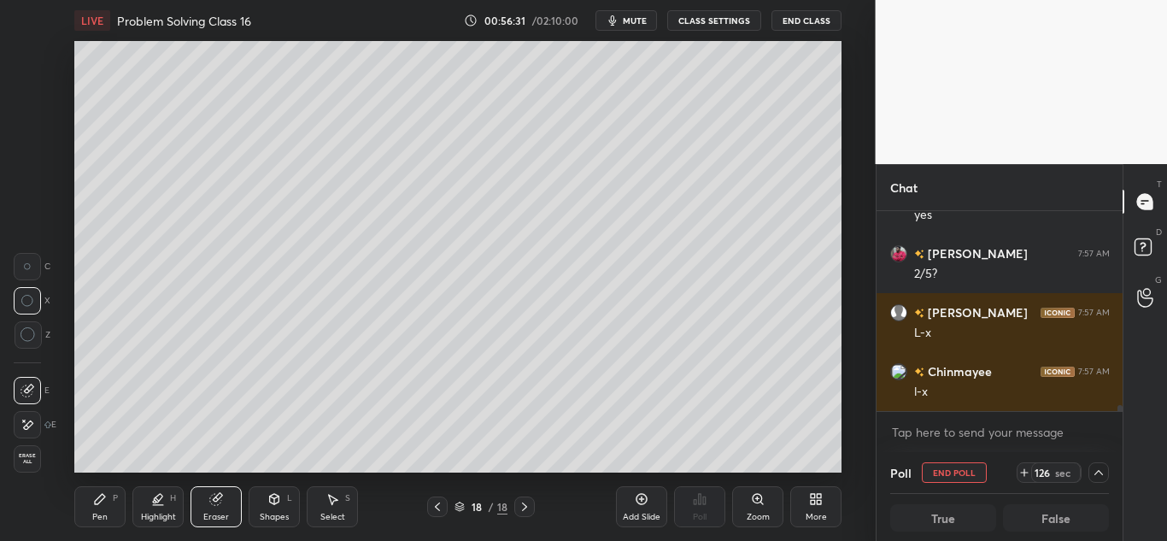
click at [97, 502] on icon at bounding box center [100, 499] width 10 height 10
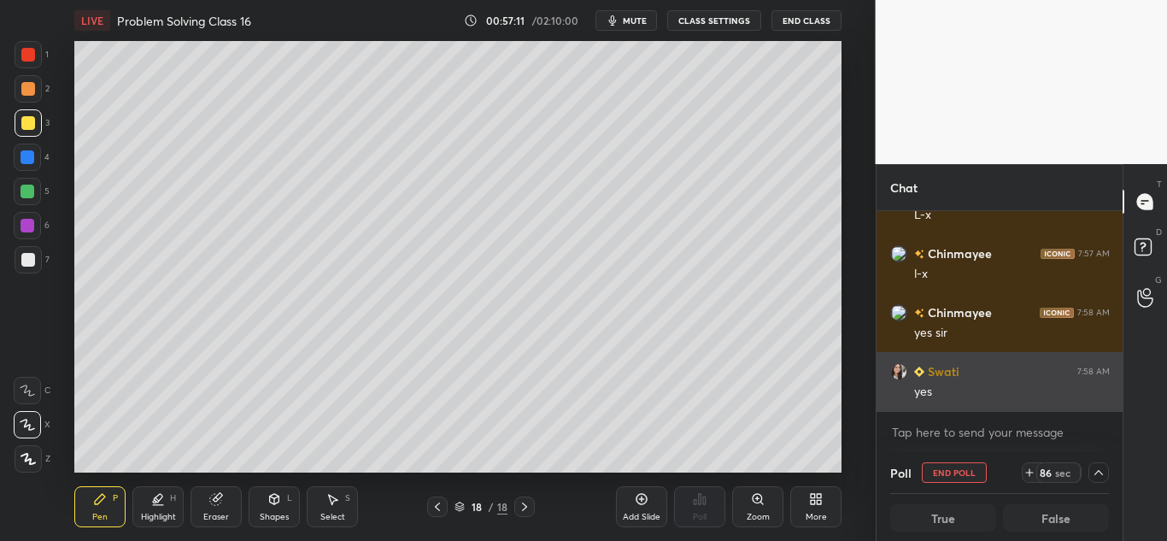
scroll to position [6898, 0]
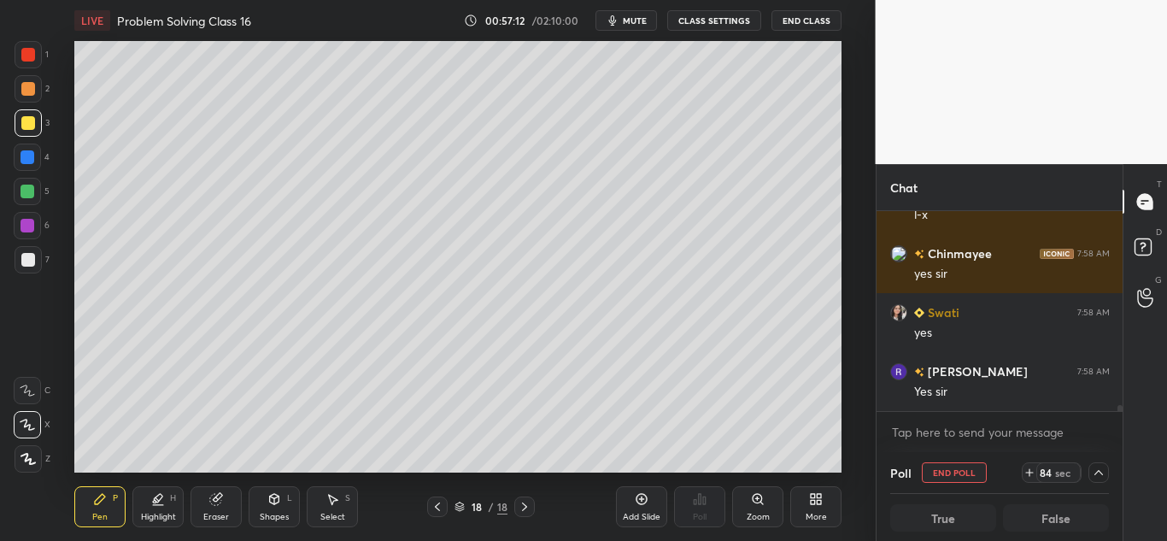
click at [32, 90] on div at bounding box center [28, 89] width 14 height 14
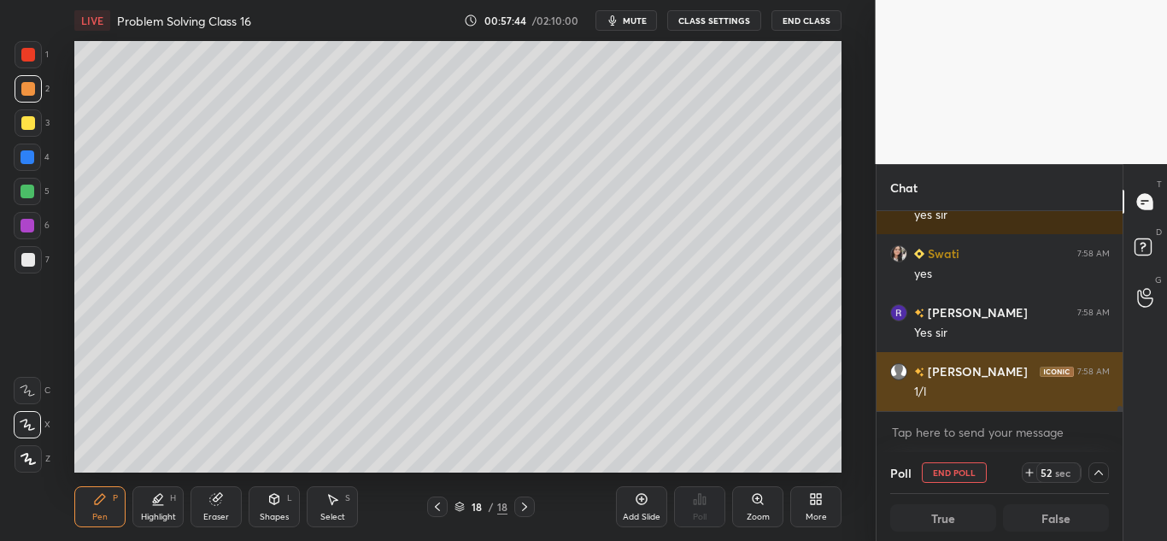
scroll to position [7016, 0]
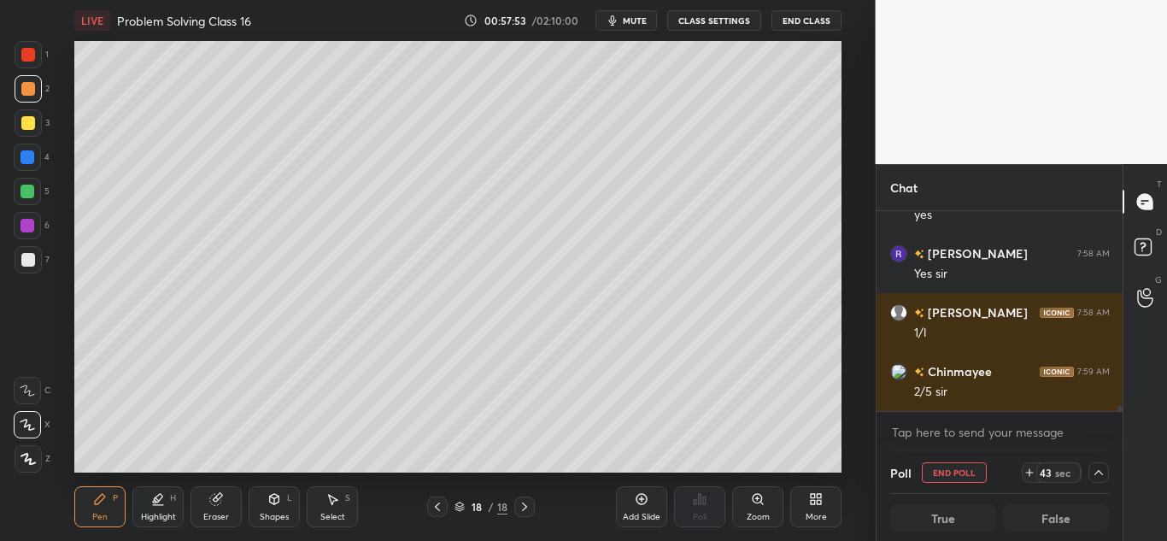
click at [224, 498] on div "Eraser" at bounding box center [215, 506] width 51 height 41
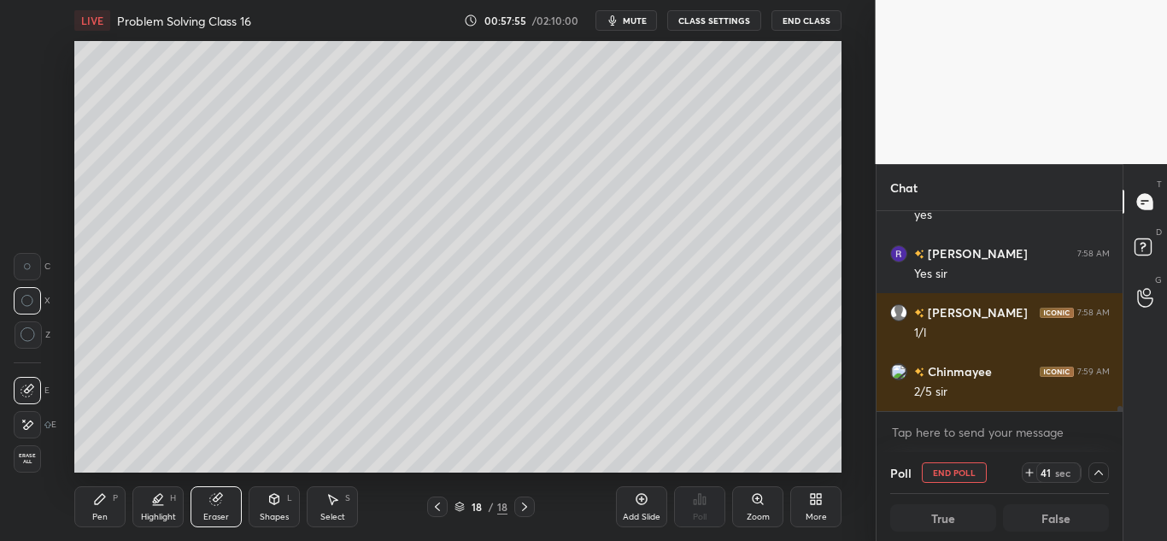
click at [107, 506] on div "Pen P" at bounding box center [99, 506] width 51 height 41
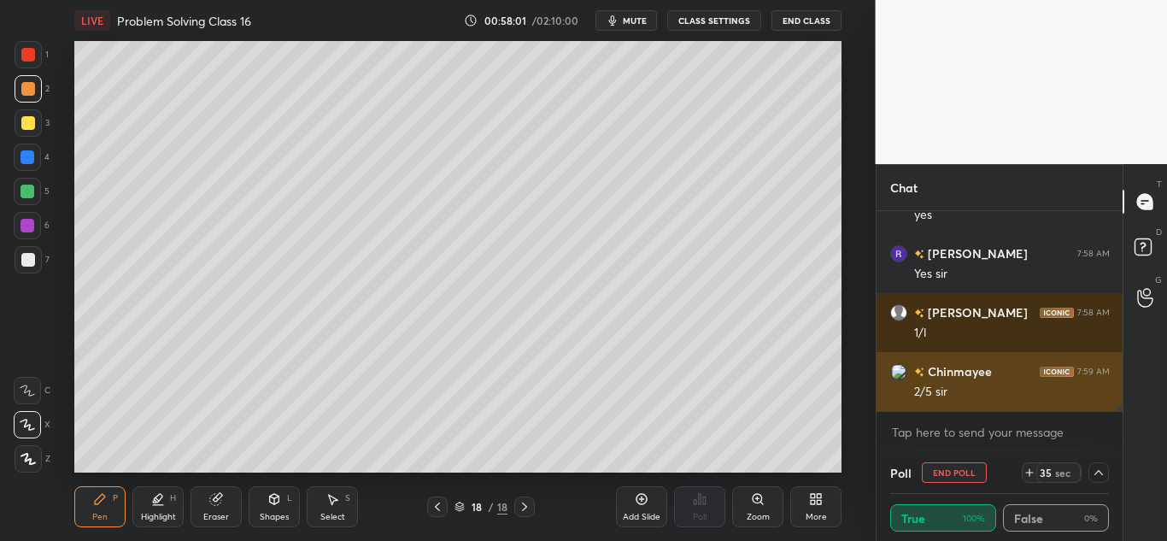
scroll to position [1, 6]
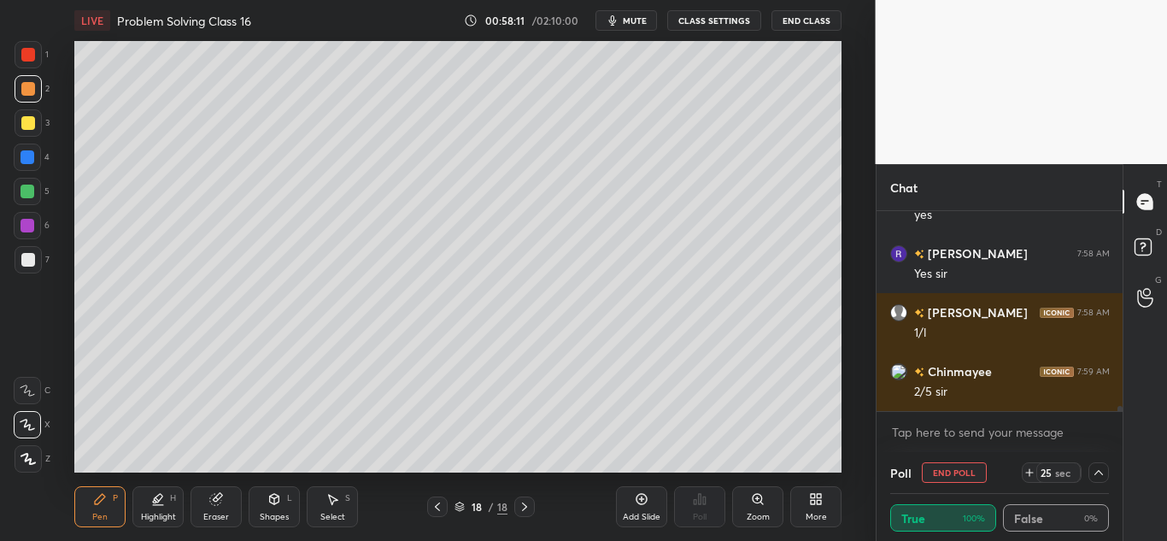
click at [640, 494] on icon at bounding box center [641, 499] width 11 height 11
click at [440, 503] on icon at bounding box center [437, 507] width 14 height 14
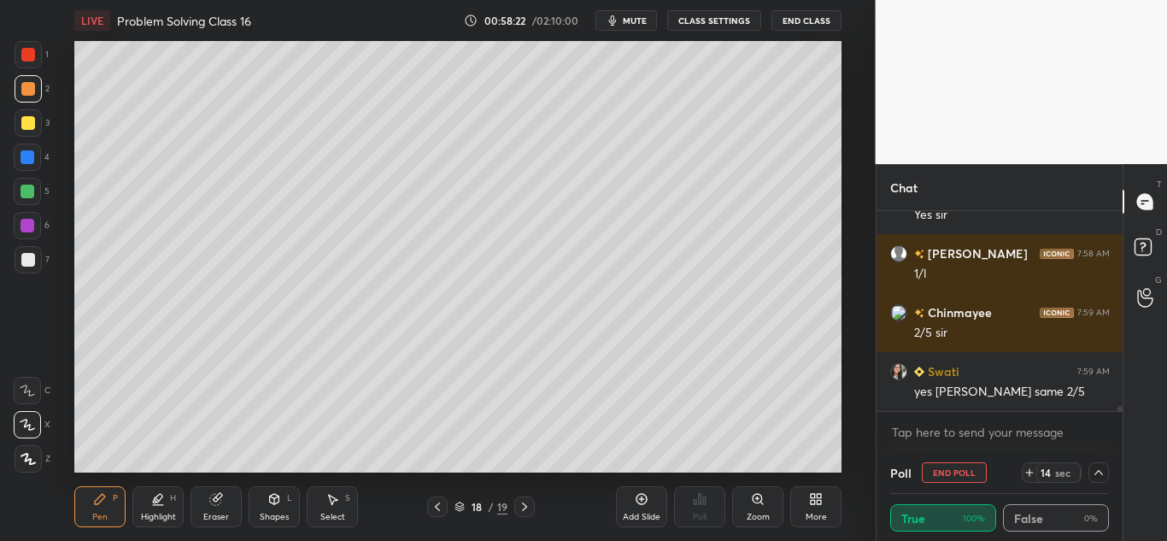
click at [523, 500] on icon at bounding box center [525, 507] width 14 height 14
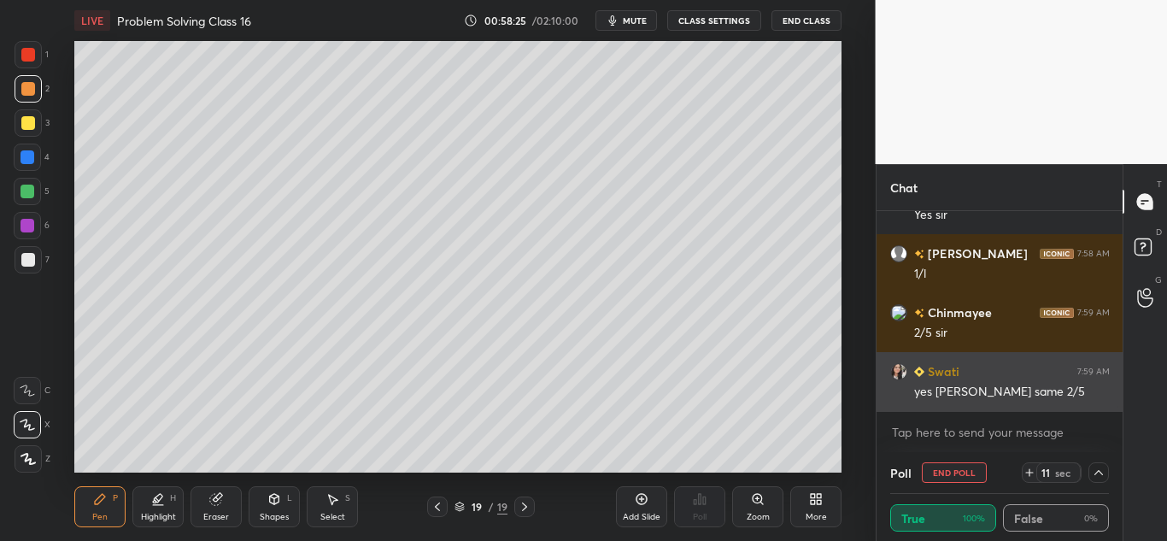
scroll to position [7133, 0]
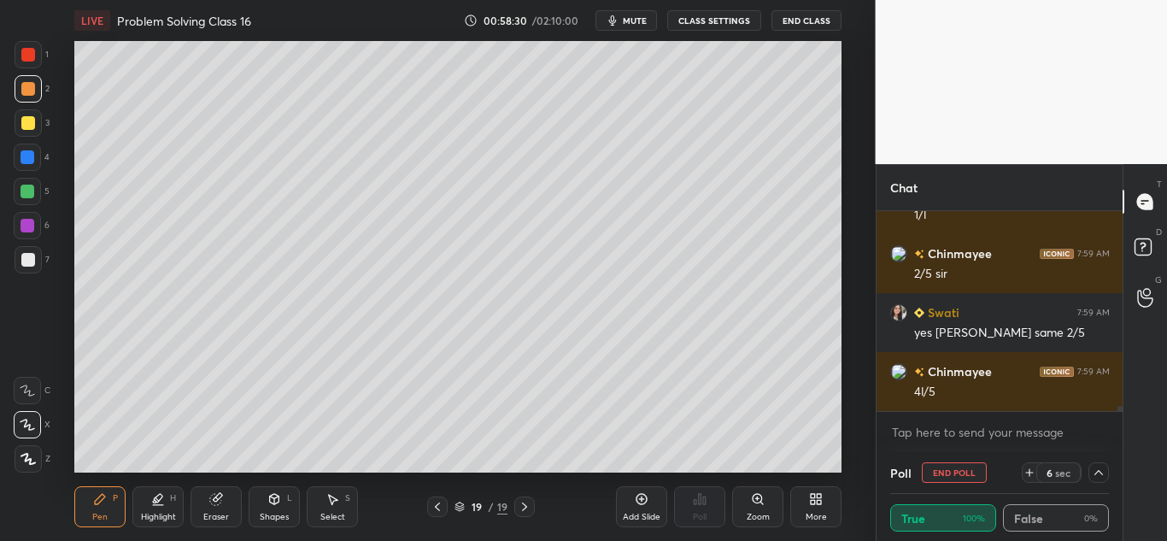
click at [438, 509] on icon at bounding box center [437, 506] width 5 height 9
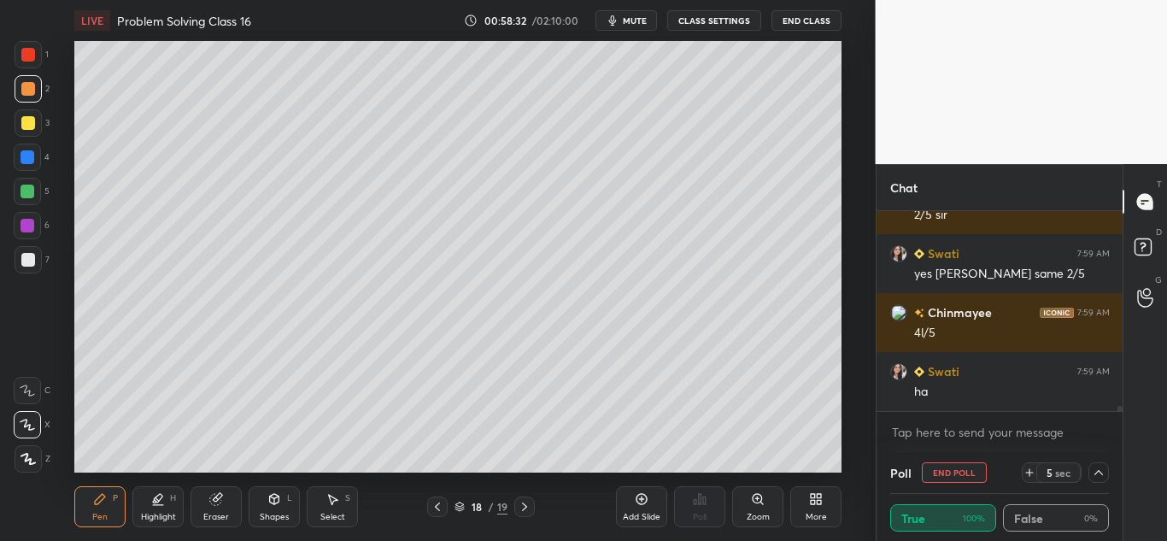
click at [525, 500] on icon at bounding box center [525, 507] width 14 height 14
click at [30, 124] on div at bounding box center [28, 123] width 14 height 14
click at [281, 503] on icon at bounding box center [274, 499] width 14 height 14
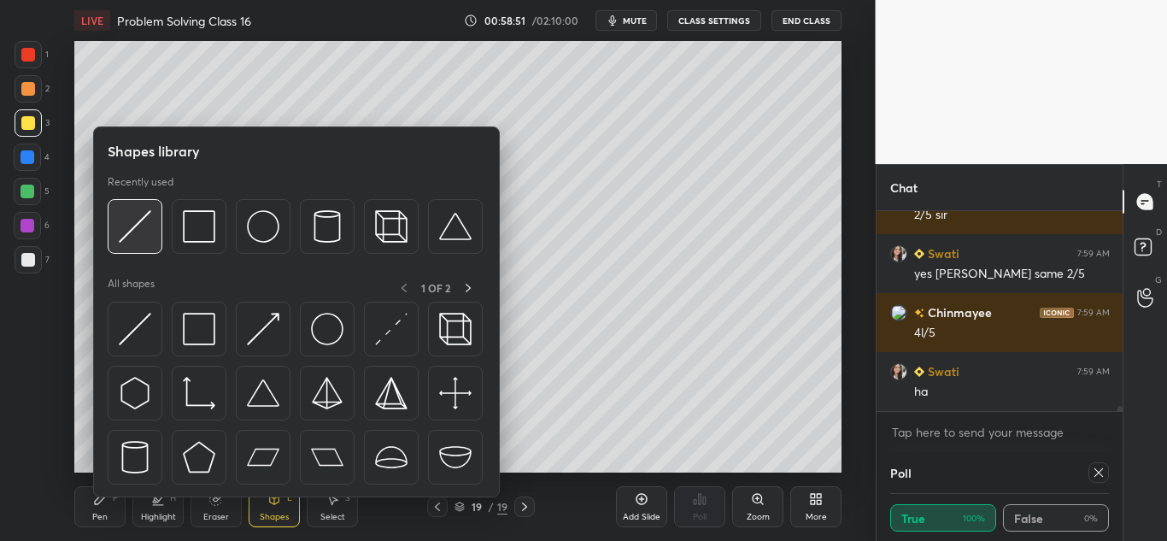
click at [138, 228] on img at bounding box center [135, 226] width 32 height 32
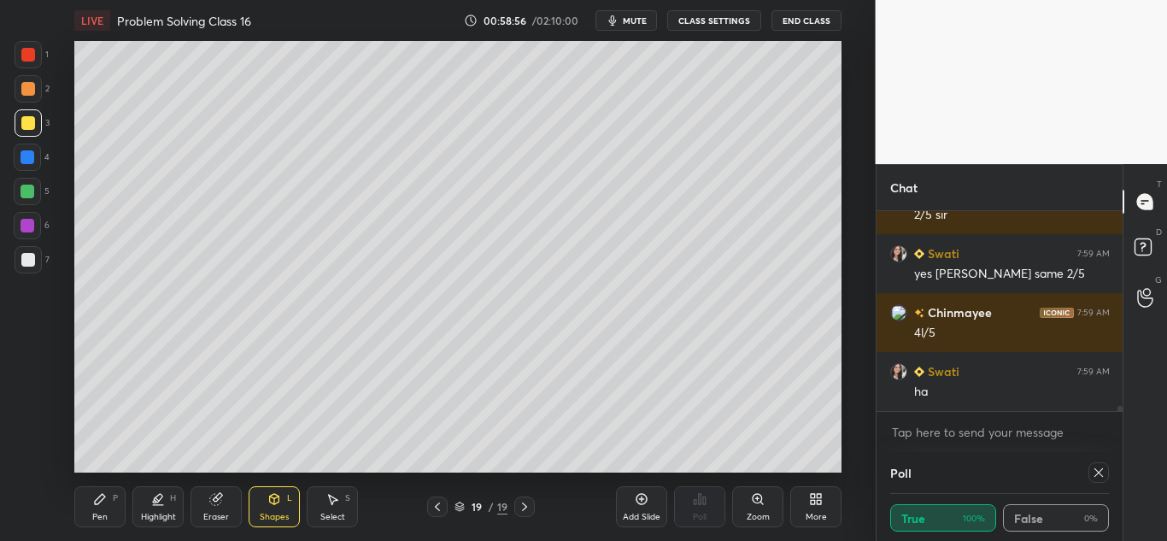
click at [93, 500] on icon at bounding box center [100, 499] width 14 height 14
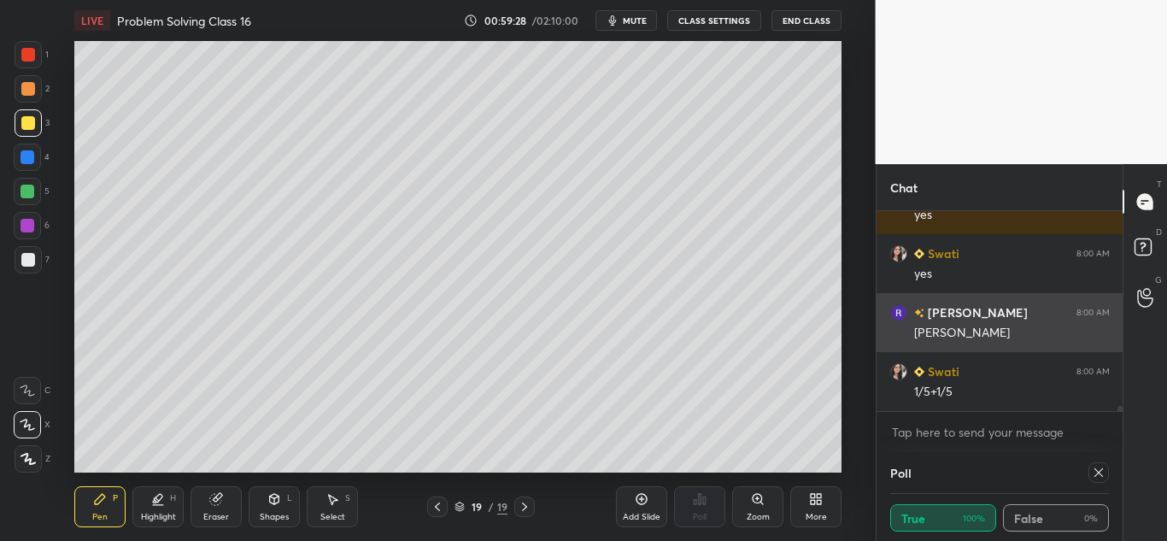
scroll to position [7546, 0]
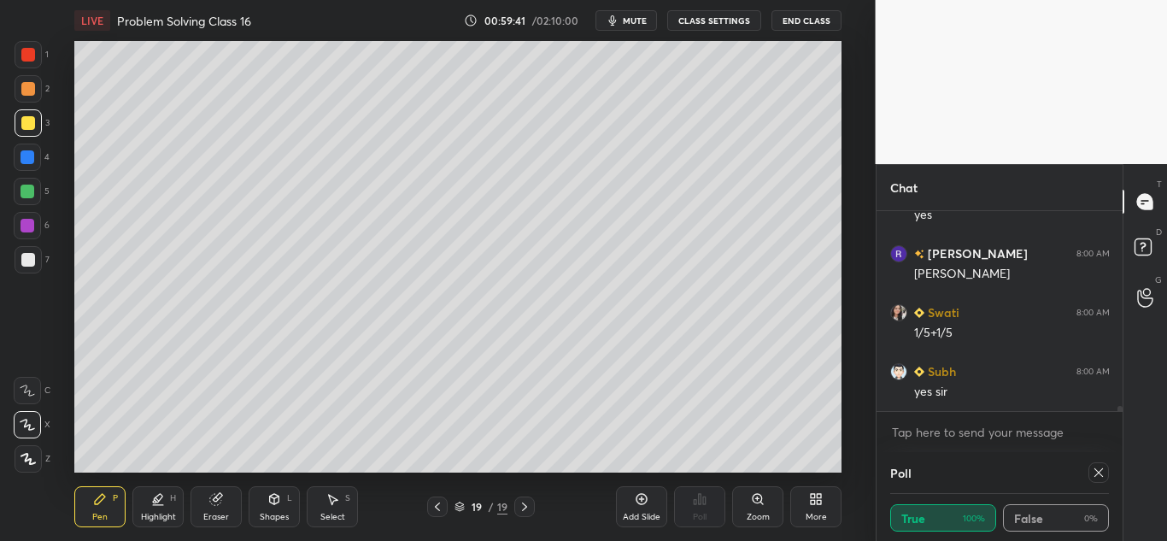
click at [523, 506] on icon at bounding box center [525, 507] width 14 height 14
click at [438, 503] on icon at bounding box center [437, 507] width 14 height 14
click at [527, 505] on icon at bounding box center [525, 507] width 14 height 14
click at [646, 500] on icon at bounding box center [641, 499] width 11 height 11
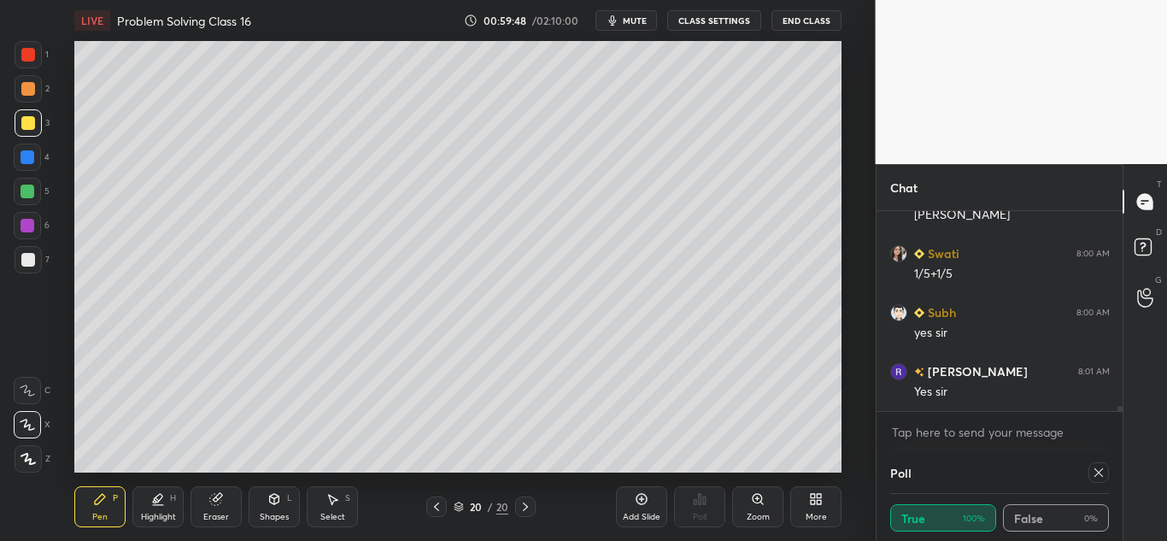
click at [31, 90] on div at bounding box center [28, 89] width 14 height 14
click at [27, 152] on div at bounding box center [27, 157] width 14 height 14
click at [26, 120] on div at bounding box center [28, 123] width 14 height 14
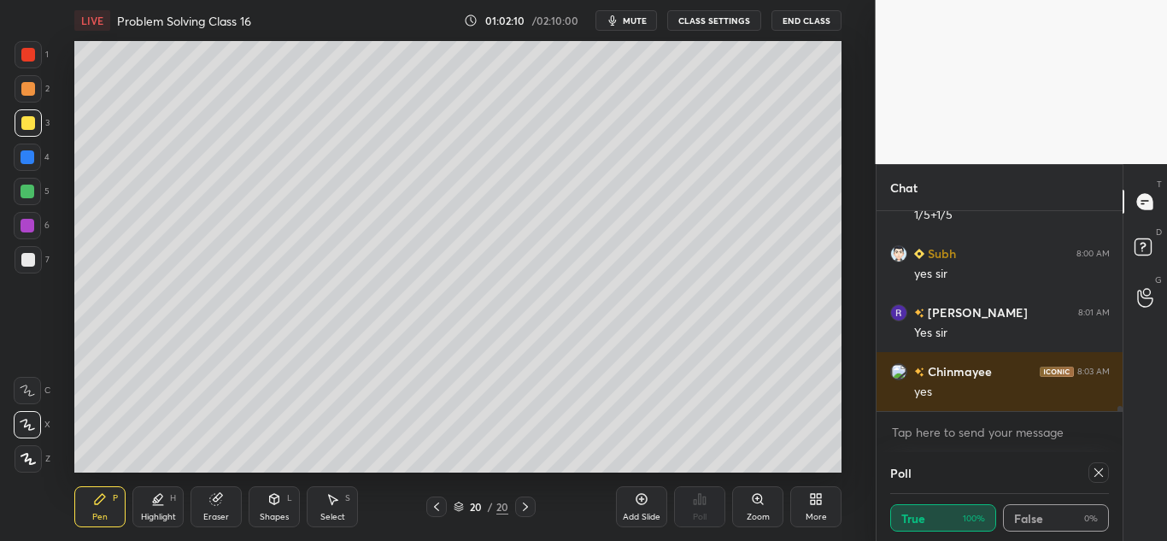
click at [219, 503] on icon at bounding box center [215, 499] width 11 height 11
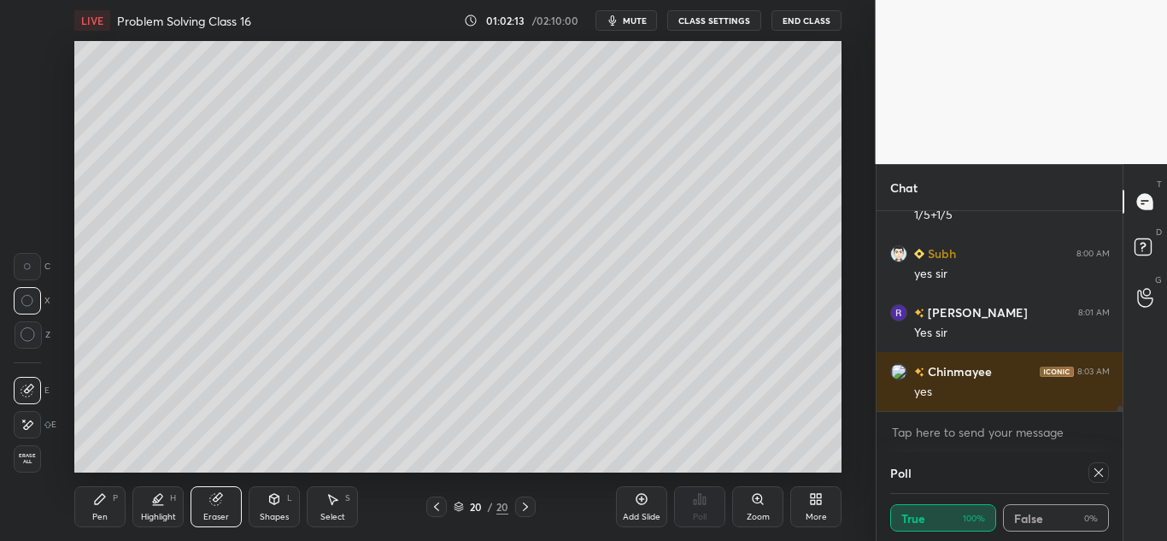
click at [110, 495] on div "Pen P" at bounding box center [99, 506] width 51 height 41
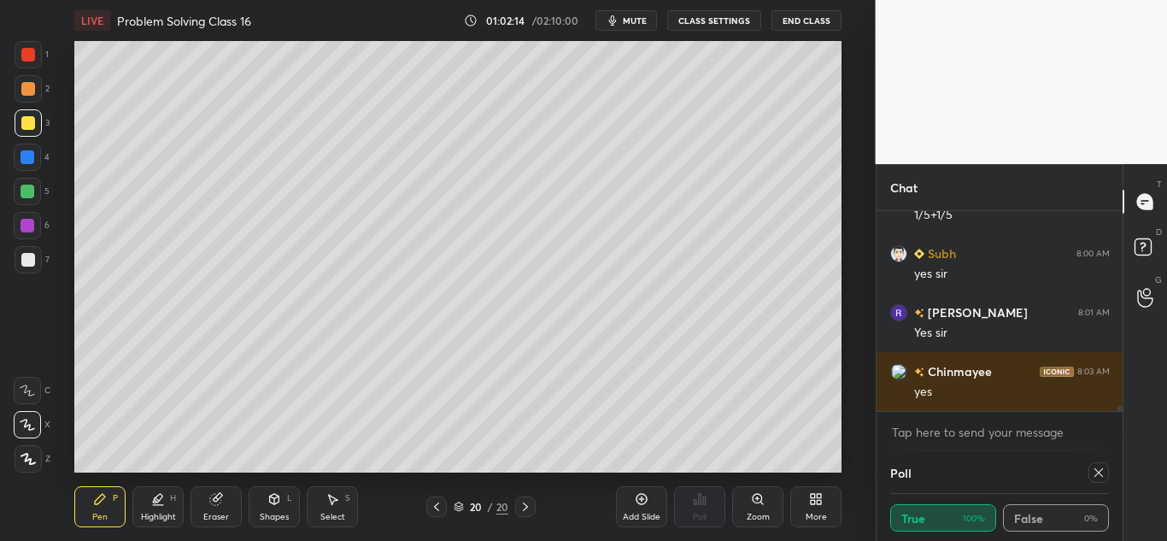
click at [200, 500] on div "Eraser" at bounding box center [215, 506] width 51 height 41
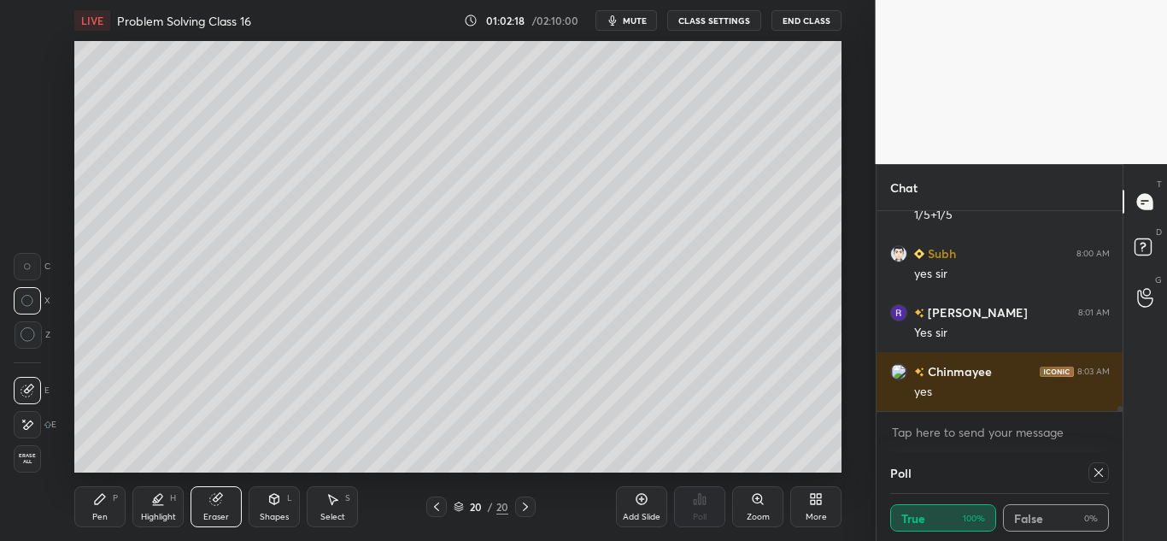
click at [96, 506] on div "Pen P" at bounding box center [99, 506] width 51 height 41
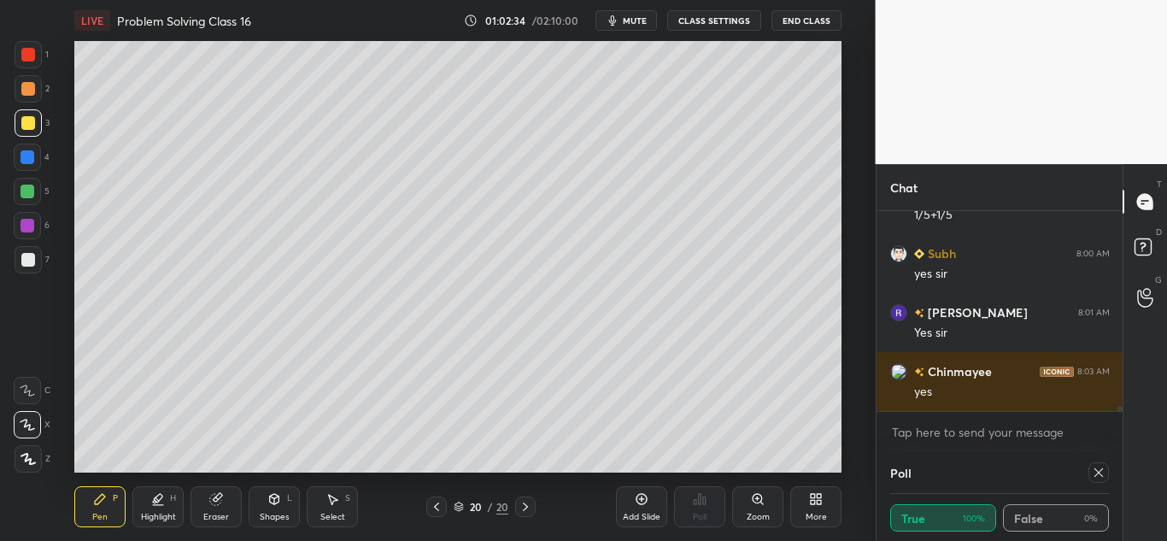
click at [640, 501] on icon at bounding box center [642, 499] width 14 height 14
click at [1097, 472] on icon at bounding box center [1098, 472] width 14 height 14
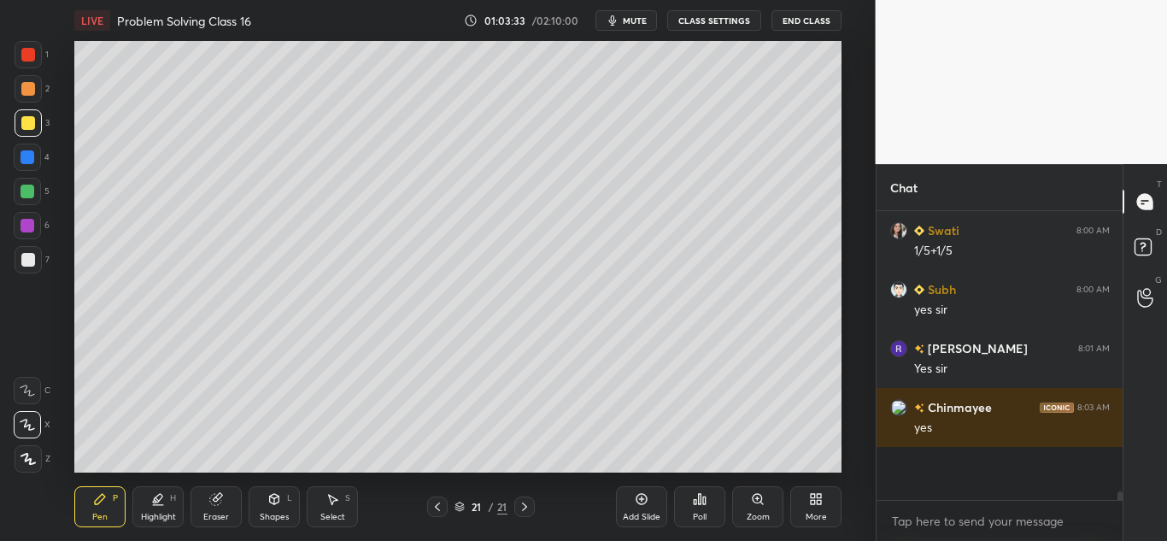
scroll to position [6, 6]
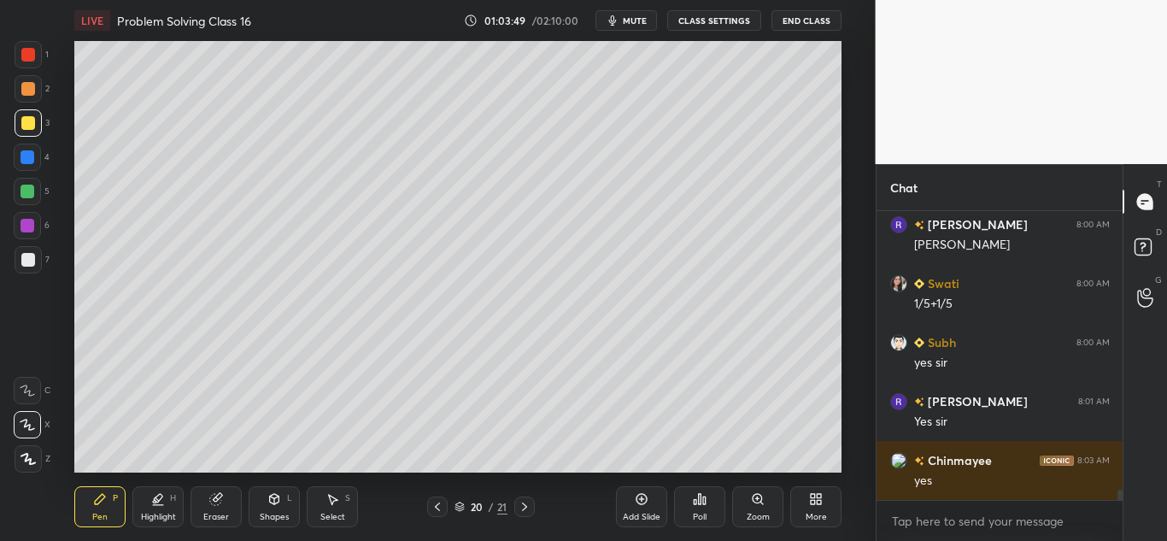
click at [24, 61] on div at bounding box center [28, 54] width 27 height 27
click at [31, 149] on div at bounding box center [27, 156] width 27 height 27
click at [32, 391] on icon at bounding box center [27, 390] width 15 height 12
click at [25, 424] on icon at bounding box center [27, 424] width 14 height 10
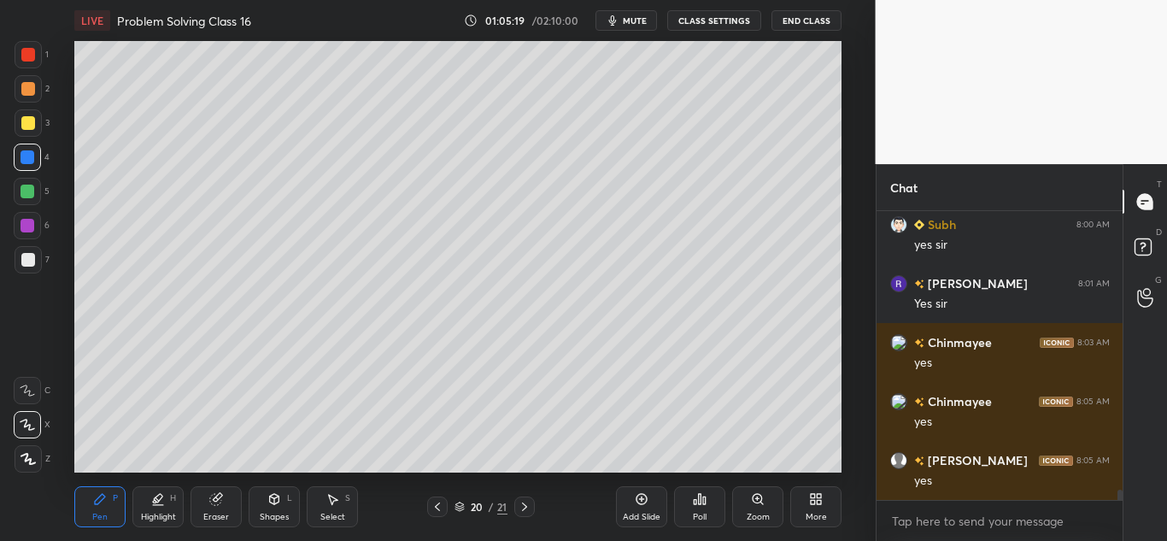
scroll to position [7752, 0]
click at [523, 512] on icon at bounding box center [525, 507] width 14 height 14
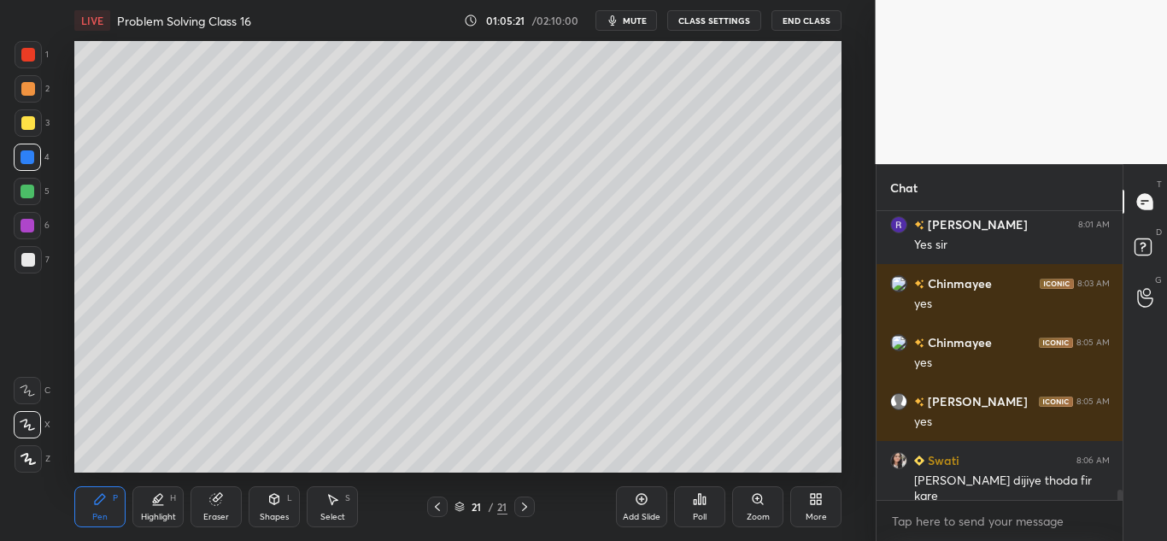
click at [523, 512] on icon at bounding box center [525, 507] width 14 height 14
click at [639, 504] on icon at bounding box center [642, 499] width 14 height 14
click at [32, 122] on div at bounding box center [28, 123] width 14 height 14
click at [433, 509] on icon at bounding box center [437, 507] width 14 height 14
click at [526, 506] on icon at bounding box center [524, 506] width 5 height 9
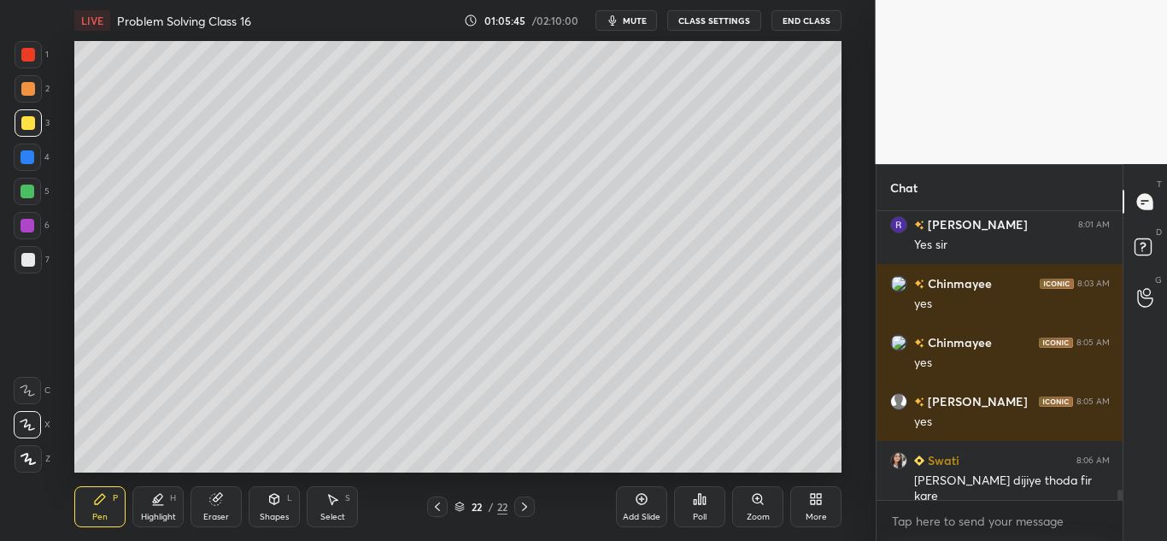
click at [442, 503] on icon at bounding box center [437, 507] width 14 height 14
click at [437, 506] on icon at bounding box center [437, 507] width 14 height 14
click at [525, 506] on icon at bounding box center [524, 506] width 5 height 9
click at [526, 506] on icon at bounding box center [524, 506] width 5 height 9
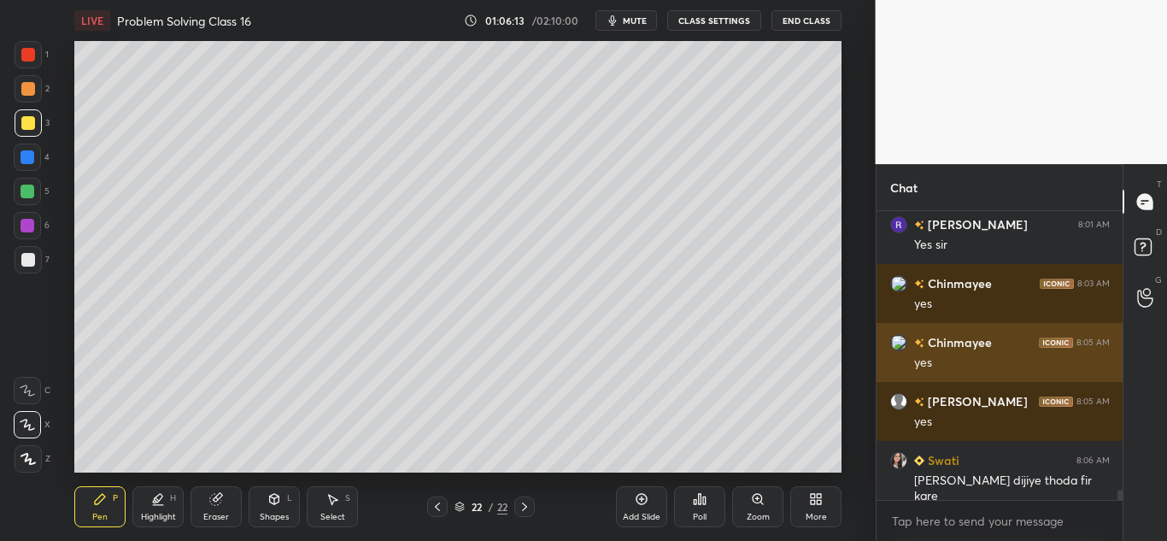
scroll to position [7811, 0]
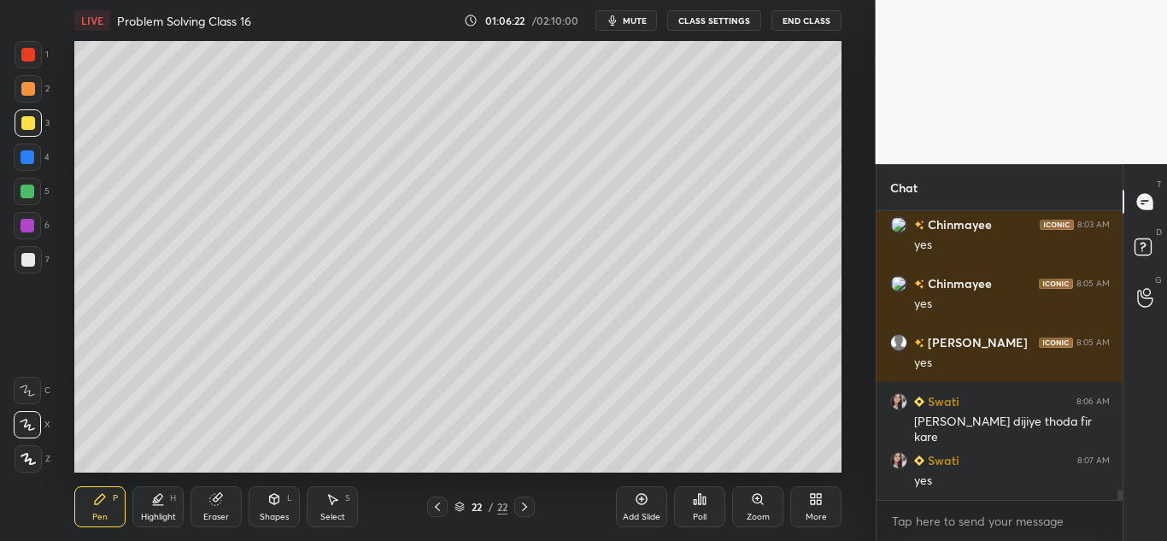
click at [285, 505] on div "Shapes L" at bounding box center [274, 506] width 51 height 41
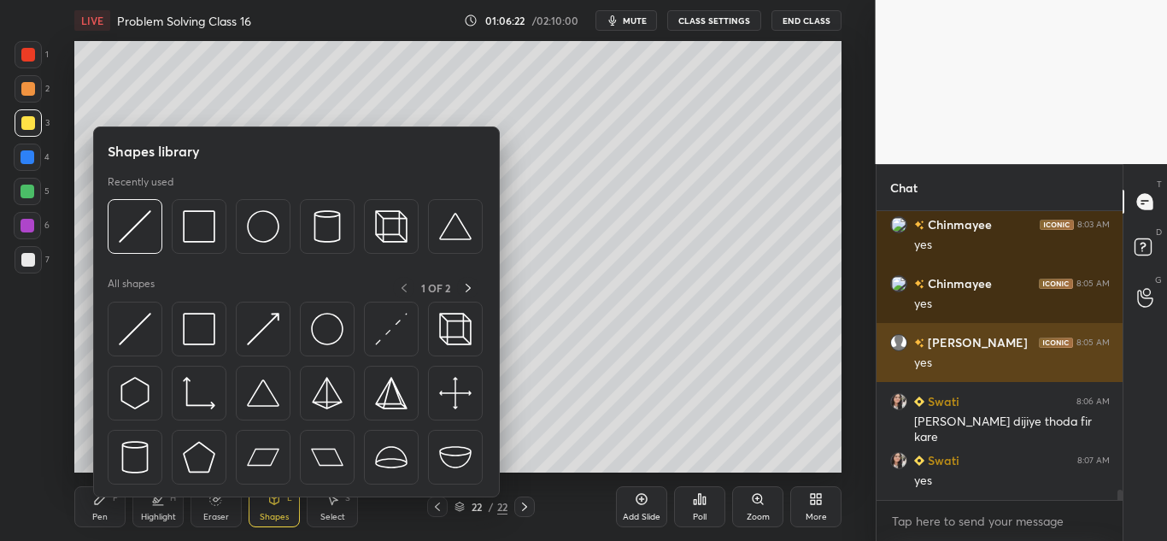
click at [130, 232] on img at bounding box center [135, 226] width 32 height 32
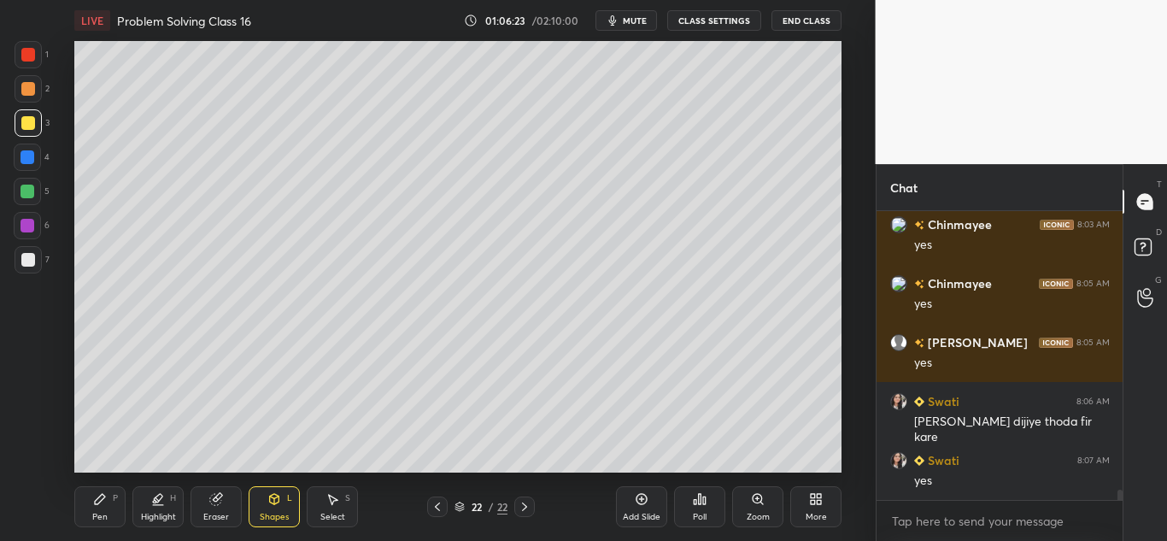
click at [25, 257] on div at bounding box center [28, 260] width 14 height 14
click at [97, 499] on icon at bounding box center [100, 499] width 14 height 14
click at [29, 194] on div at bounding box center [27, 191] width 14 height 14
click at [28, 126] on div at bounding box center [28, 123] width 14 height 14
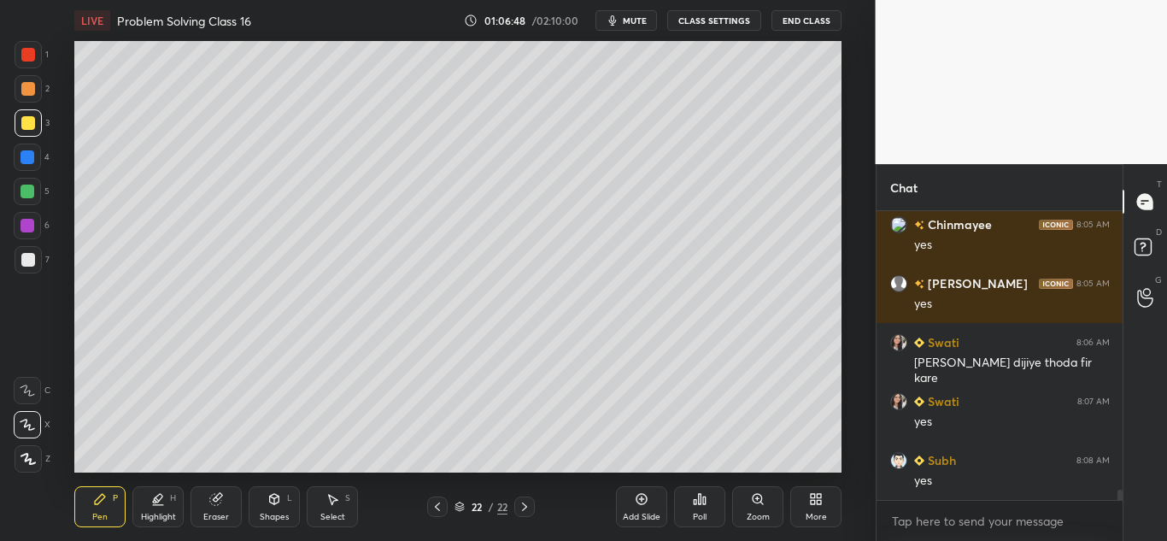
click at [24, 249] on div at bounding box center [28, 259] width 27 height 27
click at [30, 119] on div at bounding box center [28, 123] width 14 height 14
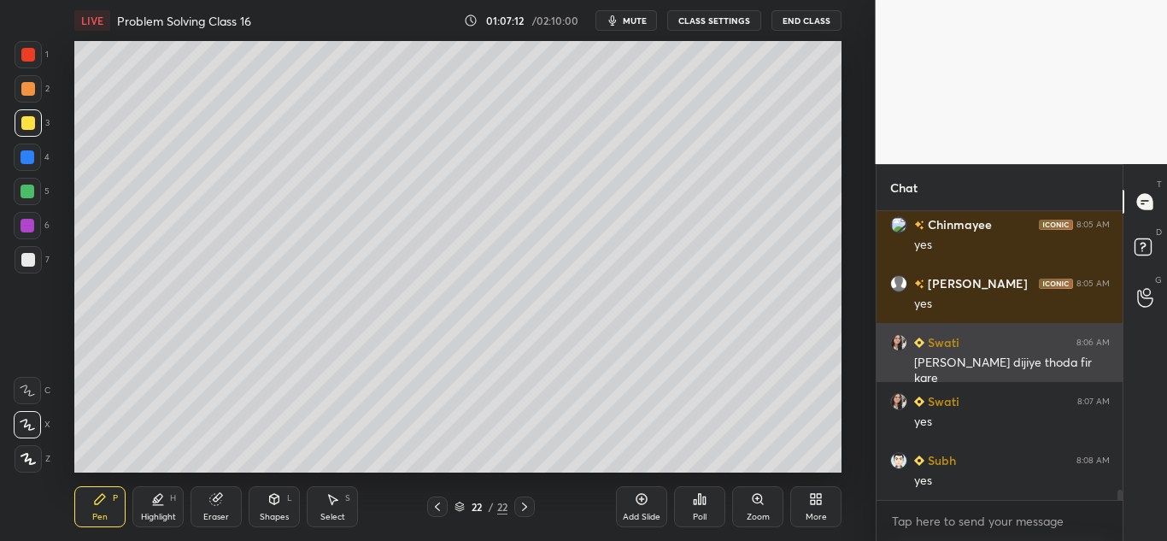
scroll to position [7928, 0]
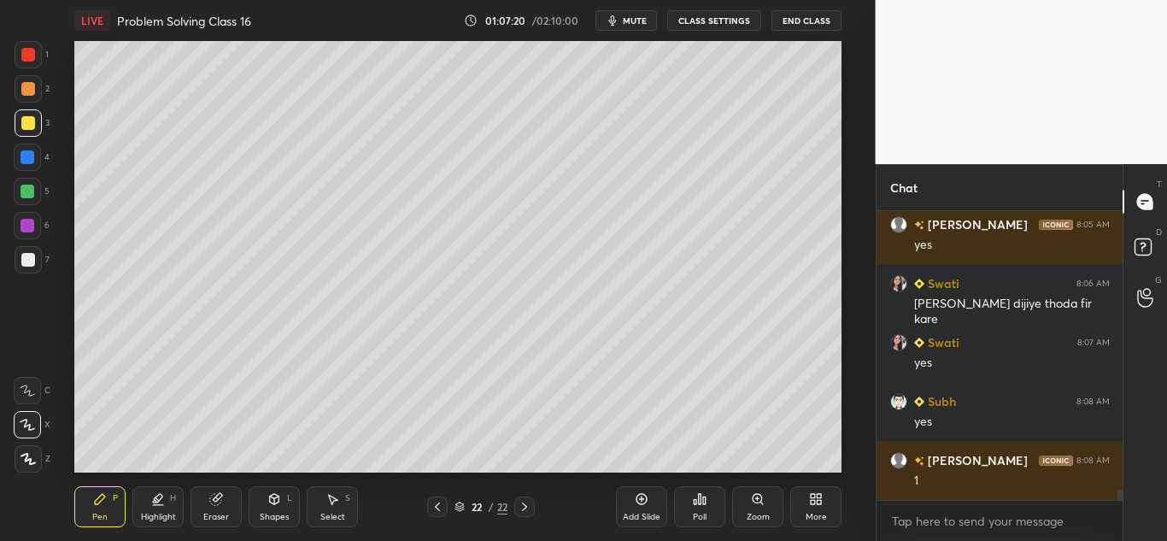
click at [27, 89] on div at bounding box center [28, 89] width 14 height 14
click at [29, 254] on div at bounding box center [28, 260] width 14 height 14
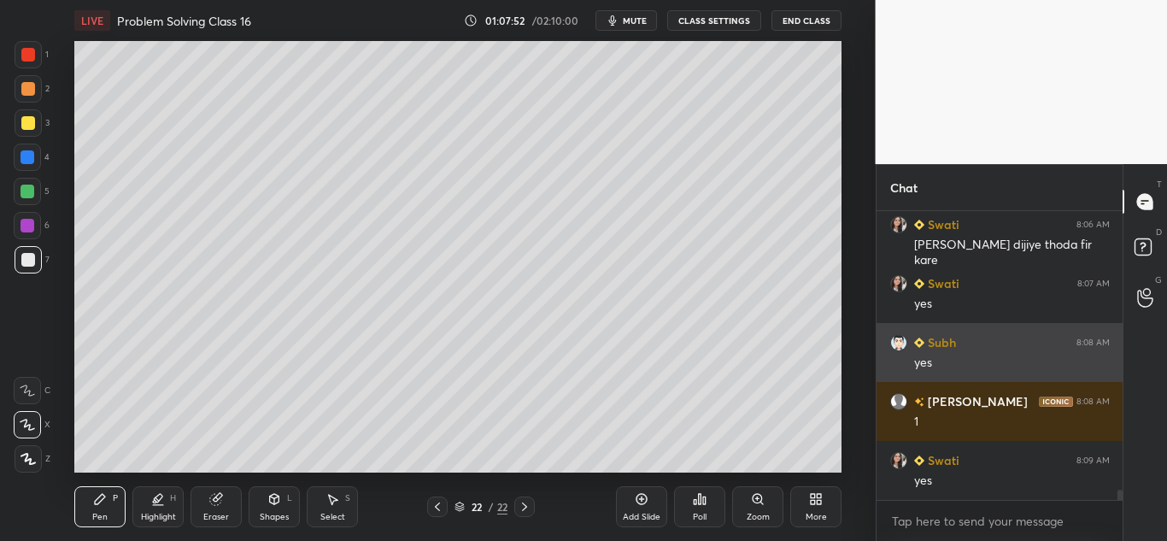
scroll to position [8046, 0]
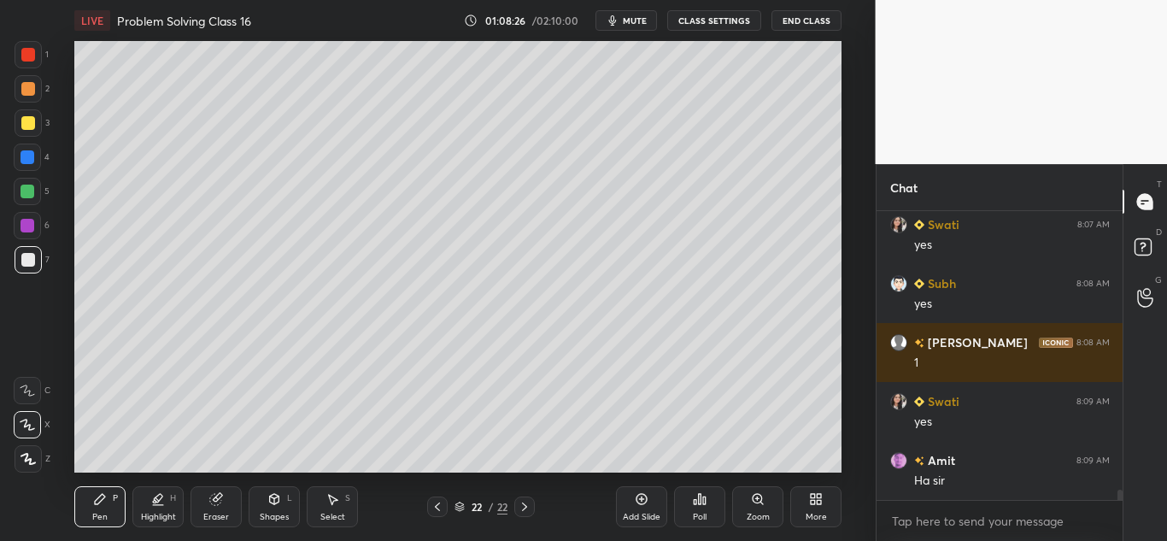
click at [635, 493] on icon at bounding box center [642, 499] width 14 height 14
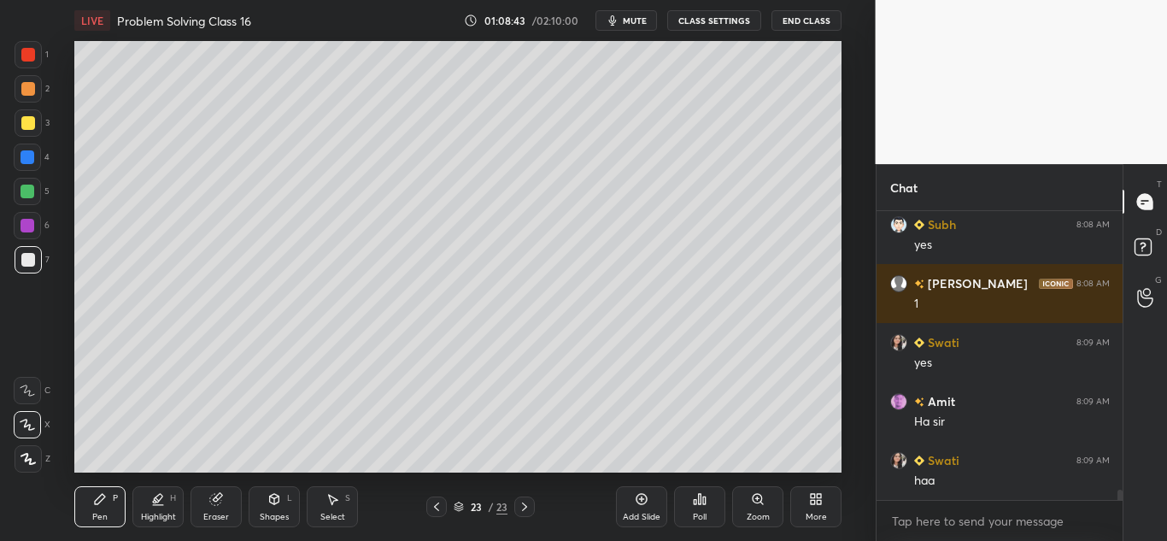
click at [431, 504] on icon at bounding box center [437, 507] width 14 height 14
click at [525, 509] on icon at bounding box center [525, 507] width 14 height 14
click at [281, 507] on div "Shapes L" at bounding box center [274, 506] width 51 height 41
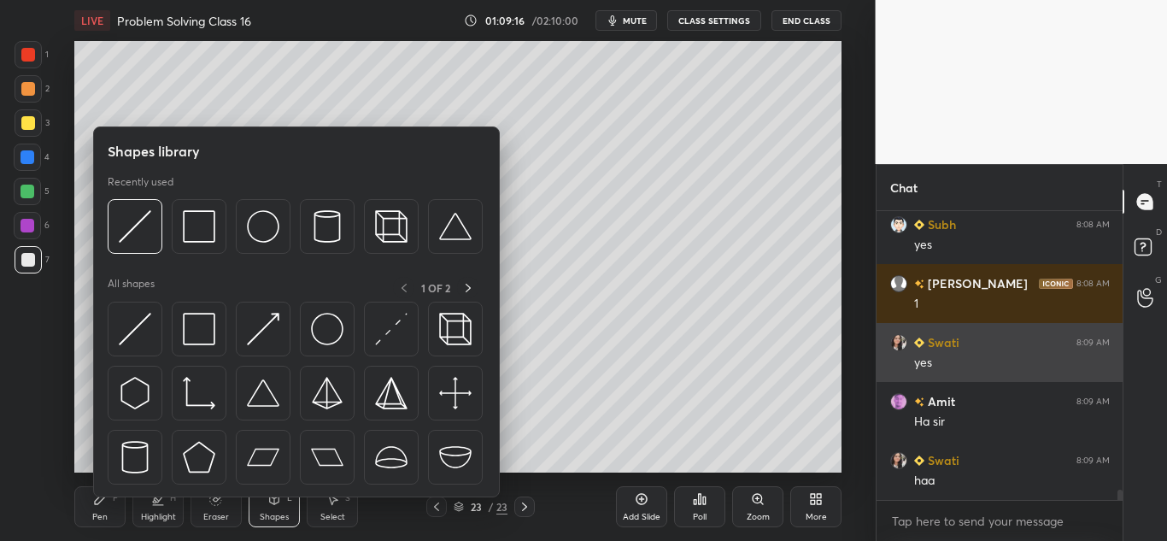
click at [205, 329] on img at bounding box center [199, 329] width 32 height 32
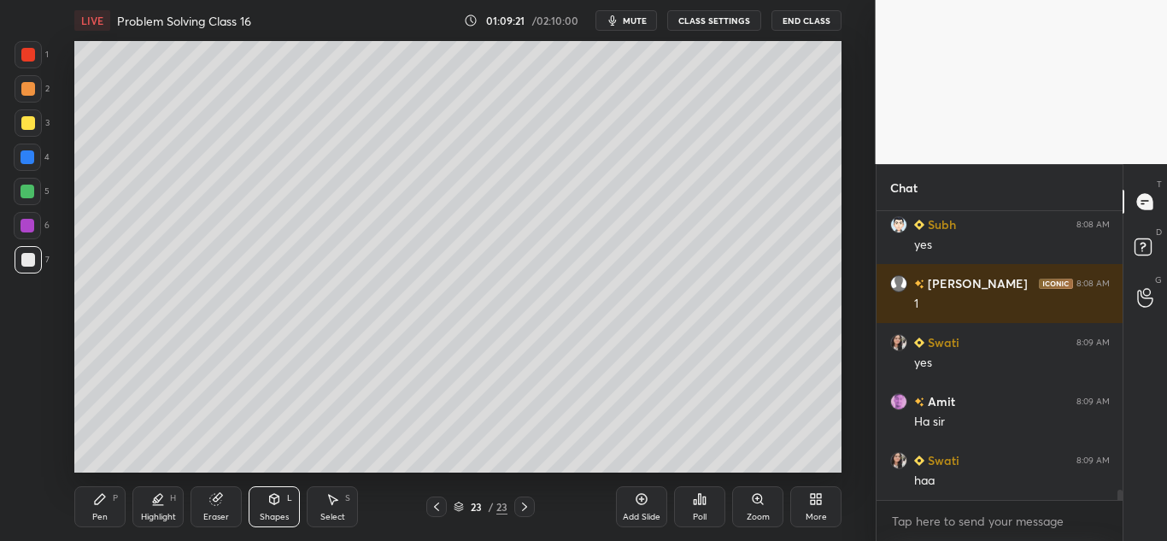
click at [92, 495] on div "Pen P" at bounding box center [99, 506] width 51 height 41
click at [36, 96] on div at bounding box center [28, 88] width 27 height 27
click at [436, 512] on icon at bounding box center [437, 507] width 14 height 14
click at [527, 501] on icon at bounding box center [525, 507] width 14 height 14
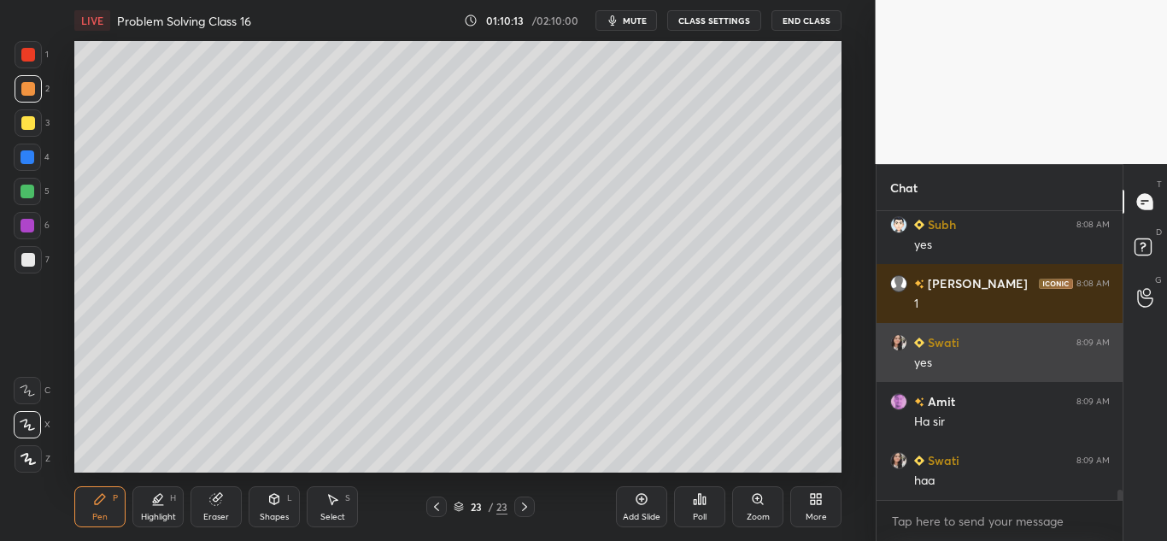
scroll to position [8164, 0]
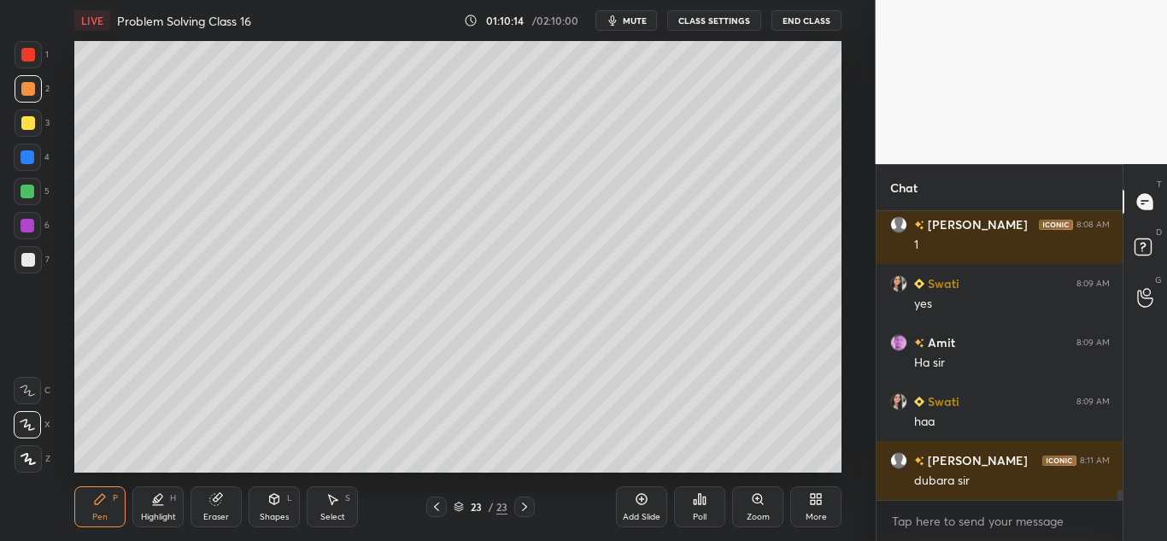
click at [646, 499] on icon at bounding box center [642, 499] width 14 height 14
click at [20, 74] on div "1" at bounding box center [32, 58] width 34 height 34
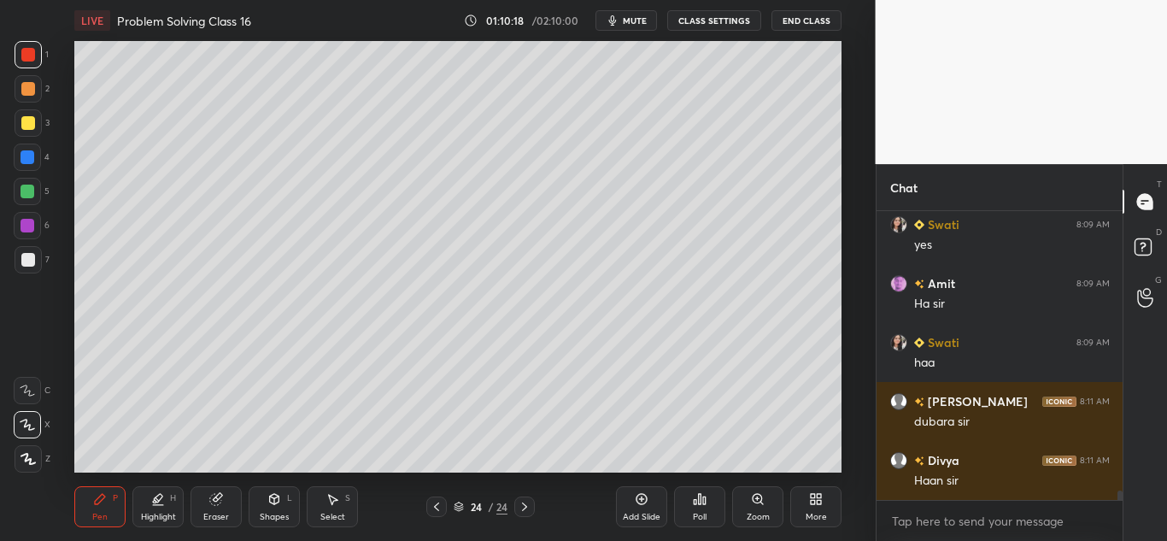
click at [25, 258] on div at bounding box center [28, 260] width 14 height 14
click at [29, 389] on icon at bounding box center [27, 390] width 15 height 12
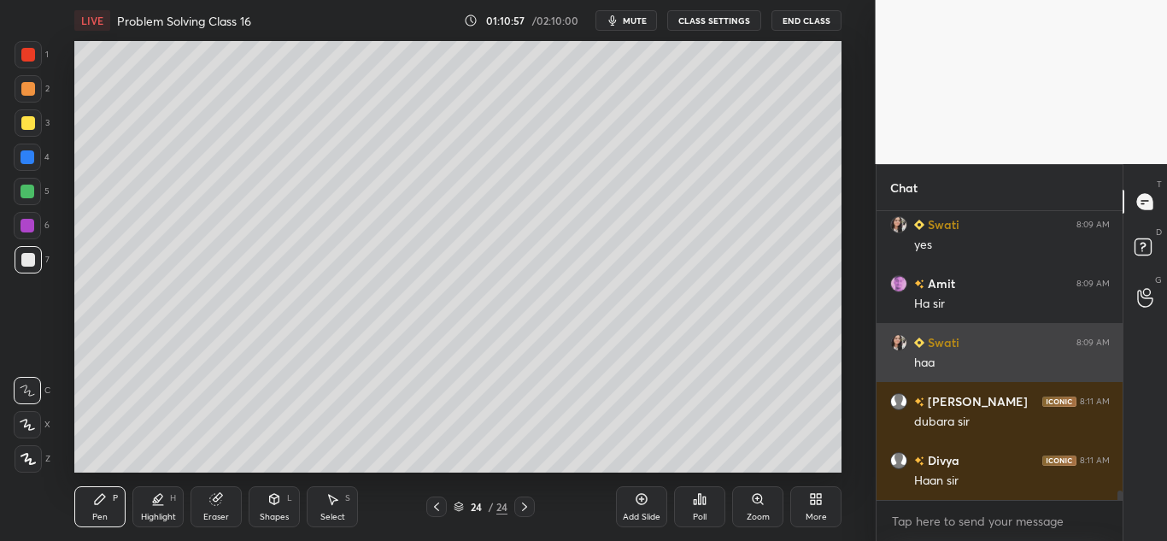
scroll to position [8282, 0]
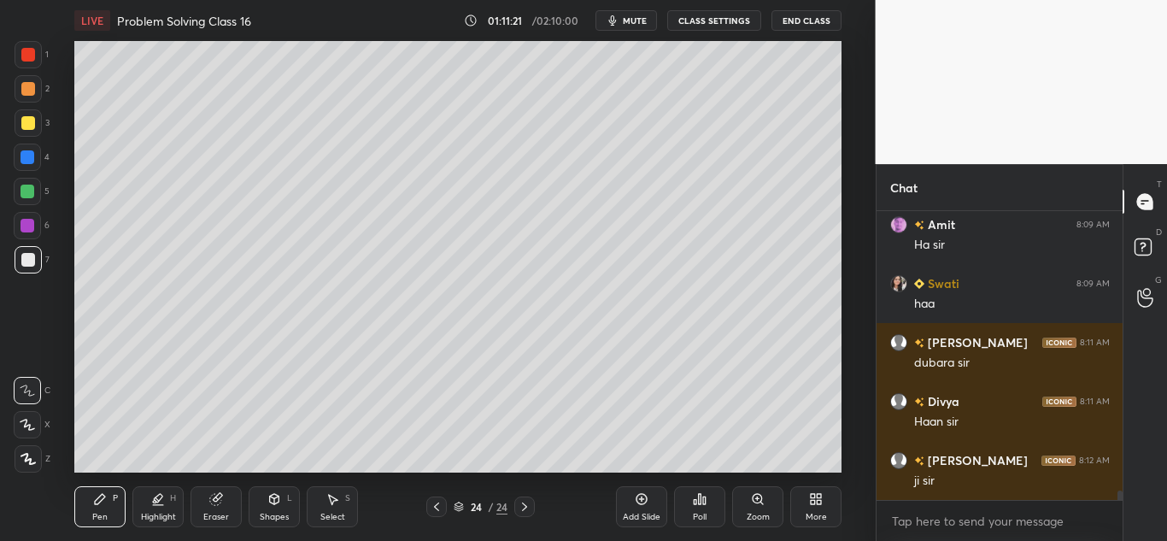
click at [208, 501] on div "Eraser" at bounding box center [215, 506] width 51 height 41
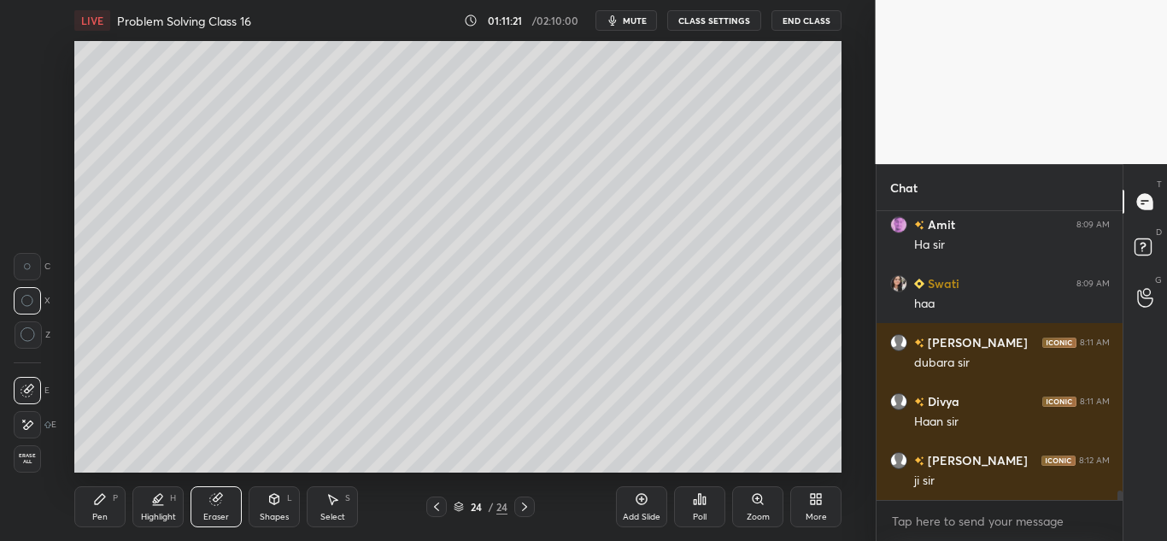
scroll to position [8299, 0]
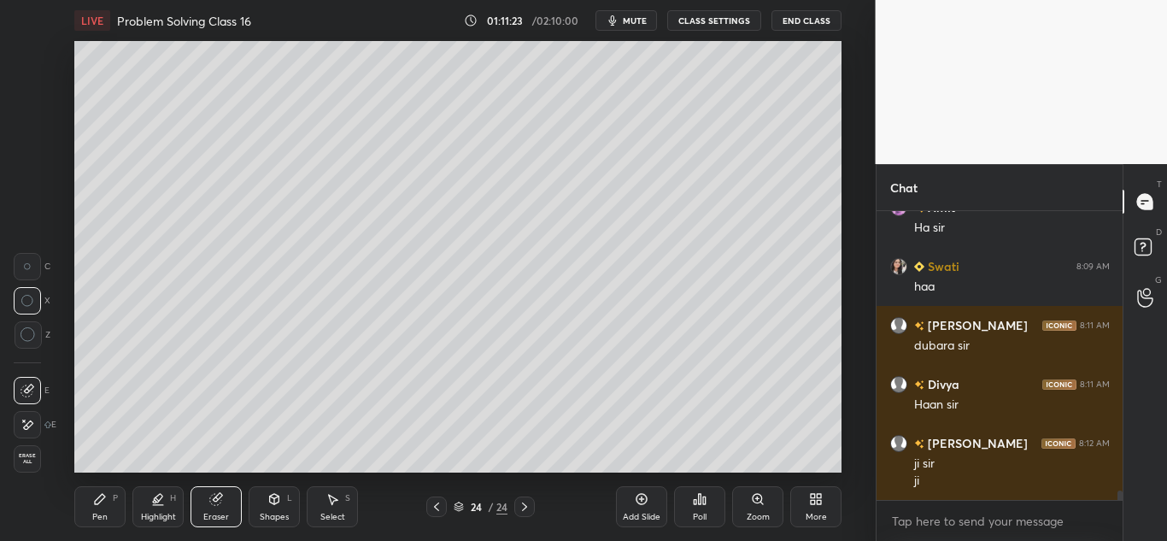
click at [96, 505] on icon at bounding box center [100, 499] width 14 height 14
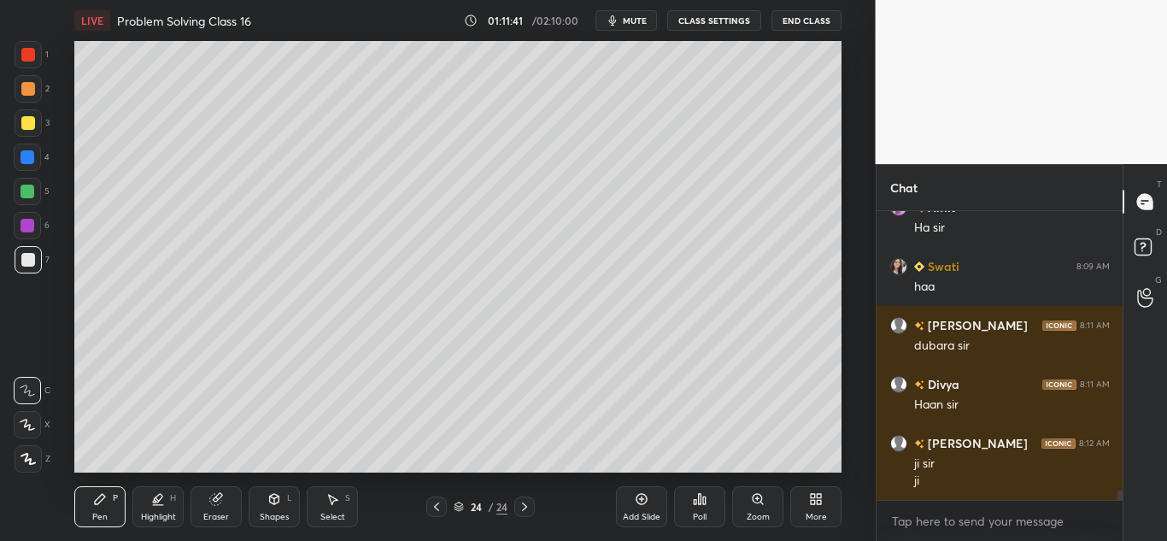
click at [437, 506] on icon at bounding box center [437, 507] width 14 height 14
click at [434, 511] on icon at bounding box center [437, 507] width 14 height 14
click at [436, 502] on icon at bounding box center [437, 507] width 14 height 14
click at [440, 510] on icon at bounding box center [437, 507] width 14 height 14
click at [529, 507] on icon at bounding box center [525, 507] width 14 height 14
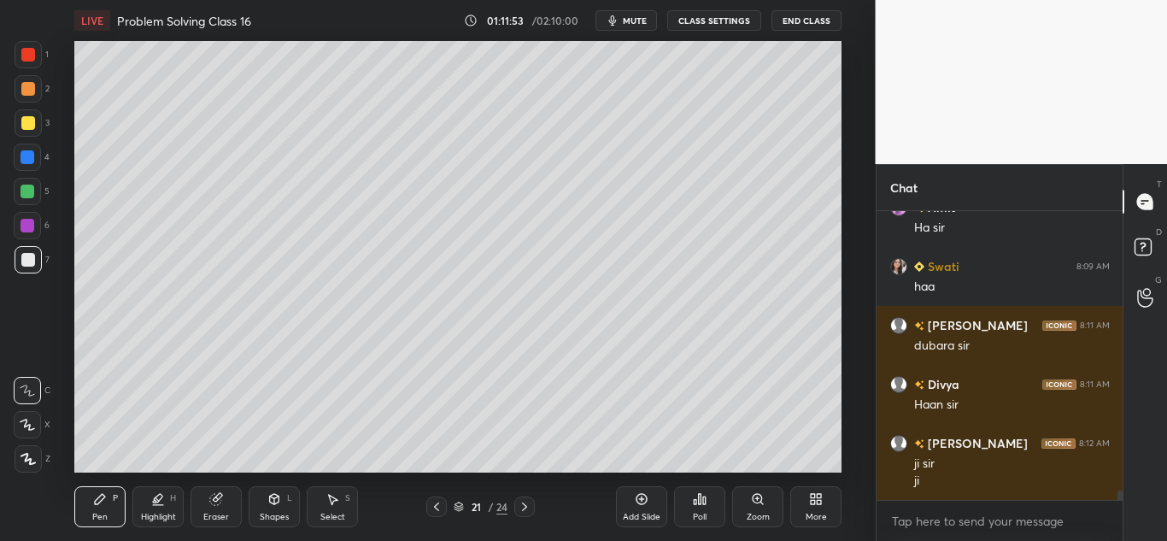
click at [531, 507] on icon at bounding box center [525, 507] width 14 height 14
click at [527, 507] on icon at bounding box center [525, 507] width 14 height 14
click at [529, 505] on icon at bounding box center [525, 507] width 14 height 14
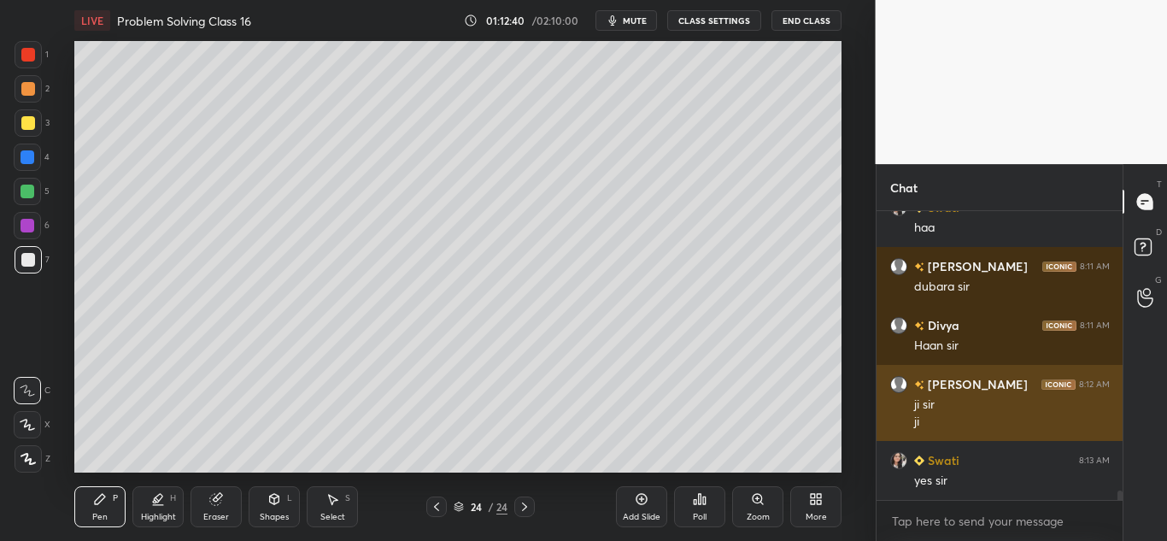
scroll to position [8417, 0]
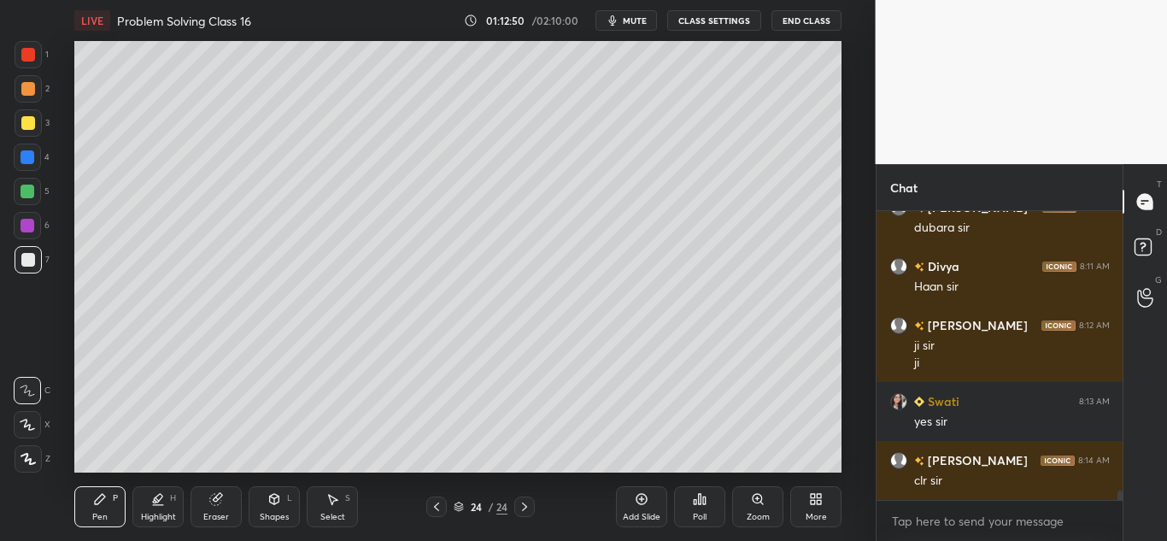
click at [434, 506] on icon at bounding box center [437, 507] width 14 height 14
click at [436, 503] on icon at bounding box center [437, 507] width 14 height 14
click at [436, 505] on icon at bounding box center [436, 506] width 5 height 9
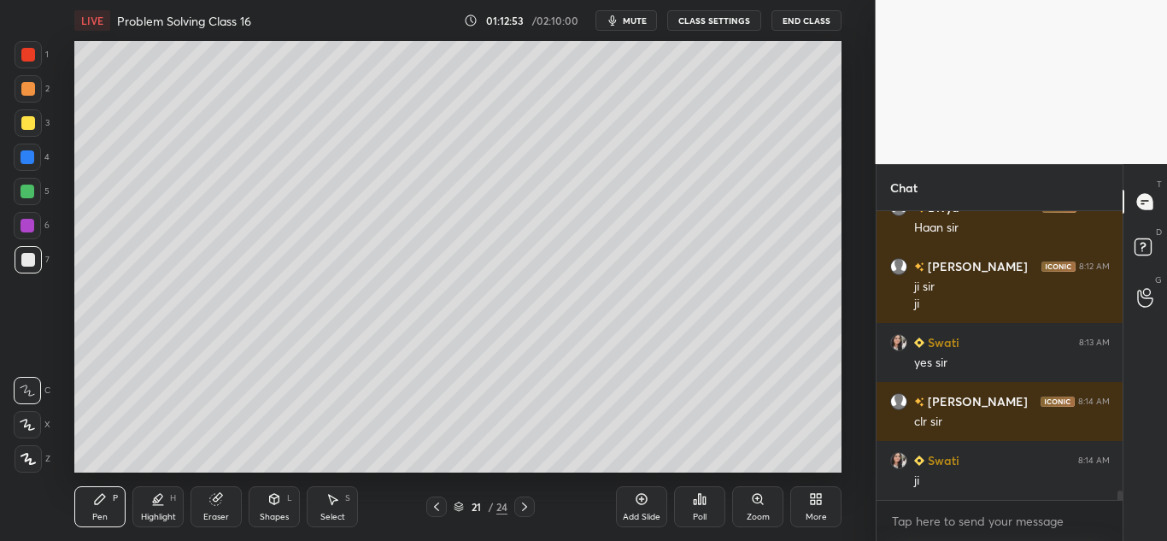
click at [441, 509] on icon at bounding box center [437, 507] width 14 height 14
click at [524, 500] on icon at bounding box center [525, 507] width 14 height 14
click at [523, 503] on icon at bounding box center [524, 506] width 5 height 9
click at [523, 505] on icon at bounding box center [525, 507] width 14 height 14
click at [526, 505] on icon at bounding box center [525, 507] width 14 height 14
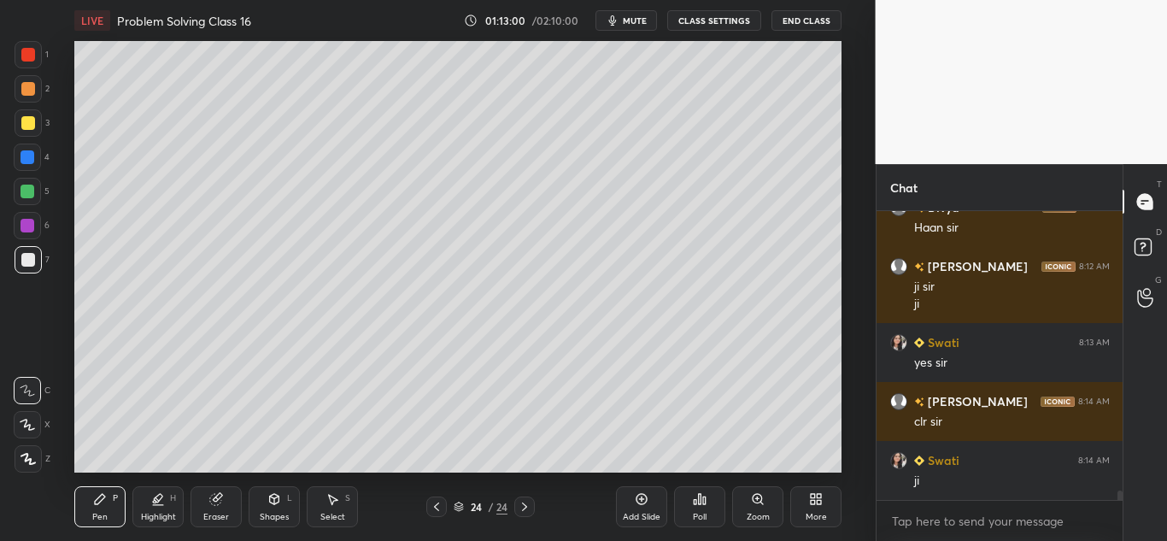
click at [526, 506] on icon at bounding box center [524, 506] width 5 height 9
click at [642, 503] on icon at bounding box center [642, 499] width 14 height 14
click at [33, 102] on div at bounding box center [28, 88] width 27 height 27
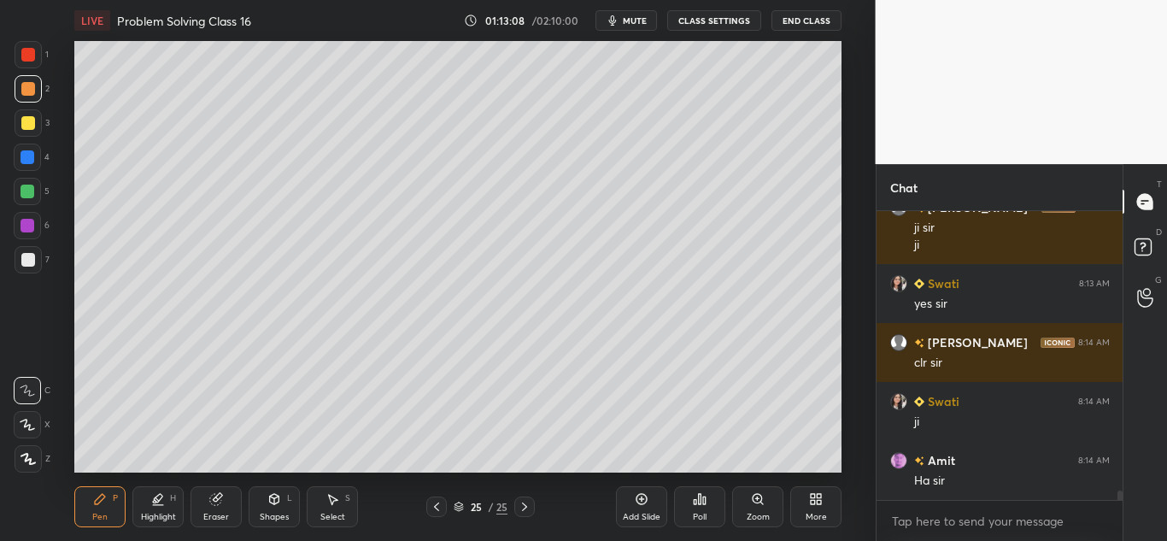
click at [31, 95] on div at bounding box center [28, 89] width 14 height 14
click at [442, 504] on icon at bounding box center [437, 507] width 14 height 14
click at [438, 503] on icon at bounding box center [436, 506] width 5 height 9
click at [437, 503] on icon at bounding box center [437, 507] width 14 height 14
click at [436, 501] on icon at bounding box center [437, 507] width 14 height 14
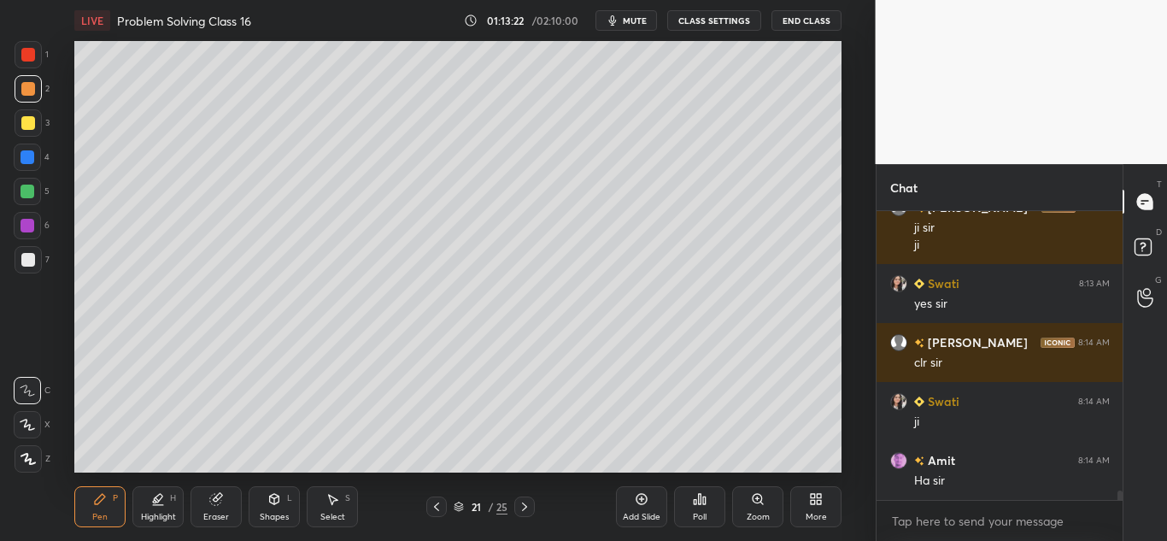
click at [438, 502] on icon at bounding box center [437, 507] width 14 height 14
click at [525, 507] on icon at bounding box center [524, 506] width 5 height 9
click at [525, 508] on icon at bounding box center [524, 506] width 5 height 9
click at [524, 509] on icon at bounding box center [524, 506] width 5 height 9
click at [525, 511] on icon at bounding box center [525, 507] width 14 height 14
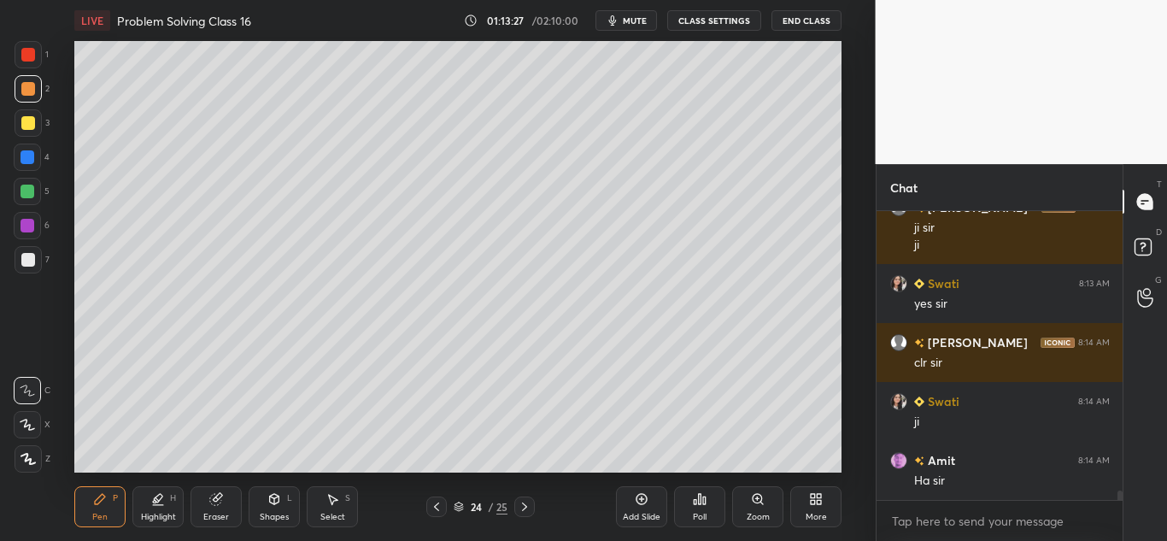
click at [525, 510] on icon at bounding box center [525, 507] width 14 height 14
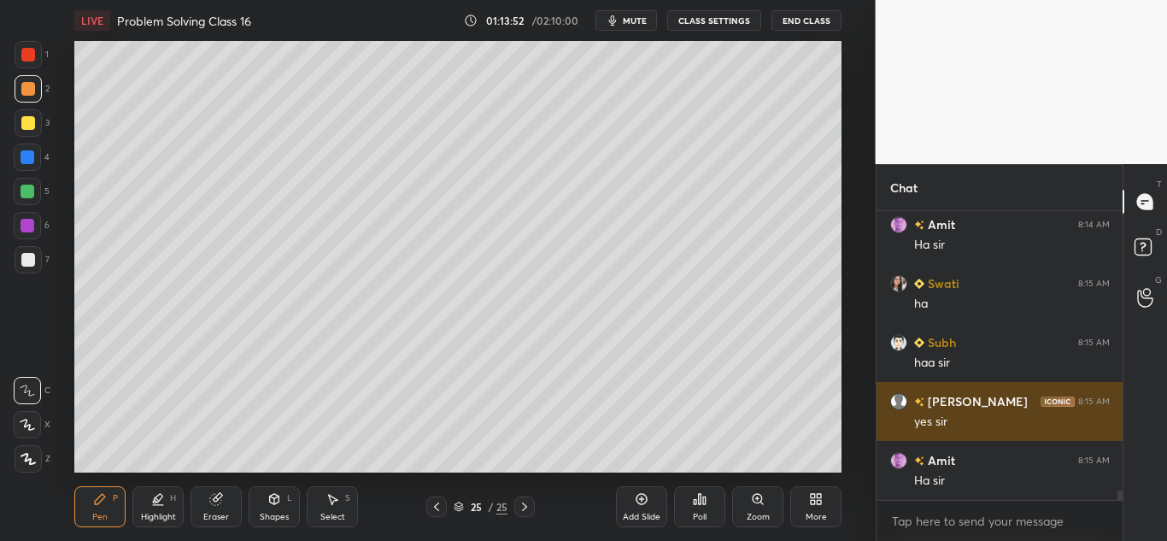
scroll to position [8829, 0]
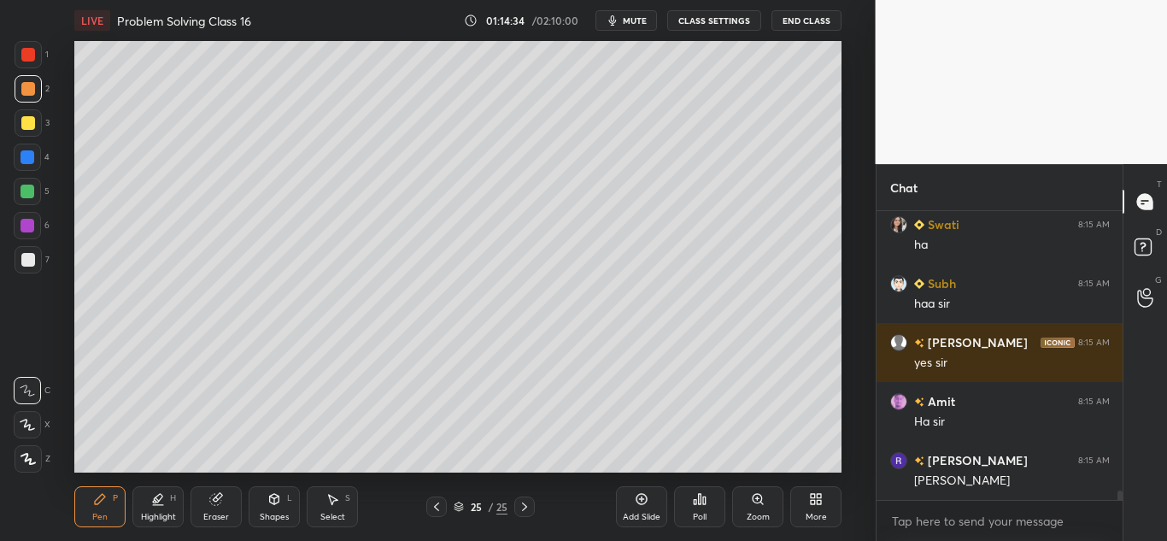
click at [433, 506] on icon at bounding box center [437, 507] width 14 height 14
click at [433, 507] on icon at bounding box center [437, 507] width 14 height 14
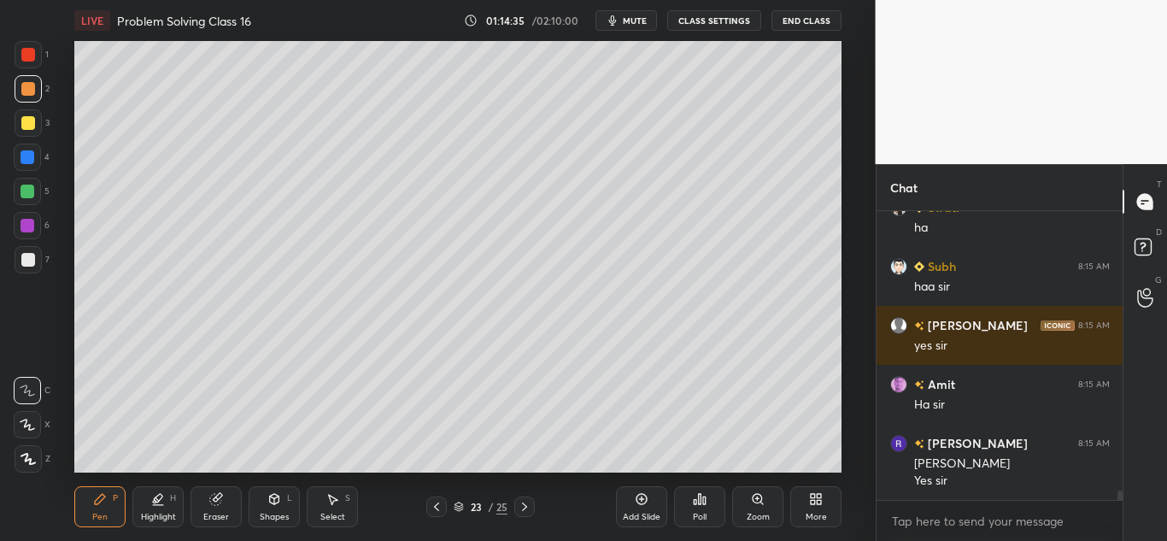
click at [431, 507] on icon at bounding box center [437, 507] width 14 height 14
click at [429, 510] on div at bounding box center [436, 506] width 20 height 20
click at [442, 507] on icon at bounding box center [437, 507] width 14 height 14
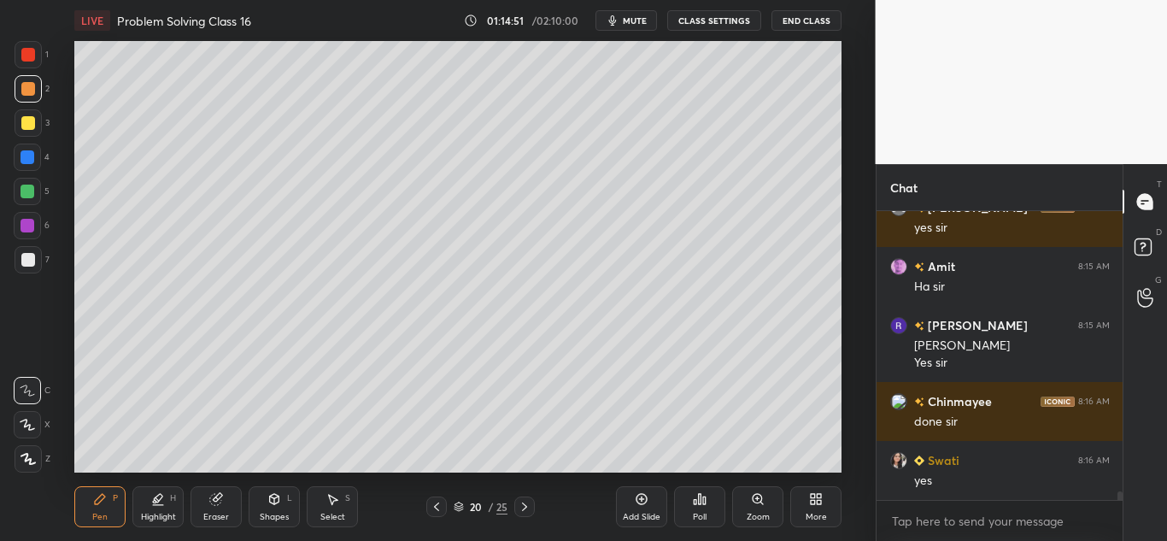
scroll to position [9023, 0]
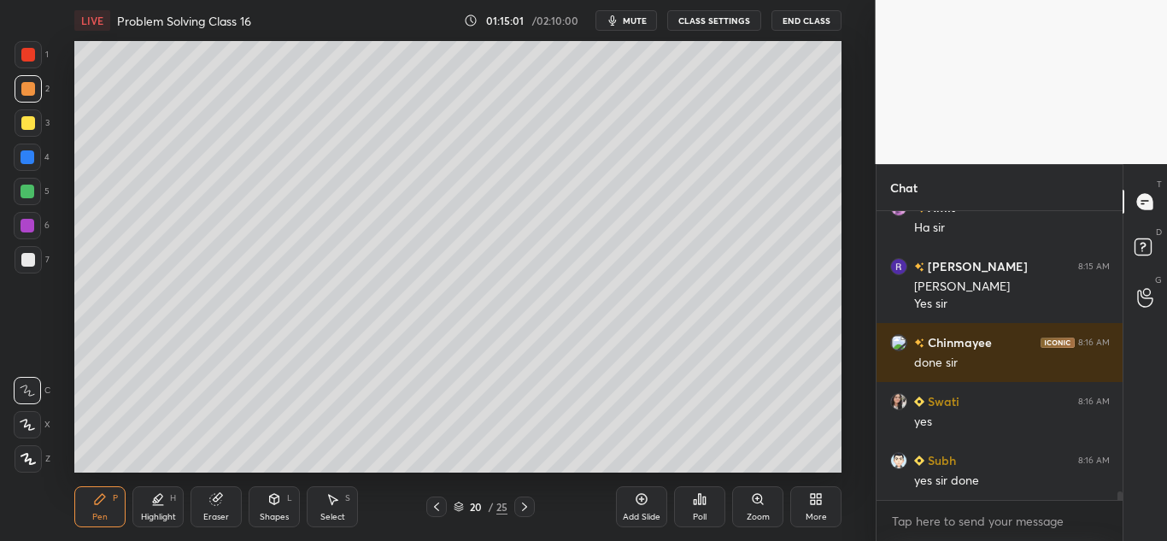
click at [522, 505] on icon at bounding box center [525, 507] width 14 height 14
click at [521, 506] on icon at bounding box center [525, 507] width 14 height 14
click at [519, 508] on icon at bounding box center [525, 507] width 14 height 14
click at [525, 502] on icon at bounding box center [525, 507] width 14 height 14
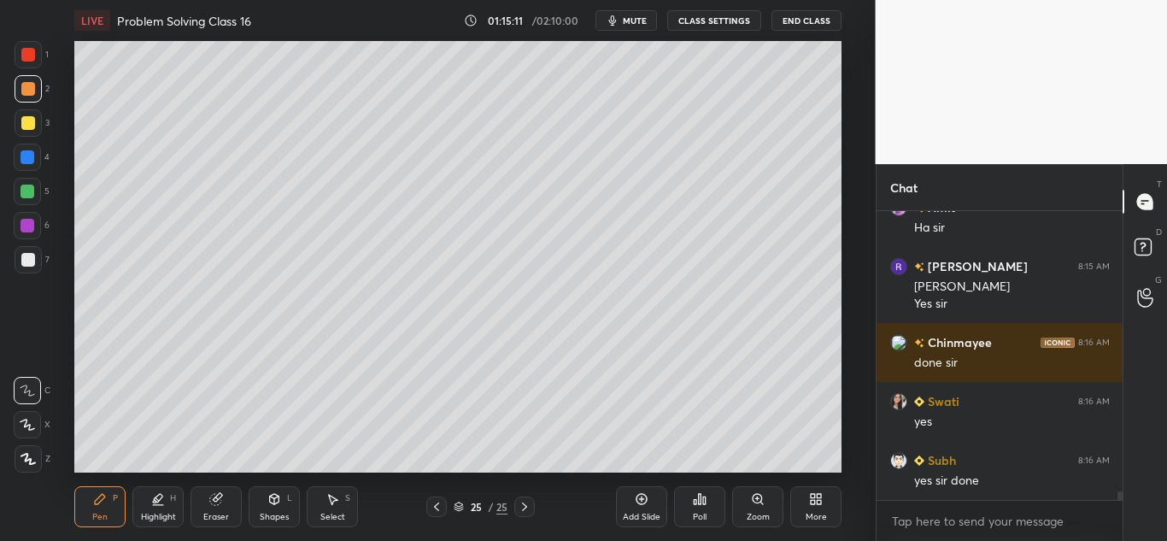
click at [631, 496] on div "Add Slide" at bounding box center [641, 506] width 51 height 41
click at [33, 101] on div at bounding box center [28, 88] width 27 height 27
click at [26, 423] on icon at bounding box center [27, 424] width 14 height 10
click at [216, 496] on icon at bounding box center [215, 499] width 11 height 11
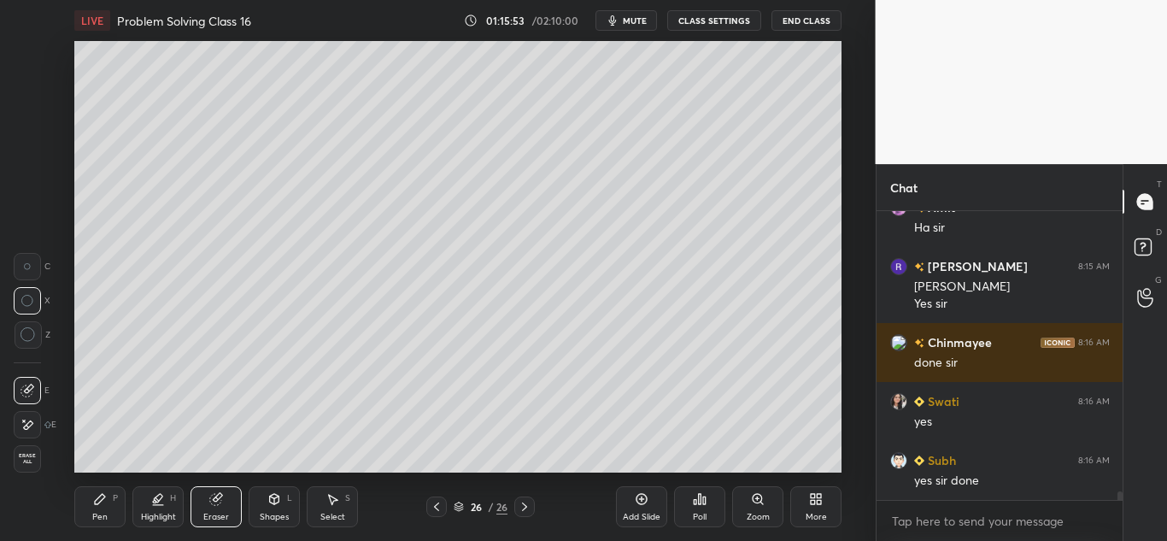
click at [102, 500] on icon at bounding box center [100, 499] width 14 height 14
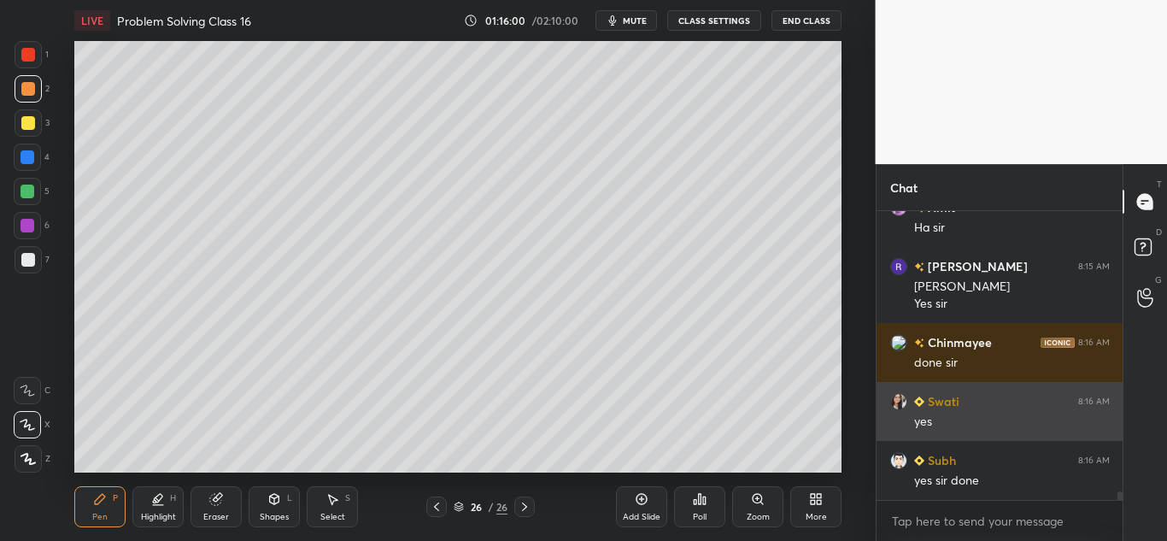
scroll to position [9082, 0]
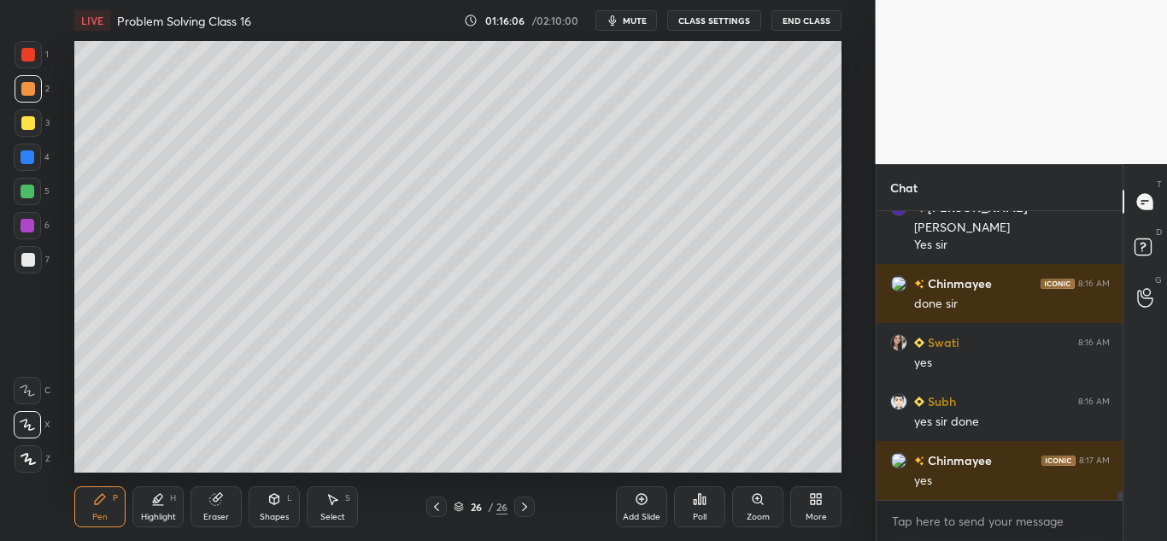
click at [30, 125] on div at bounding box center [28, 123] width 14 height 14
click at [267, 507] on div "Shapes L" at bounding box center [274, 506] width 51 height 41
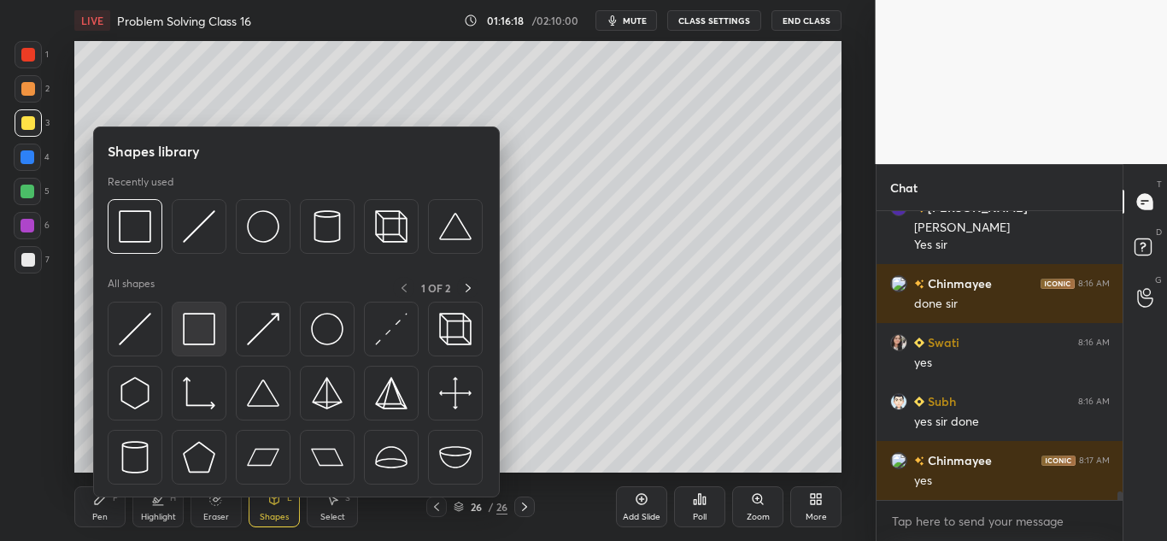
click at [203, 325] on img at bounding box center [199, 329] width 32 height 32
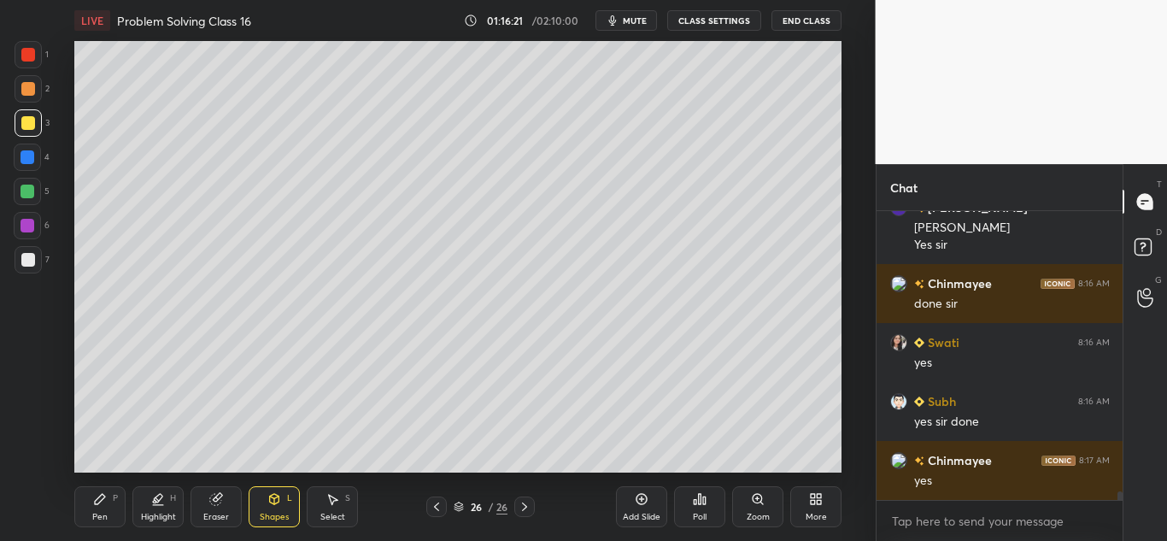
click at [102, 501] on icon at bounding box center [100, 499] width 14 height 14
click at [639, 506] on div "Add Slide" at bounding box center [641, 506] width 51 height 41
click at [26, 85] on div at bounding box center [28, 89] width 14 height 14
click at [22, 117] on div at bounding box center [28, 123] width 14 height 14
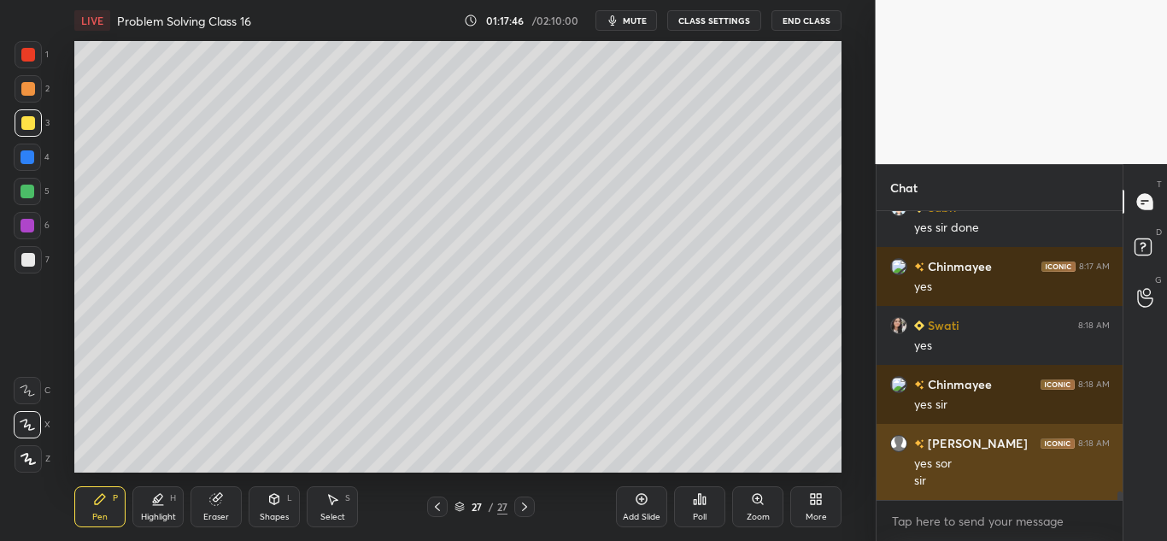
scroll to position [9335, 0]
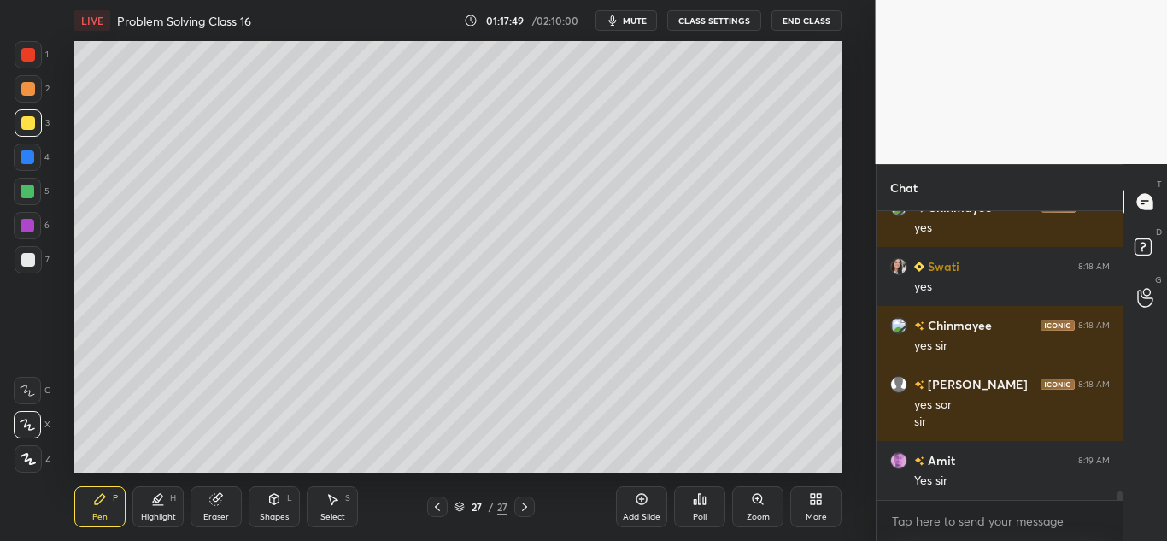
click at [27, 191] on div at bounding box center [27, 191] width 14 height 14
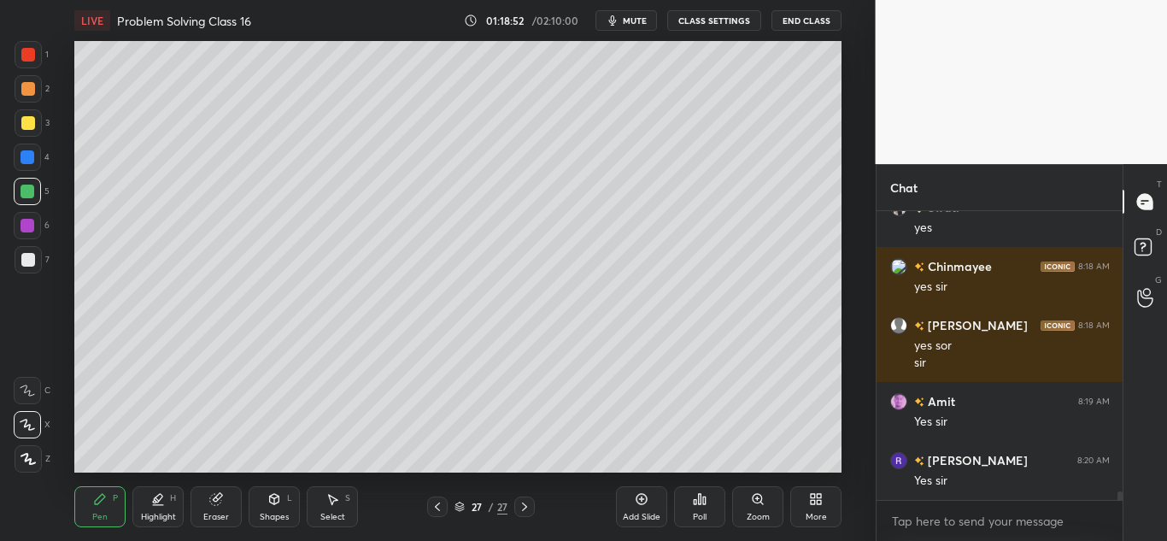
click at [640, 497] on icon at bounding box center [642, 499] width 14 height 14
click at [28, 124] on div at bounding box center [28, 123] width 14 height 14
click at [36, 90] on div at bounding box center [28, 88] width 27 height 27
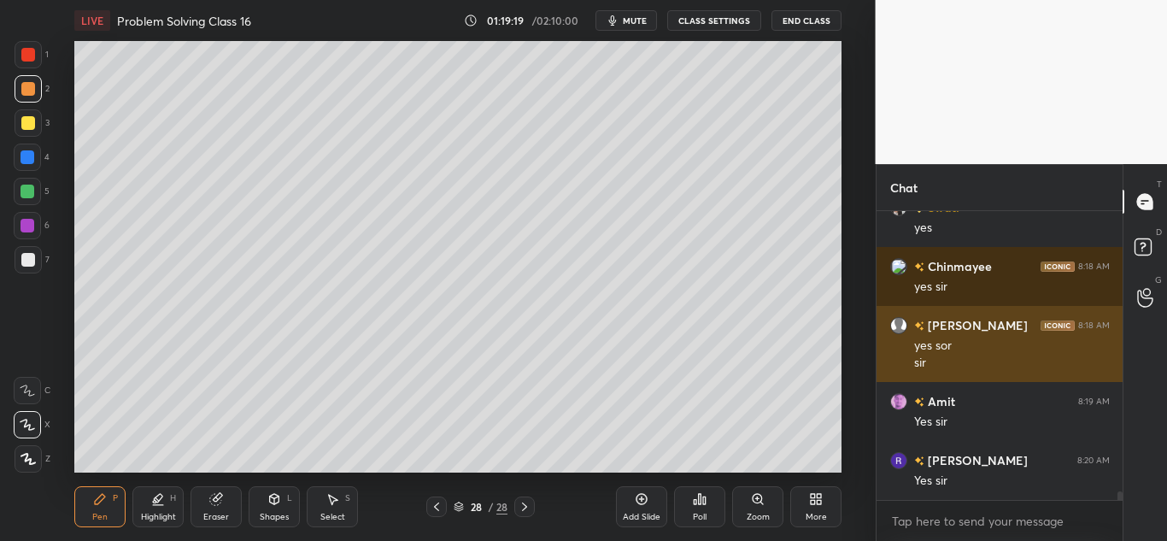
scroll to position [9453, 0]
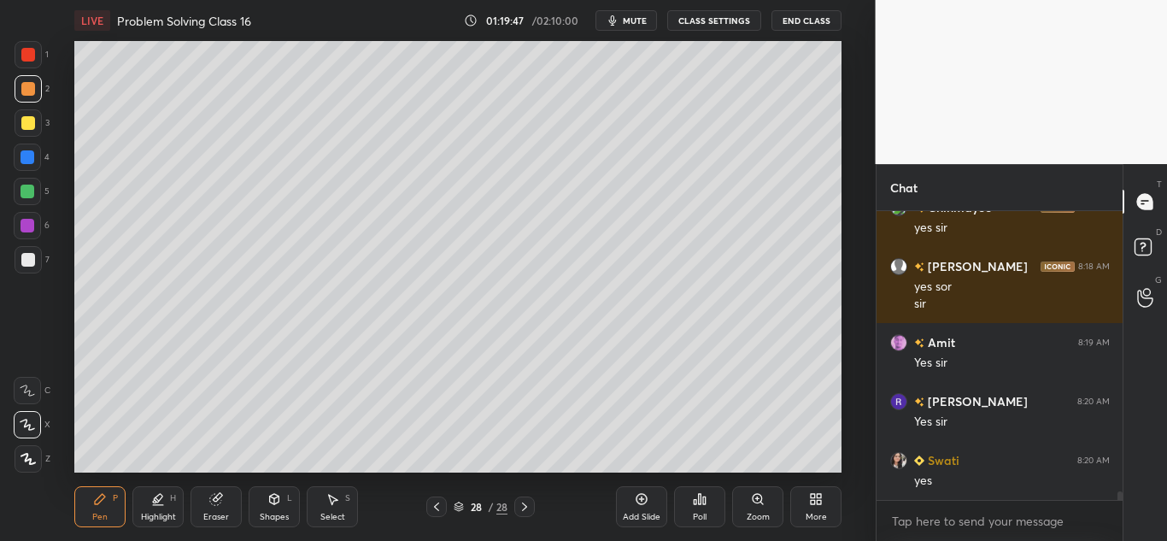
click at [27, 127] on div at bounding box center [28, 123] width 14 height 14
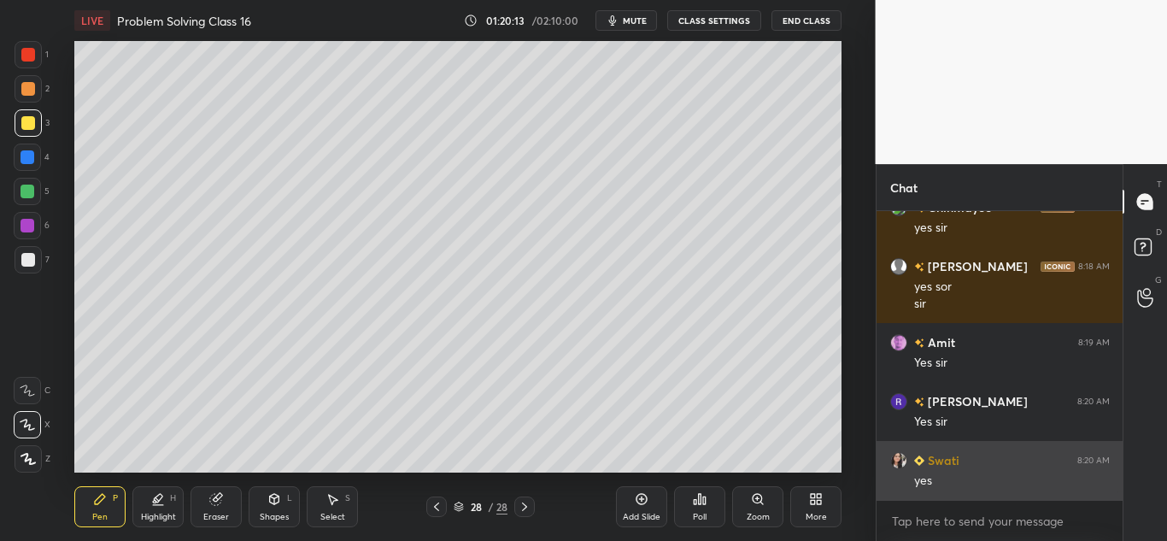
scroll to position [9527, 0]
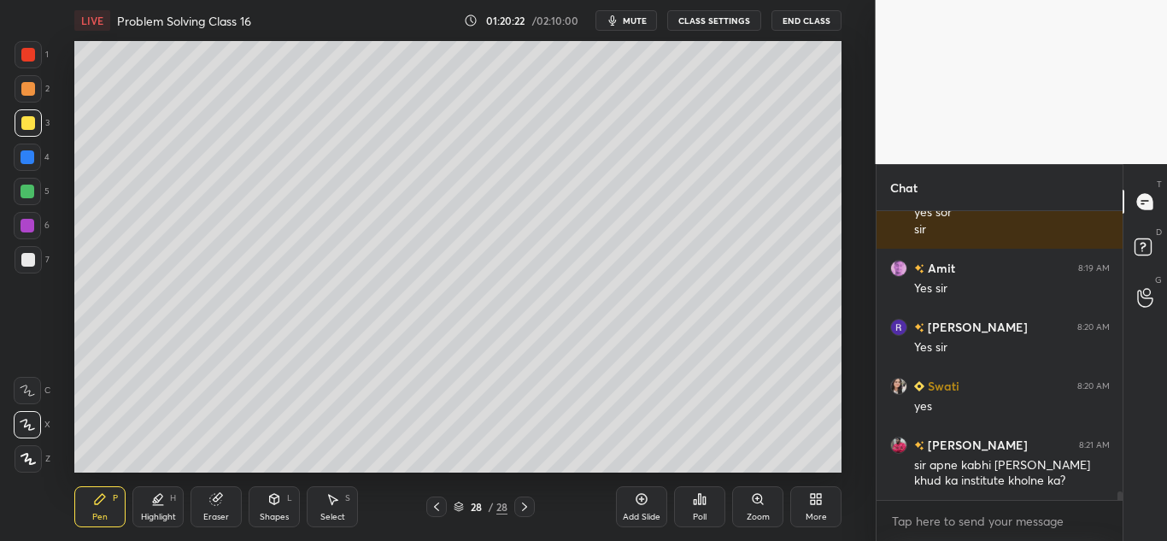
click at [212, 496] on icon at bounding box center [215, 499] width 11 height 11
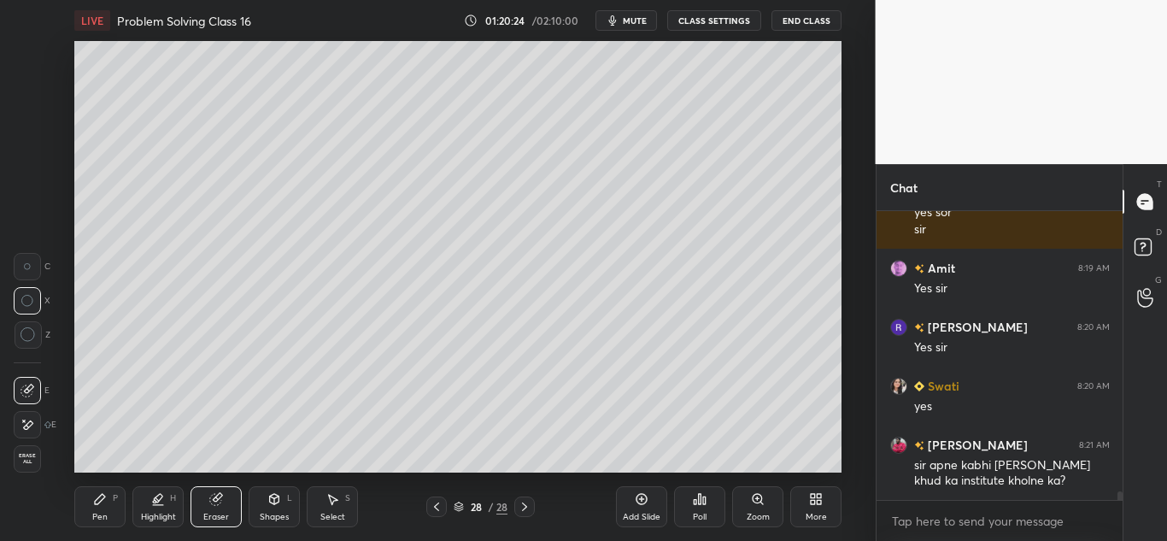
click at [96, 503] on icon at bounding box center [100, 499] width 10 height 10
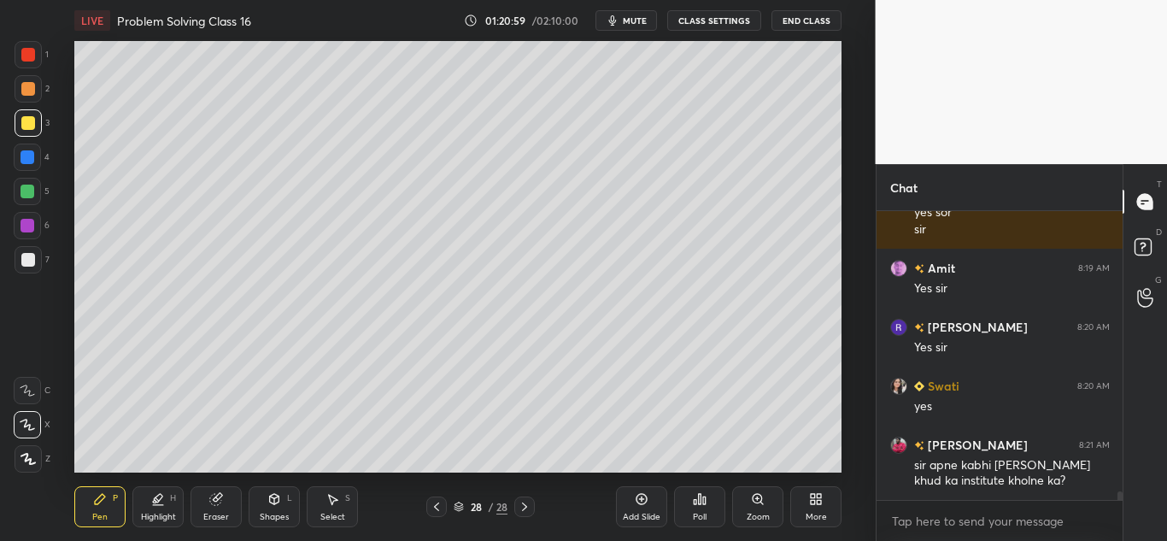
click at [87, 499] on div "Pen P" at bounding box center [99, 506] width 51 height 41
click at [21, 254] on div at bounding box center [28, 260] width 14 height 14
click at [24, 86] on div at bounding box center [28, 89] width 14 height 14
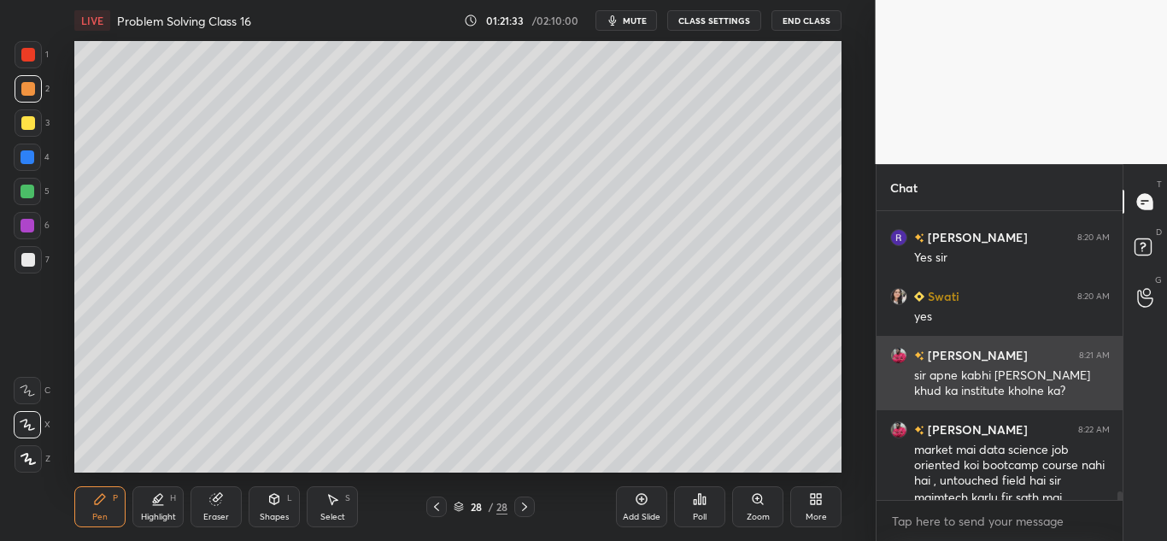
scroll to position [9649, 0]
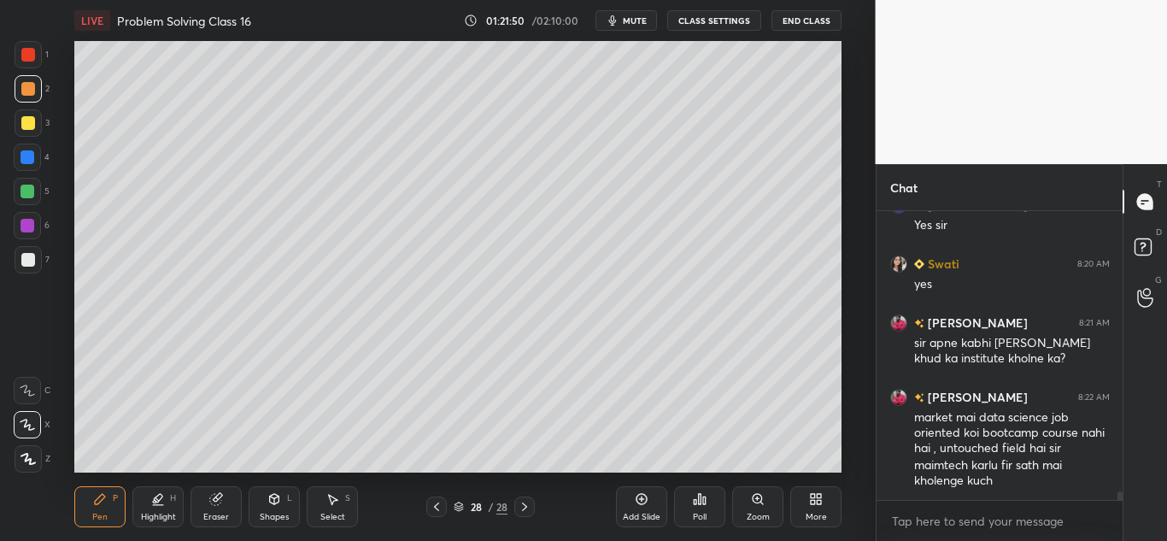
click at [436, 509] on icon at bounding box center [436, 506] width 5 height 9
click at [435, 506] on icon at bounding box center [436, 506] width 5 height 9
click at [436, 503] on icon at bounding box center [437, 507] width 14 height 14
click at [436, 502] on icon at bounding box center [437, 507] width 14 height 14
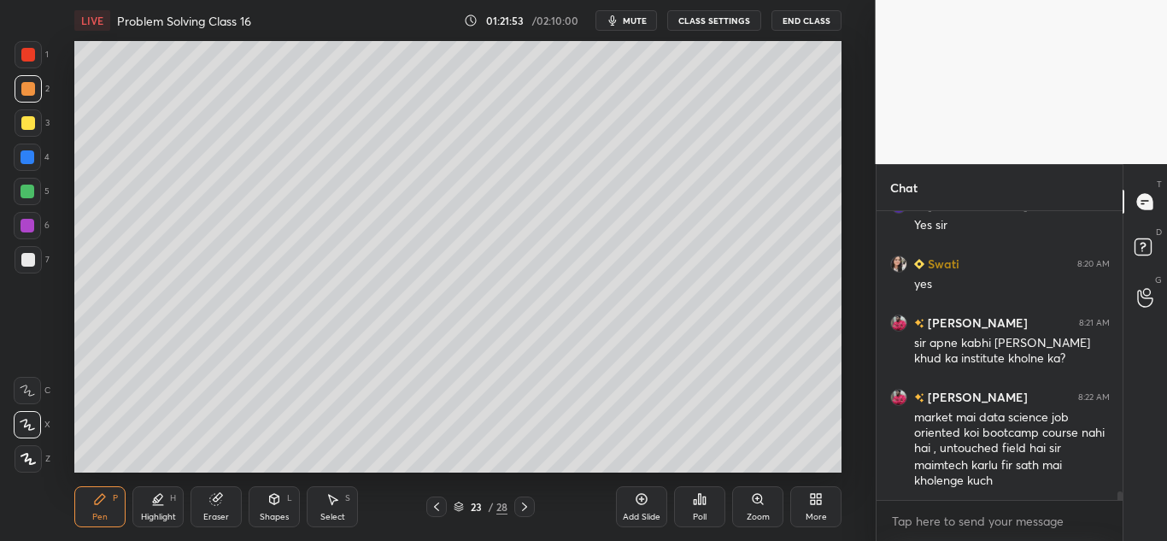
click at [436, 502] on icon at bounding box center [437, 507] width 14 height 14
click at [434, 501] on icon at bounding box center [437, 507] width 14 height 14
click at [432, 501] on icon at bounding box center [437, 507] width 14 height 14
click at [434, 502] on icon at bounding box center [437, 507] width 14 height 14
click at [521, 503] on icon at bounding box center [525, 507] width 14 height 14
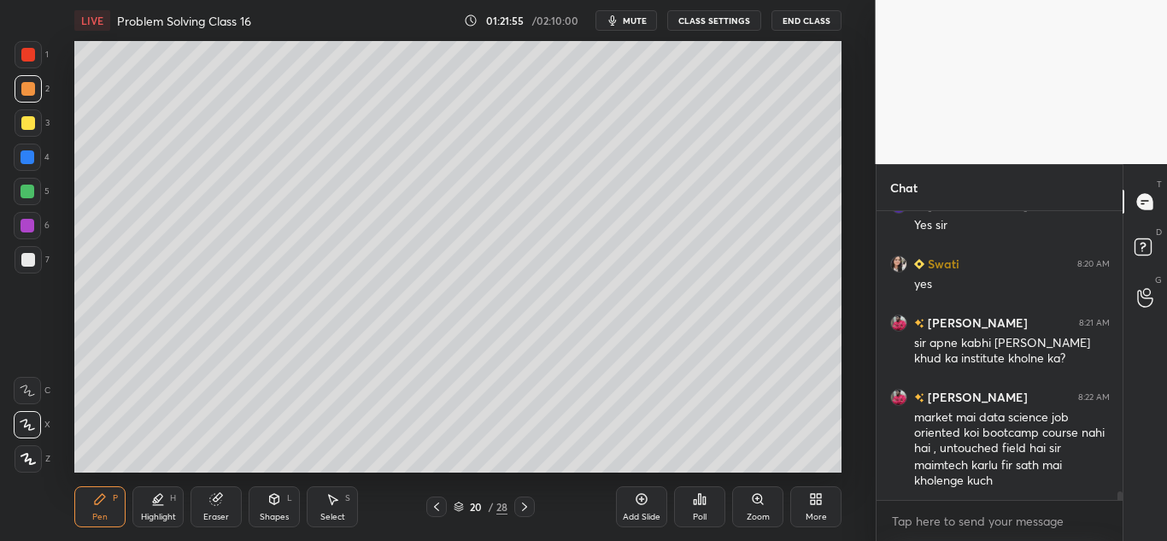
click at [525, 502] on icon at bounding box center [525, 507] width 14 height 14
click at [640, 501] on icon at bounding box center [642, 499] width 14 height 14
click at [26, 127] on div at bounding box center [28, 123] width 14 height 14
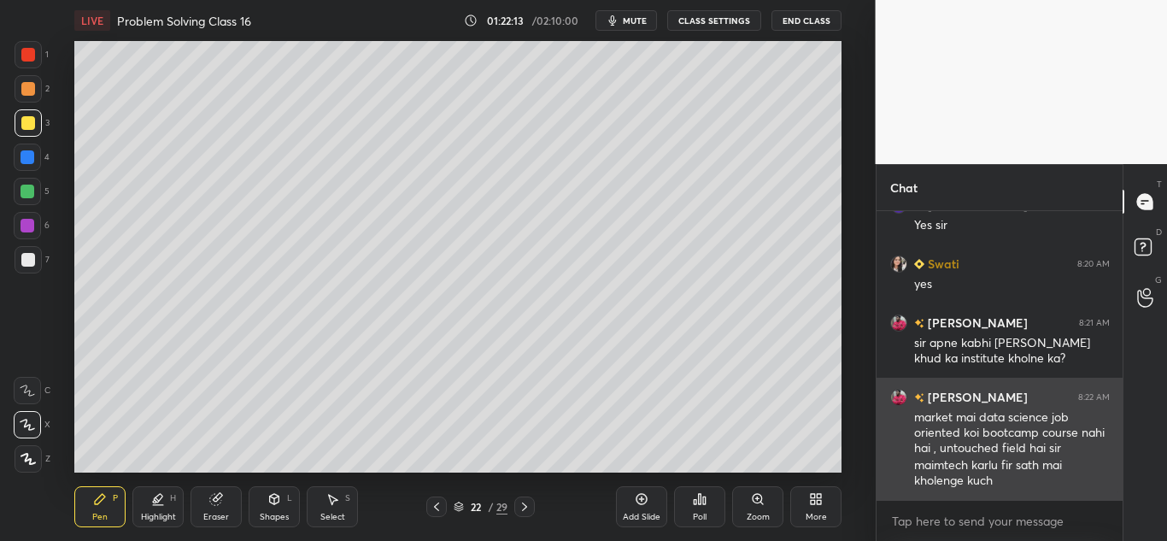
scroll to position [9724, 0]
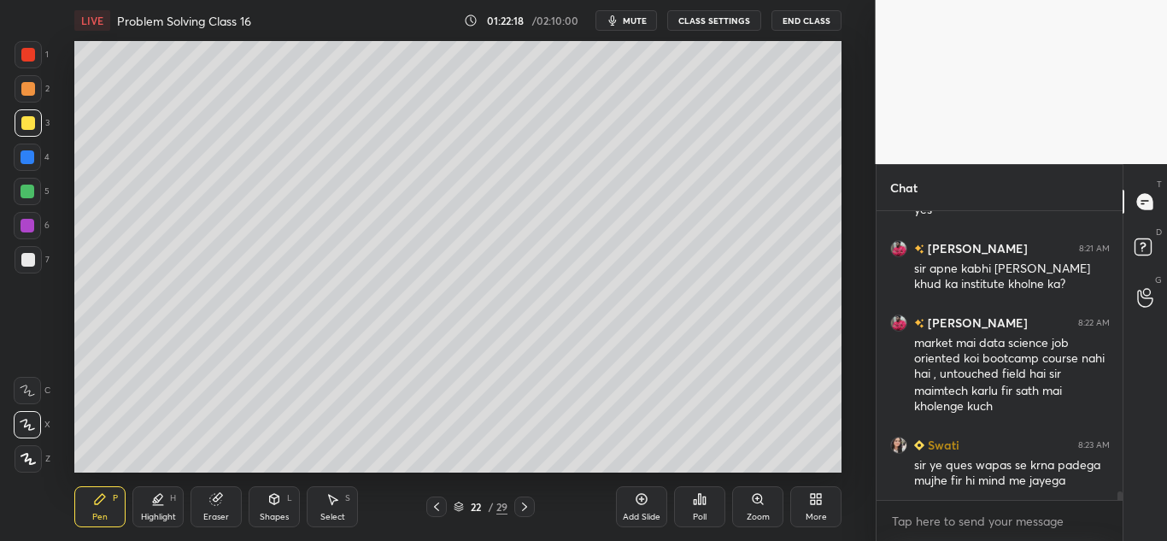
click at [521, 503] on icon at bounding box center [525, 507] width 14 height 14
click at [525, 501] on icon at bounding box center [525, 507] width 14 height 14
click at [527, 504] on icon at bounding box center [525, 507] width 14 height 14
click at [533, 509] on div at bounding box center [524, 506] width 20 height 20
click at [519, 508] on icon at bounding box center [525, 507] width 14 height 14
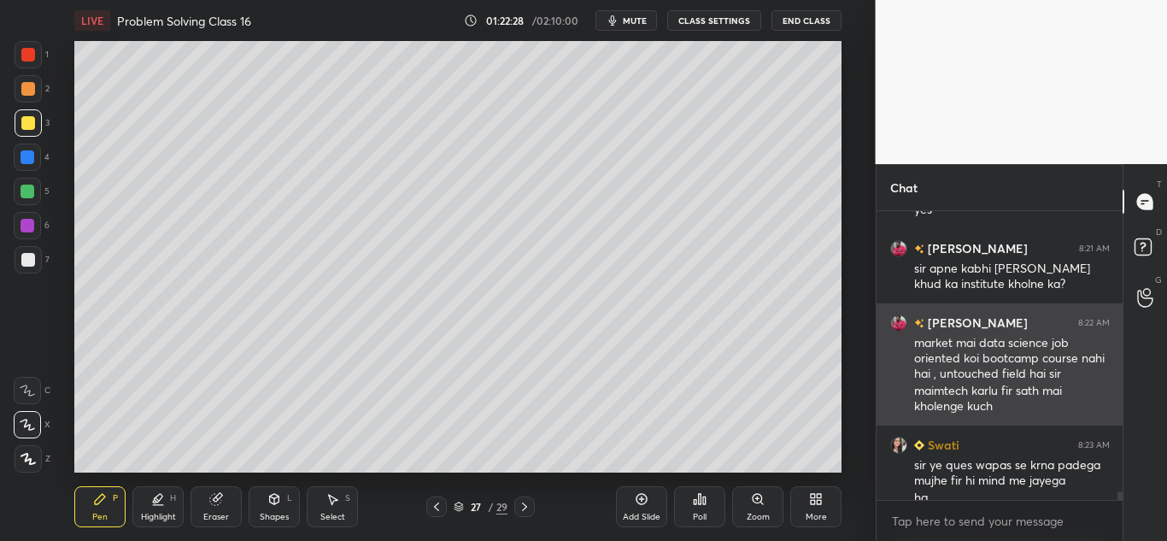
scroll to position [9741, 0]
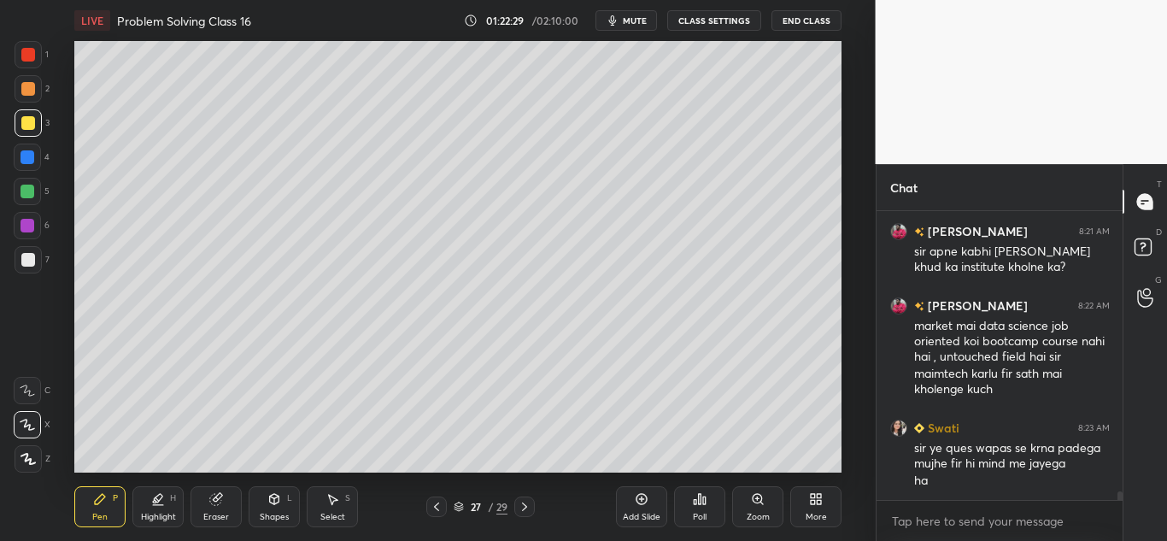
click at [522, 506] on icon at bounding box center [525, 507] width 14 height 14
click at [213, 503] on icon at bounding box center [215, 499] width 11 height 11
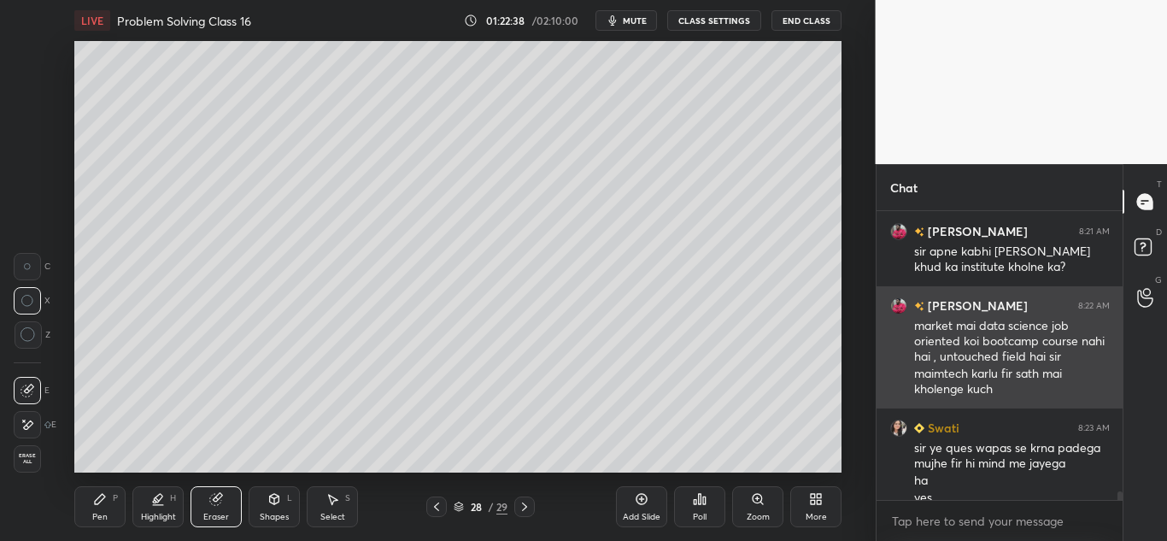
scroll to position [9758, 0]
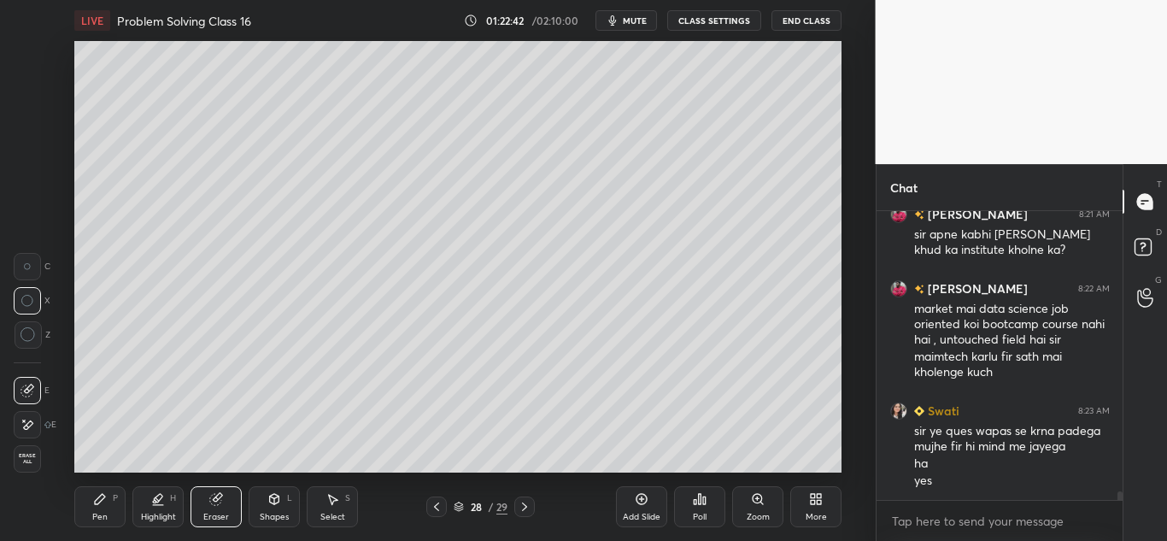
click at [91, 502] on div "Pen P" at bounding box center [99, 506] width 51 height 41
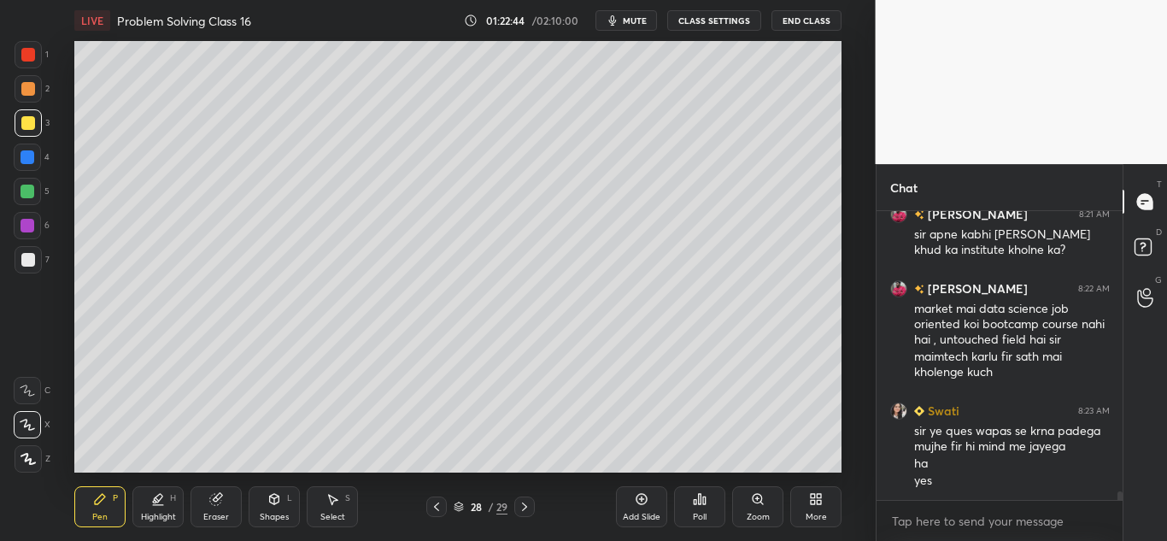
click at [88, 503] on div "Pen P" at bounding box center [99, 506] width 51 height 41
click at [212, 498] on icon at bounding box center [215, 499] width 11 height 11
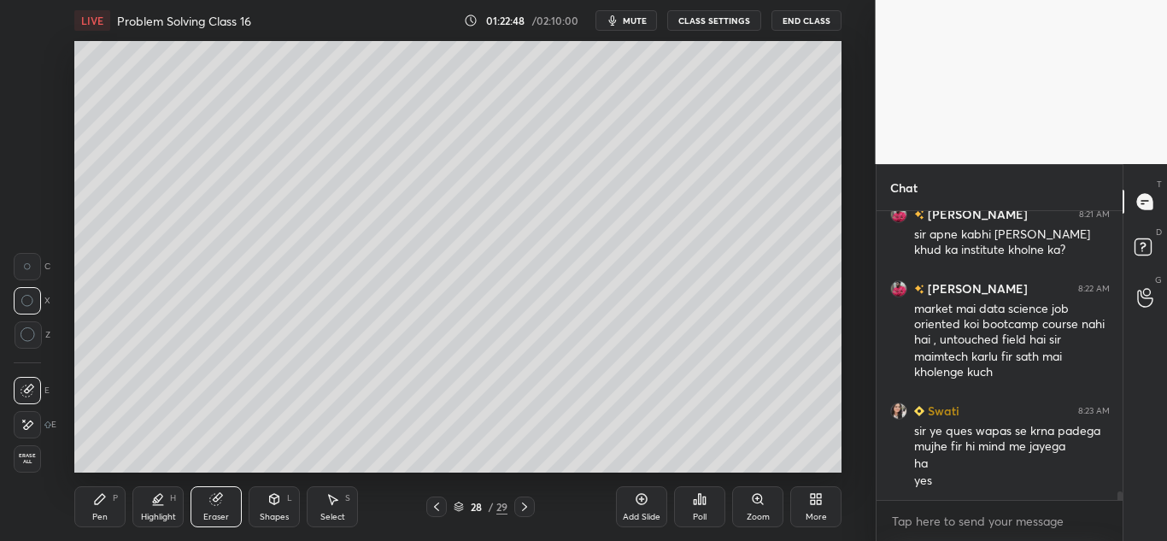
click at [91, 505] on div "Pen P" at bounding box center [99, 506] width 51 height 41
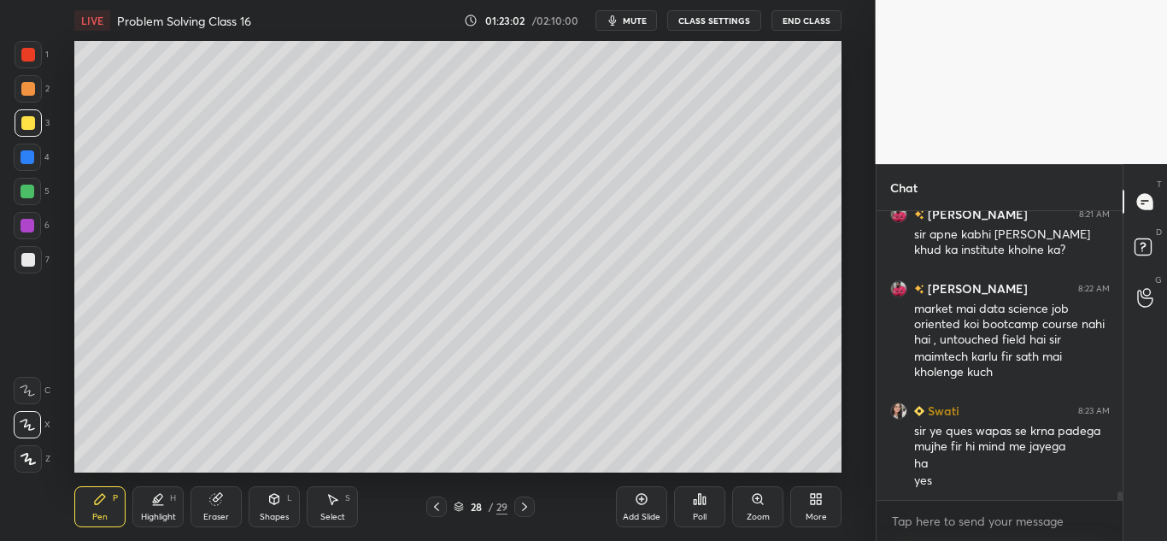
click at [215, 500] on icon at bounding box center [215, 499] width 11 height 11
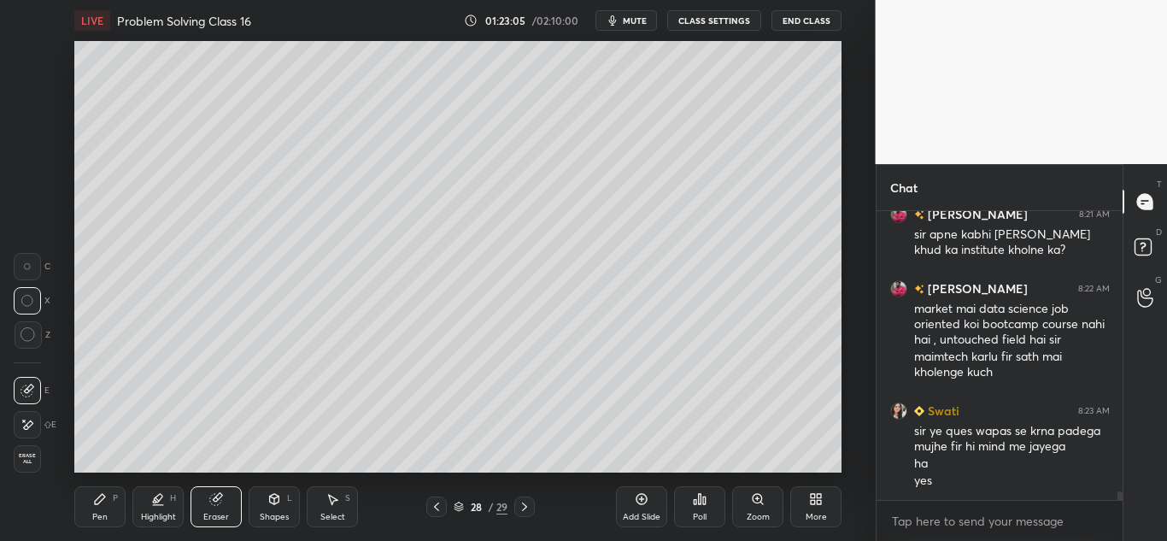
click at [98, 498] on icon at bounding box center [100, 499] width 10 height 10
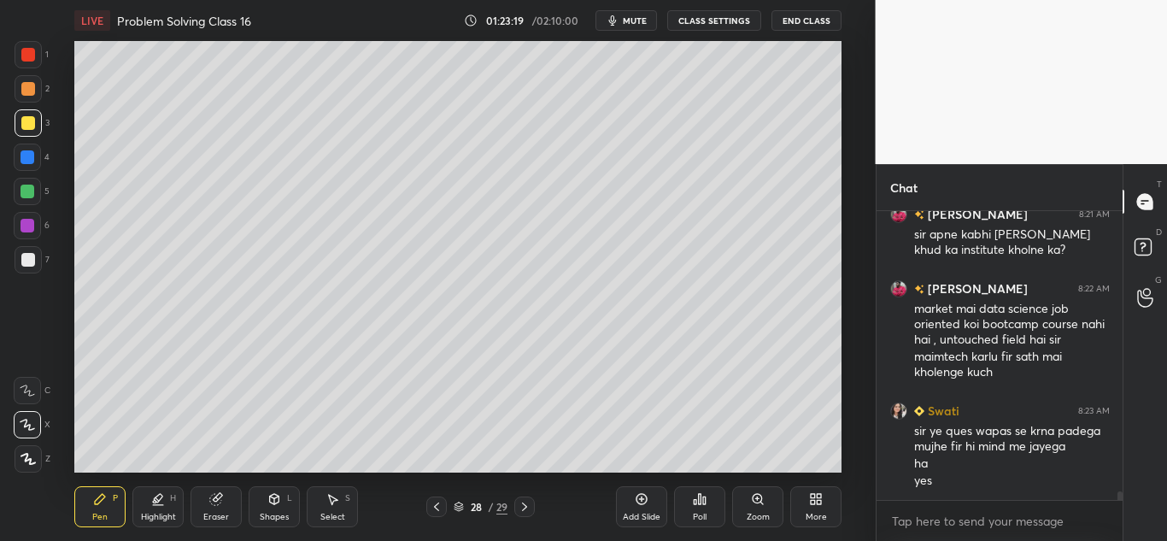
click at [216, 495] on icon at bounding box center [215, 499] width 11 height 11
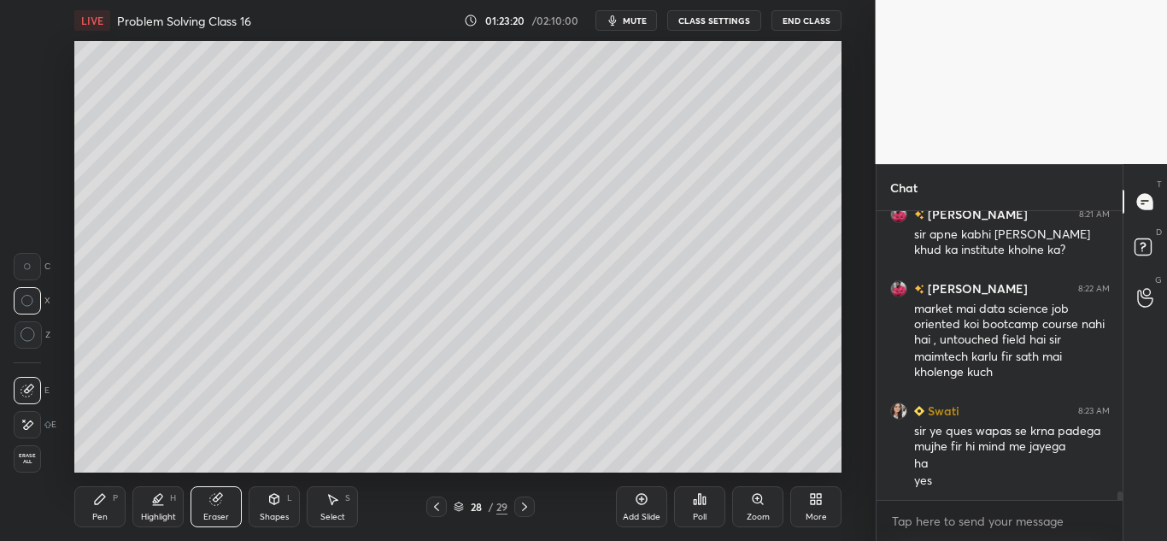
scroll to position [9817, 0]
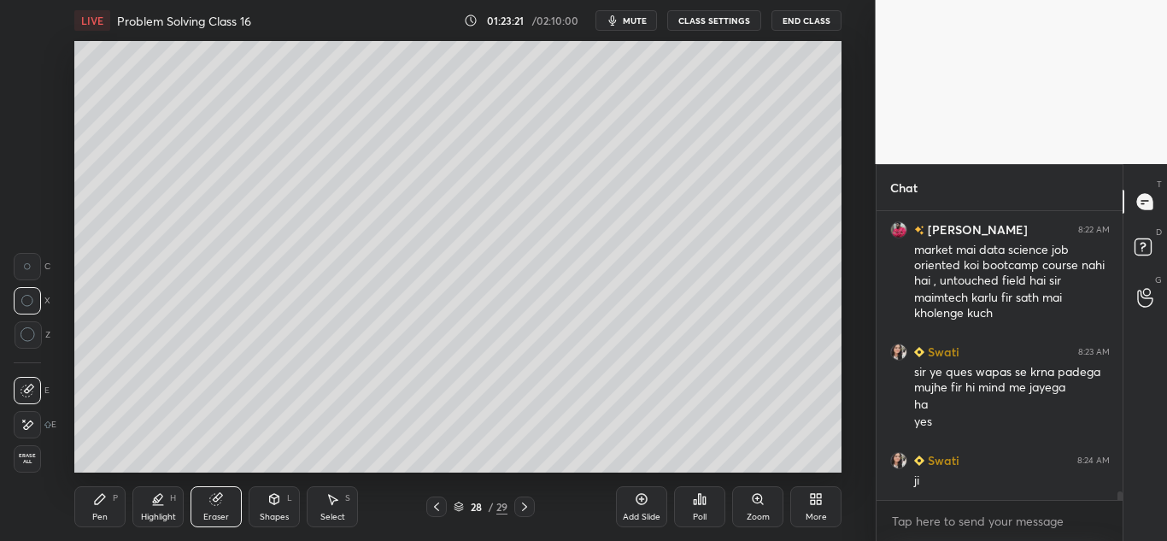
click at [92, 493] on div "Pen P" at bounding box center [99, 506] width 51 height 41
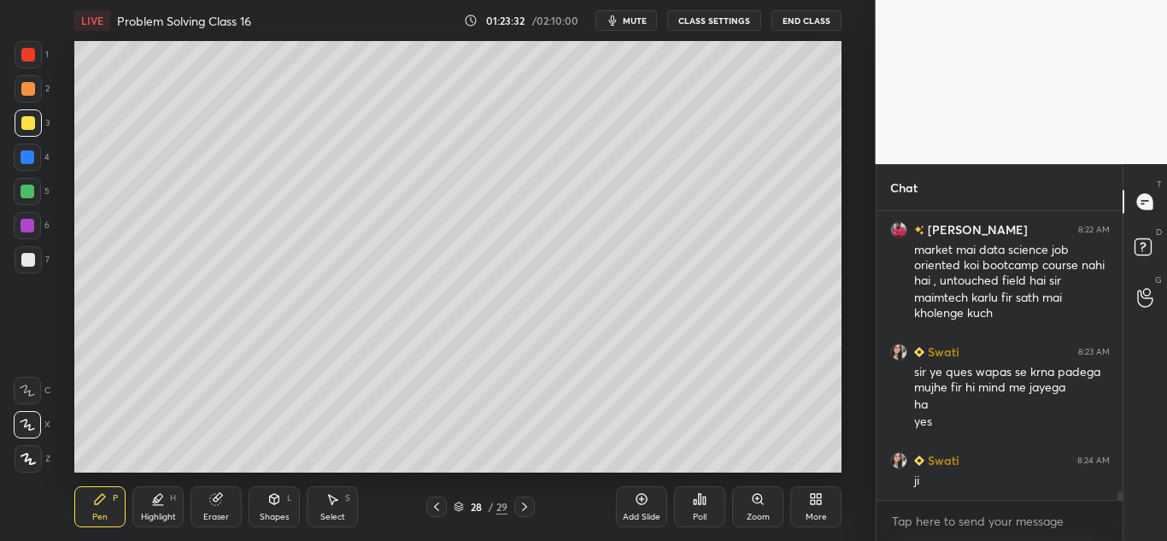
click at [216, 500] on icon at bounding box center [215, 499] width 11 height 11
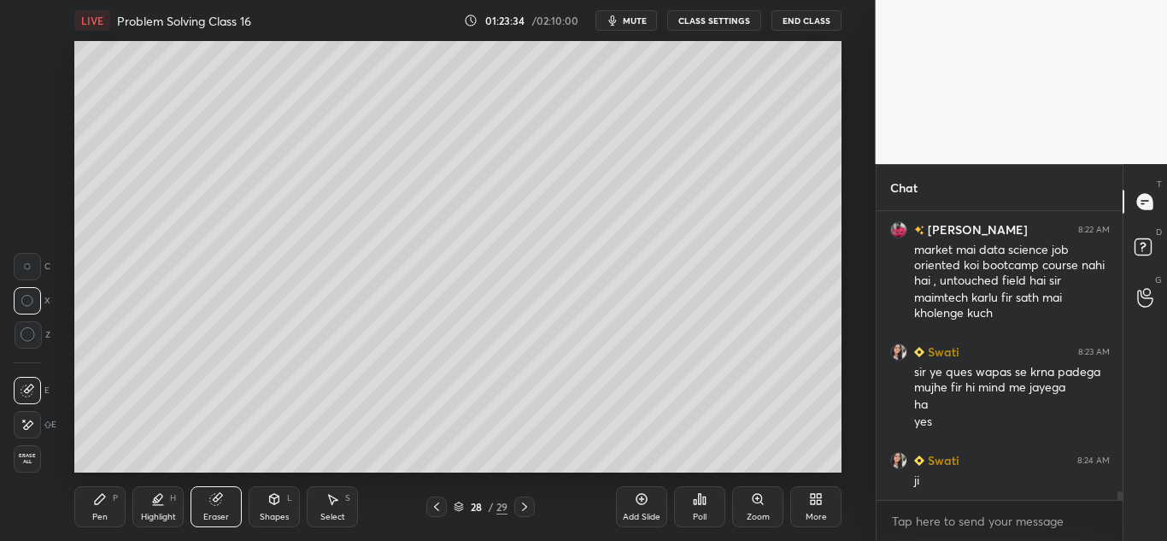
click at [96, 500] on icon at bounding box center [100, 499] width 14 height 14
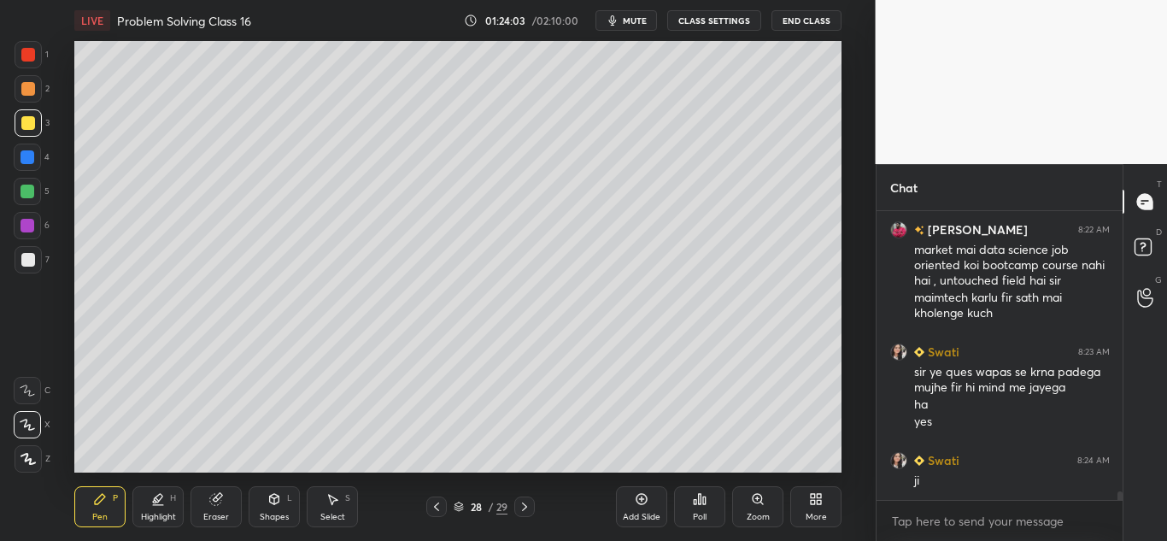
click at [637, 498] on icon at bounding box center [642, 499] width 14 height 14
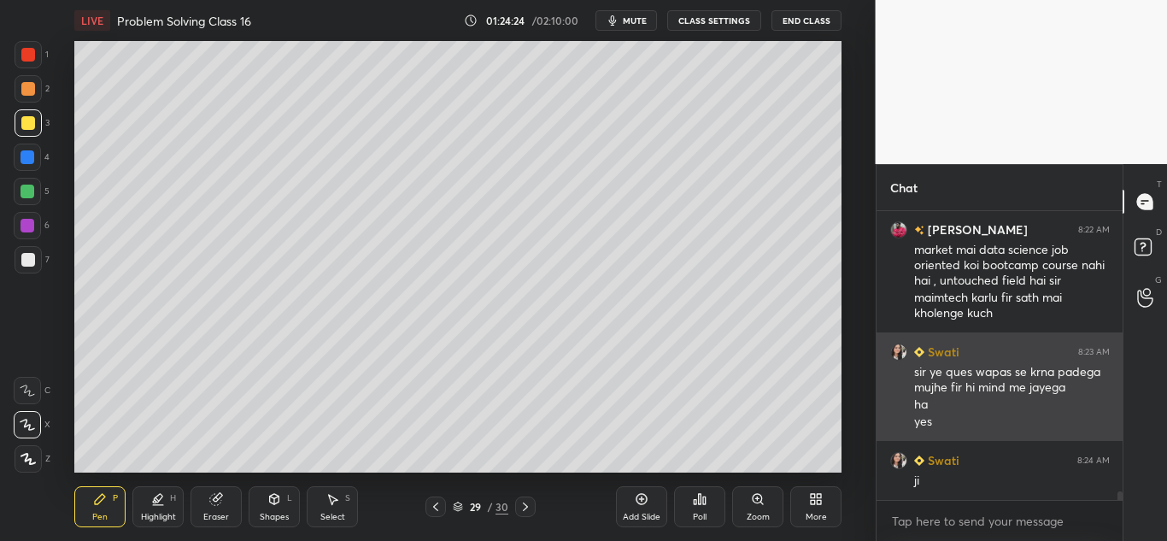
scroll to position [9876, 0]
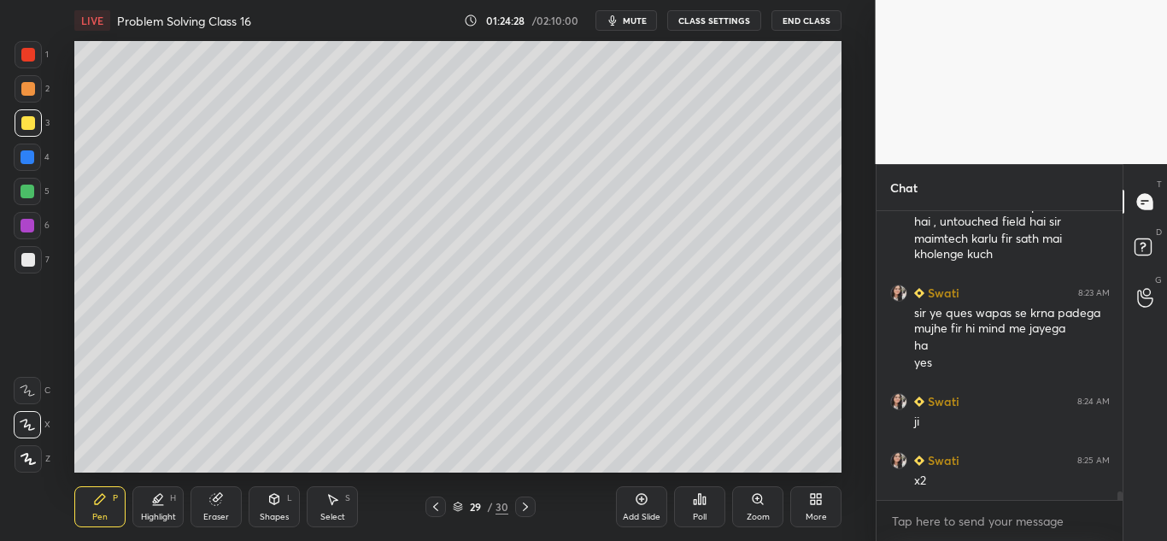
click at [433, 506] on icon at bounding box center [436, 507] width 14 height 14
click at [528, 511] on icon at bounding box center [525, 507] width 14 height 14
click at [527, 505] on icon at bounding box center [525, 507] width 14 height 14
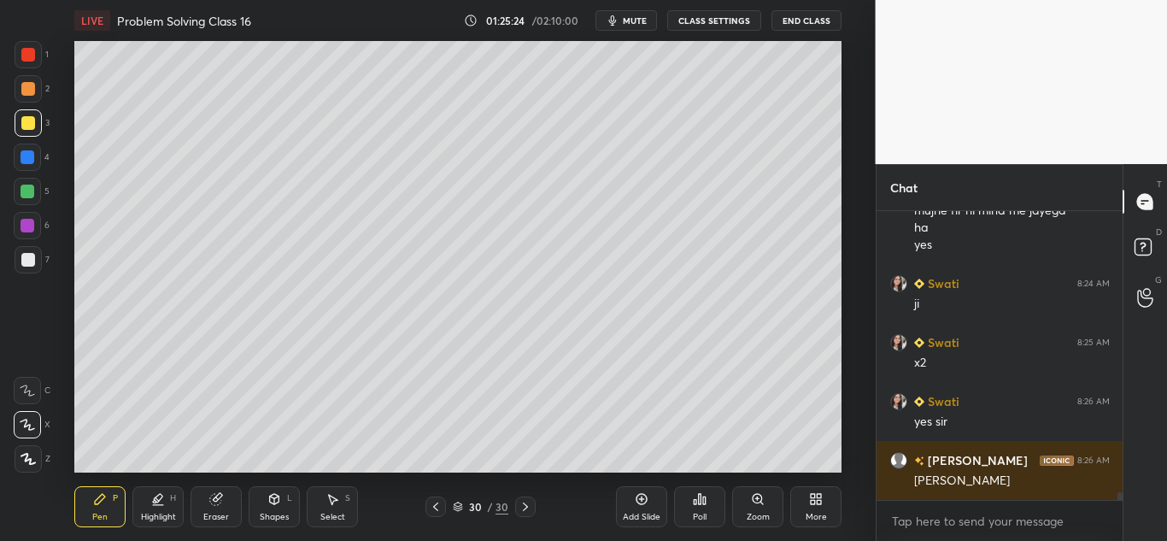
scroll to position [10052, 0]
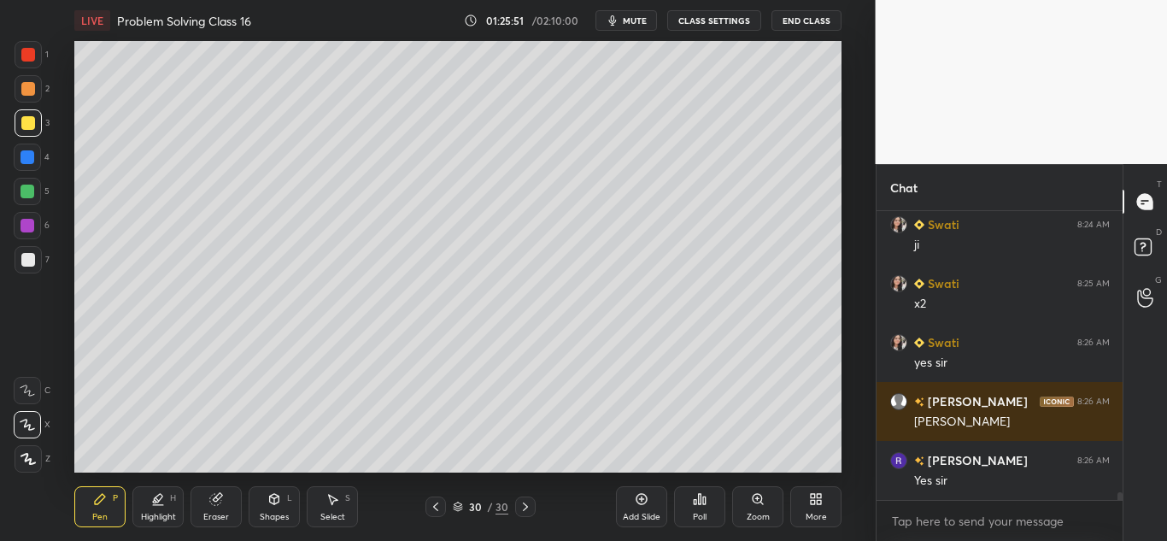
click at [436, 504] on icon at bounding box center [435, 506] width 5 height 9
click at [523, 506] on icon at bounding box center [525, 507] width 14 height 14
click at [525, 506] on icon at bounding box center [525, 507] width 14 height 14
click at [635, 501] on icon at bounding box center [642, 499] width 14 height 14
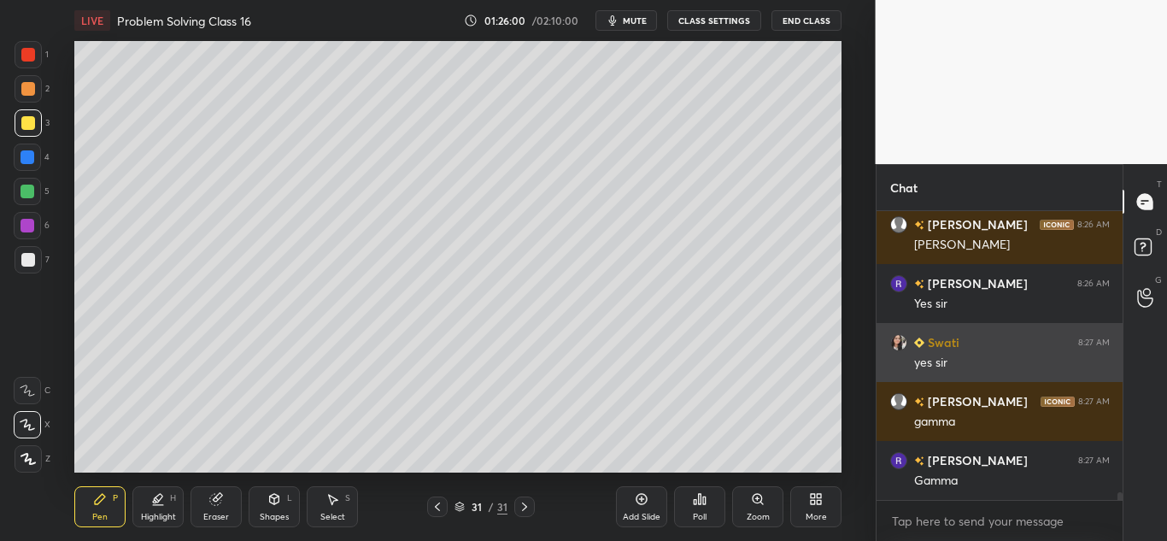
scroll to position [10288, 0]
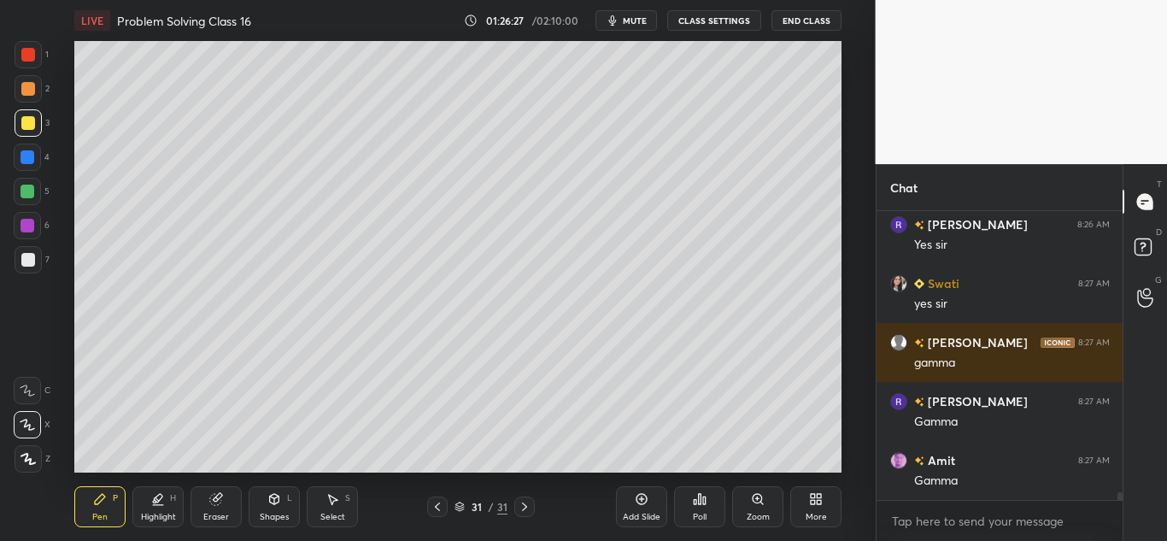
click at [22, 256] on div at bounding box center [28, 260] width 14 height 14
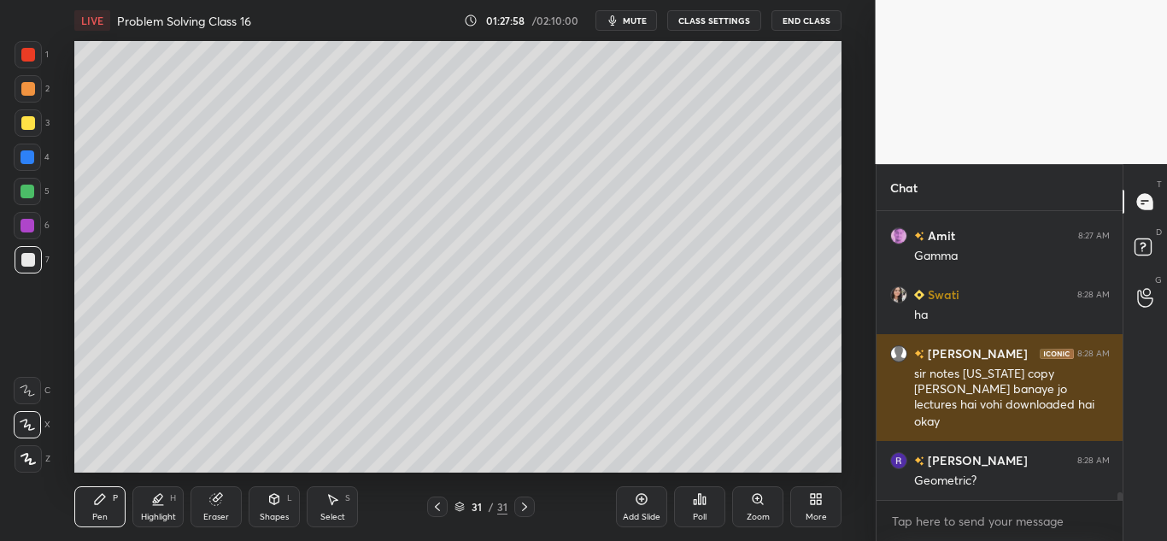
scroll to position [10587, 0]
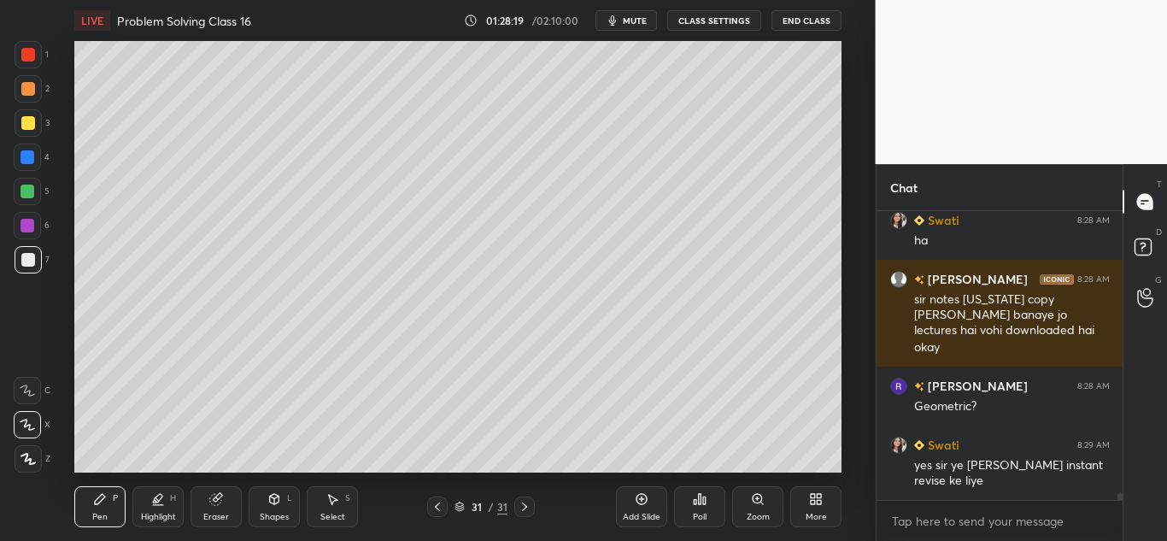
click at [102, 501] on icon at bounding box center [100, 499] width 14 height 14
click at [26, 91] on div at bounding box center [28, 89] width 14 height 14
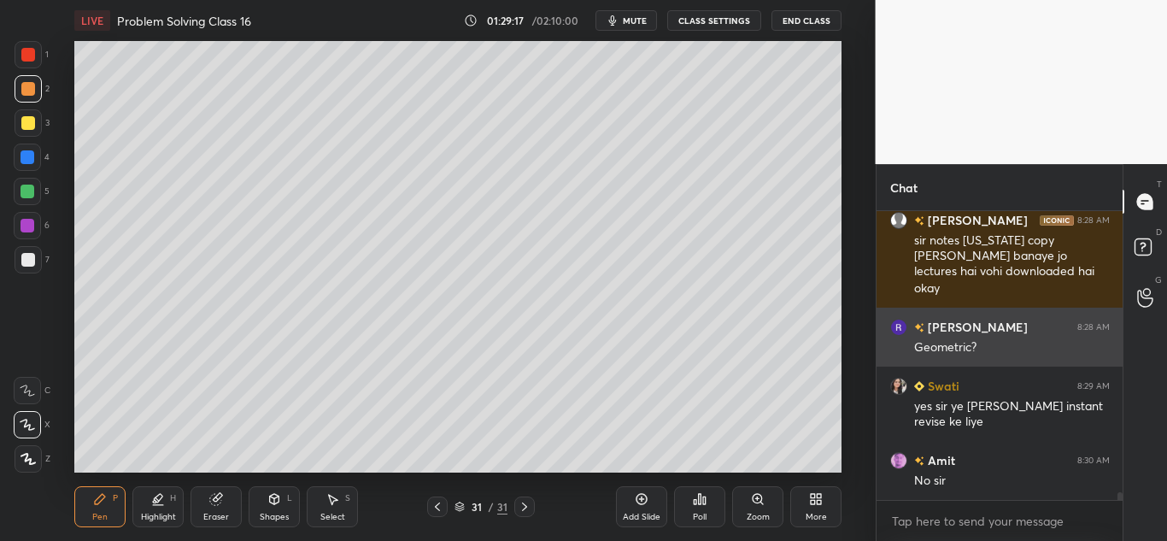
scroll to position [10705, 0]
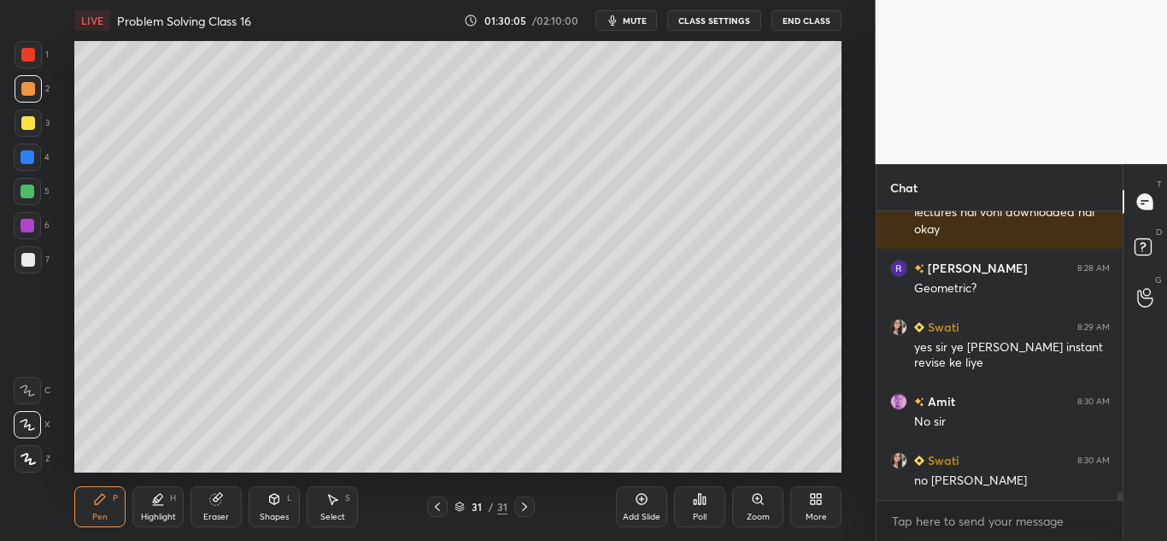
click at [204, 491] on div "Eraser" at bounding box center [215, 506] width 51 height 41
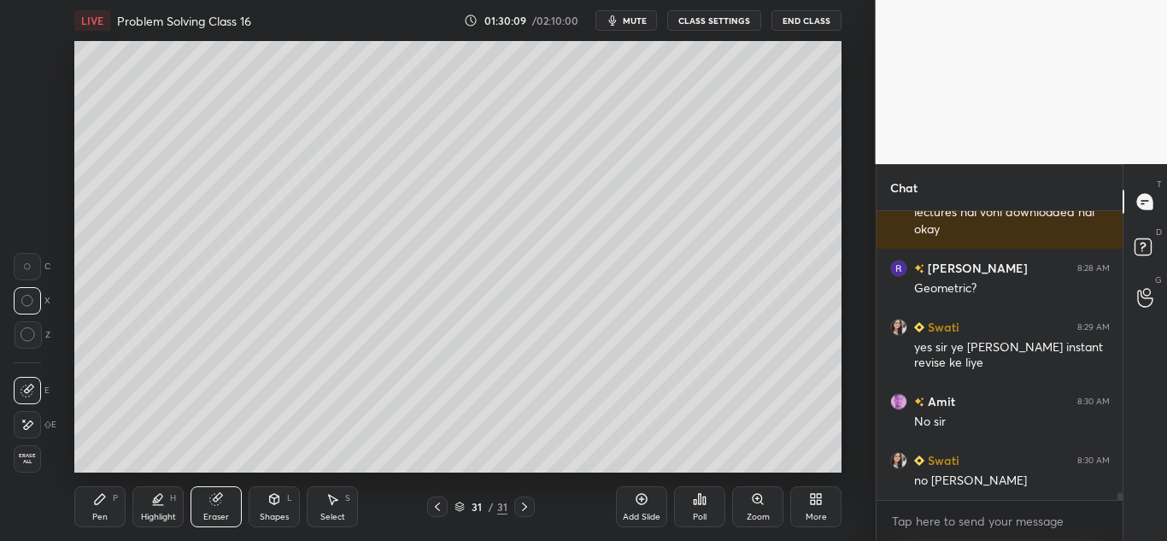
click at [92, 498] on div "Pen P" at bounding box center [99, 506] width 51 height 41
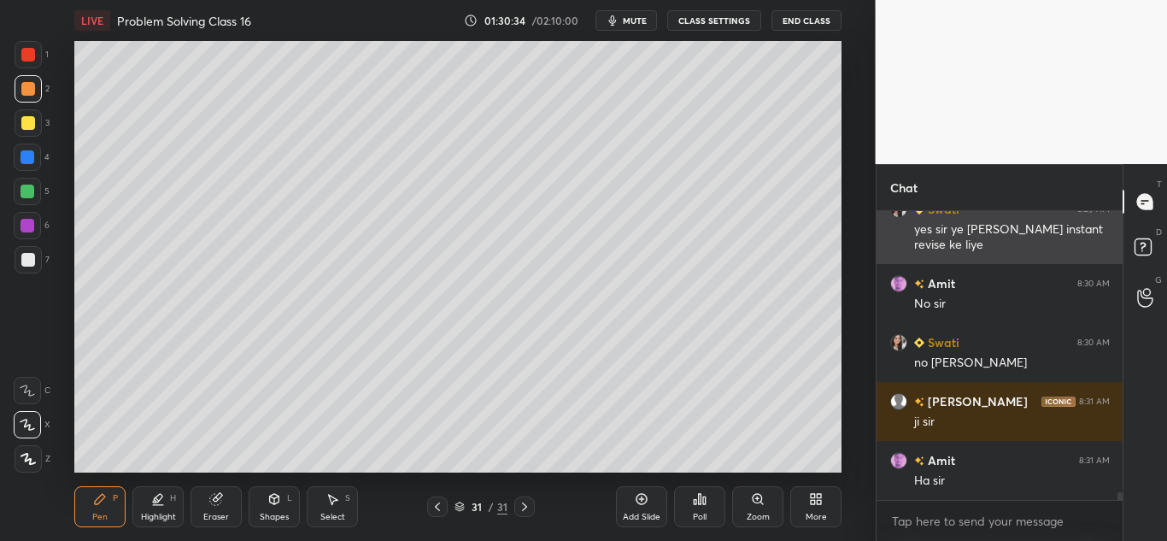
scroll to position [10882, 0]
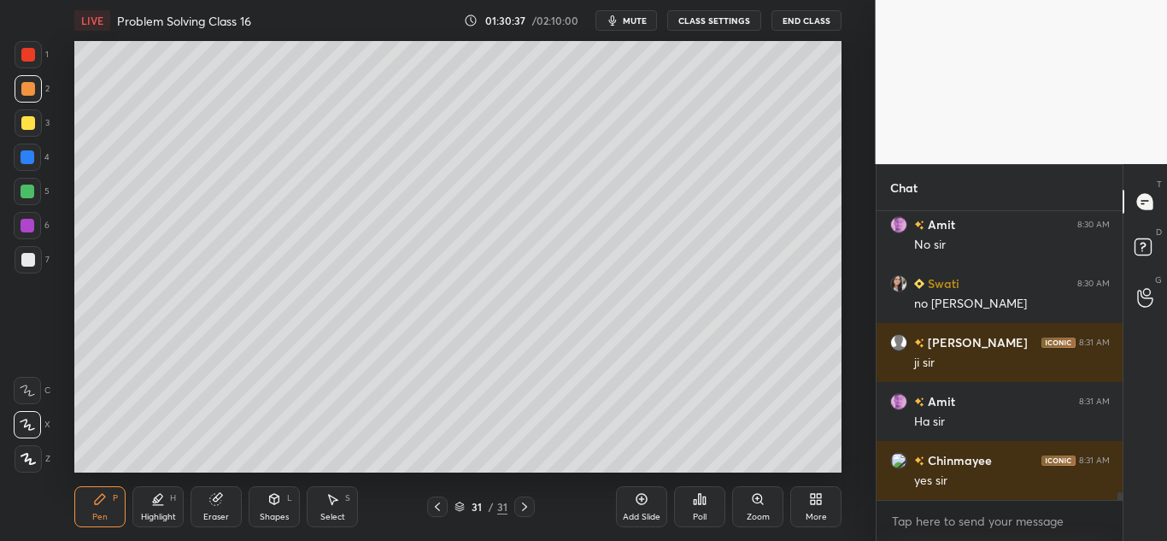
click at [635, 504] on icon at bounding box center [642, 499] width 14 height 14
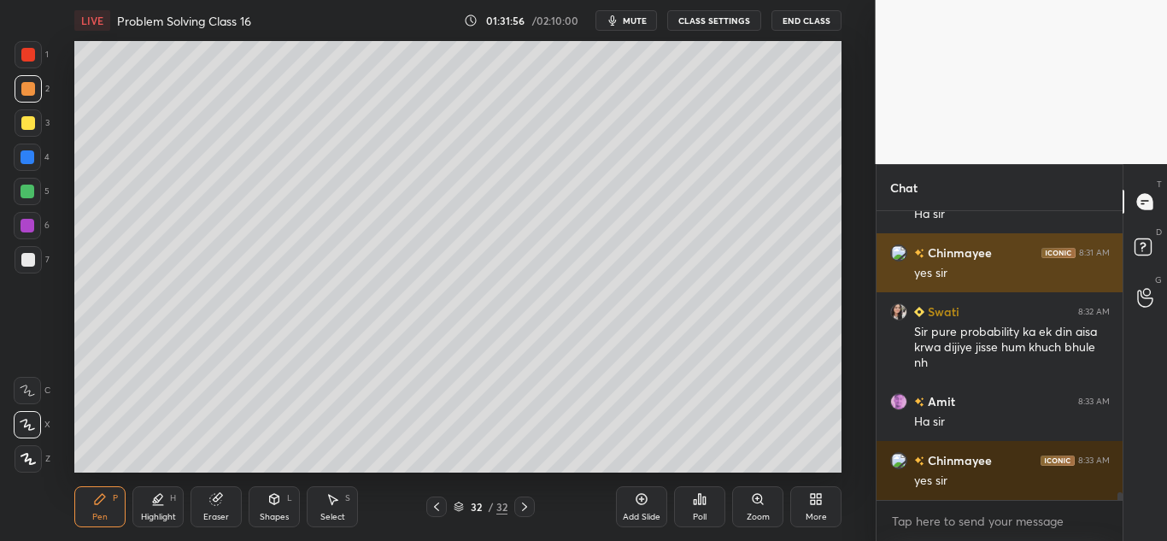
scroll to position [11148, 0]
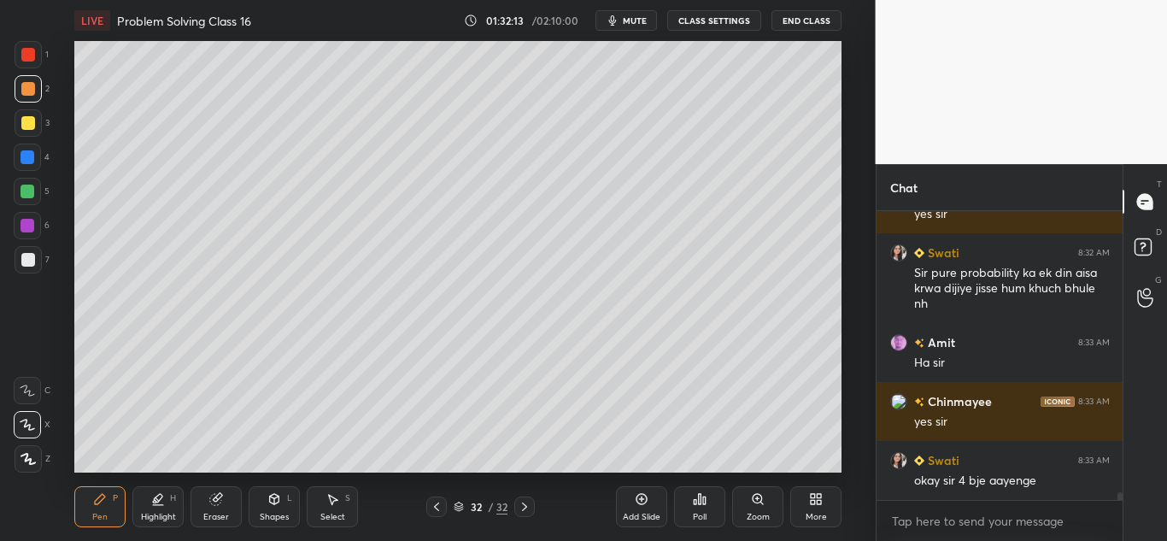
click at [211, 501] on icon at bounding box center [215, 499] width 11 height 11
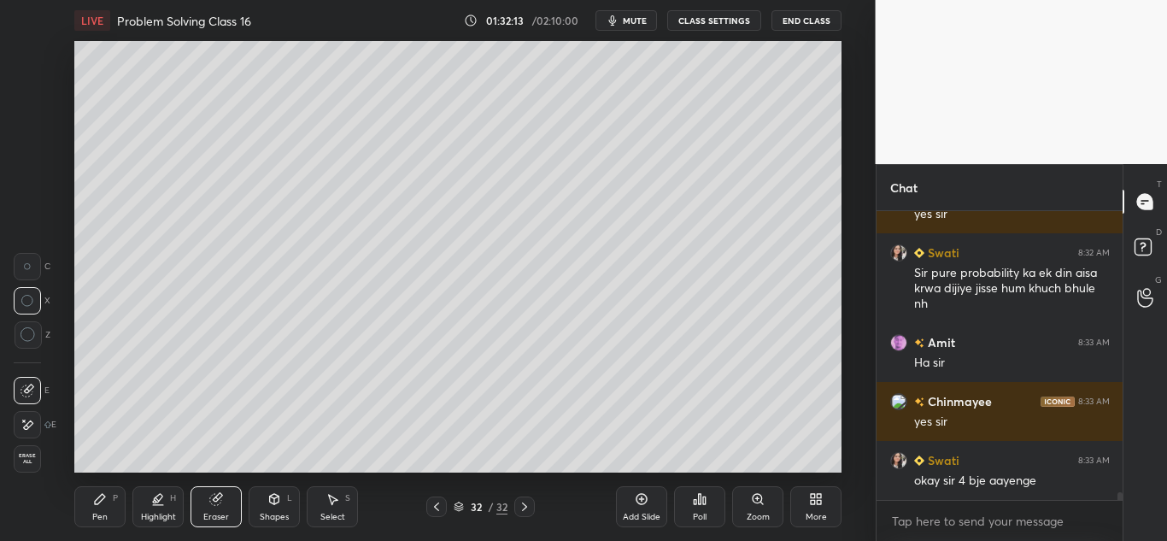
click at [30, 461] on span "Erase all" at bounding box center [28, 459] width 26 height 12
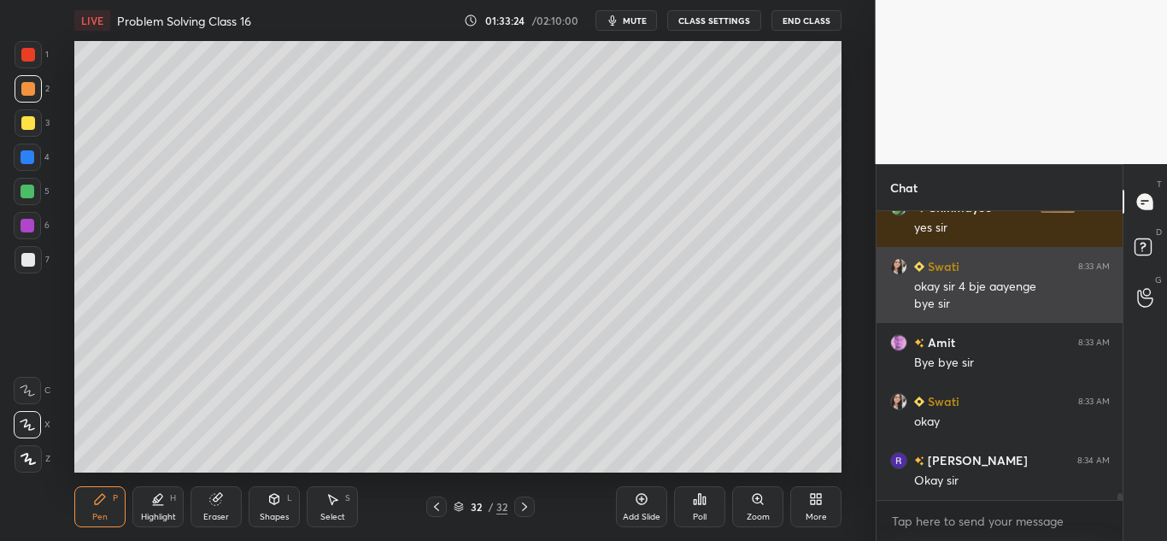
scroll to position [11416, 0]
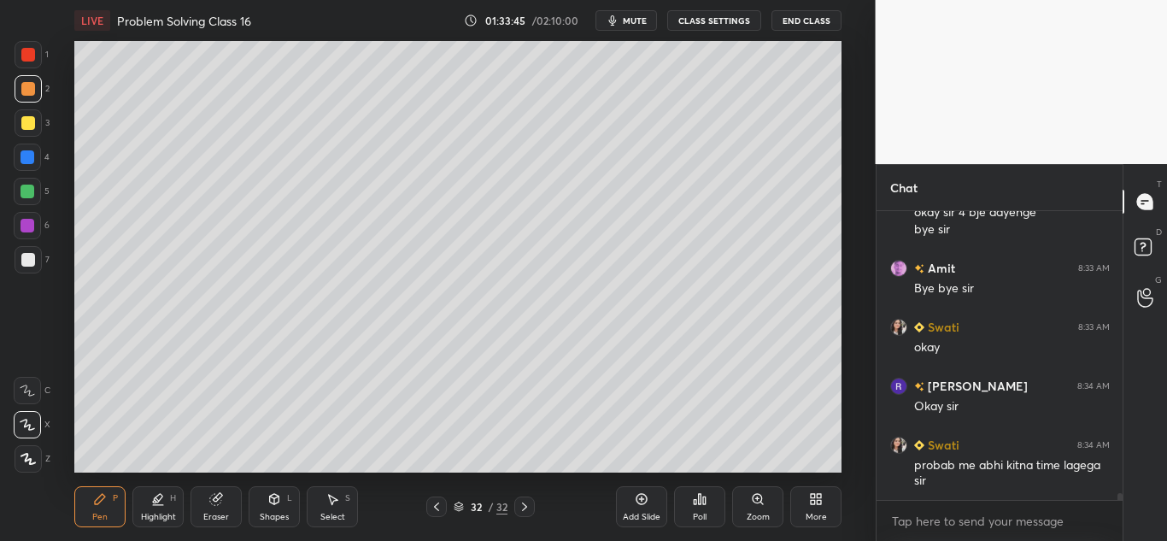
click at [218, 495] on icon at bounding box center [217, 497] width 9 height 9
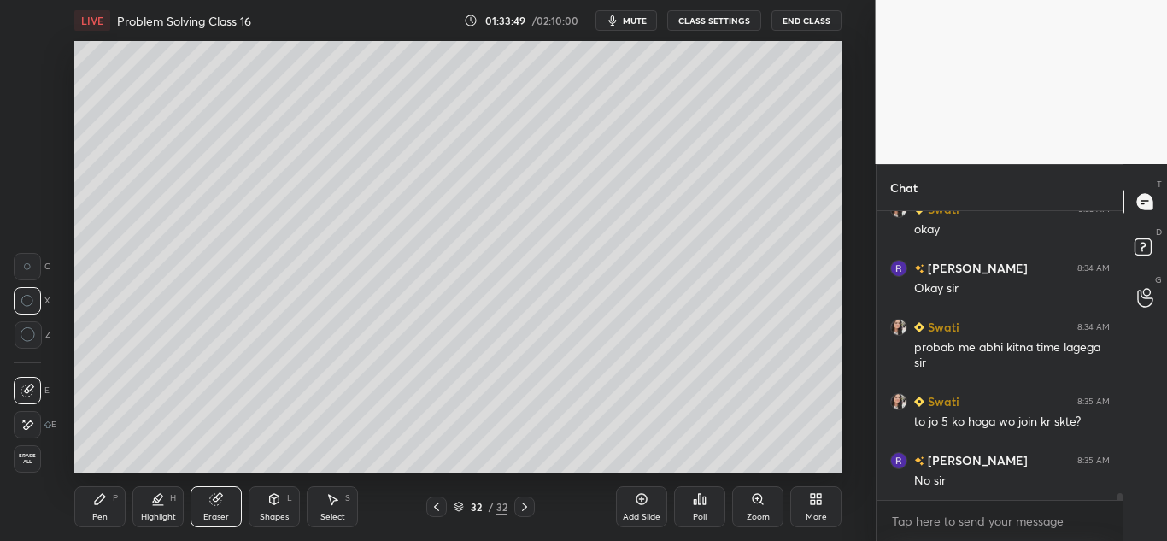
scroll to position [11593, 0]
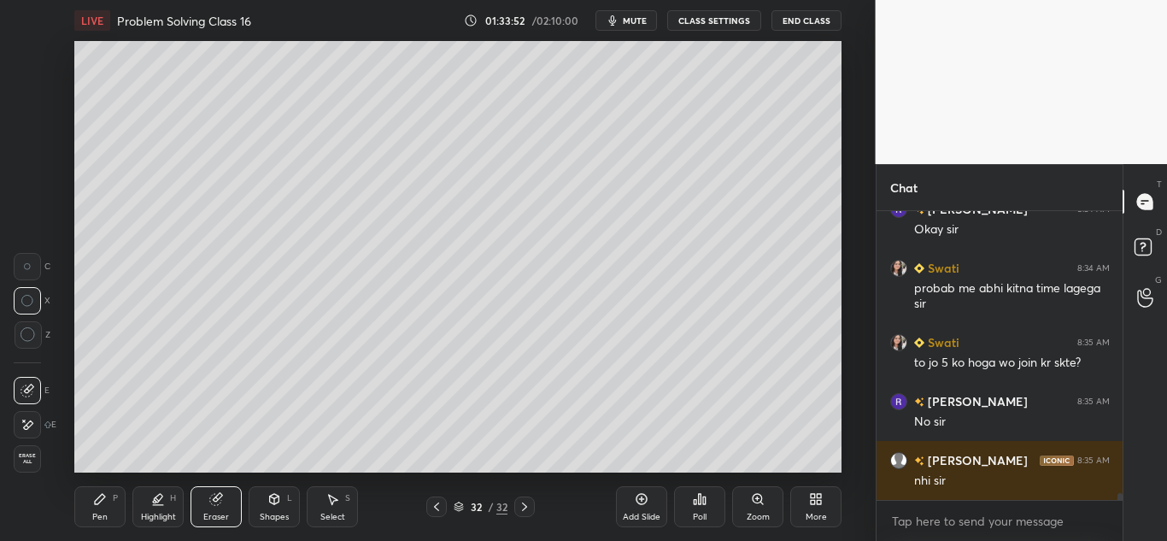
click at [104, 500] on icon at bounding box center [100, 499] width 14 height 14
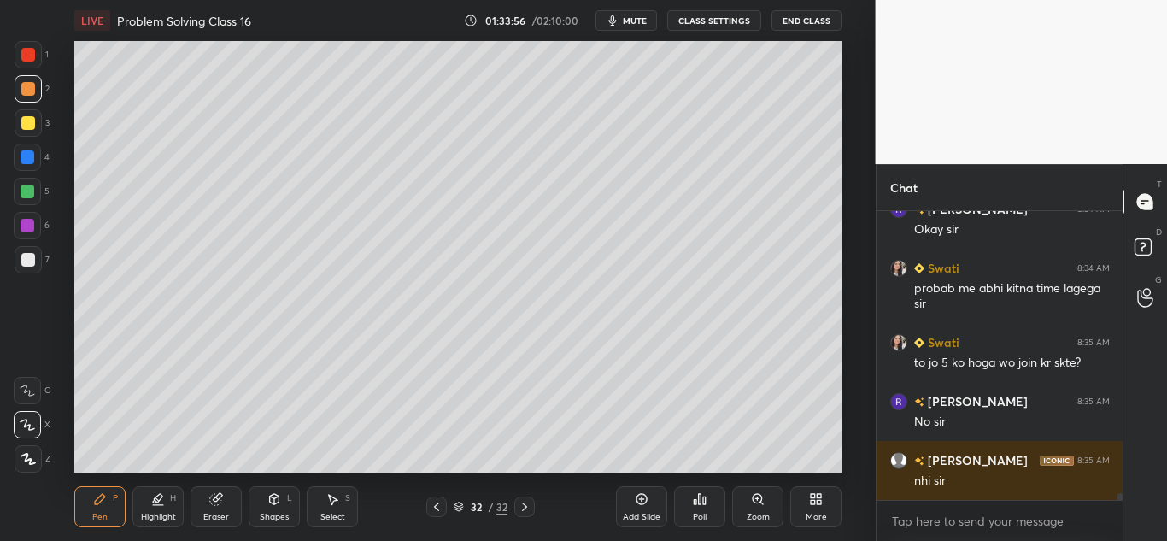
scroll to position [11667, 0]
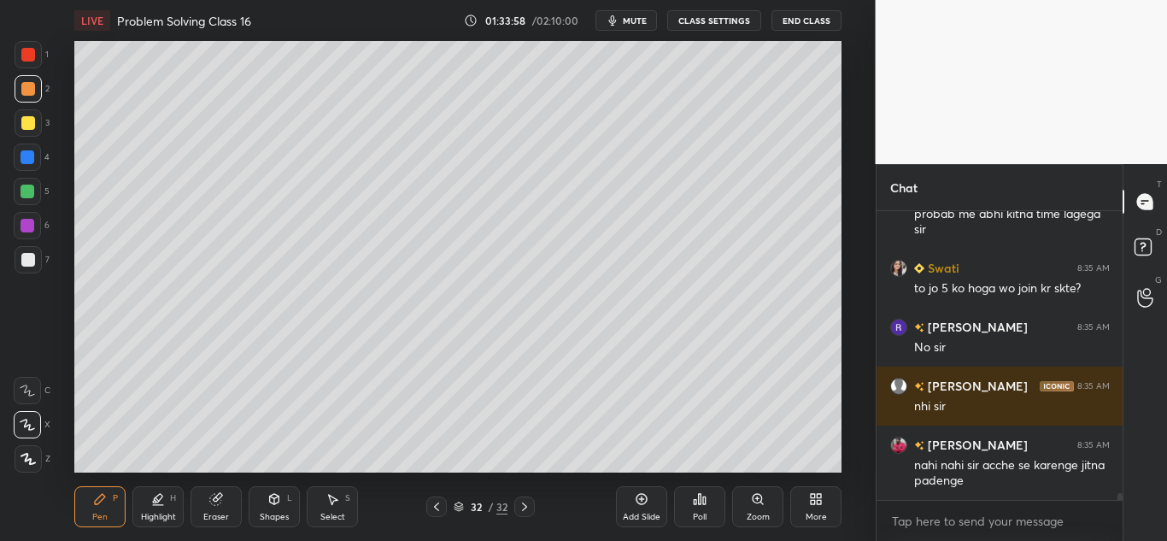
click at [202, 506] on div "Eraser" at bounding box center [215, 506] width 51 height 41
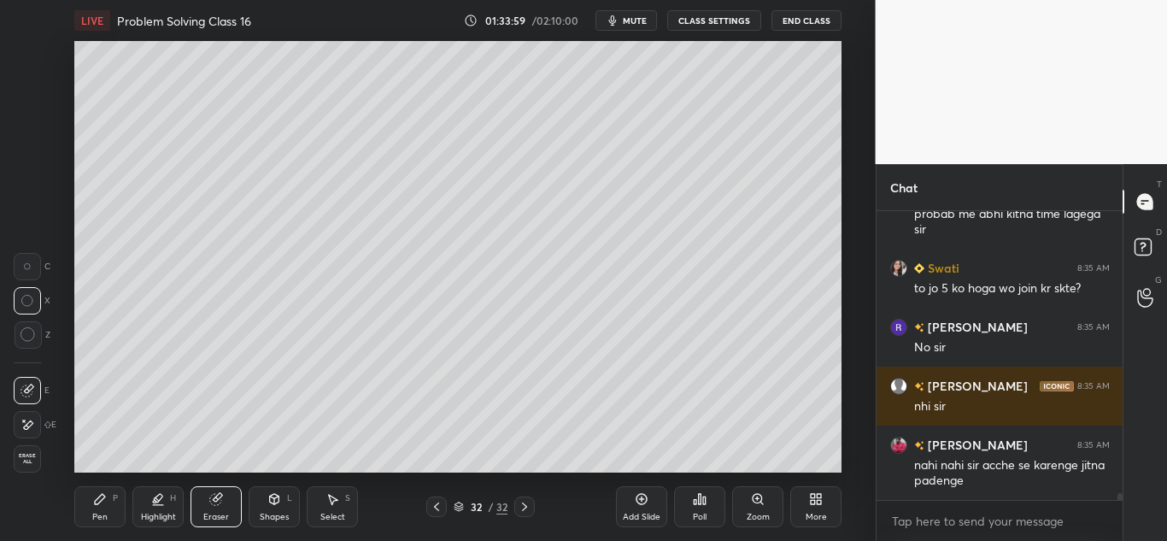
click at [34, 458] on span "Erase all" at bounding box center [28, 459] width 26 height 12
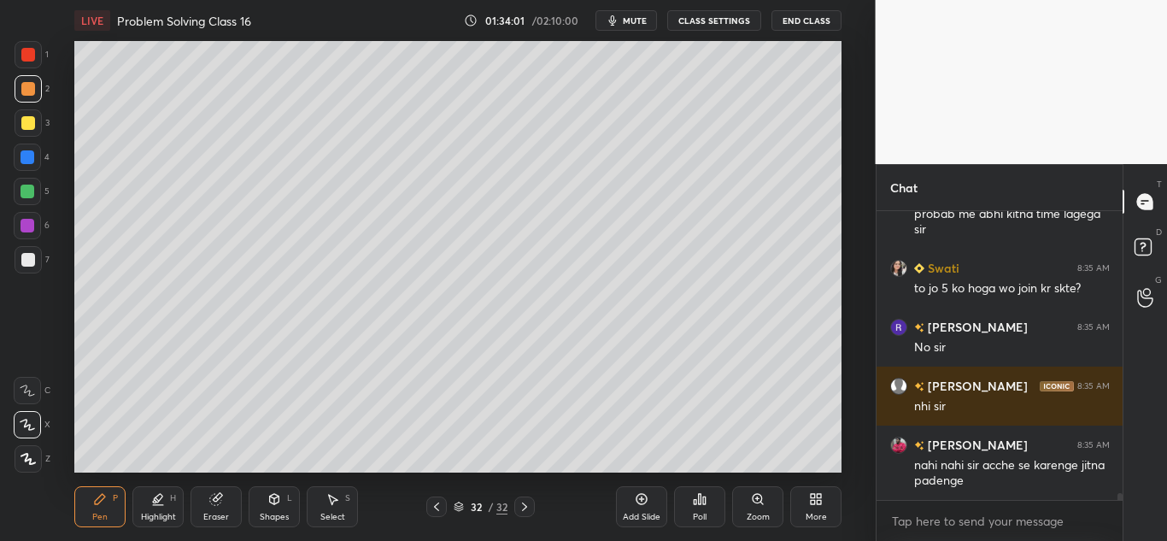
click at [21, 128] on div at bounding box center [28, 123] width 14 height 14
click at [22, 97] on div at bounding box center [28, 88] width 27 height 27
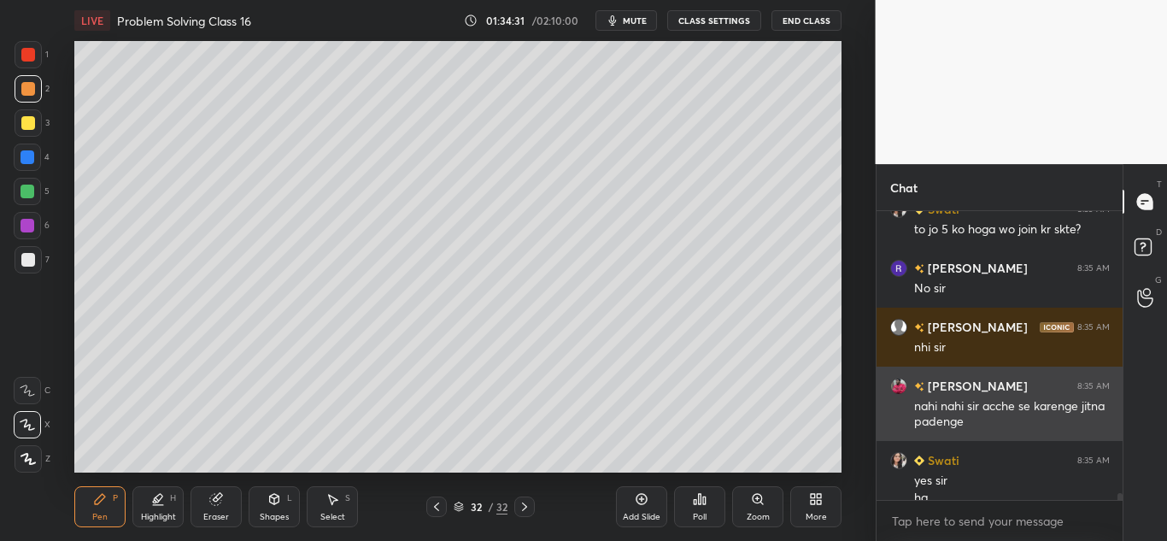
scroll to position [11743, 0]
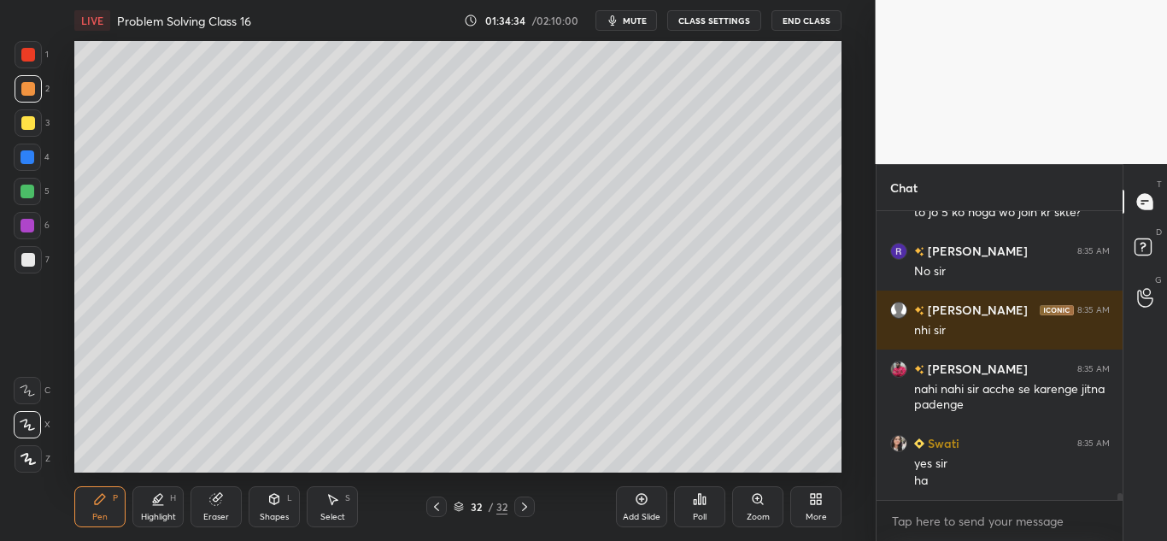
click at [30, 254] on div at bounding box center [28, 260] width 14 height 14
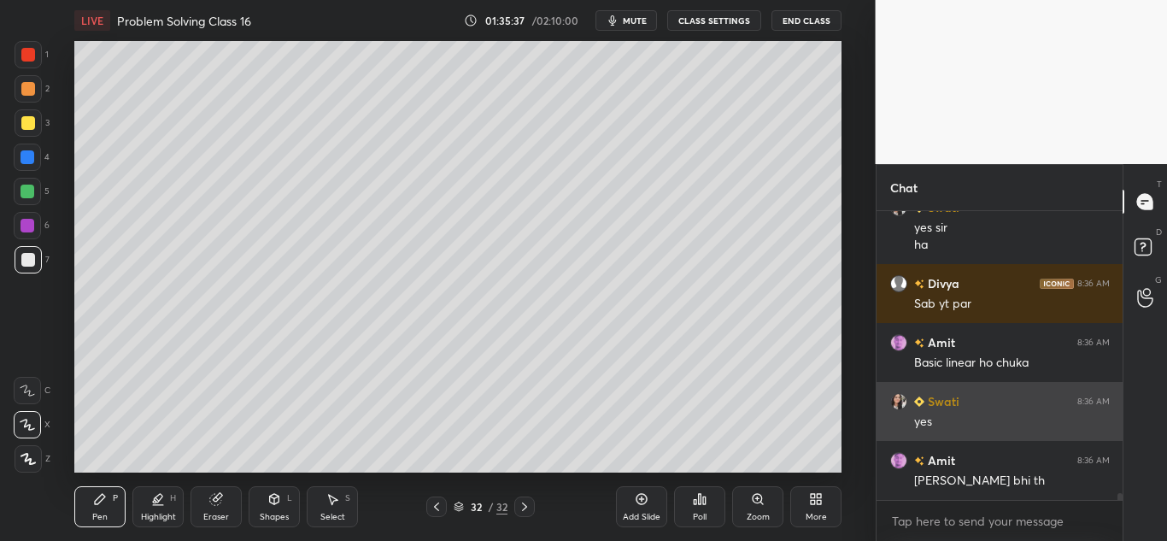
scroll to position [12038, 0]
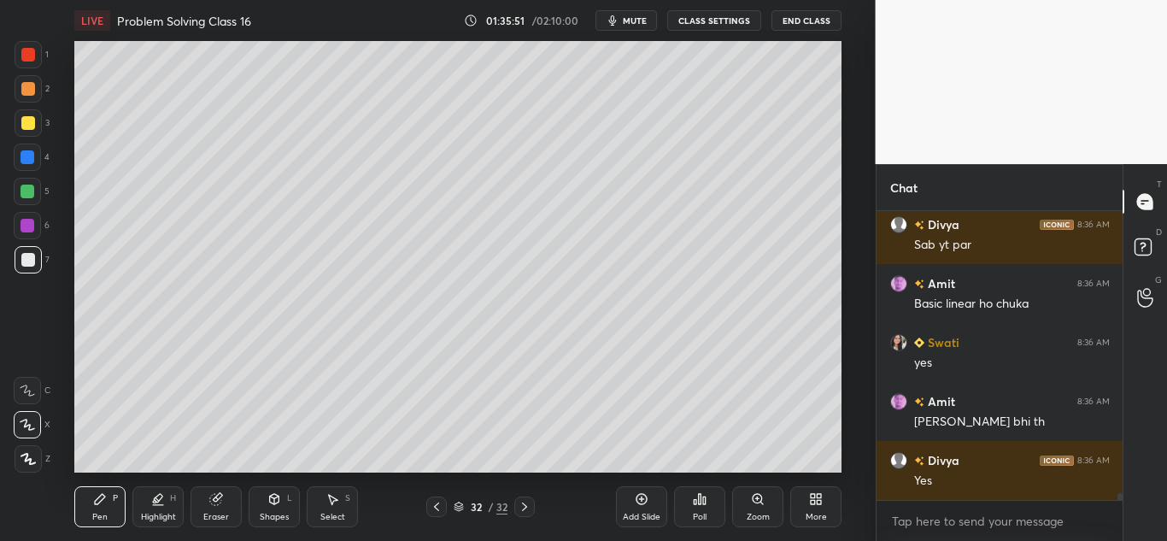
click at [807, 467] on div "Add Slide Poll Zoom More" at bounding box center [728, 507] width 225 height 96
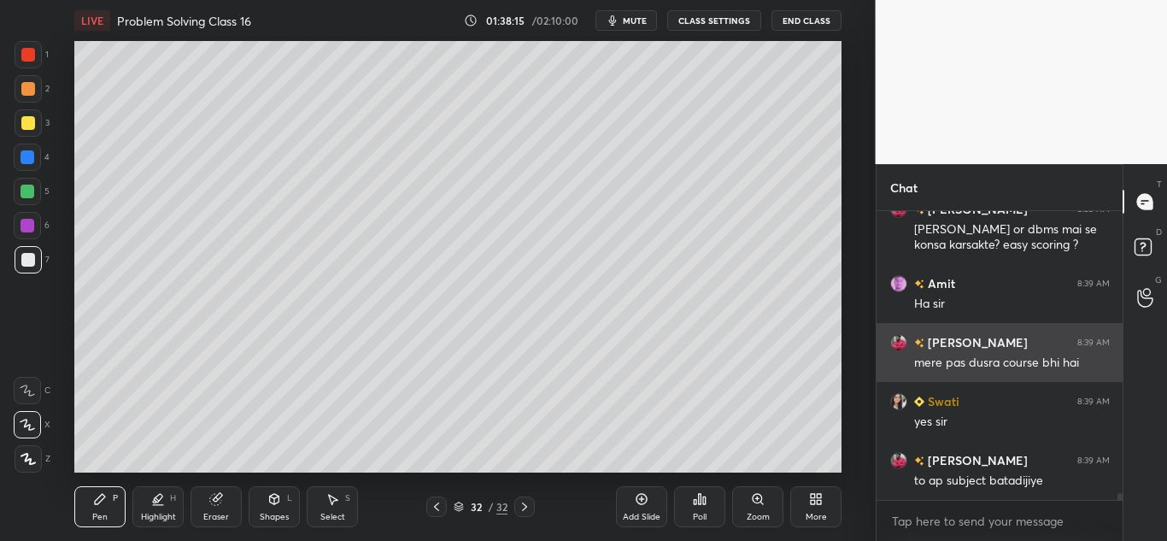
scroll to position [12723, 0]
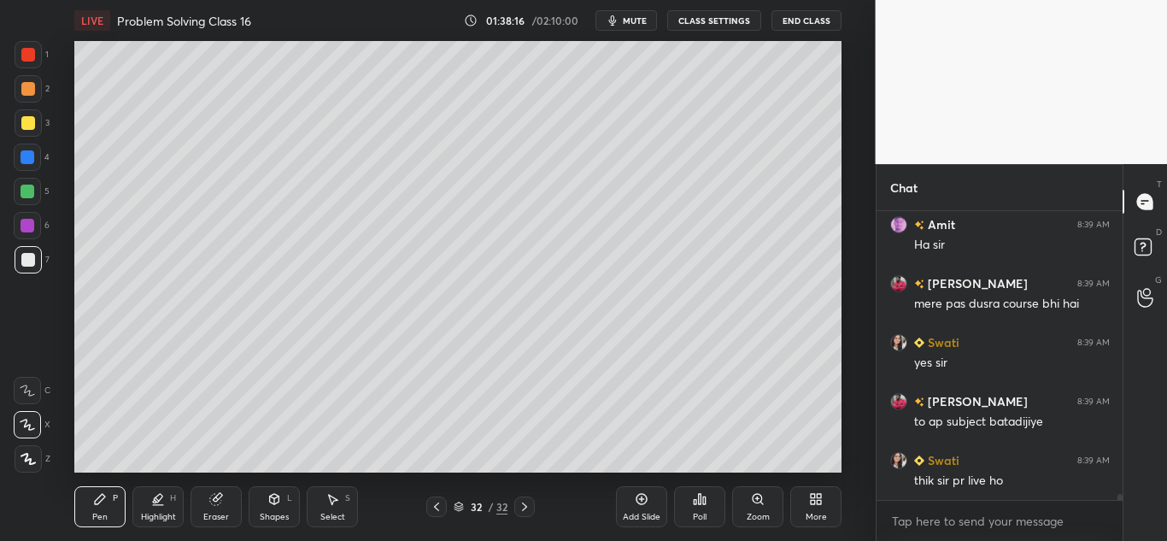
click at [648, 499] on icon at bounding box center [642, 499] width 14 height 14
click at [211, 500] on icon at bounding box center [215, 499] width 11 height 11
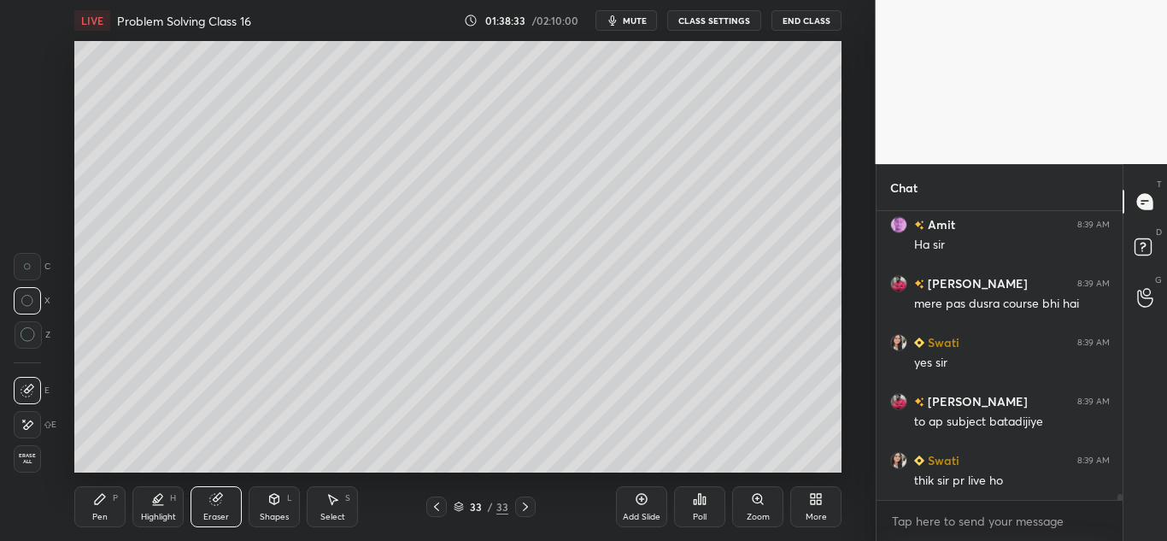
click at [99, 509] on div "Pen P" at bounding box center [99, 506] width 51 height 41
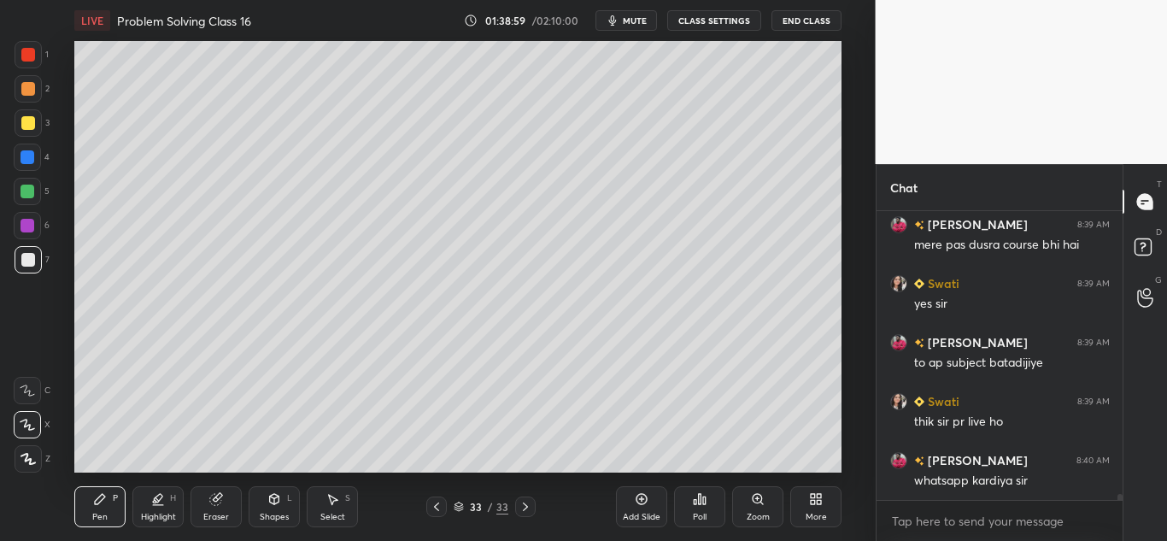
scroll to position [12841, 0]
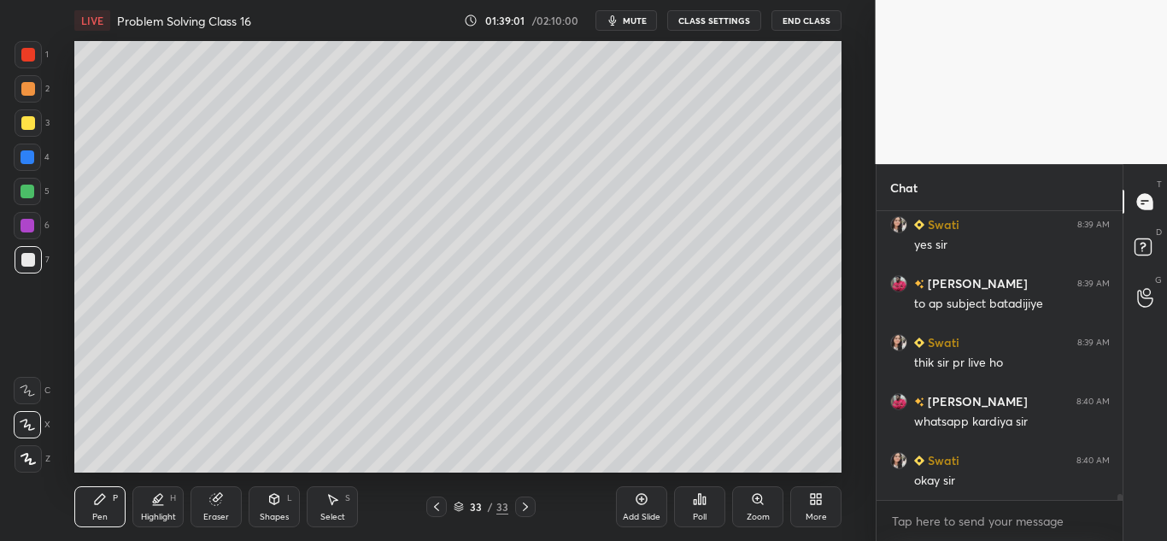
click at [219, 500] on icon at bounding box center [215, 499] width 11 height 11
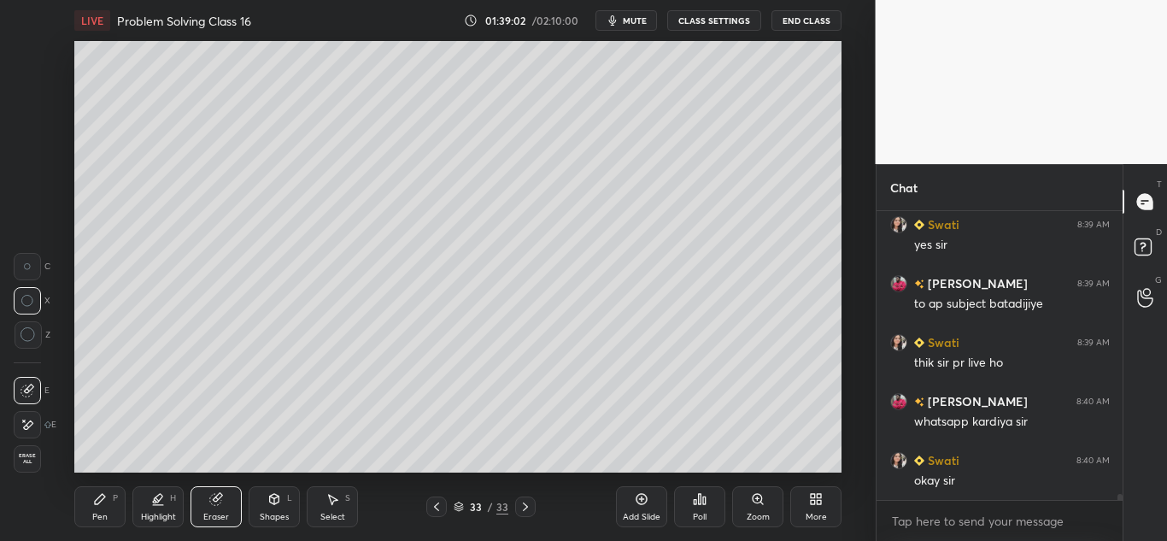
click at [26, 461] on span "Erase all" at bounding box center [28, 459] width 26 height 12
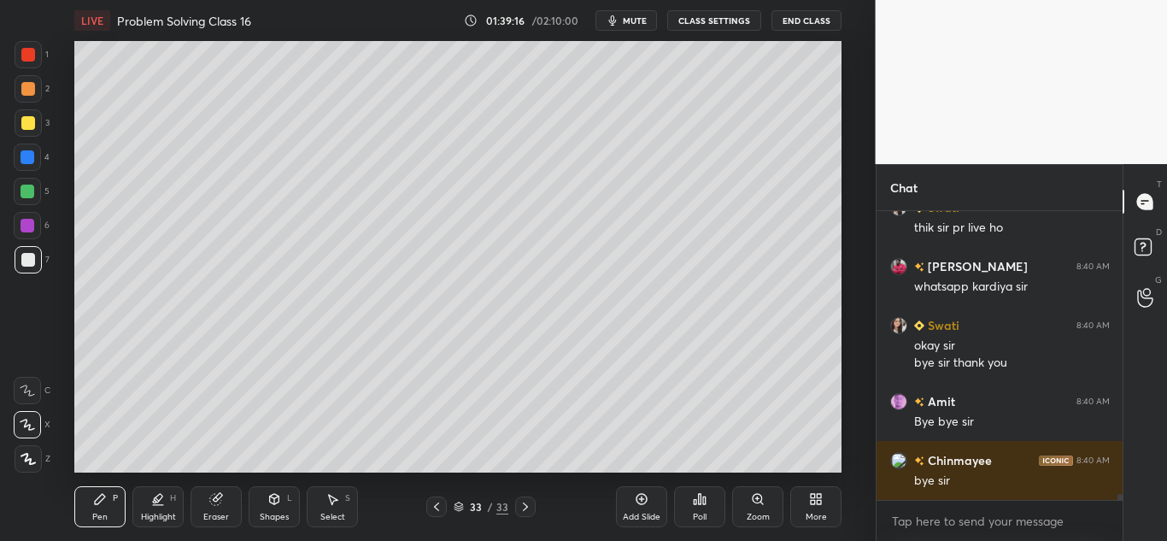
scroll to position [13035, 0]
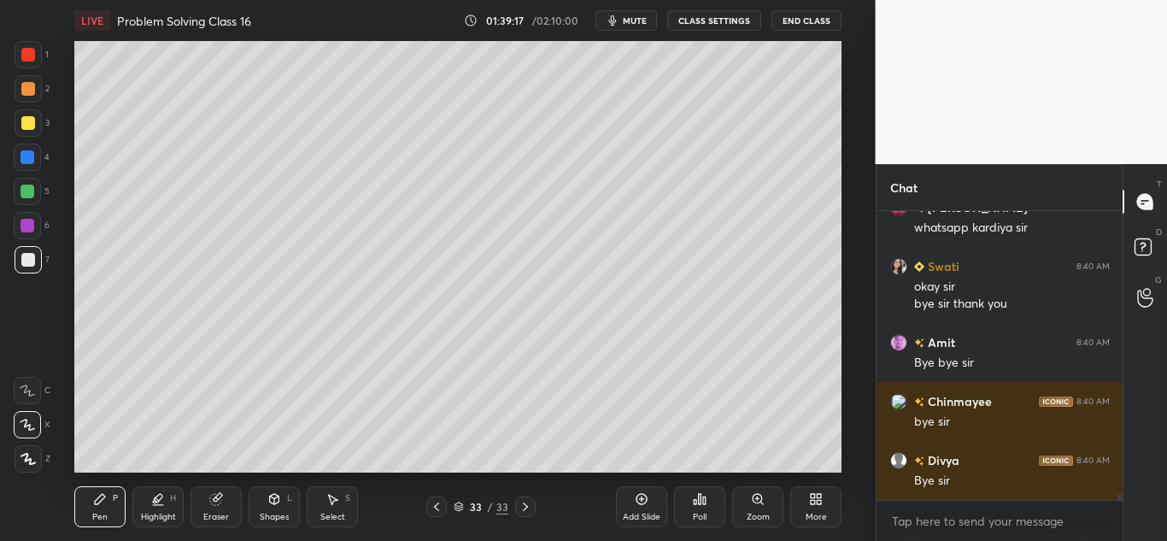
click at [799, 25] on button "End Class" at bounding box center [806, 20] width 70 height 20
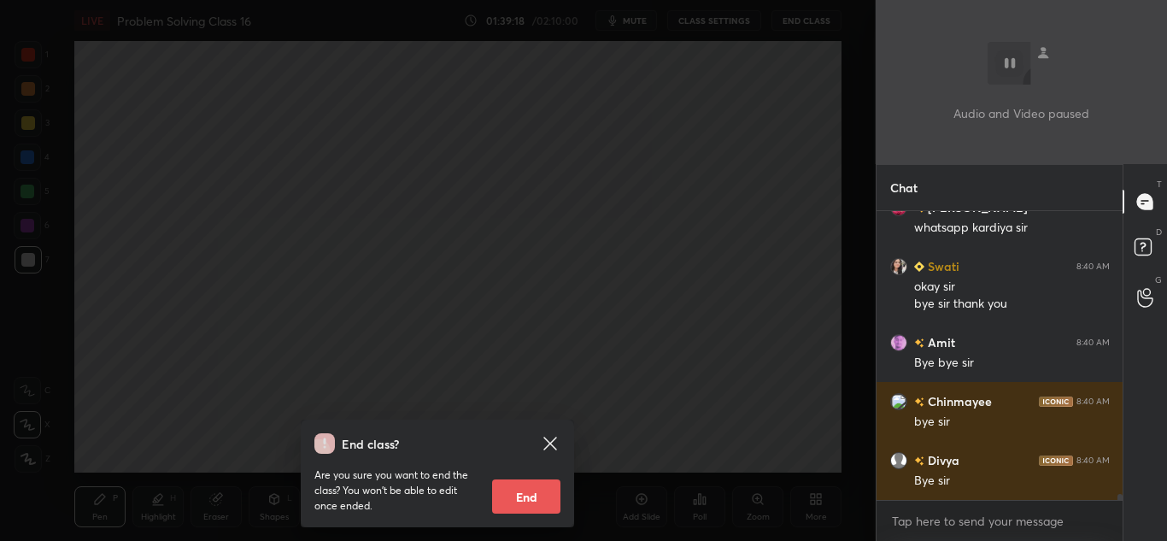
click at [507, 481] on button "End" at bounding box center [526, 496] width 68 height 34
type textarea "x"
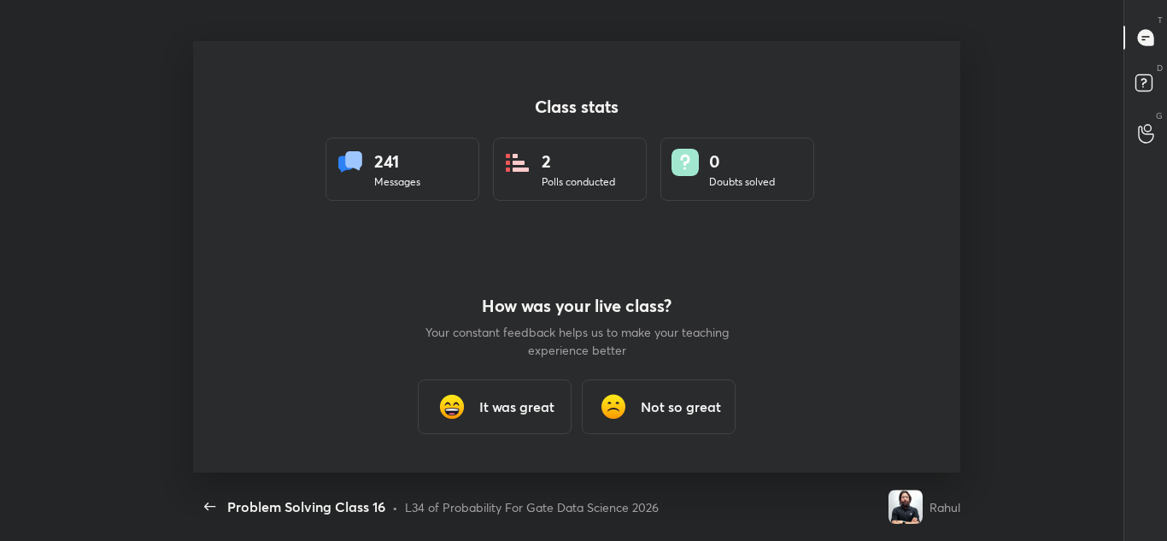
scroll to position [84968, 84409]
click at [490, 401] on h3 "It was great" at bounding box center [516, 406] width 75 height 20
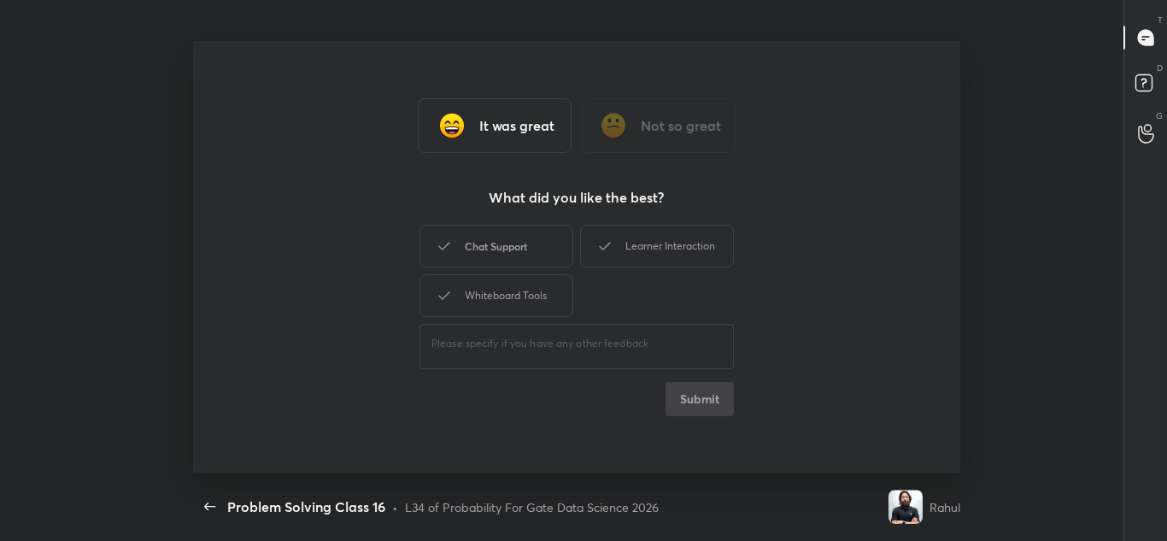
click at [487, 233] on div "Chat Support" at bounding box center [496, 246] width 154 height 43
click at [518, 293] on div "Whiteboard Tools" at bounding box center [496, 295] width 154 height 43
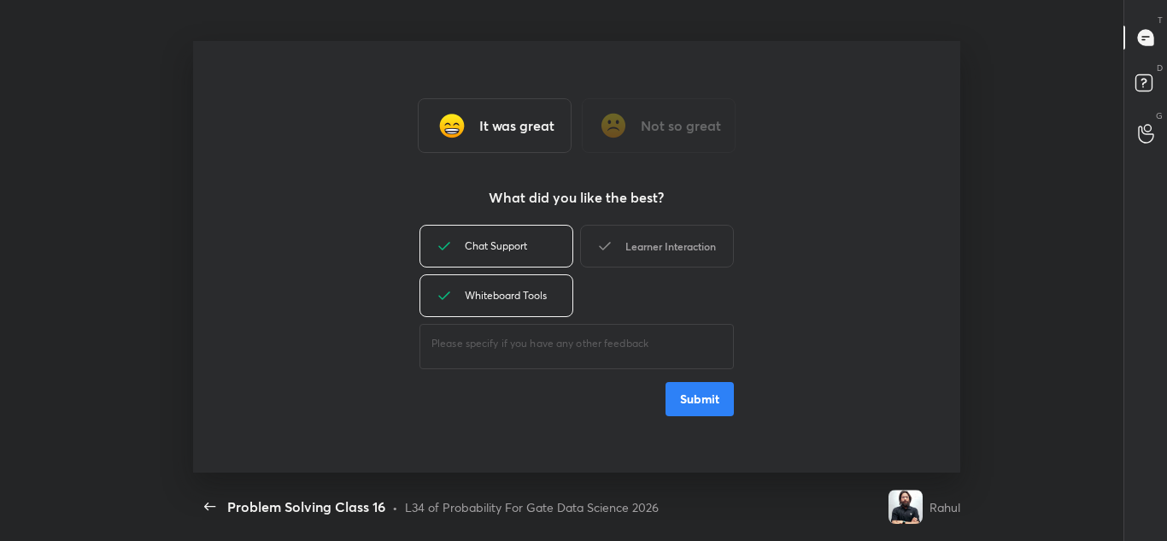
click at [660, 237] on div "Learner Interaction" at bounding box center [657, 246] width 154 height 43
click at [673, 400] on button "Submit" at bounding box center [699, 399] width 68 height 34
